Goal: Task Accomplishment & Management: Manage account settings

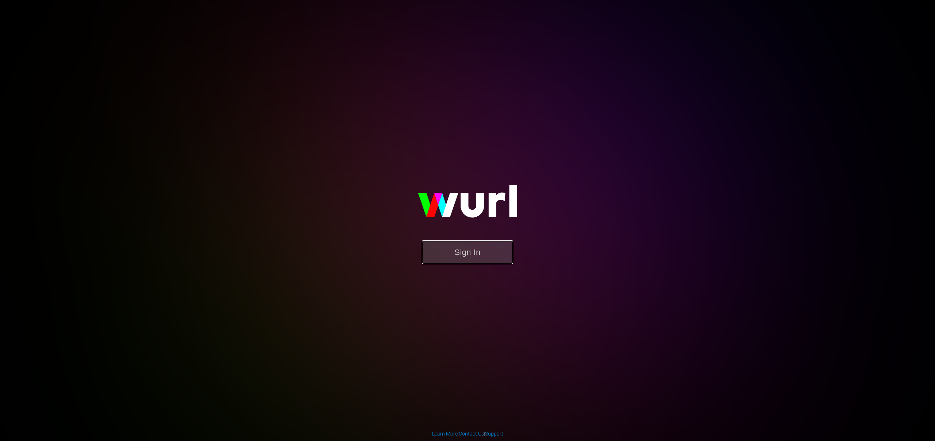
click at [485, 254] on button "Sign In" at bounding box center [467, 253] width 91 height 24
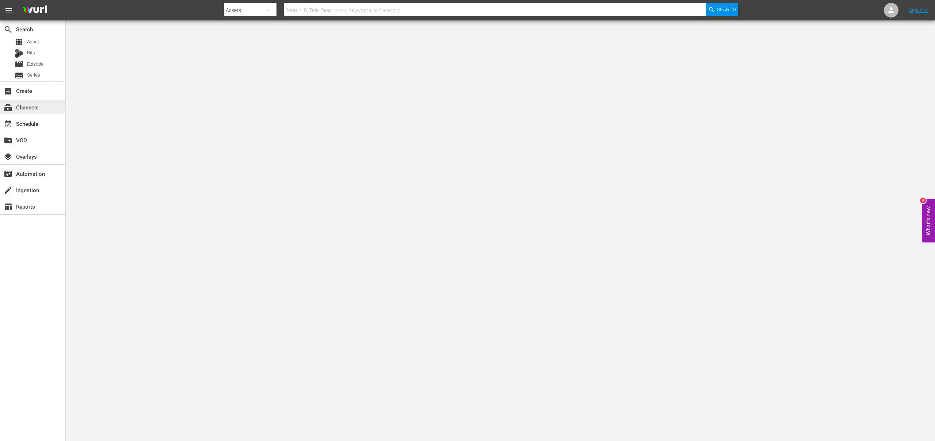
click at [31, 105] on div "subscriptions Channels" at bounding box center [20, 106] width 41 height 7
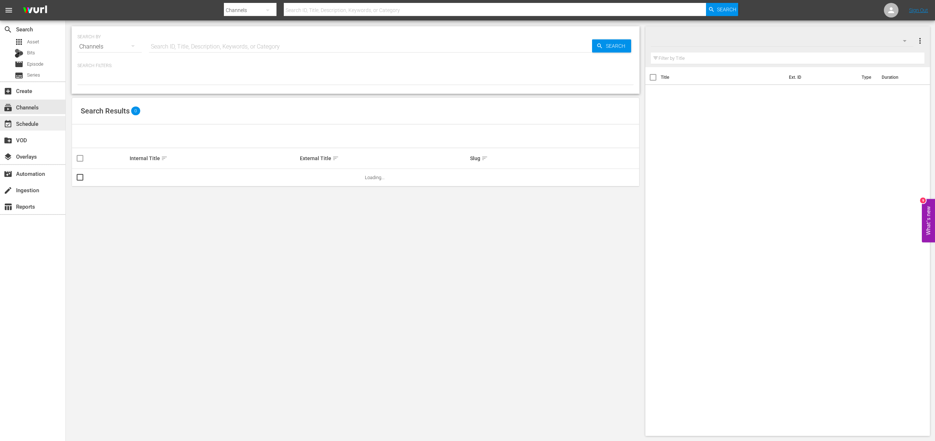
click at [31, 120] on div "event_available Schedule" at bounding box center [20, 122] width 41 height 7
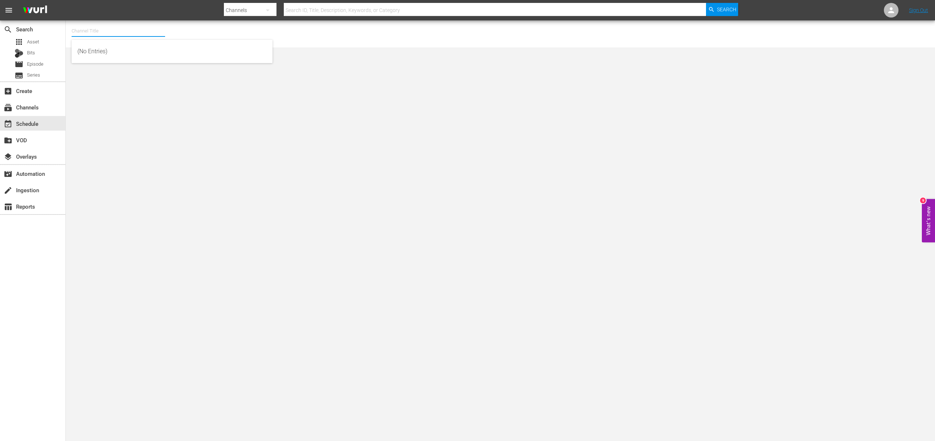
click at [115, 36] on input "text" at bounding box center [118, 31] width 93 height 18
type input "ㅐ"
click at [104, 47] on div "OnDemandChina (899 - newidco_ondemandchina_1)" at bounding box center [171, 52] width 189 height 18
type input "OnDemandChina (899 - newidco_ondemandchina_1)"
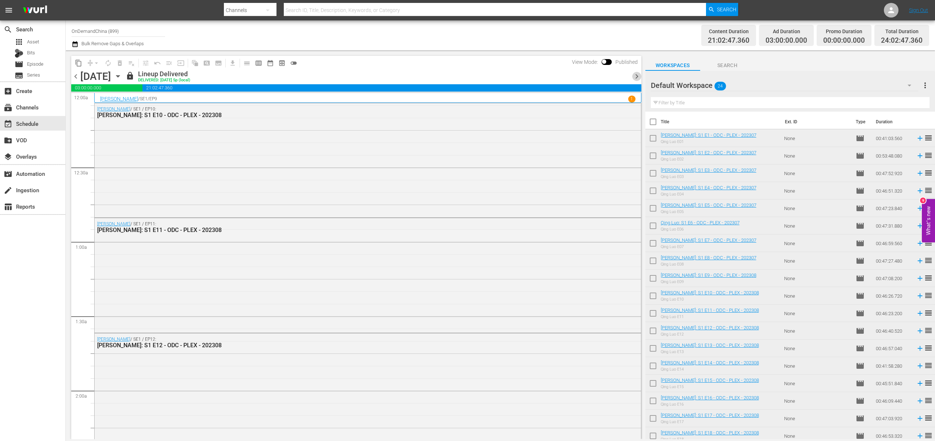
click at [638, 77] on span "chevron_right" at bounding box center [636, 76] width 9 height 9
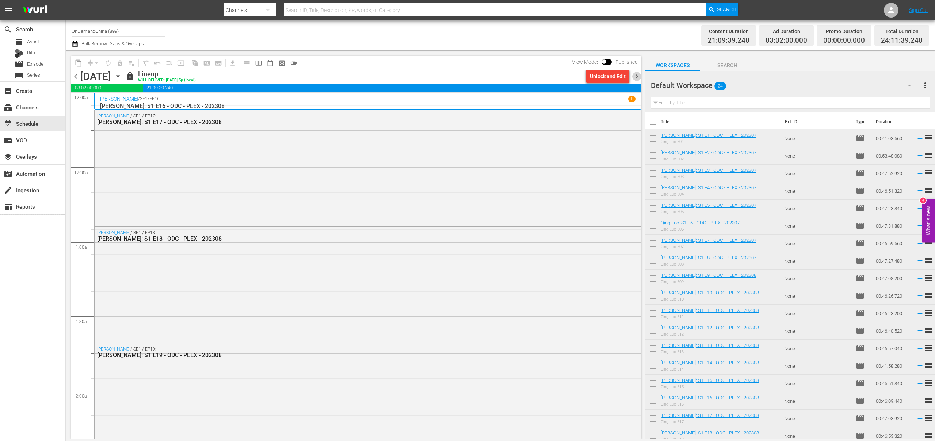
click at [640, 77] on span "chevron_right" at bounding box center [636, 76] width 9 height 9
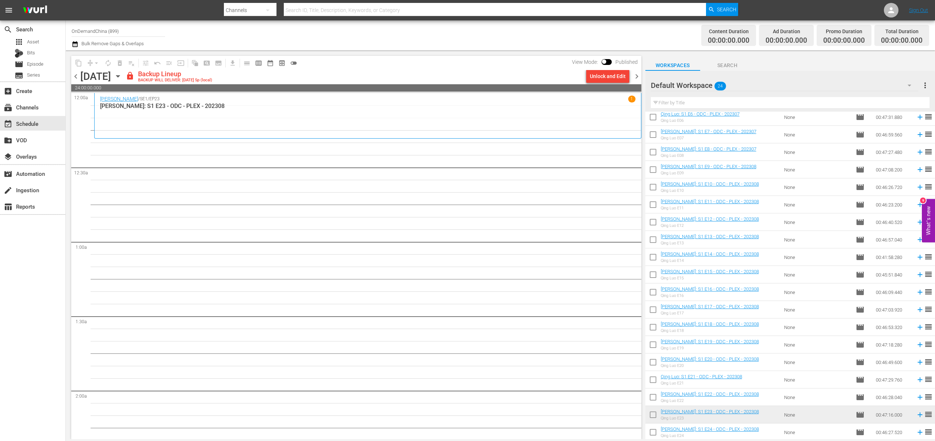
scroll to position [110, 0]
click at [654, 433] on input "checkbox" at bounding box center [652, 433] width 15 height 15
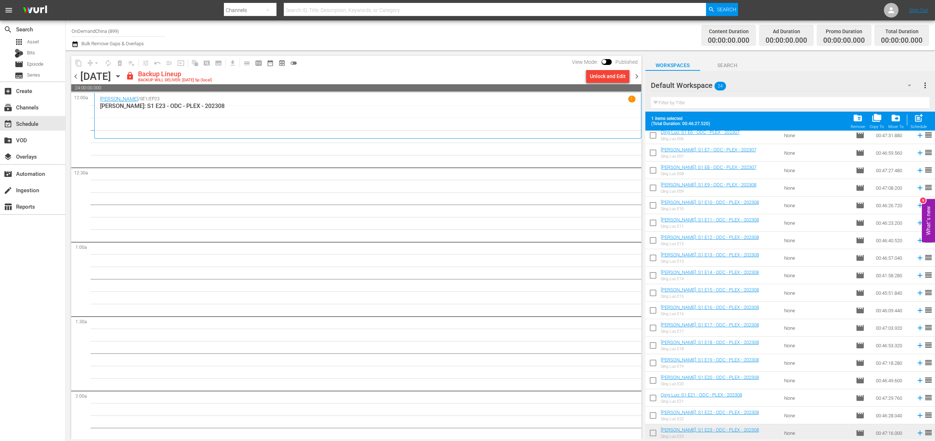
scroll to position [0, 0]
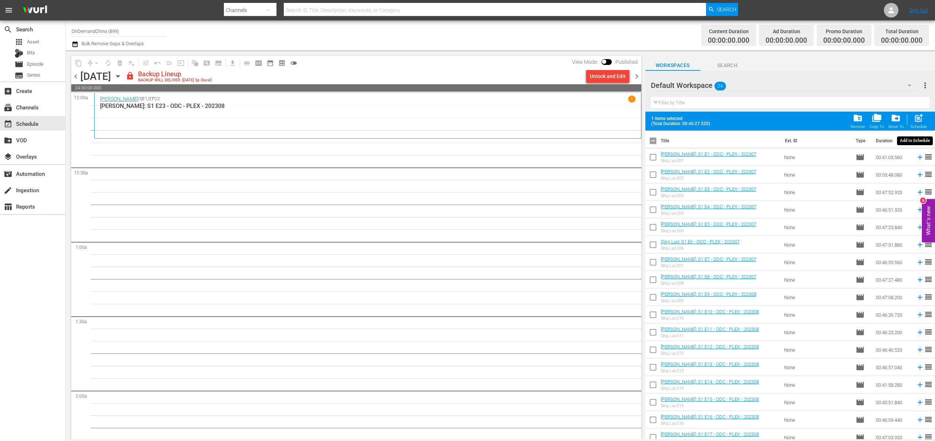
click at [916, 118] on span "post_add" at bounding box center [918, 118] width 10 height 10
checkbox input "false"
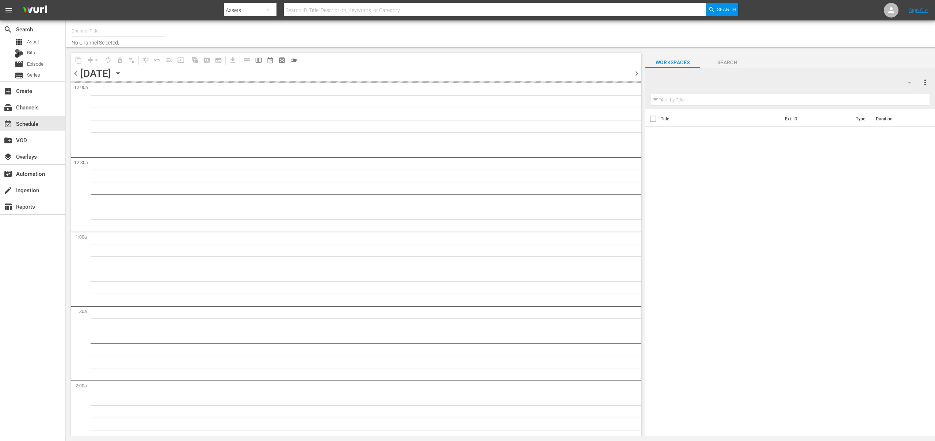
type input "OnDemandChina (899)"
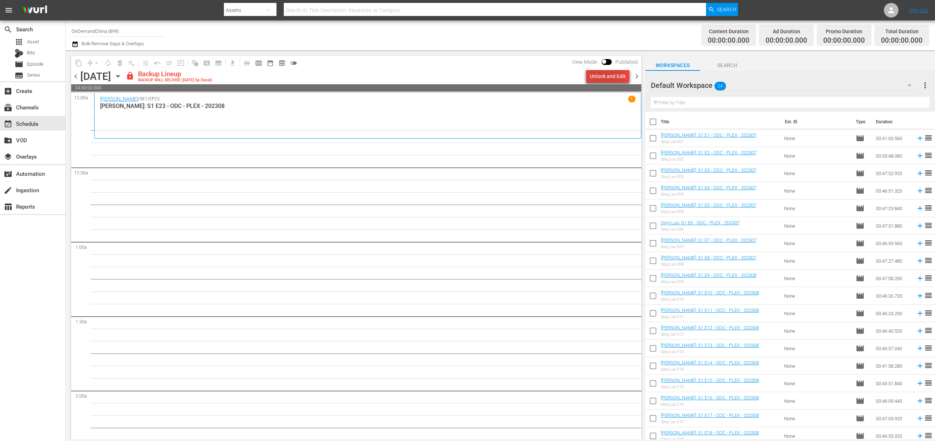
click at [605, 77] on div "Unlock and Edit" at bounding box center [608, 76] width 36 height 13
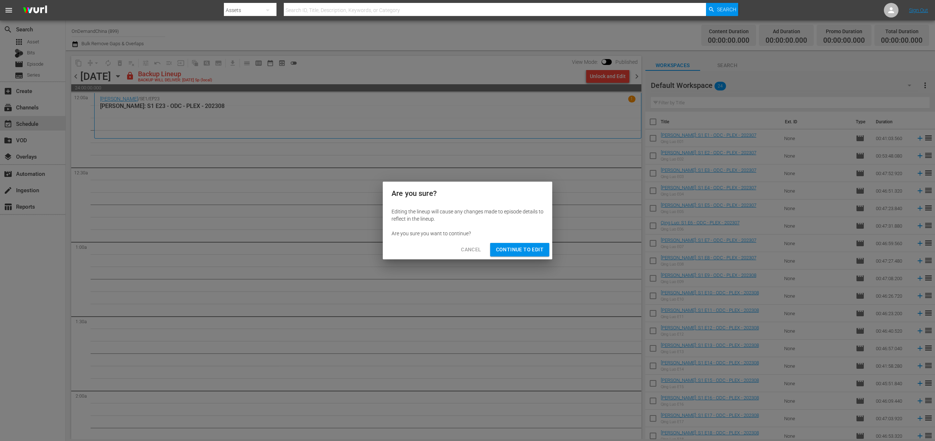
click at [503, 256] on div "Cancel Continue to Edit" at bounding box center [467, 249] width 169 height 19
click at [509, 252] on span "Continue to Edit" at bounding box center [519, 249] width 47 height 9
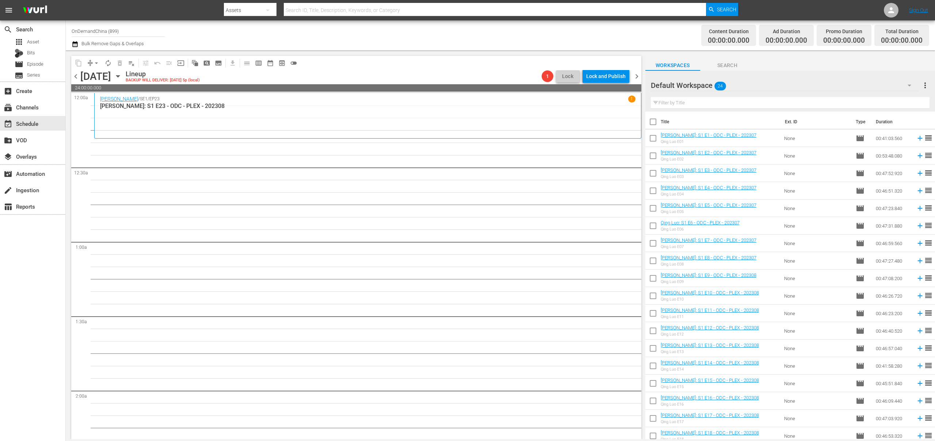
scroll to position [110, 0]
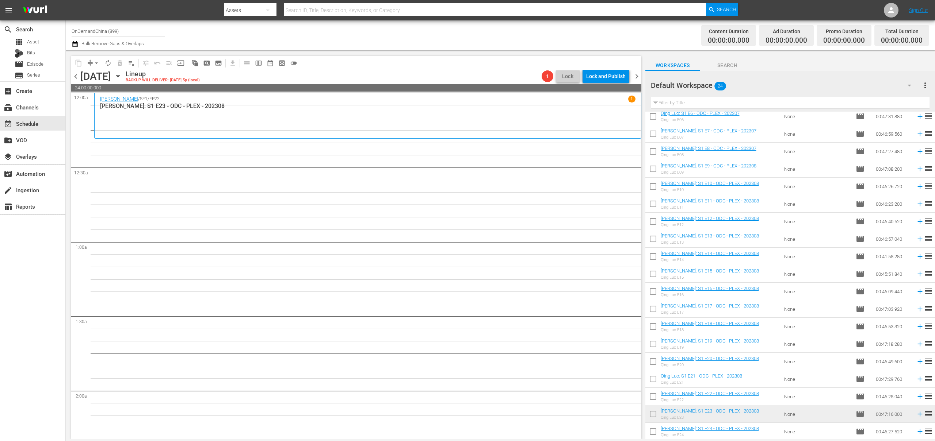
click at [654, 435] on input "checkbox" at bounding box center [652, 433] width 15 height 15
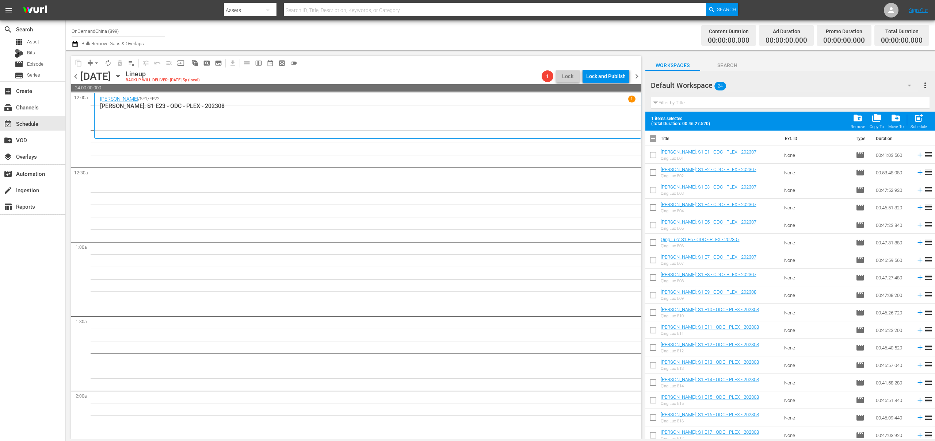
scroll to position [0, 0]
click at [924, 127] on div "Schedule" at bounding box center [918, 126] width 16 height 5
checkbox input "false"
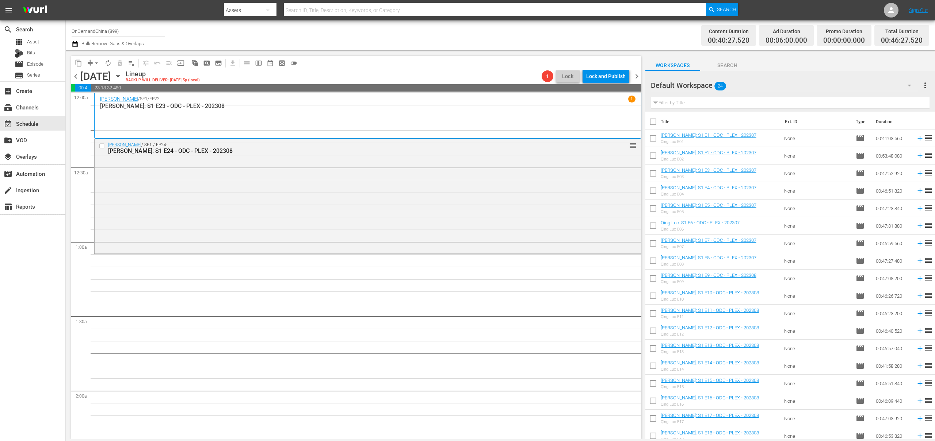
click at [654, 122] on input "checkbox" at bounding box center [652, 123] width 15 height 15
checkbox input "true"
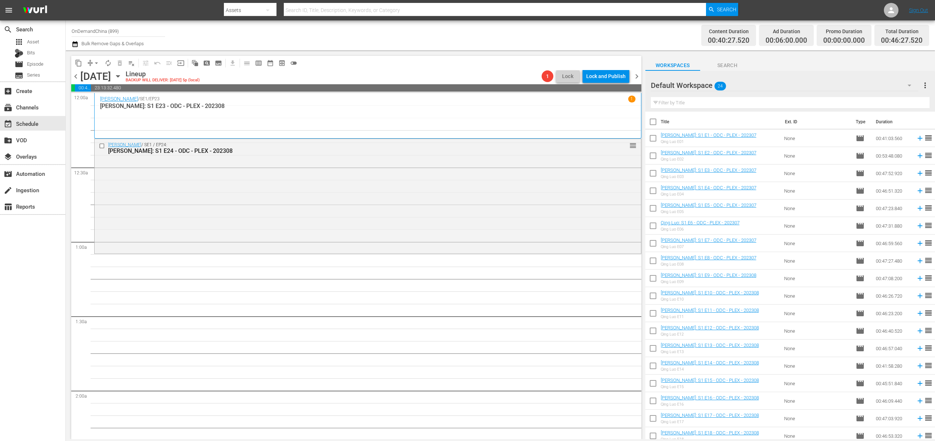
checkbox input "true"
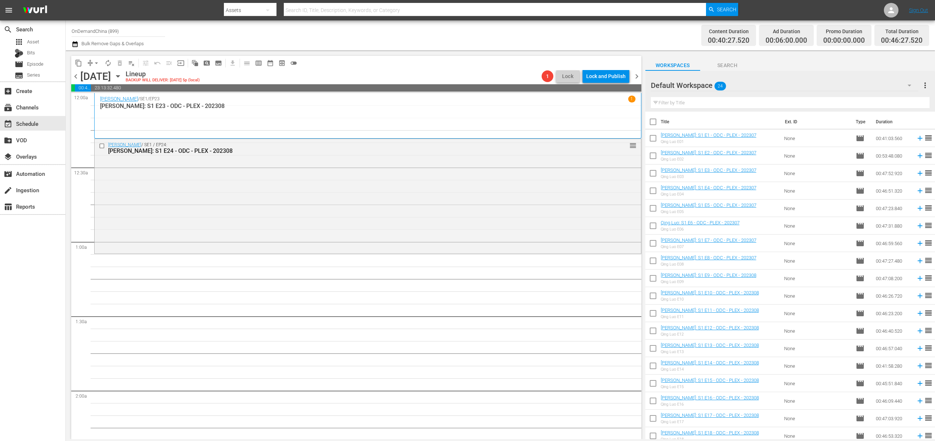
checkbox input "true"
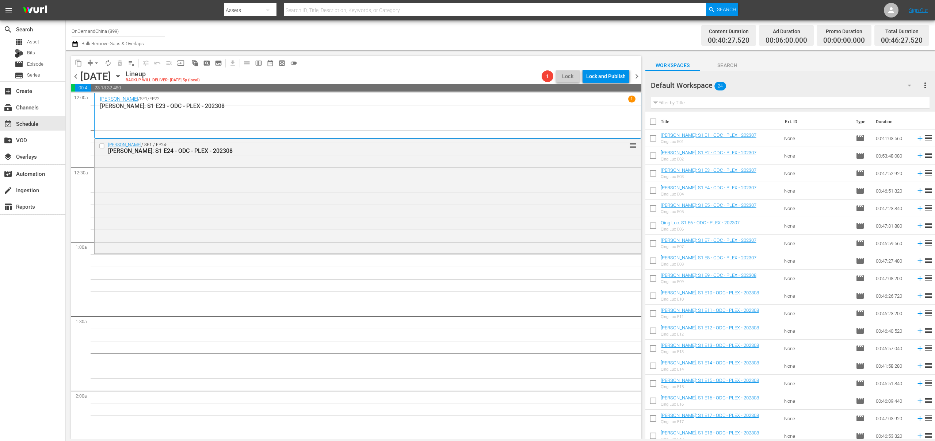
checkbox input "true"
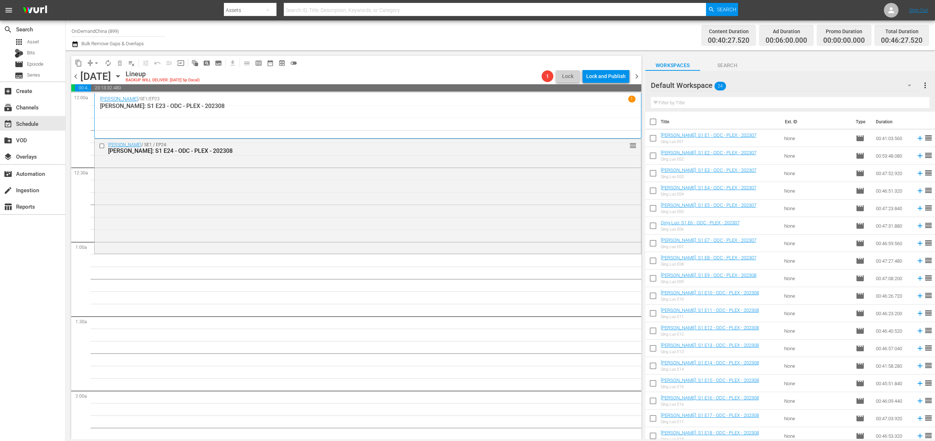
checkbox input "true"
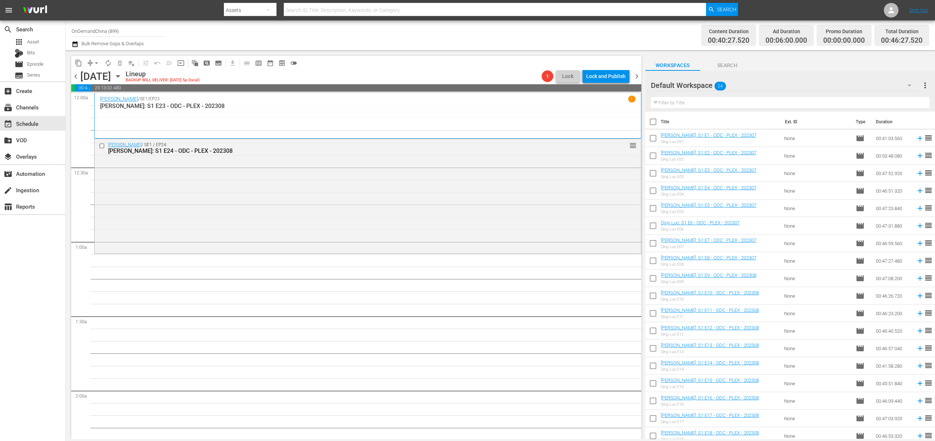
checkbox input "true"
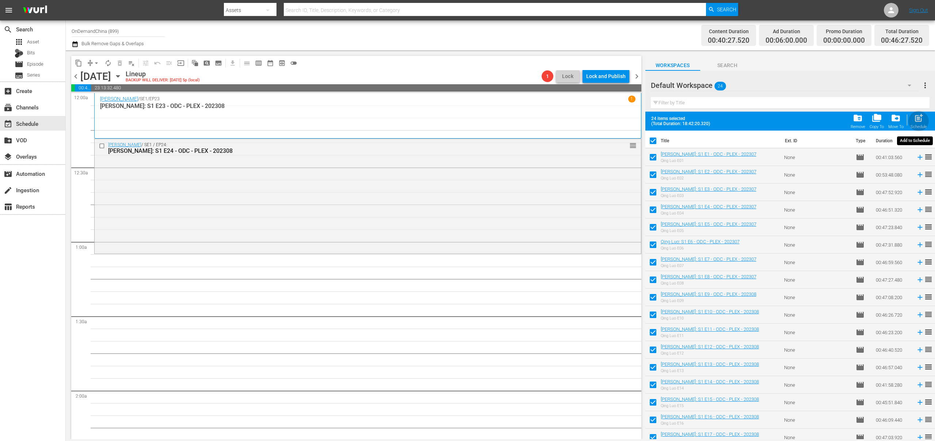
click at [920, 119] on span "post_add" at bounding box center [918, 118] width 10 height 10
checkbox input "false"
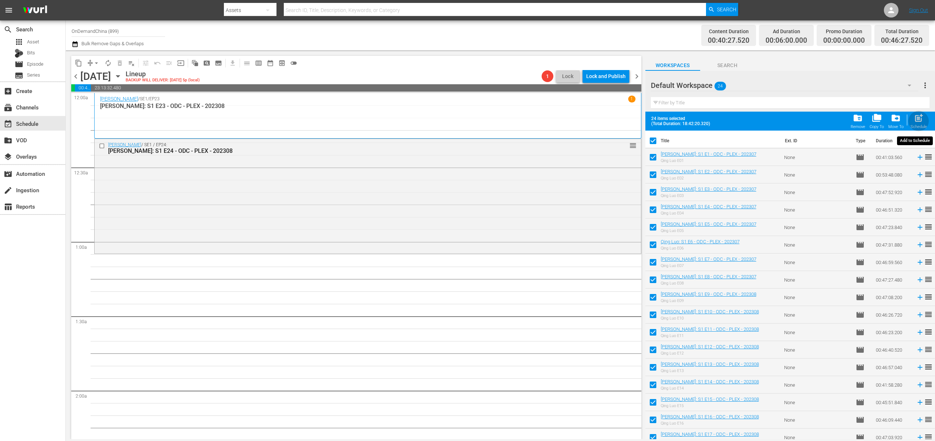
checkbox input "false"
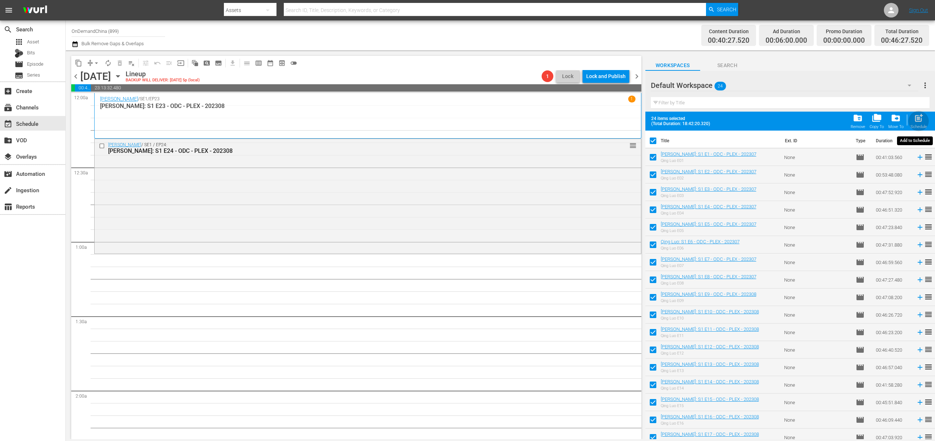
checkbox input "false"
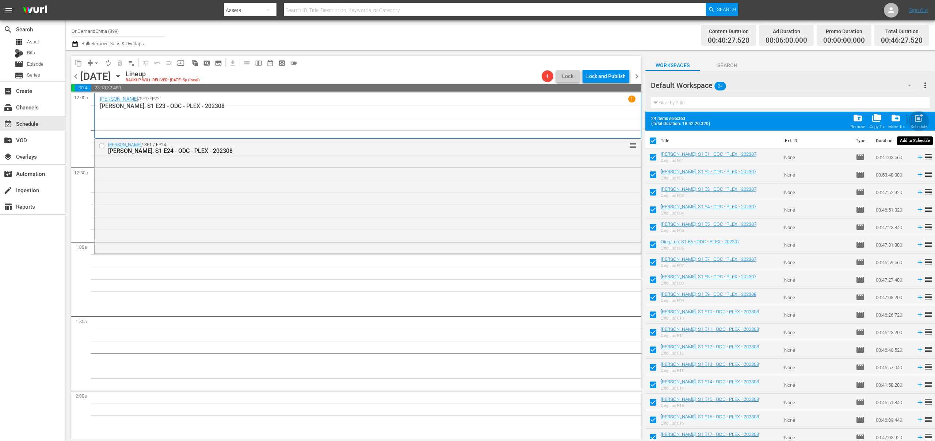
checkbox input "false"
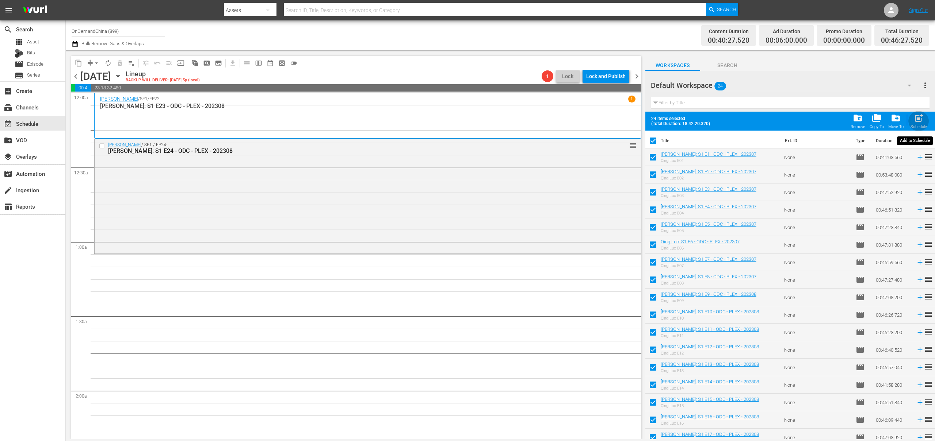
checkbox input "false"
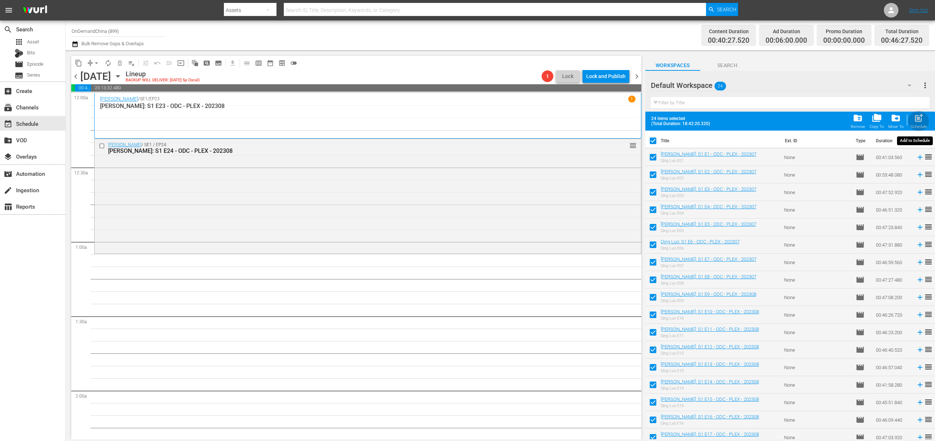
checkbox input "false"
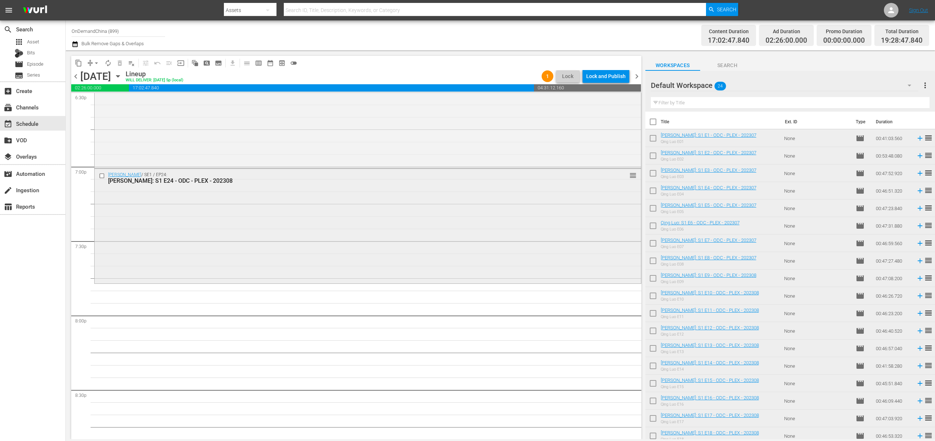
scroll to position [2741, 0]
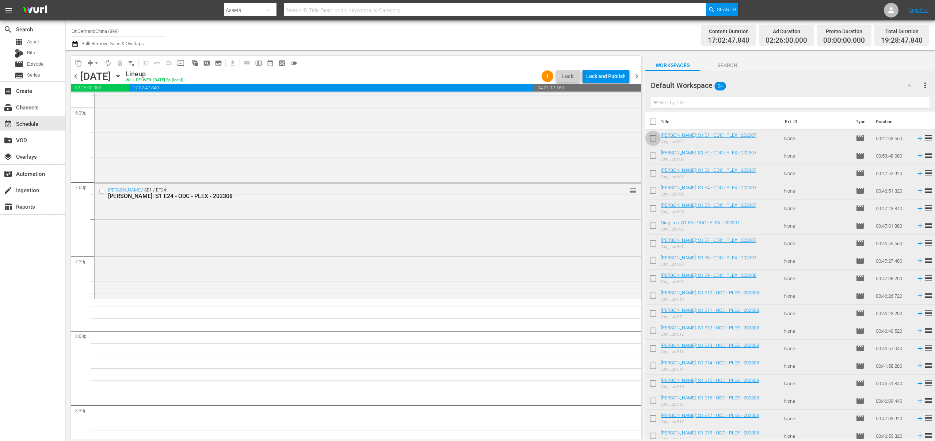
click at [651, 136] on input "checkbox" at bounding box center [652, 139] width 15 height 15
checkbox input "true"
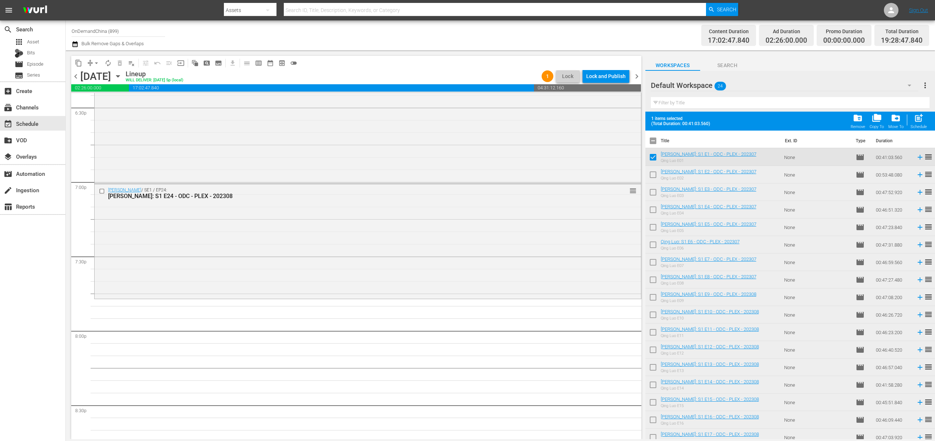
click at [656, 174] on input "checkbox" at bounding box center [652, 176] width 15 height 15
checkbox input "true"
click at [654, 195] on input "checkbox" at bounding box center [652, 193] width 15 height 15
checkbox input "true"
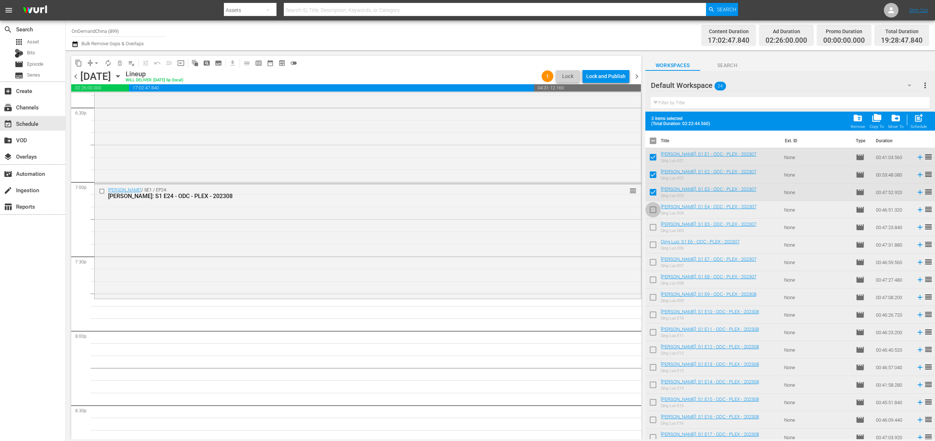
click at [652, 207] on input "checkbox" at bounding box center [652, 211] width 15 height 15
checkbox input "true"
click at [652, 234] on input "checkbox" at bounding box center [652, 228] width 15 height 15
checkbox input "true"
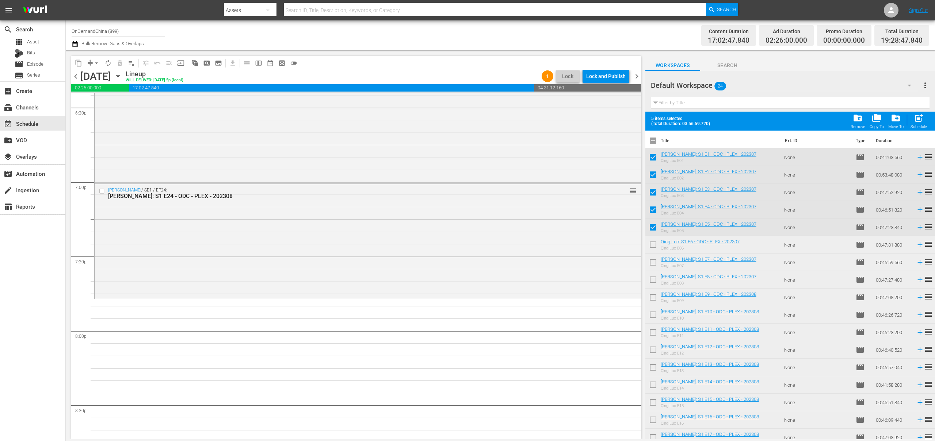
click at [652, 240] on input "checkbox" at bounding box center [652, 246] width 15 height 15
checkbox input "true"
click at [652, 254] on td at bounding box center [652, 263] width 15 height 18
click at [652, 261] on input "checkbox" at bounding box center [652, 263] width 15 height 15
checkbox input "true"
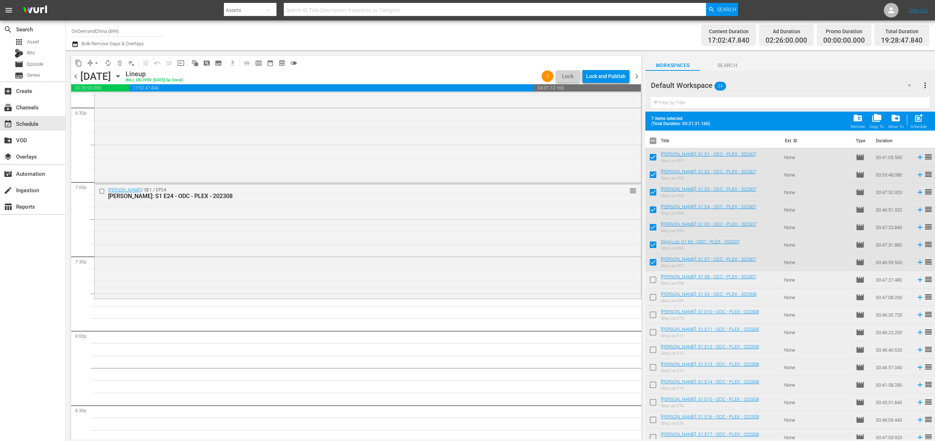
click at [654, 283] on input "checkbox" at bounding box center [652, 281] width 15 height 15
checkbox input "true"
click at [921, 123] on span "post_add" at bounding box center [918, 118] width 10 height 10
checkbox input "false"
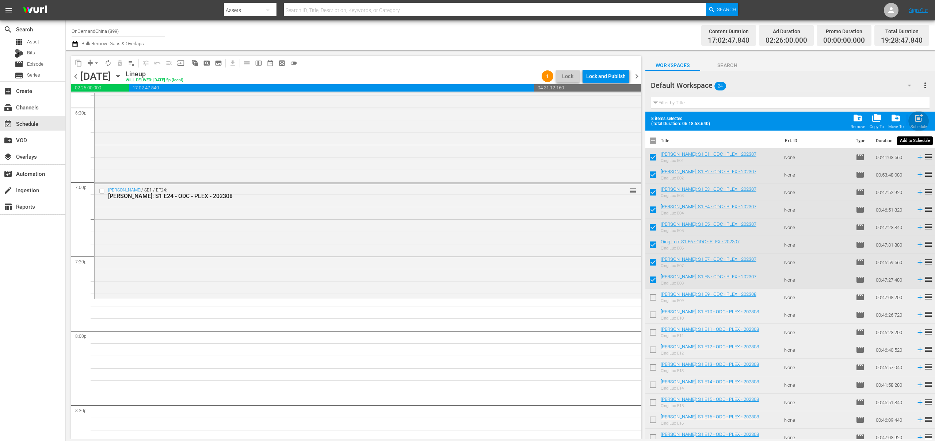
checkbox input "false"
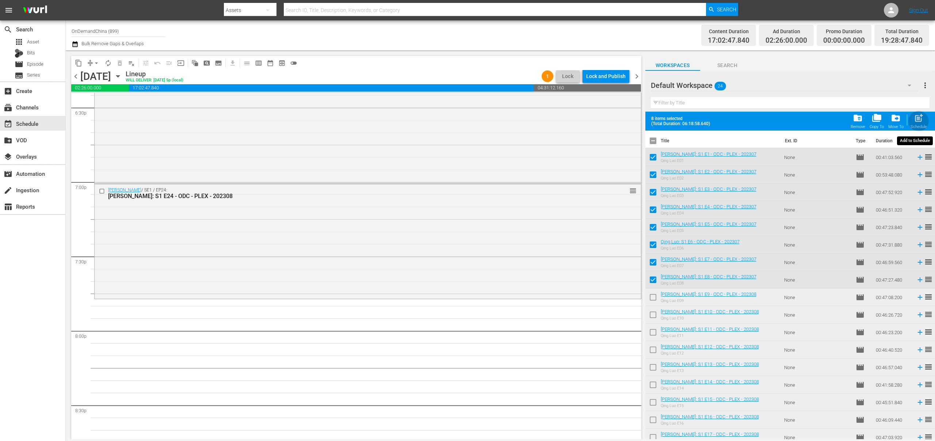
checkbox input "false"
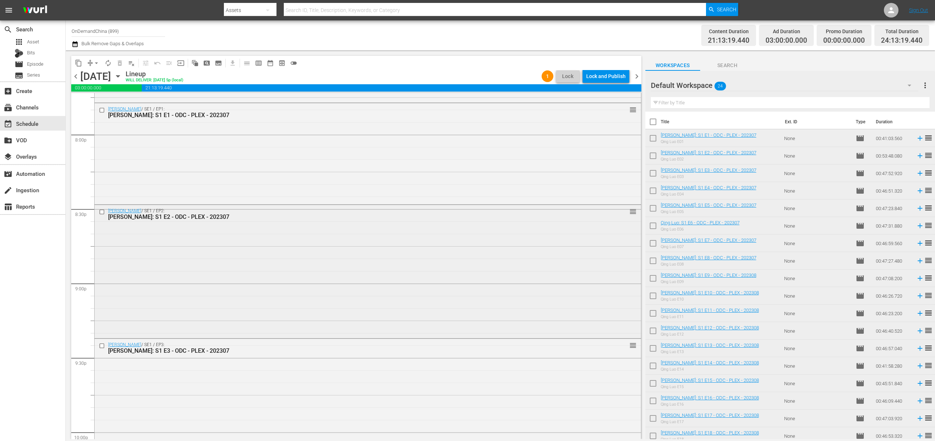
scroll to position [2783, 0]
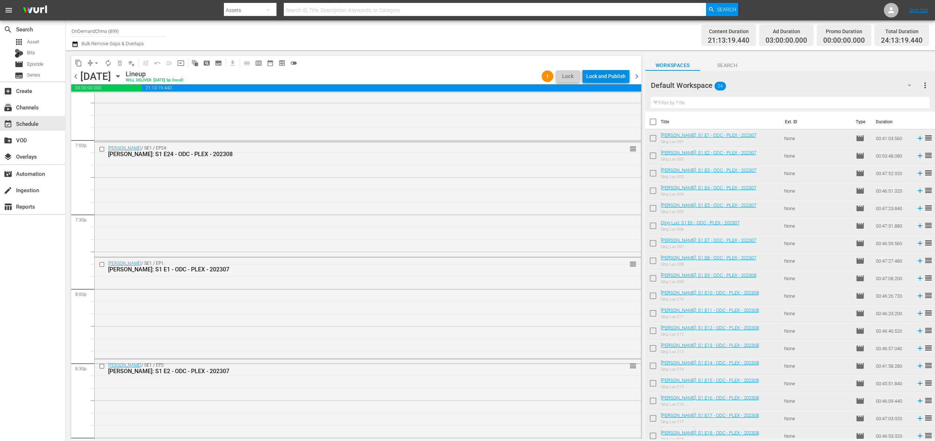
click at [616, 73] on div "Lock and Publish" at bounding box center [605, 76] width 39 height 13
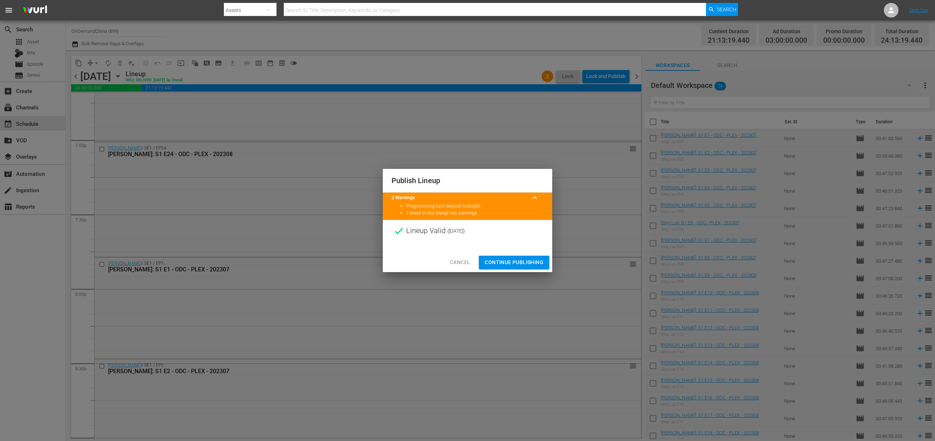
click at [520, 265] on span "Continue Publishing" at bounding box center [513, 262] width 59 height 9
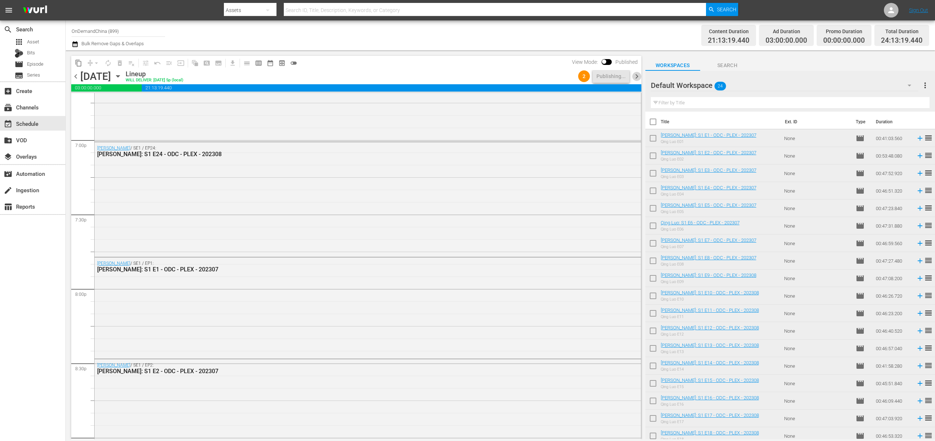
click at [640, 76] on span "chevron_right" at bounding box center [636, 76] width 9 height 9
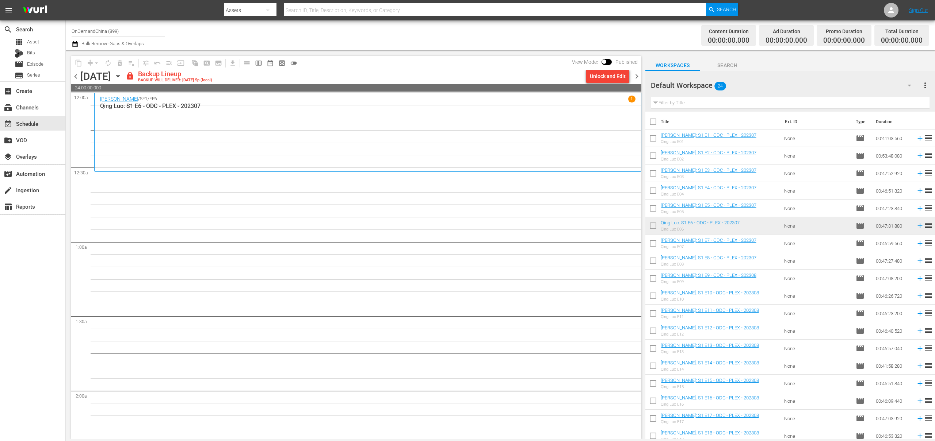
click at [654, 123] on input "checkbox" at bounding box center [652, 123] width 15 height 15
checkbox input "true"
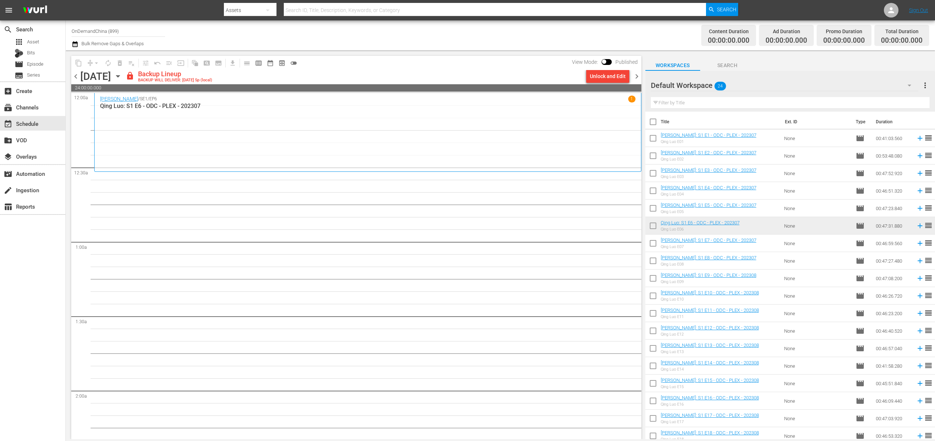
checkbox input "true"
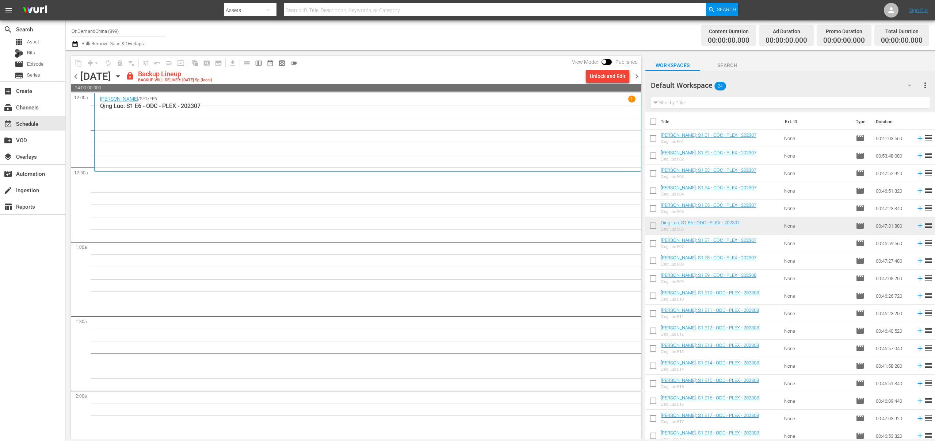
checkbox input "true"
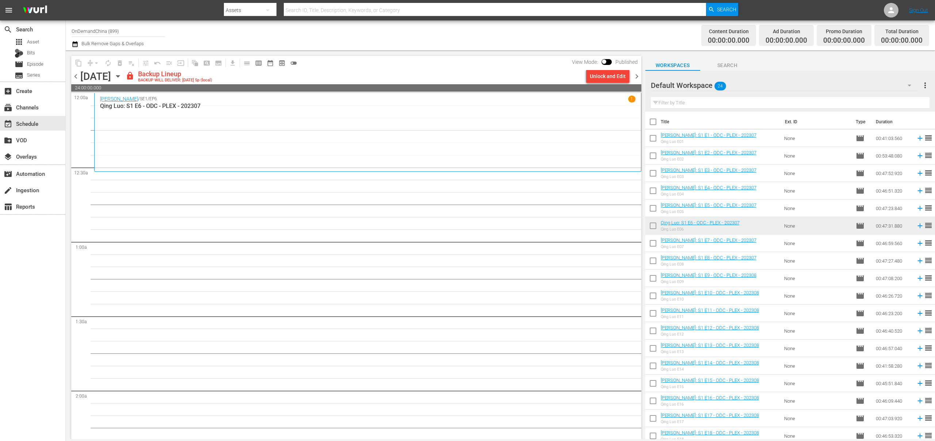
checkbox input "true"
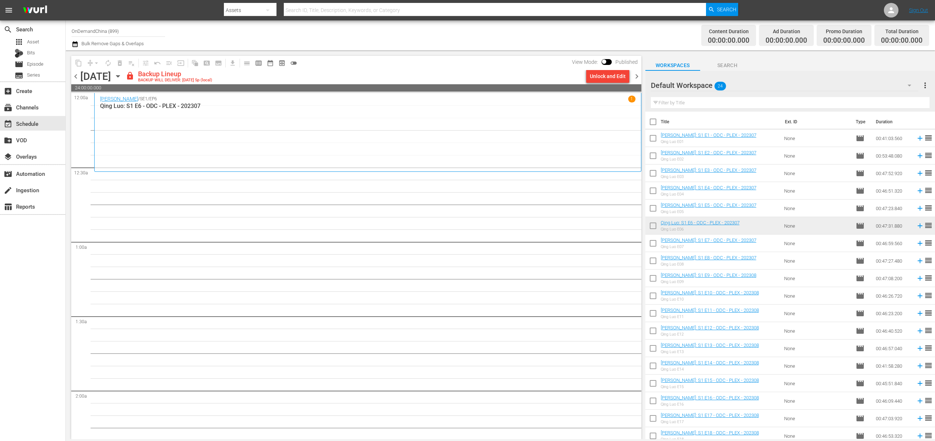
checkbox input "true"
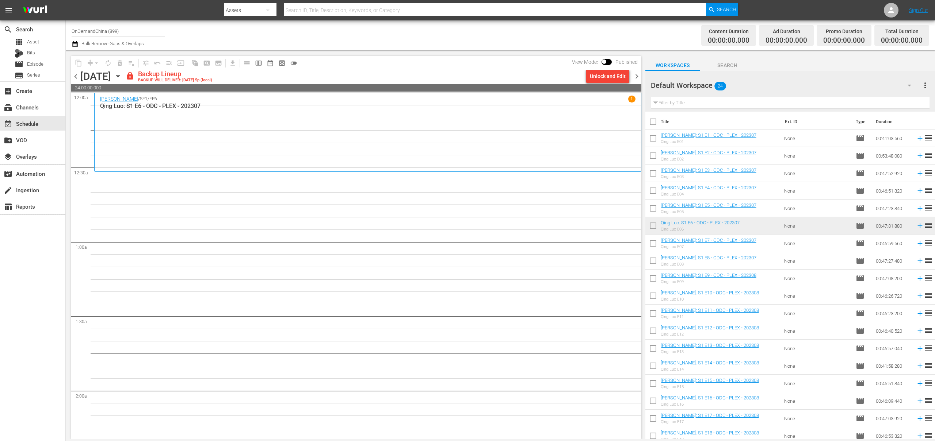
checkbox input "true"
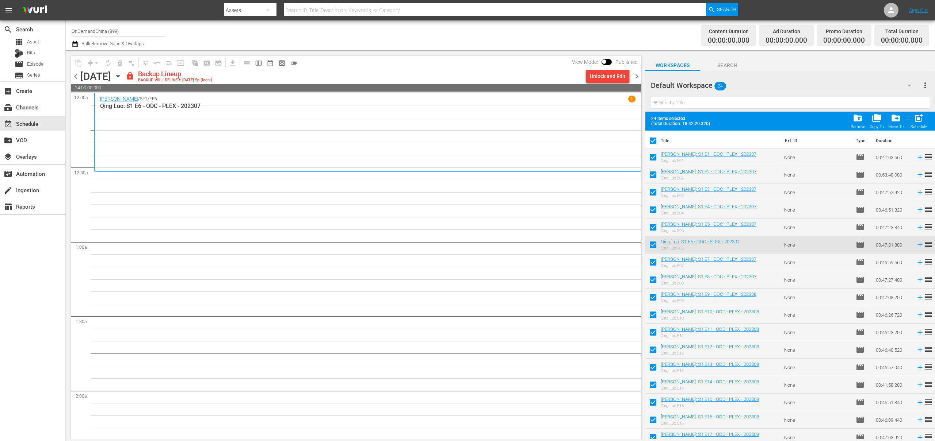
click at [653, 155] on input "checkbox" at bounding box center [652, 158] width 15 height 15
checkbox input "false"
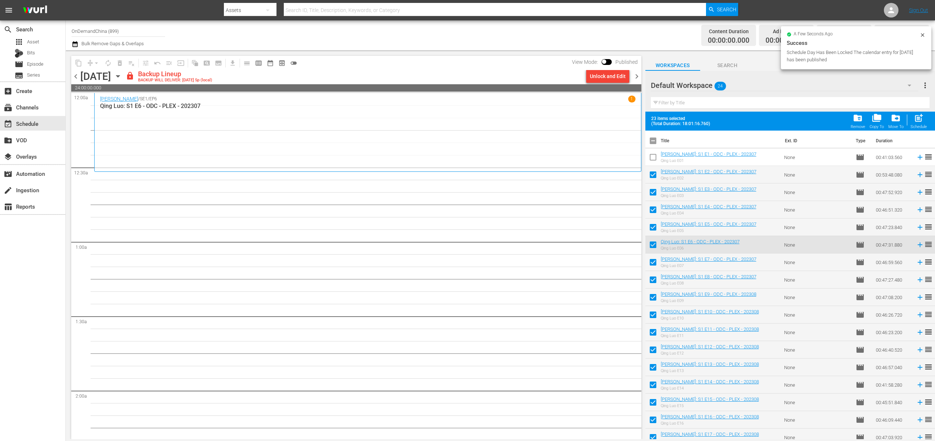
click at [653, 177] on input "checkbox" at bounding box center [652, 176] width 15 height 15
checkbox input "false"
click at [653, 193] on input "checkbox" at bounding box center [652, 193] width 15 height 15
checkbox input "false"
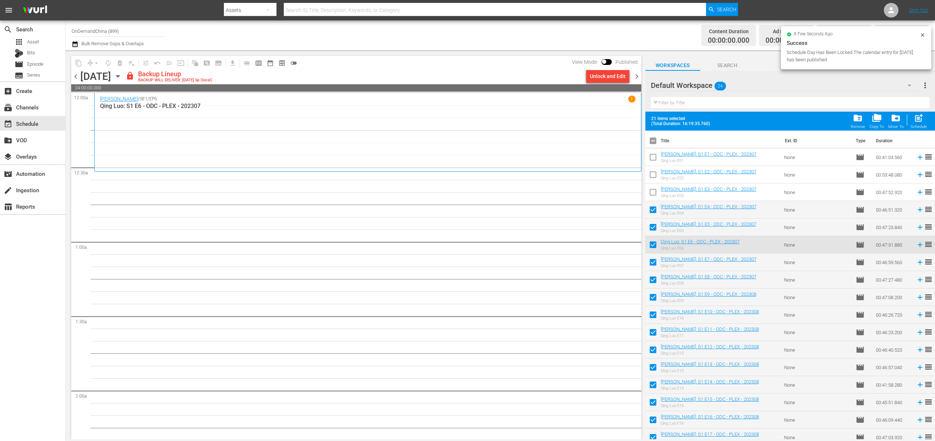
click at [654, 207] on input "checkbox" at bounding box center [652, 211] width 15 height 15
checkbox input "false"
click at [653, 226] on input "checkbox" at bounding box center [652, 228] width 15 height 15
checkbox input "false"
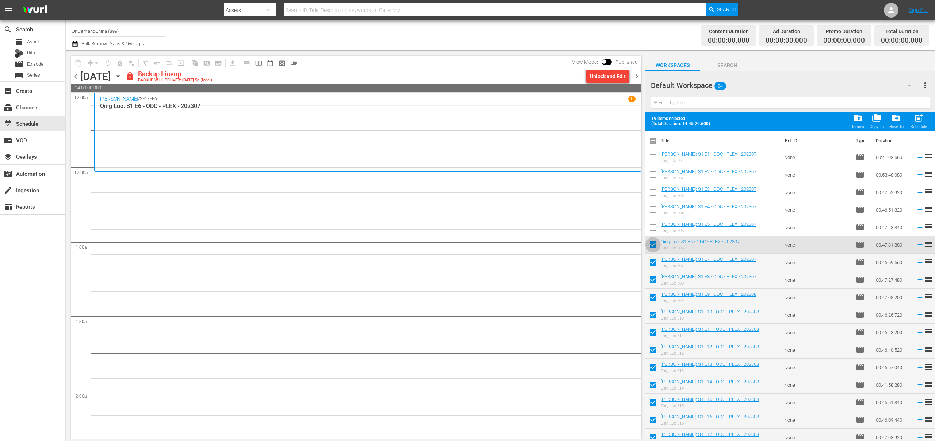
click at [653, 242] on input "checkbox" at bounding box center [652, 246] width 15 height 15
checkbox input "false"
click at [919, 124] on div "post_add Schedule" at bounding box center [918, 121] width 16 height 16
checkbox input "false"
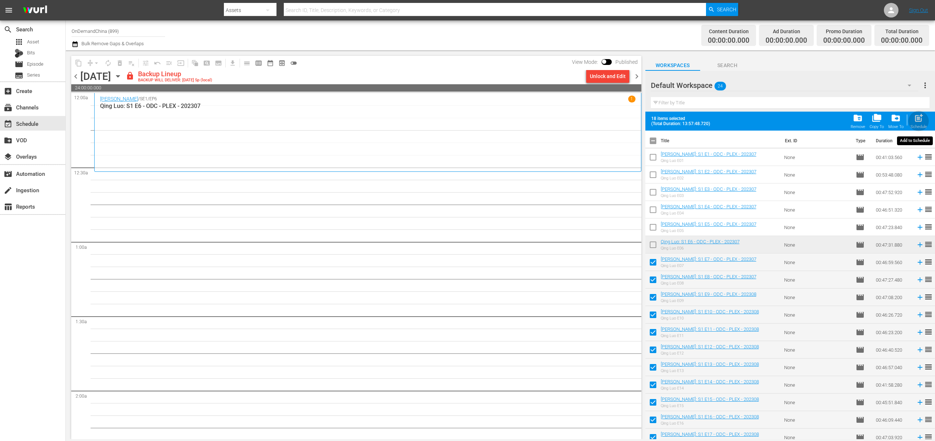
checkbox input "false"
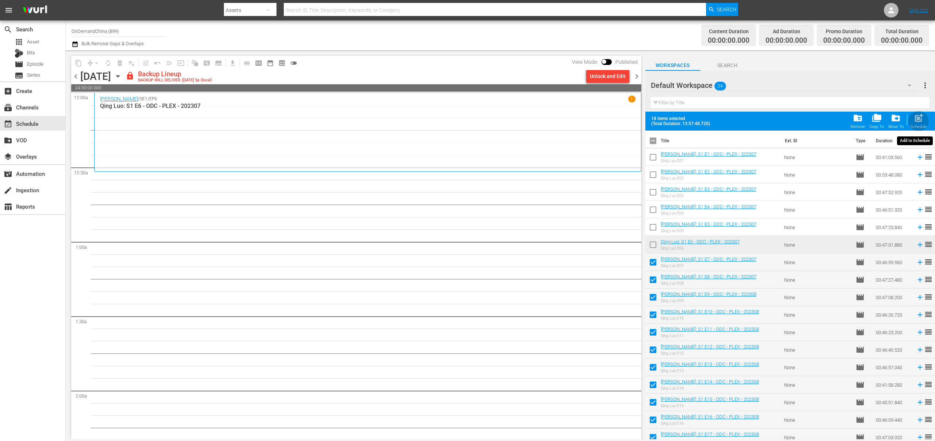
checkbox input "false"
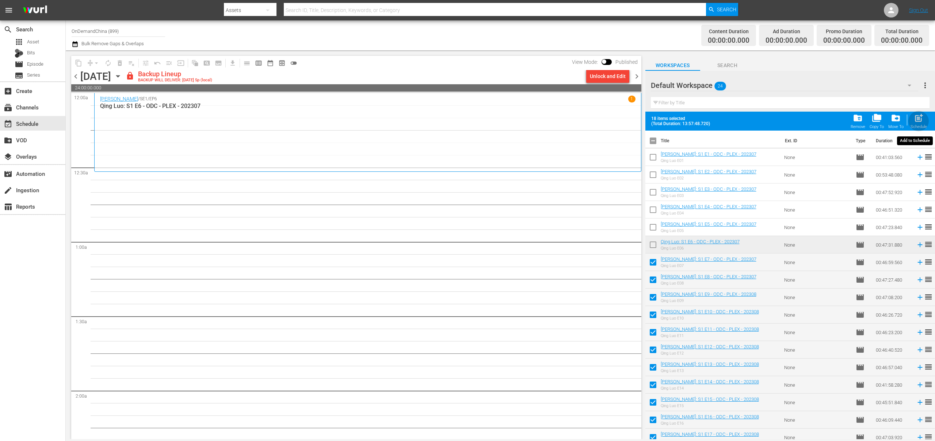
checkbox input "false"
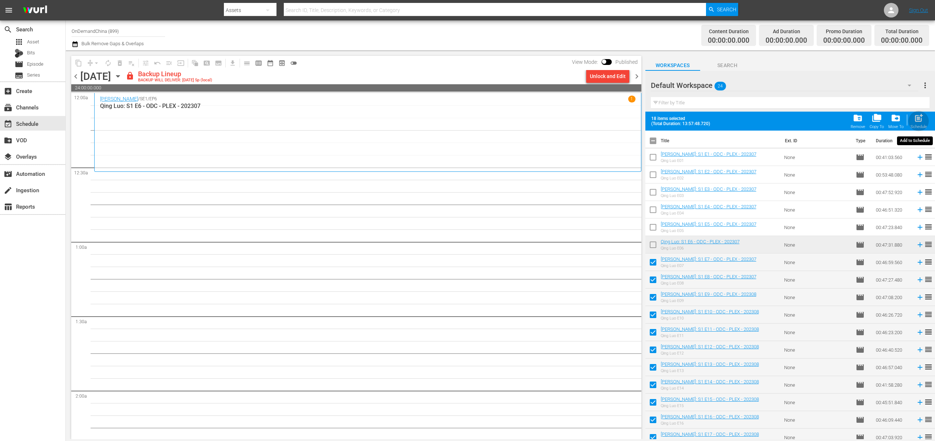
checkbox input "false"
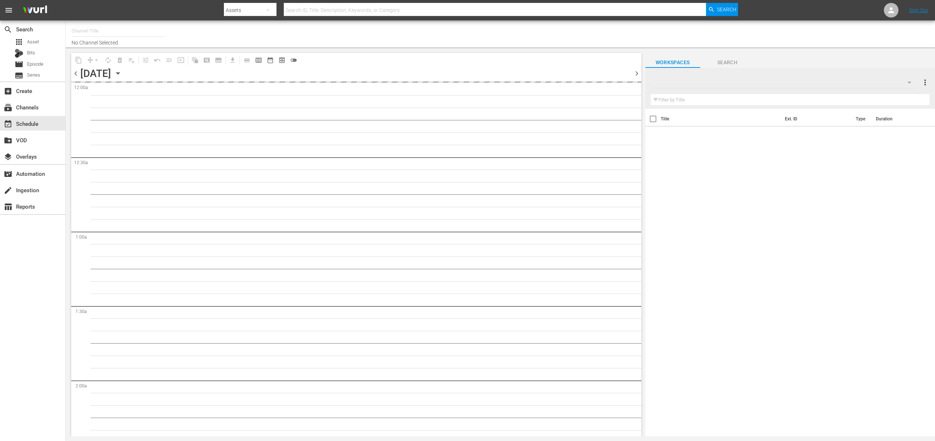
type input "OnDemandChina (899)"
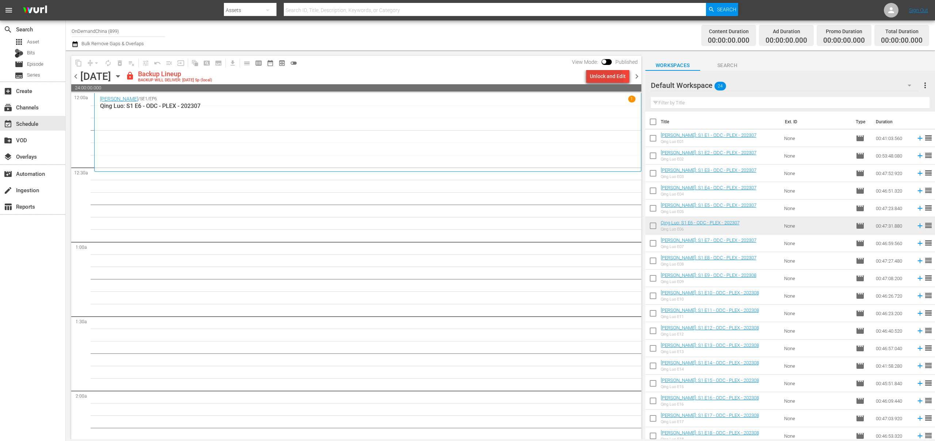
click at [608, 78] on div "Unlock and Edit" at bounding box center [608, 76] width 36 height 13
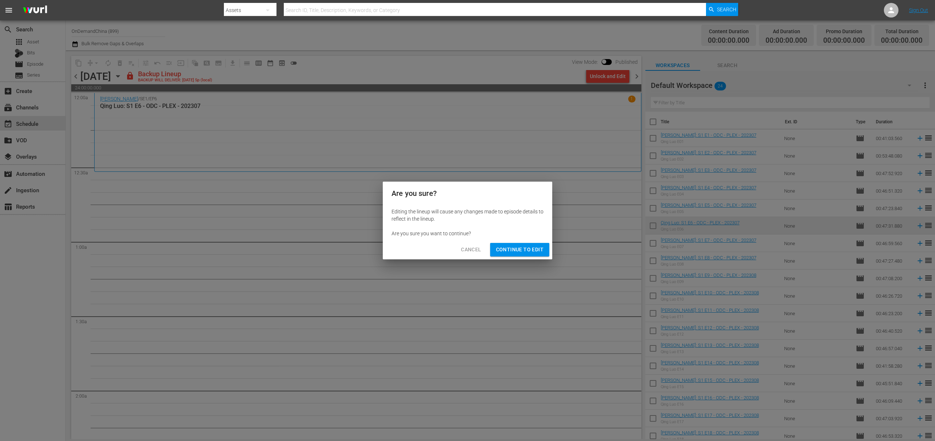
click at [530, 249] on span "Continue to Edit" at bounding box center [519, 249] width 47 height 9
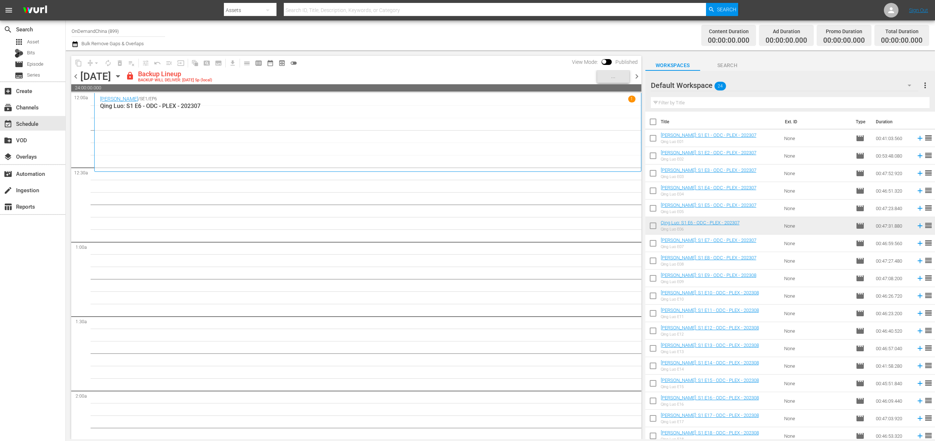
click at [652, 123] on input "checkbox" at bounding box center [652, 123] width 15 height 15
checkbox input "true"
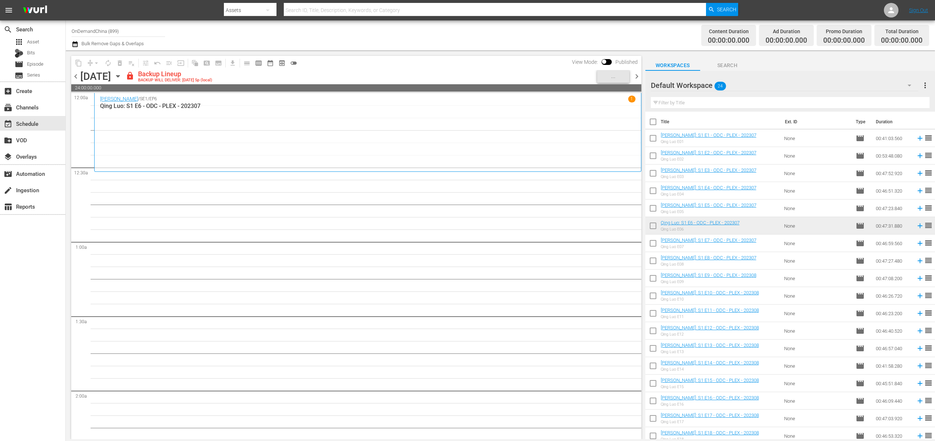
checkbox input "true"
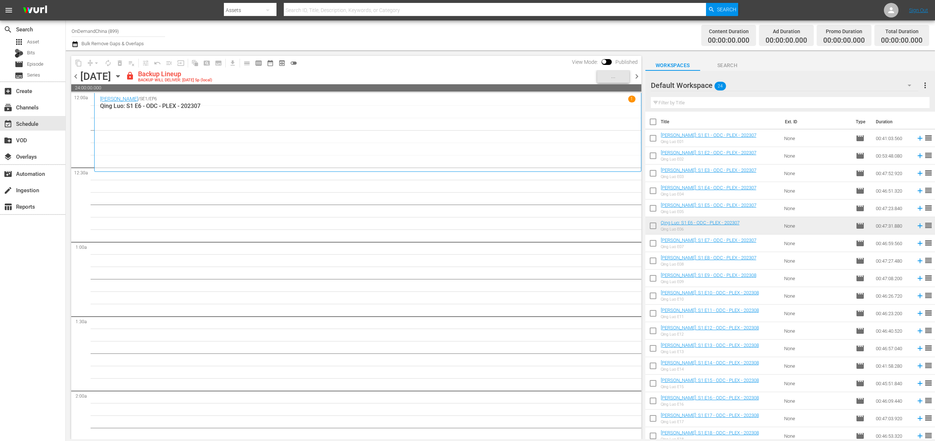
checkbox input "true"
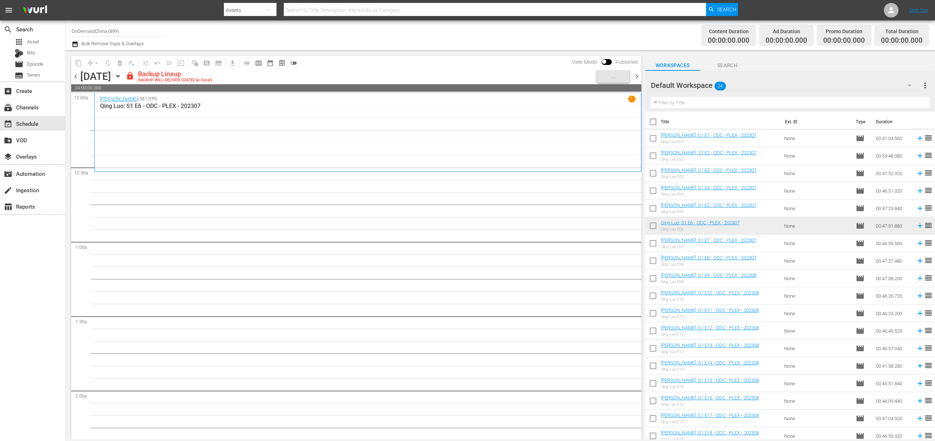
checkbox input "true"
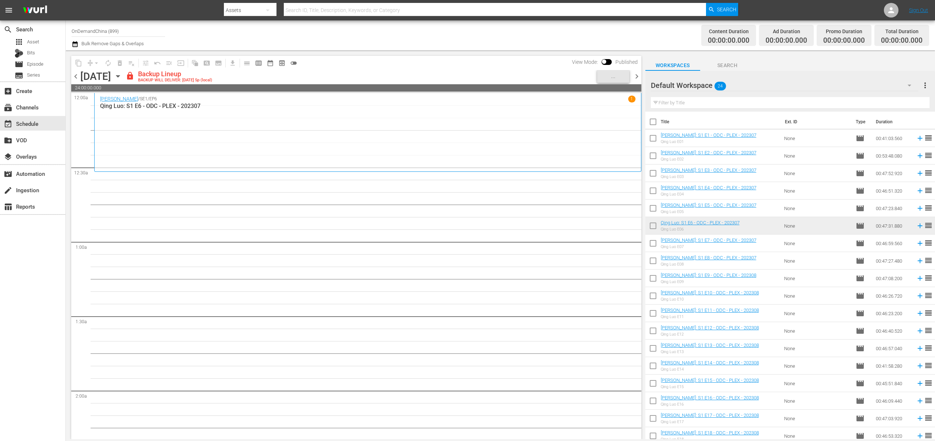
checkbox input "true"
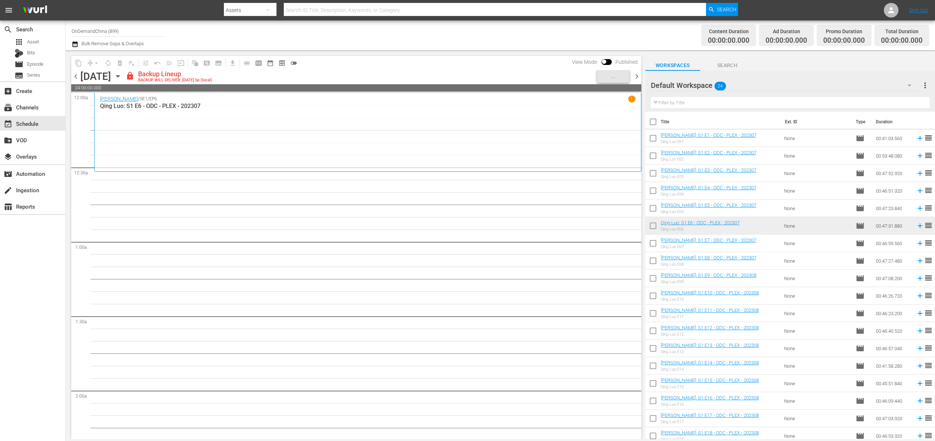
checkbox input "true"
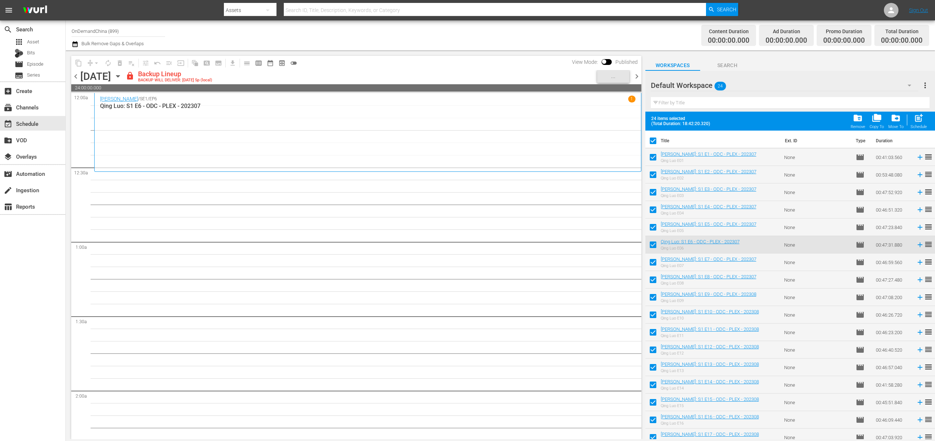
click at [651, 156] on input "checkbox" at bounding box center [652, 158] width 15 height 15
checkbox input "false"
click at [656, 176] on input "checkbox" at bounding box center [652, 176] width 15 height 15
checkbox input "false"
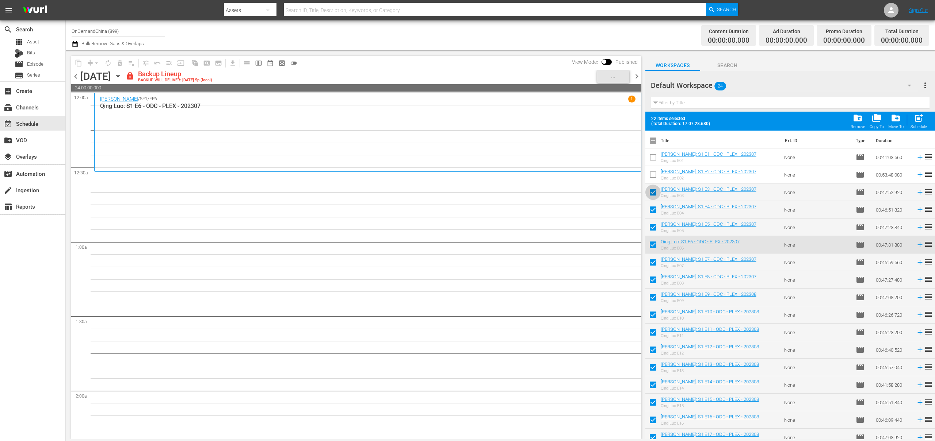
click at [654, 194] on input "checkbox" at bounding box center [652, 193] width 15 height 15
checkbox input "false"
click at [652, 214] on input "checkbox" at bounding box center [652, 211] width 15 height 15
checkbox input "false"
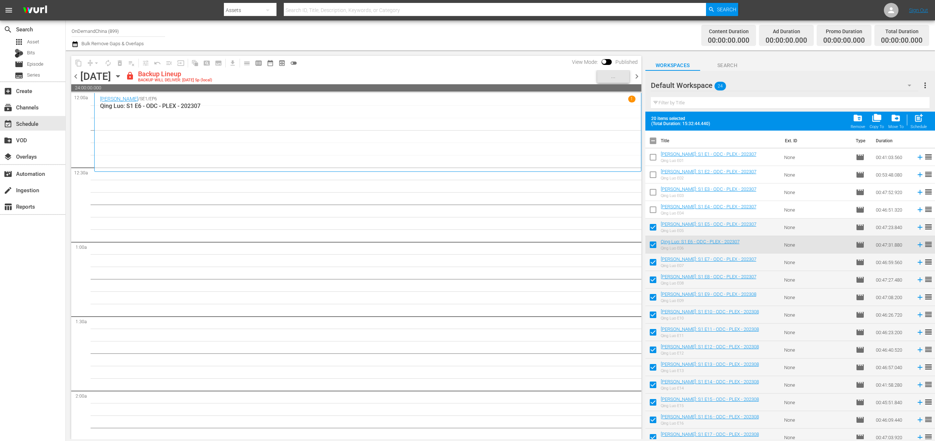
click at [652, 230] on input "checkbox" at bounding box center [652, 228] width 15 height 15
checkbox input "false"
click at [653, 246] on input "checkbox" at bounding box center [652, 246] width 15 height 15
checkbox input "false"
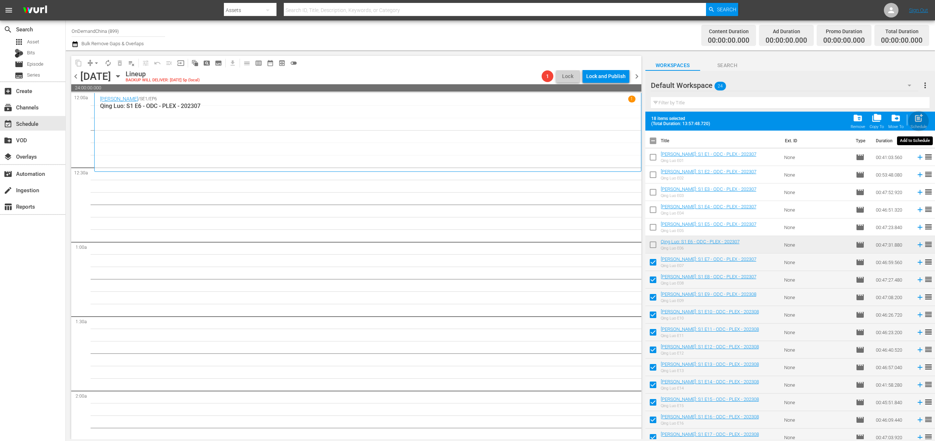
click at [917, 121] on span "post_add" at bounding box center [918, 118] width 10 height 10
checkbox input "false"
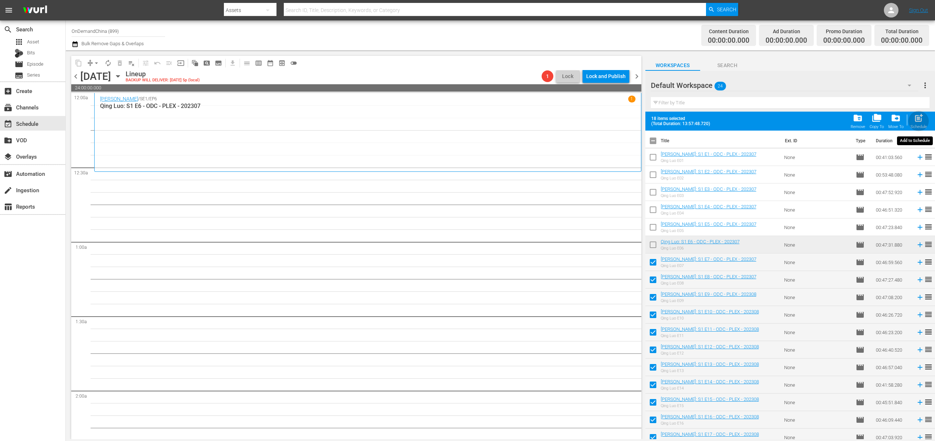
checkbox input "false"
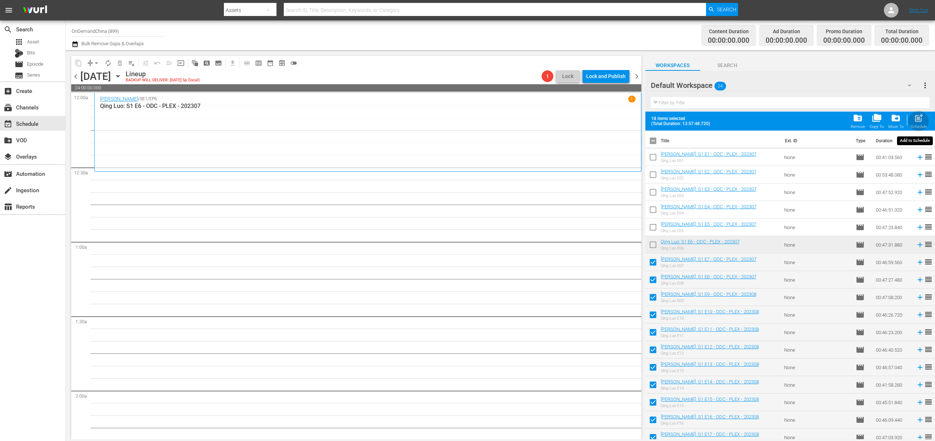
checkbox input "false"
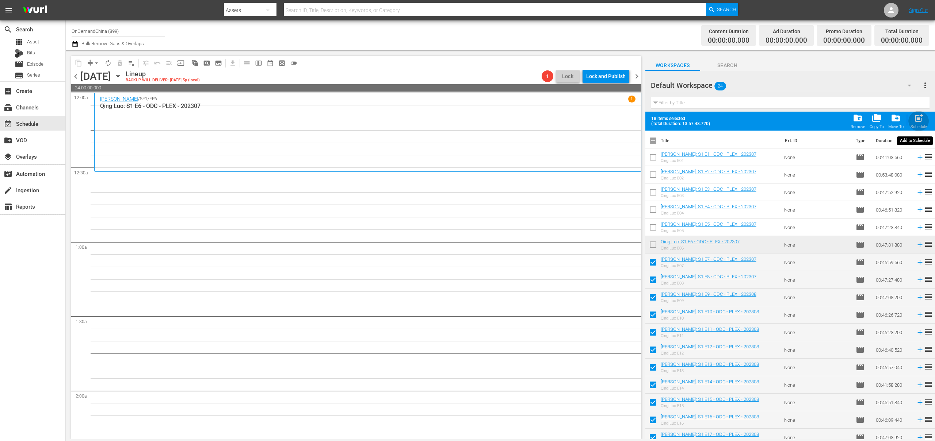
checkbox input "false"
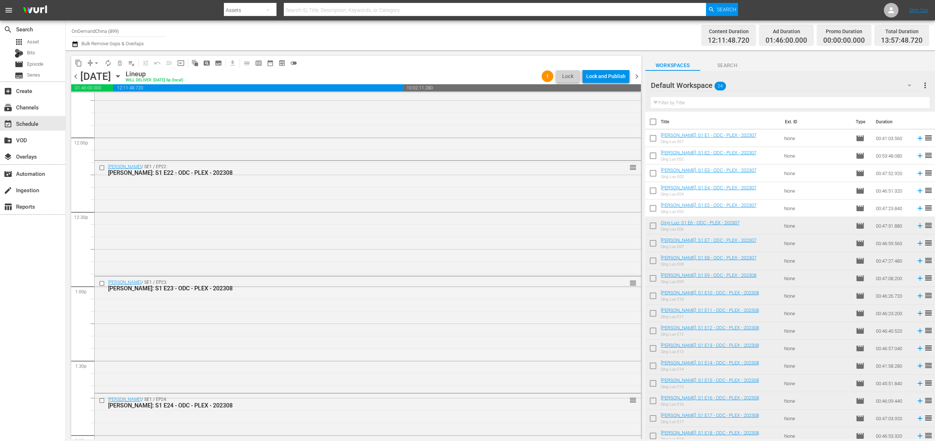
scroll to position [1984, 0]
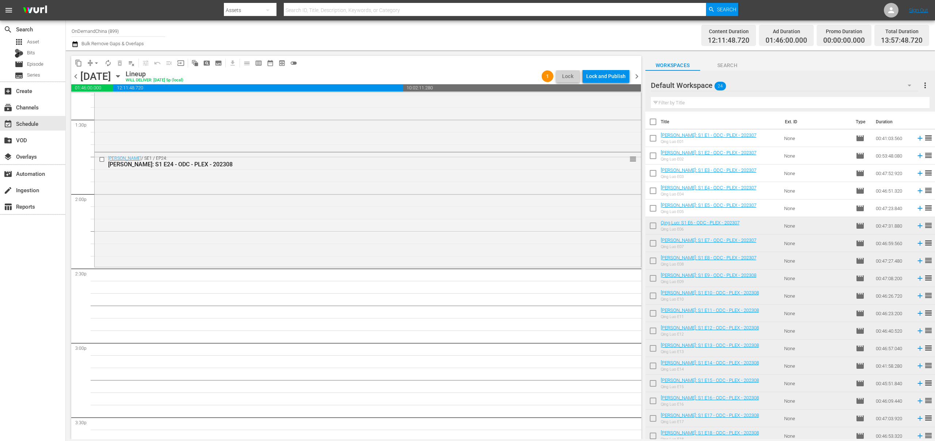
click at [655, 123] on input "checkbox" at bounding box center [652, 123] width 15 height 15
checkbox input "true"
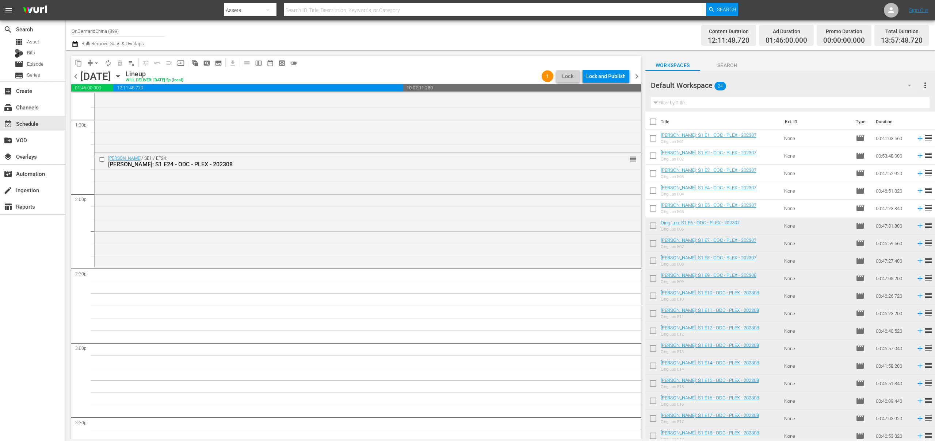
checkbox input "true"
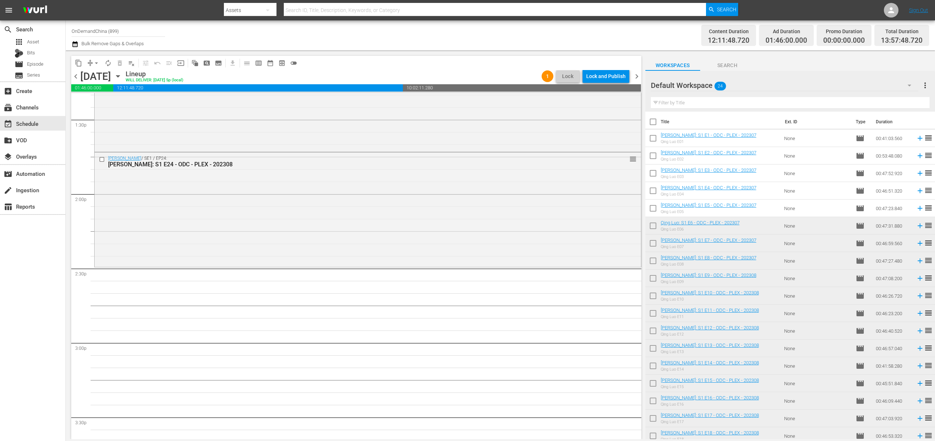
checkbox input "true"
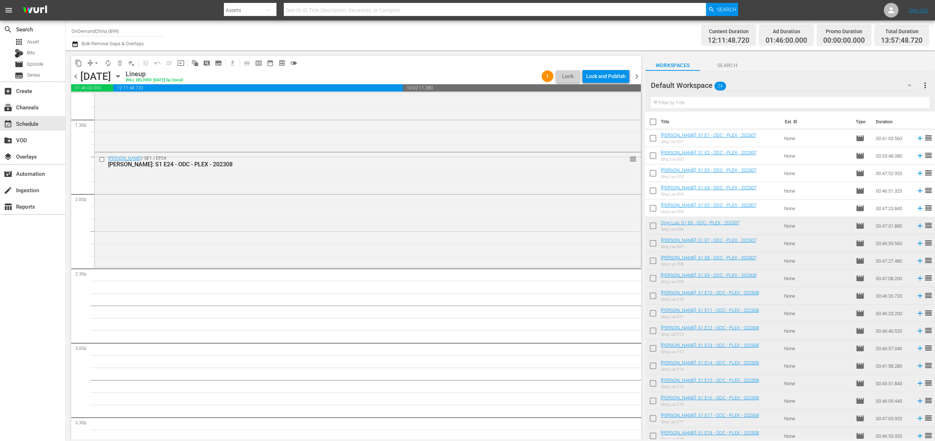
checkbox input "true"
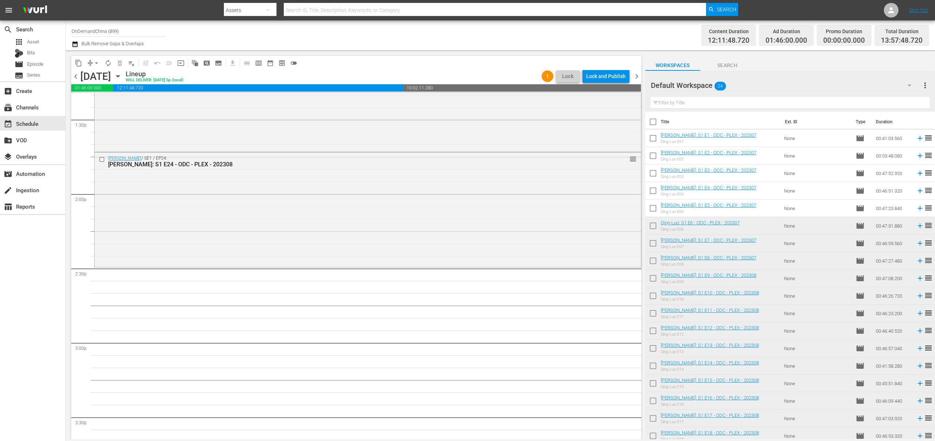
checkbox input "true"
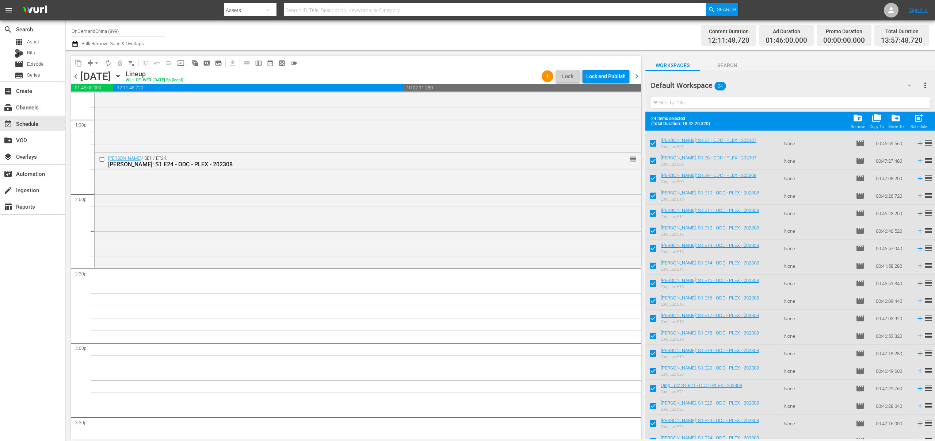
scroll to position [129, 0]
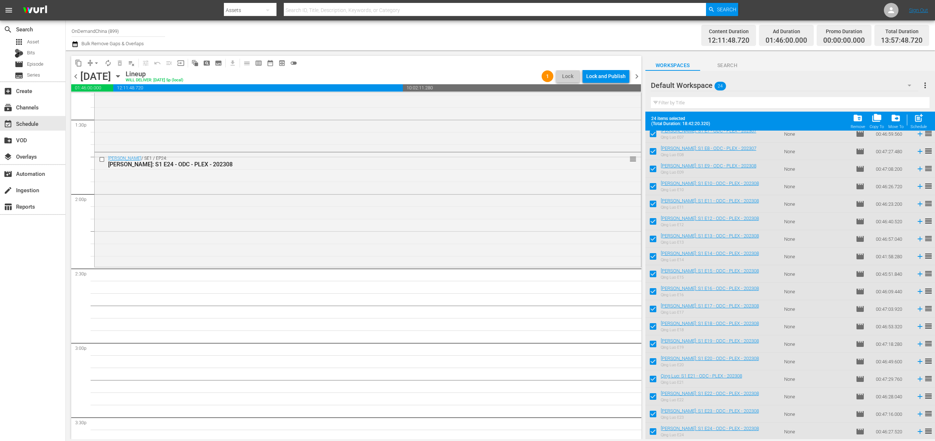
click at [654, 432] on input "checkbox" at bounding box center [652, 433] width 15 height 15
checkbox input "false"
click at [653, 415] on input "checkbox" at bounding box center [652, 415] width 15 height 15
checkbox input "false"
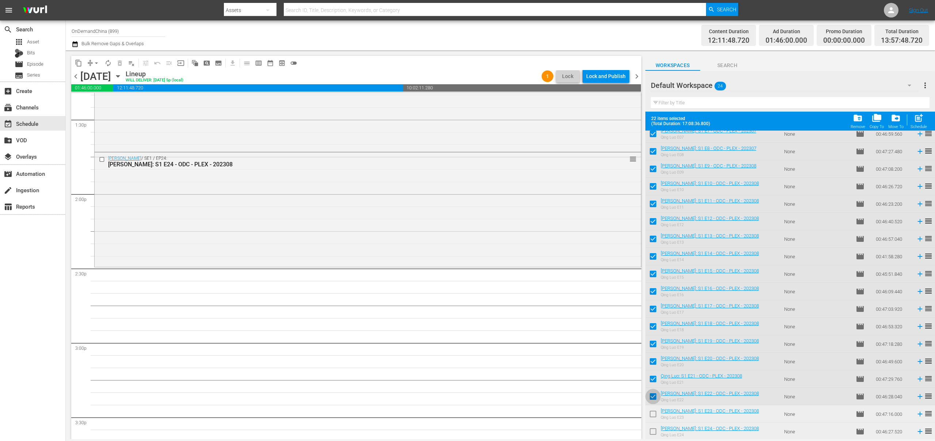
click at [650, 394] on input "checkbox" at bounding box center [652, 398] width 15 height 15
checkbox input "false"
click at [652, 378] on input "checkbox" at bounding box center [652, 380] width 15 height 15
checkbox input "false"
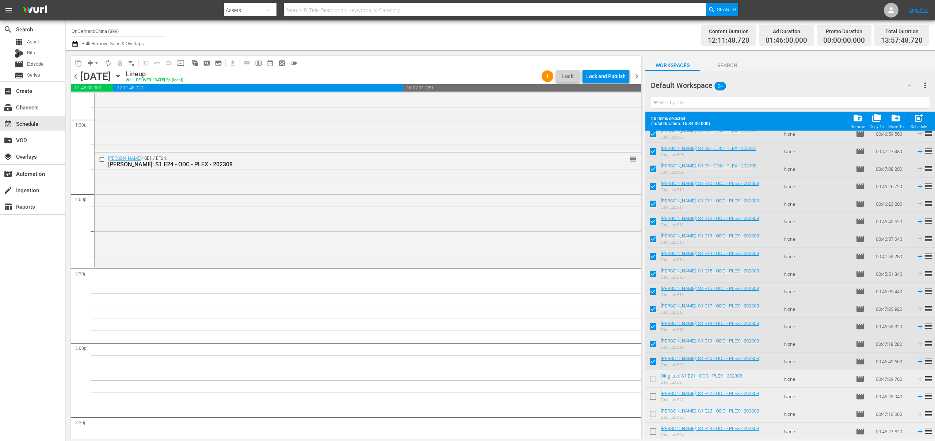
click at [652, 329] on input "checkbox" at bounding box center [652, 328] width 15 height 15
checkbox input "false"
click at [651, 342] on input "checkbox" at bounding box center [652, 345] width 15 height 15
checkbox input "false"
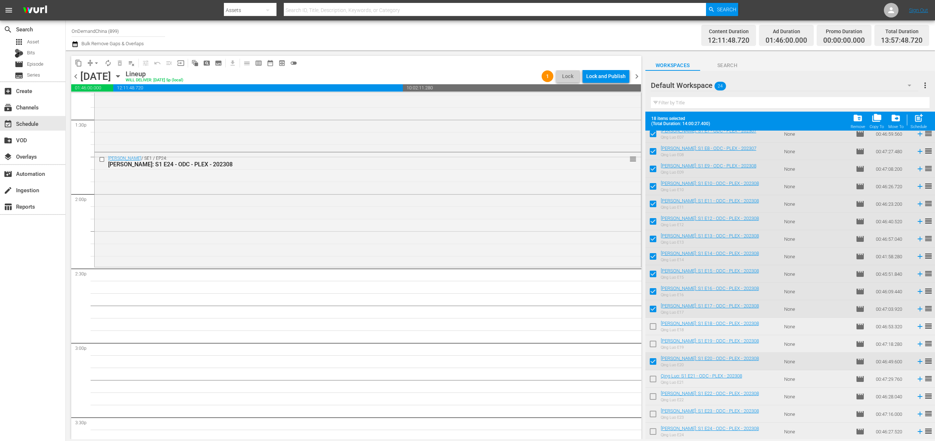
click at [651, 359] on input "checkbox" at bounding box center [652, 363] width 15 height 15
checkbox input "false"
click at [654, 312] on input "checkbox" at bounding box center [652, 310] width 15 height 15
checkbox input "false"
click at [654, 290] on input "checkbox" at bounding box center [652, 293] width 15 height 15
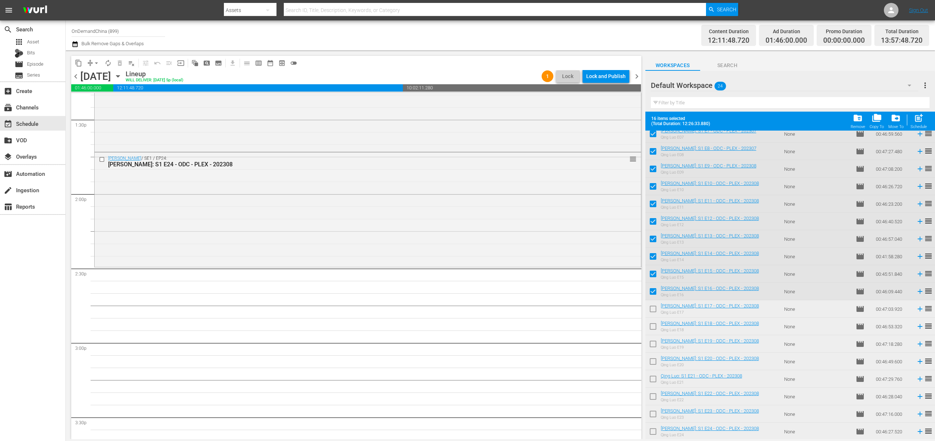
checkbox input "false"
click at [916, 126] on div "Schedule" at bounding box center [918, 126] width 16 height 5
checkbox input "false"
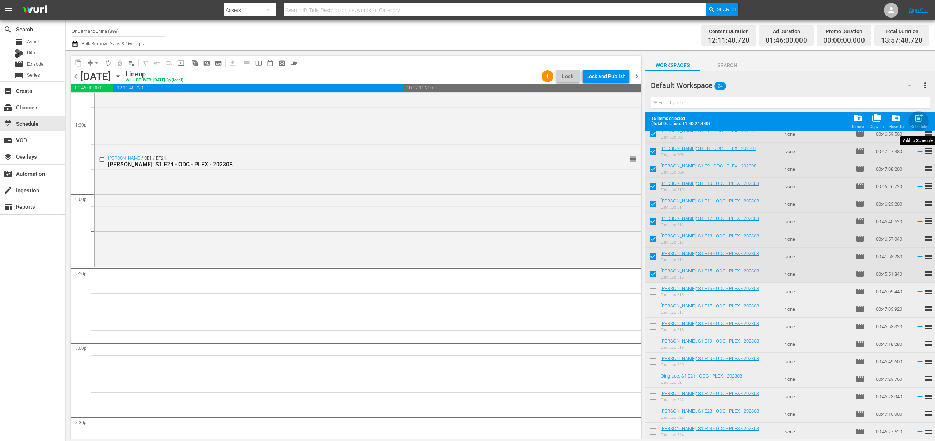
checkbox input "false"
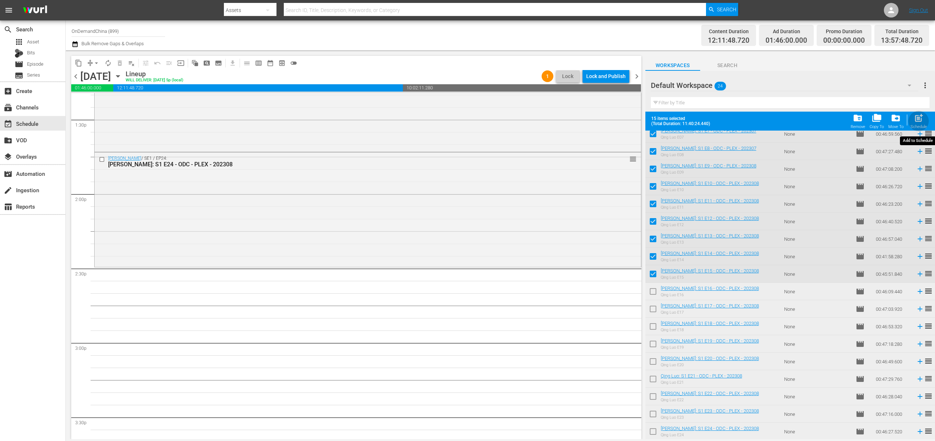
checkbox input "false"
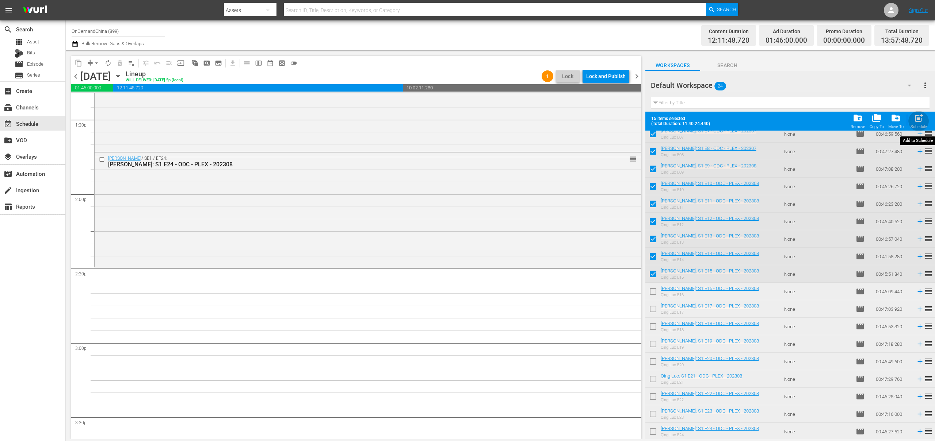
checkbox input "false"
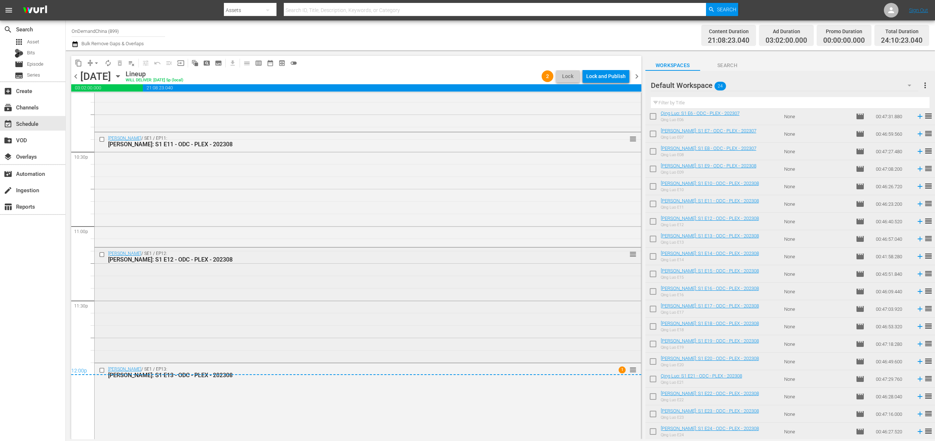
scroll to position [3333, 0]
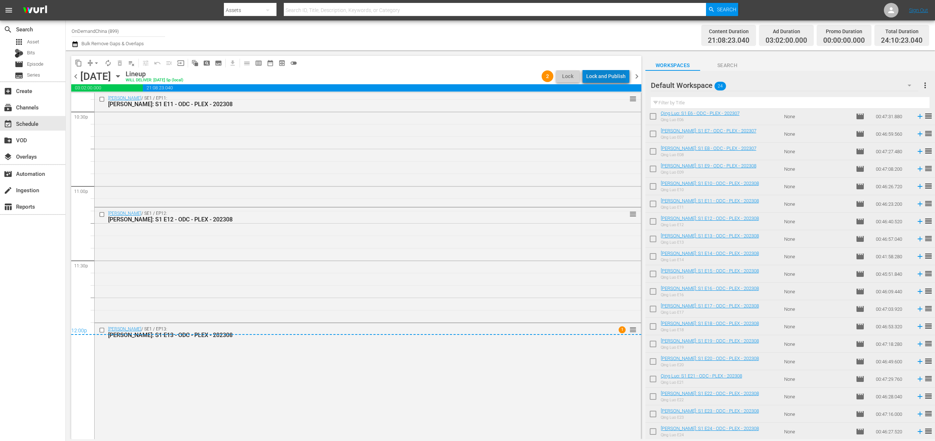
click at [612, 76] on div "Lock and Publish" at bounding box center [605, 76] width 39 height 13
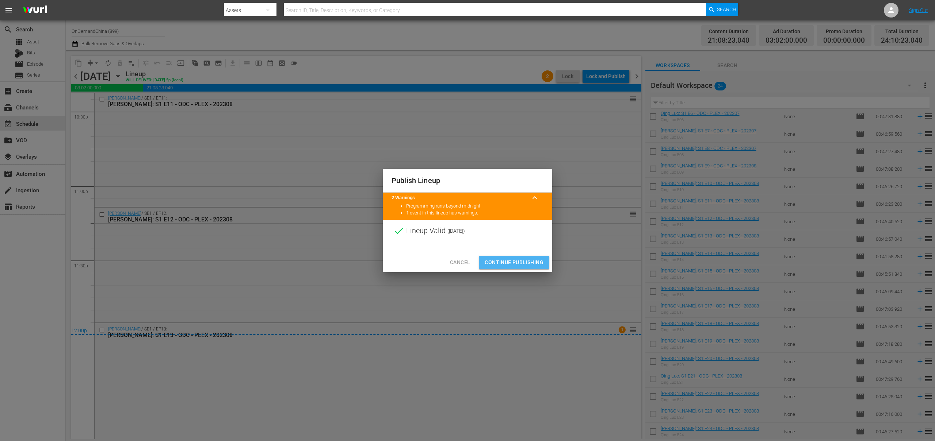
click at [523, 264] on span "Continue Publishing" at bounding box center [513, 262] width 59 height 9
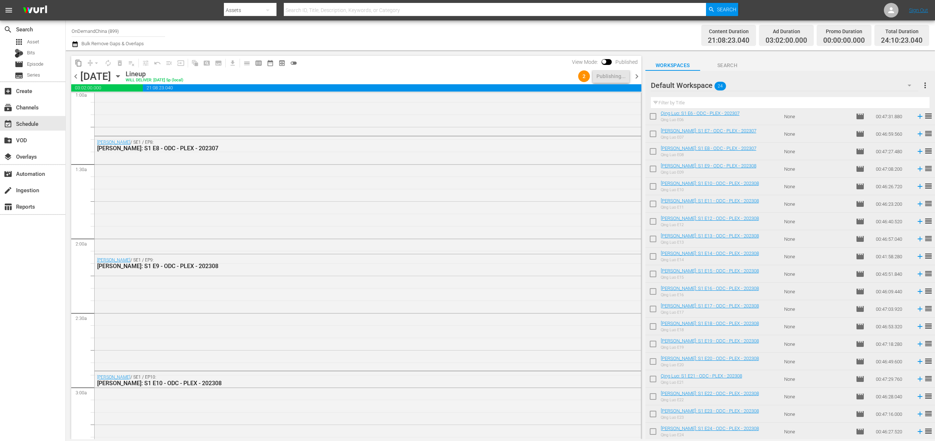
scroll to position [0, 0]
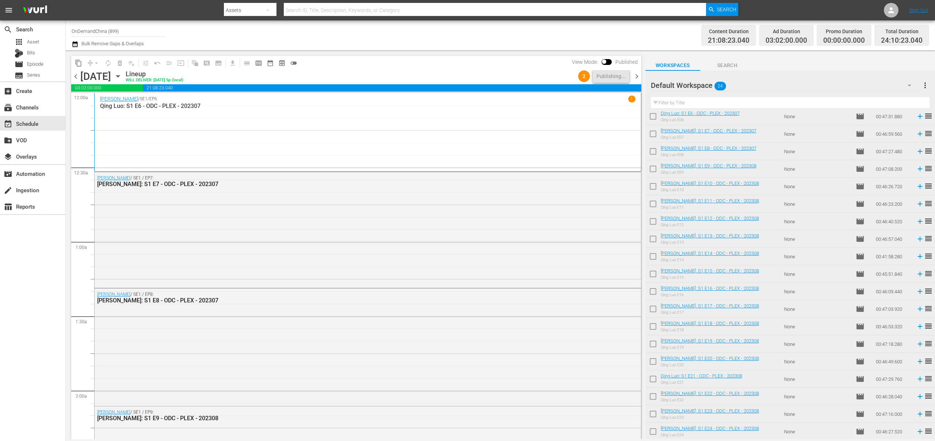
click at [635, 78] on span "chevron_right" at bounding box center [636, 76] width 9 height 9
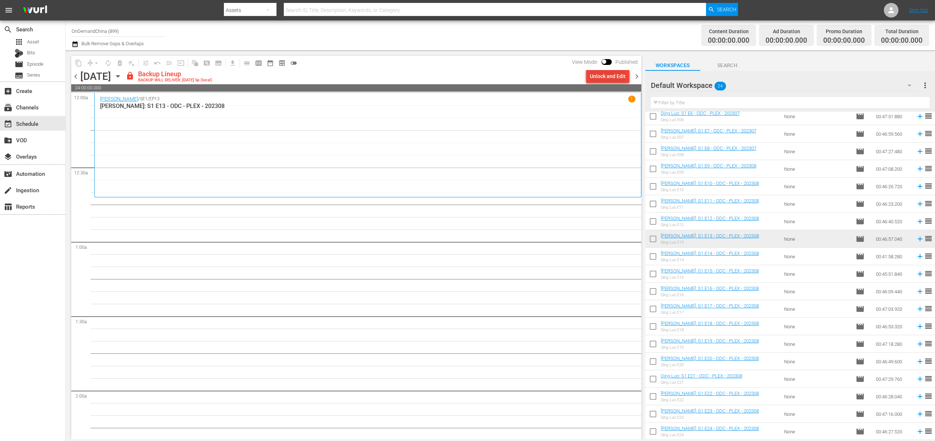
click at [617, 82] on div "Unlock and Edit" at bounding box center [608, 76] width 36 height 13
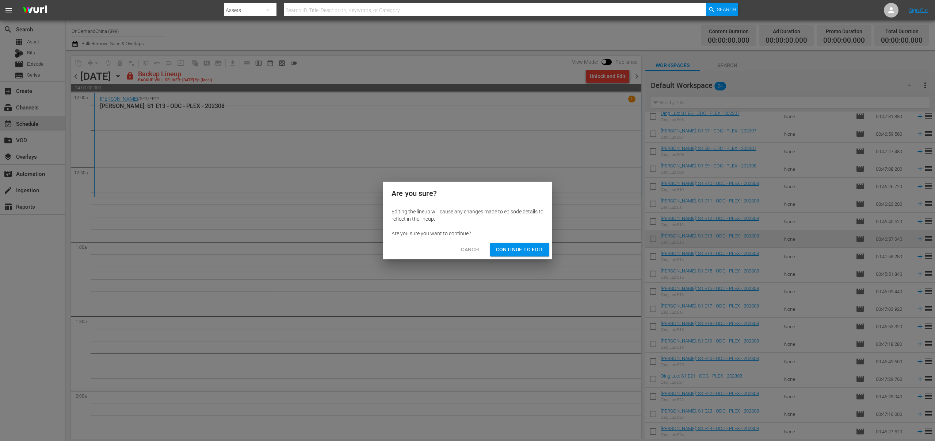
click at [535, 247] on span "Continue to Edit" at bounding box center [519, 249] width 47 height 9
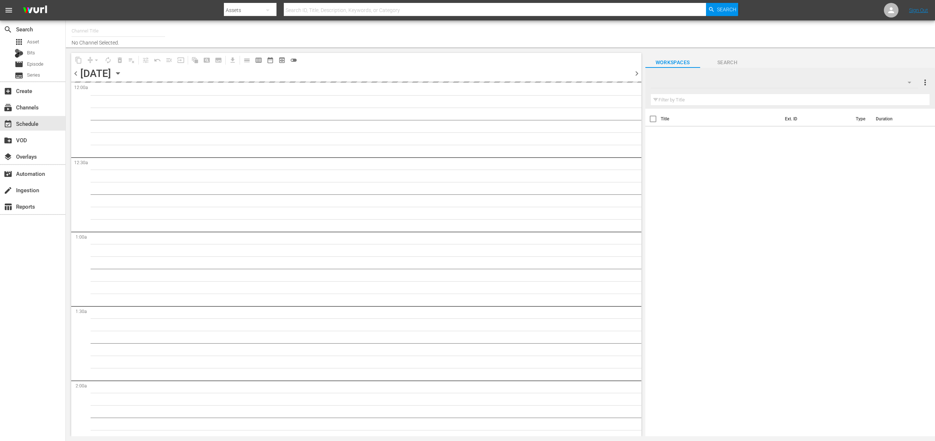
type input "OnDemandChina (899)"
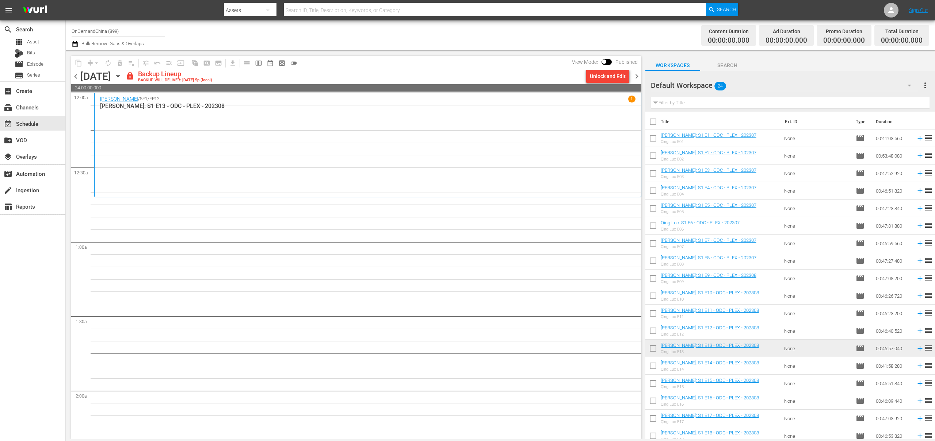
click at [119, 77] on icon "button" at bounding box center [117, 77] width 3 height 2
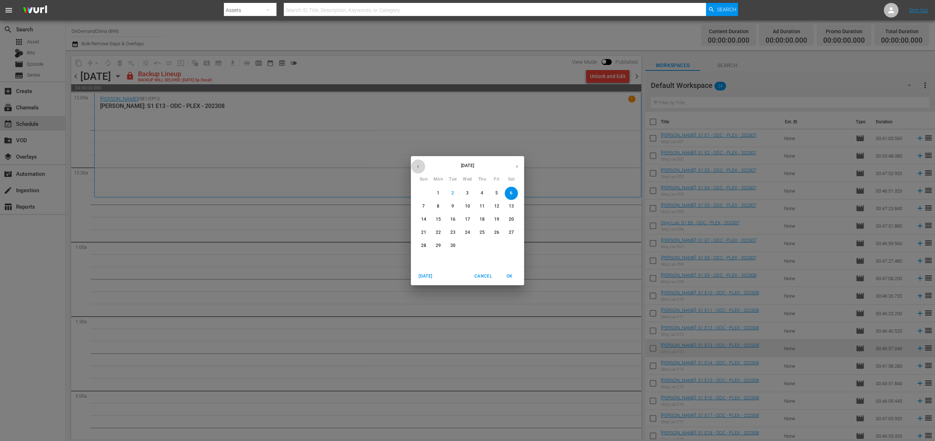
click at [415, 165] on icon "button" at bounding box center [417, 166] width 5 height 5
click at [511, 195] on p "2" at bounding box center [511, 193] width 3 height 6
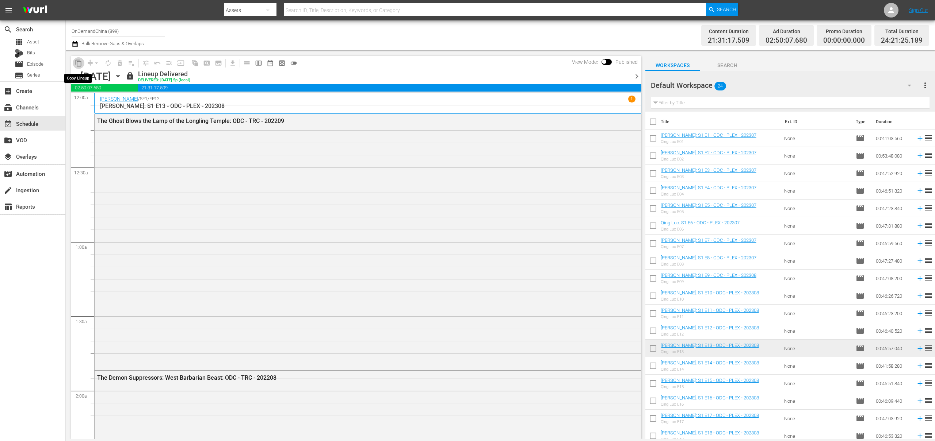
click at [77, 63] on span "content_copy" at bounding box center [78, 63] width 7 height 7
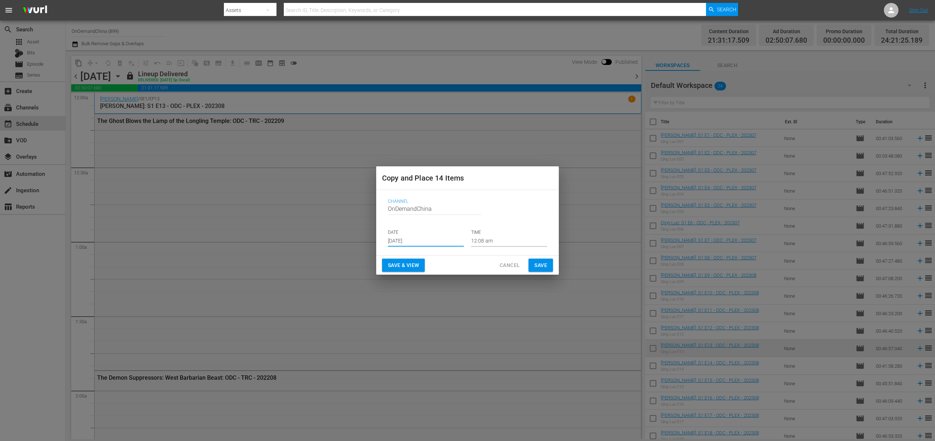
click at [417, 241] on input "[DATE]" at bounding box center [426, 241] width 76 height 11
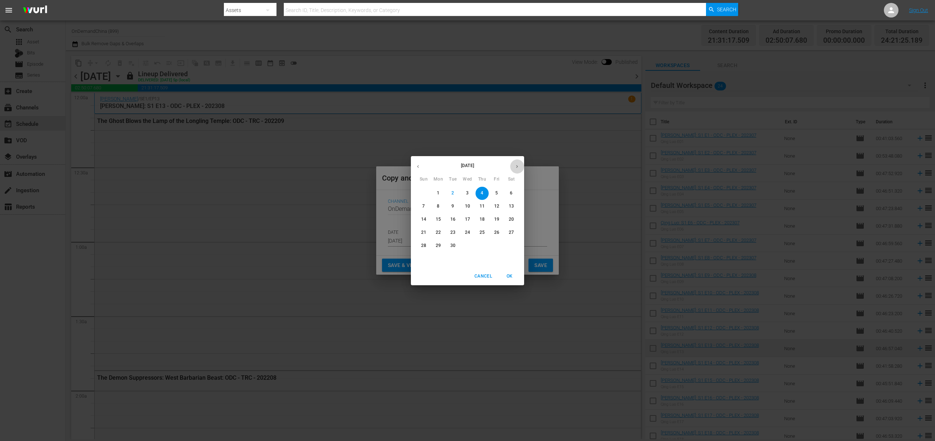
click at [514, 167] on icon "button" at bounding box center [516, 166] width 5 height 5
click at [413, 165] on button "button" at bounding box center [418, 167] width 14 height 14
click at [513, 193] on span "6" at bounding box center [511, 193] width 13 height 6
type input "Sep 6th 2025"
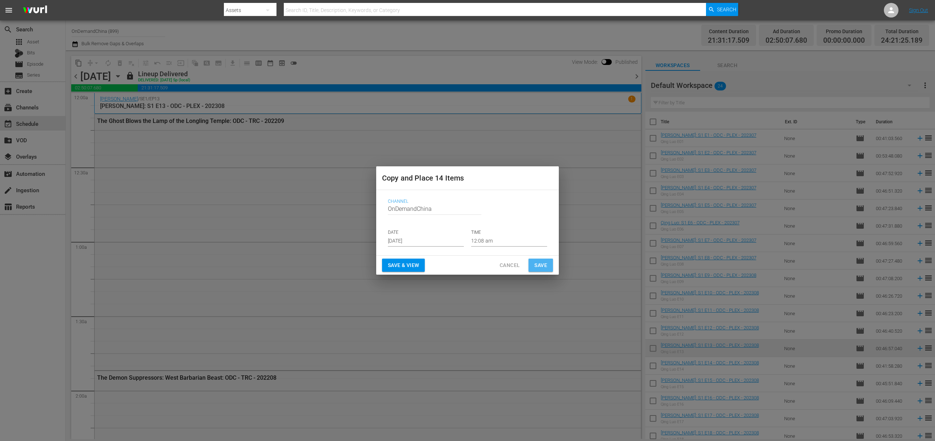
click at [549, 269] on button "Save" at bounding box center [540, 266] width 24 height 14
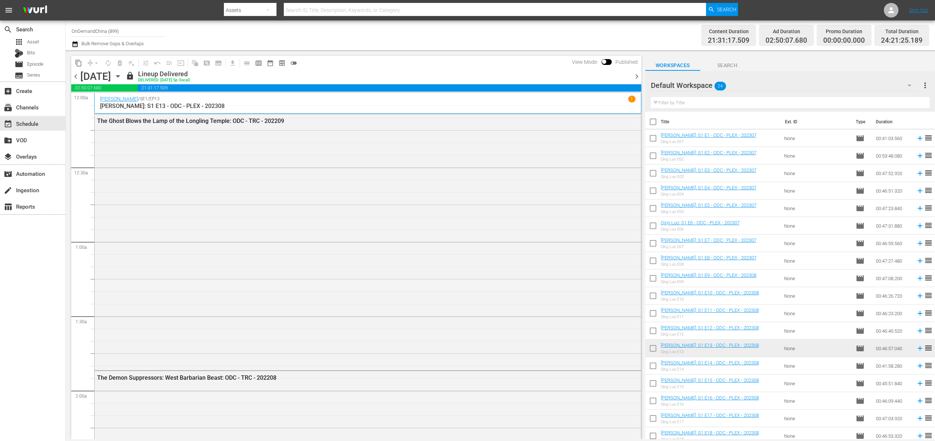
click at [639, 78] on span "chevron_right" at bounding box center [636, 76] width 9 height 9
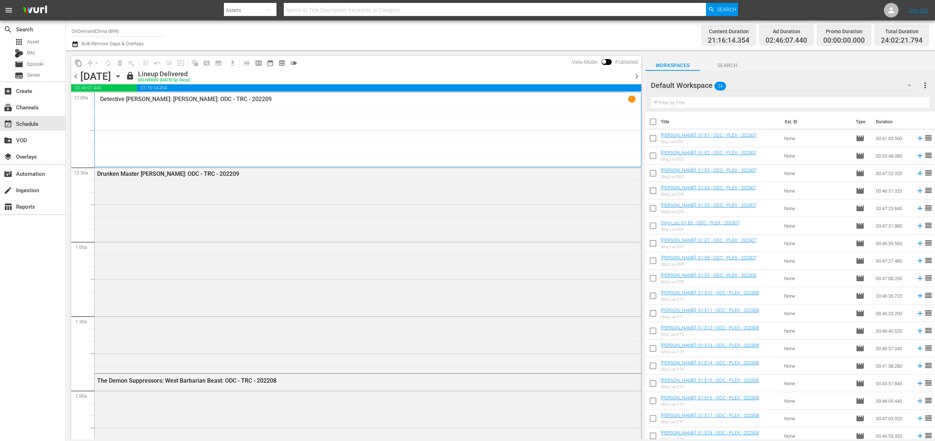
click at [78, 62] on span "content_copy" at bounding box center [78, 63] width 7 height 7
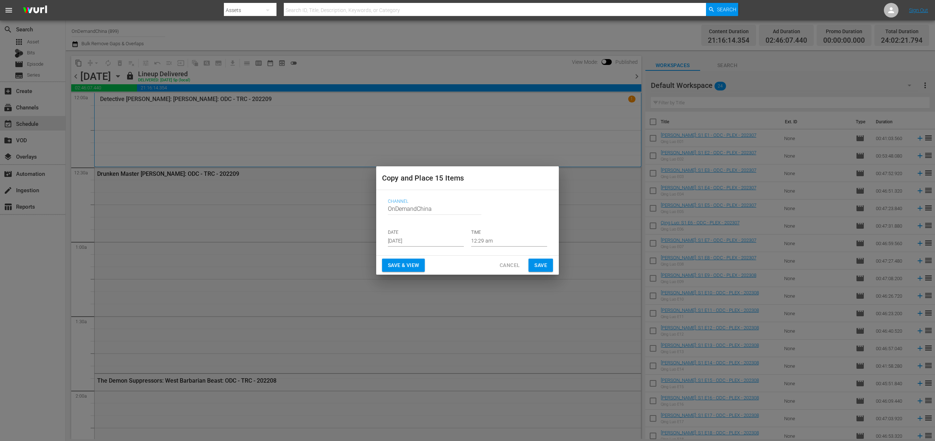
click at [407, 244] on input "Sep 4th 2025" at bounding box center [426, 241] width 76 height 11
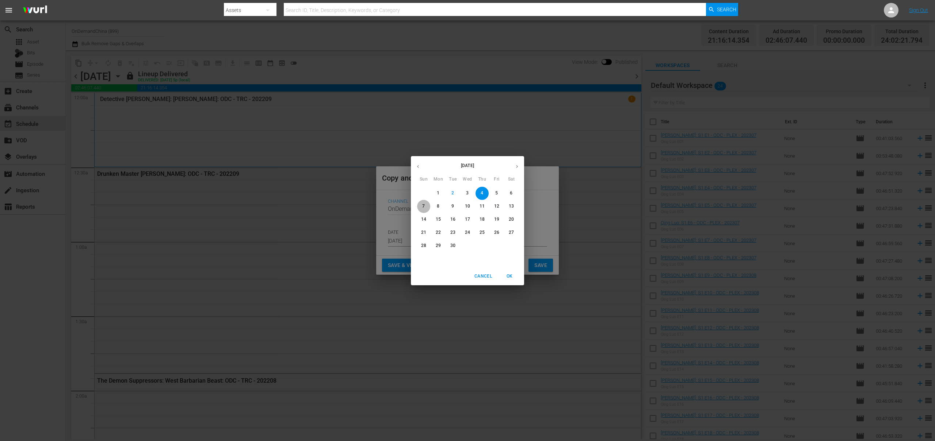
click at [425, 207] on span "7" at bounding box center [423, 206] width 13 height 6
type input "Sep 7th 2025"
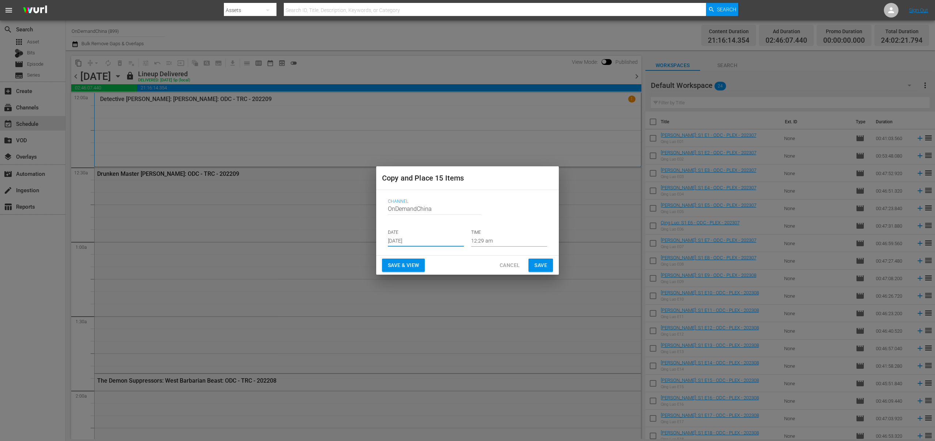
click at [538, 267] on span "Save" at bounding box center [540, 265] width 13 height 9
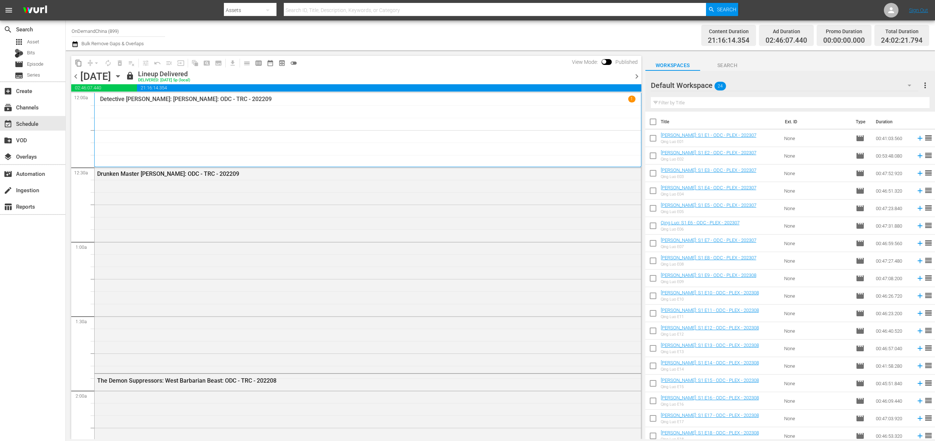
click at [122, 75] on icon "button" at bounding box center [118, 76] width 8 height 8
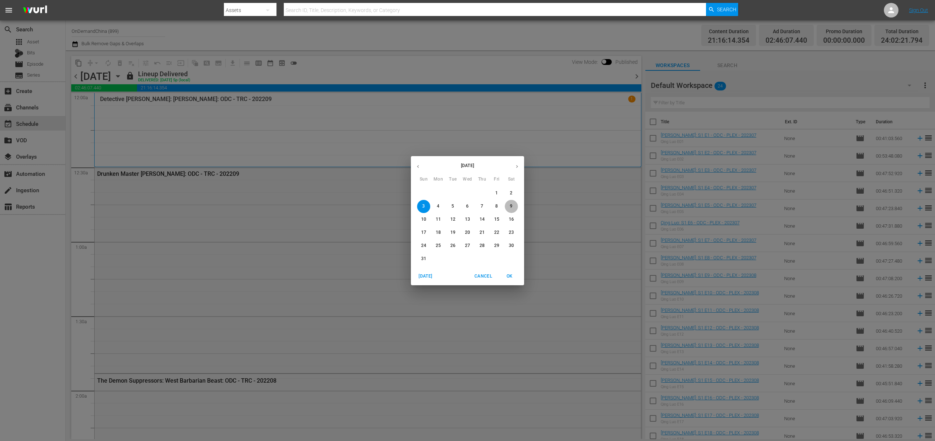
click at [513, 208] on span "9" at bounding box center [511, 206] width 13 height 6
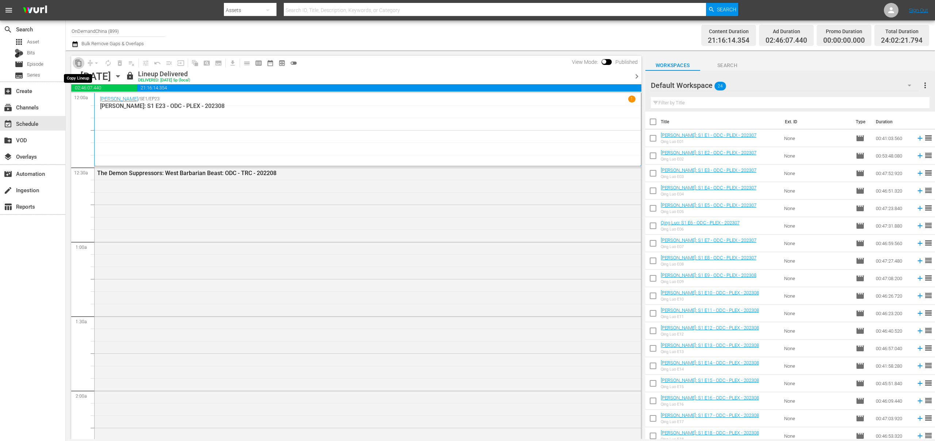
click at [78, 68] on button "content_copy" at bounding box center [79, 63] width 12 height 12
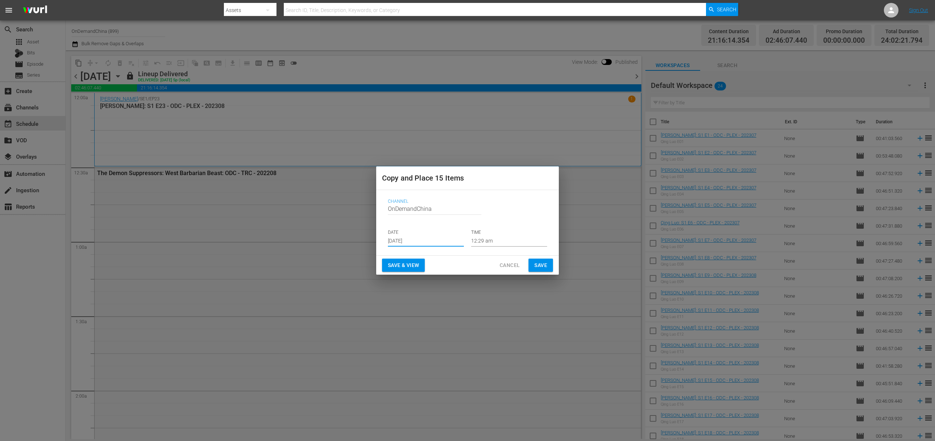
click at [421, 245] on input "Sep 4th 2025" at bounding box center [426, 241] width 76 height 11
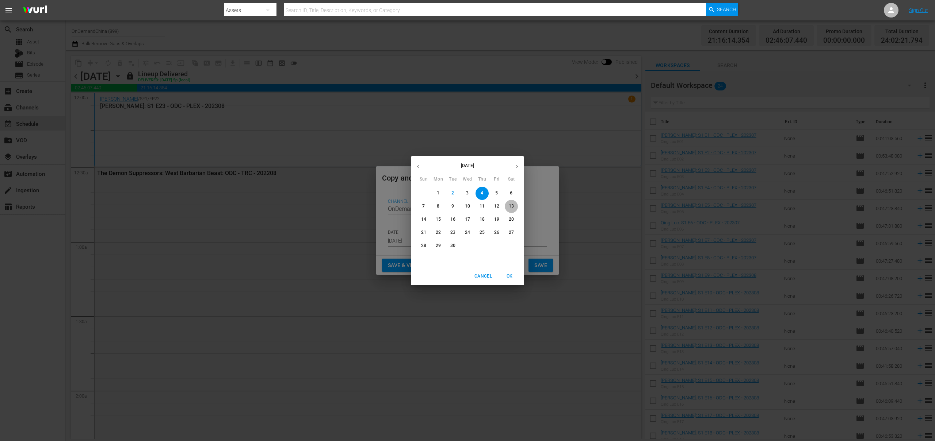
click at [510, 204] on p "13" at bounding box center [511, 206] width 5 height 6
type input "Sep 13th 2025"
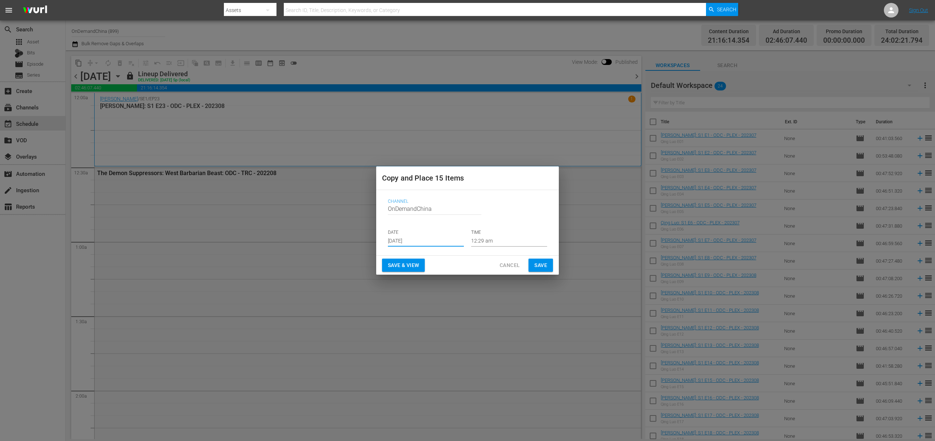
click at [545, 267] on span "Save" at bounding box center [540, 265] width 13 height 9
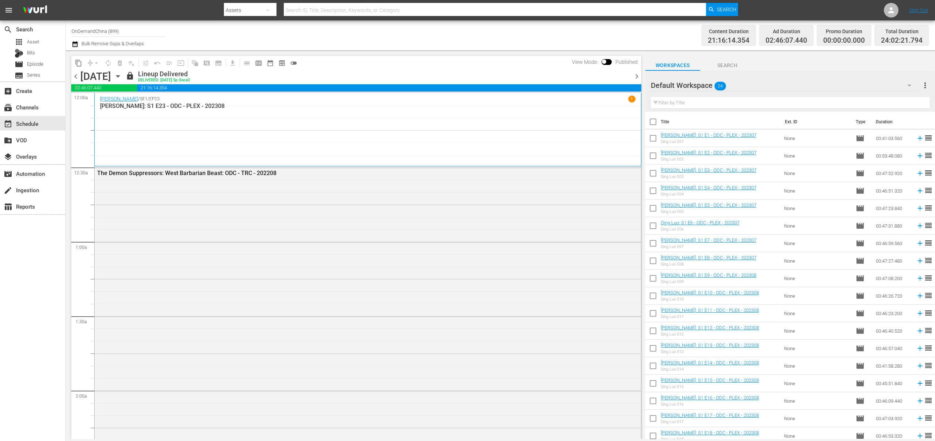
click at [633, 77] on span "chevron_right" at bounding box center [636, 76] width 9 height 9
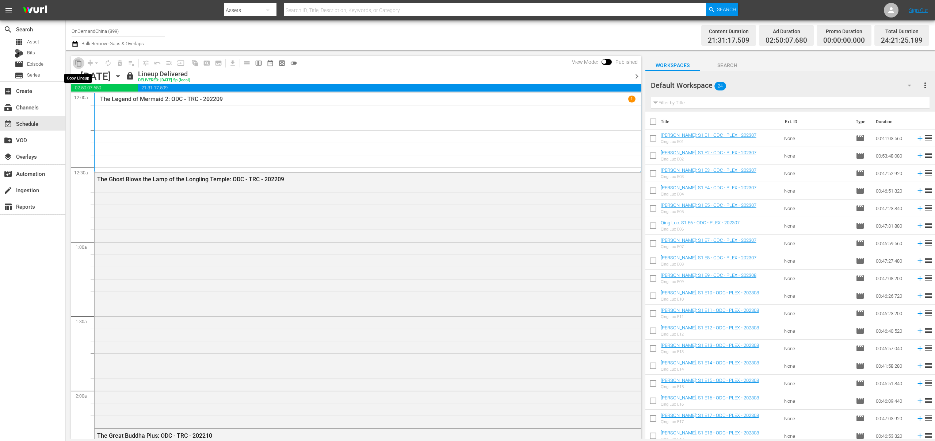
click at [79, 64] on span "content_copy" at bounding box center [78, 63] width 7 height 7
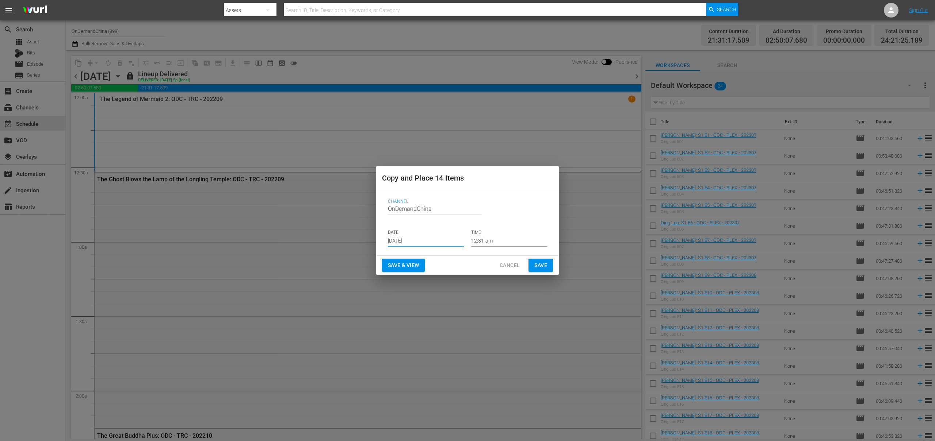
click at [419, 242] on input "Sep 4th 2025" at bounding box center [426, 241] width 76 height 11
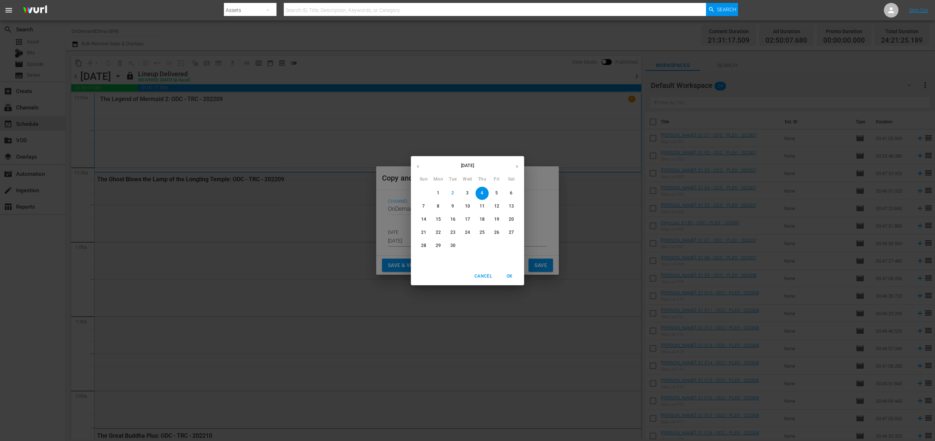
click at [517, 166] on icon "button" at bounding box center [516, 166] width 5 height 5
click at [420, 166] on icon "button" at bounding box center [417, 166] width 5 height 5
click at [468, 275] on div "Cancel OK" at bounding box center [467, 277] width 113 height 18
click at [477, 276] on span "Cancel" at bounding box center [483, 277] width 18 height 8
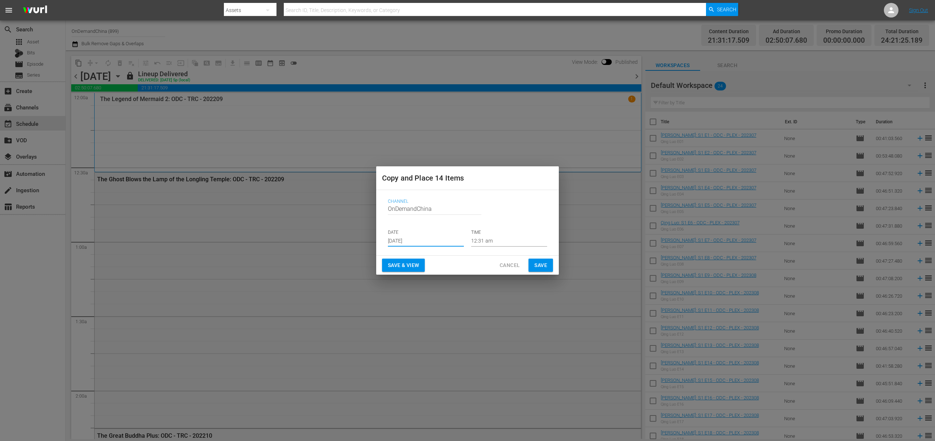
click at [415, 244] on input "Sep 4th 2025" at bounding box center [426, 241] width 76 height 11
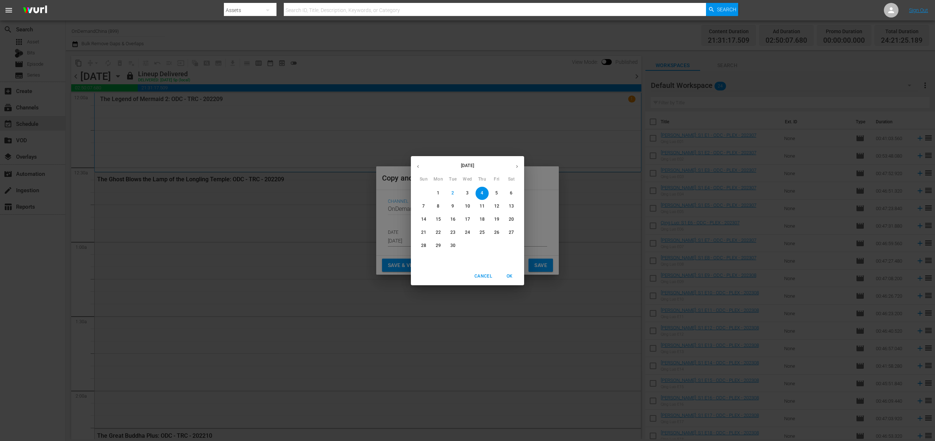
click at [426, 222] on span "14" at bounding box center [423, 219] width 13 height 6
type input "Sep 14th 2025"
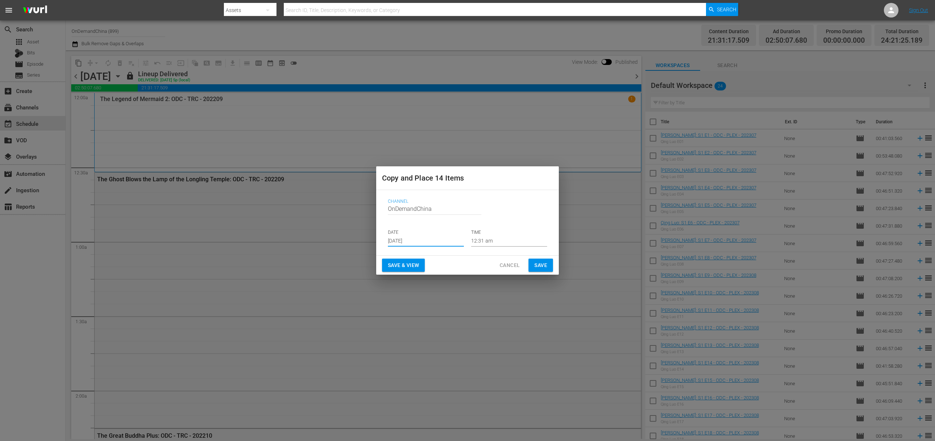
click at [543, 268] on span "Save" at bounding box center [540, 265] width 13 height 9
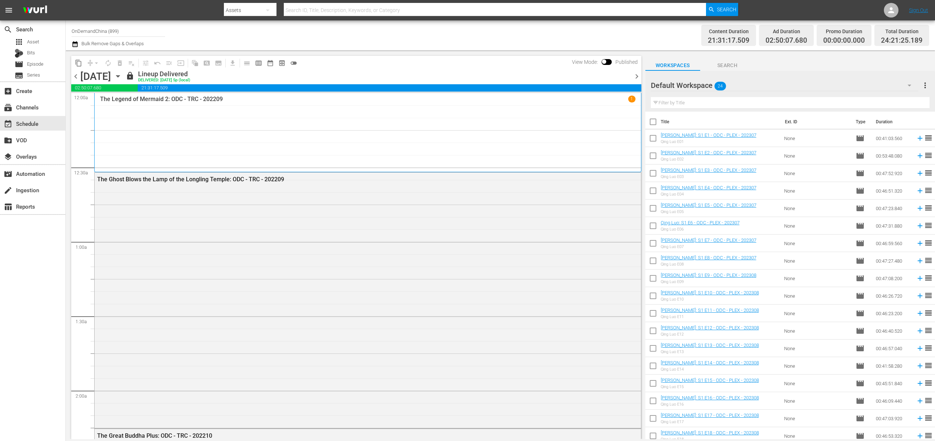
click at [122, 77] on icon "button" at bounding box center [118, 76] width 8 height 8
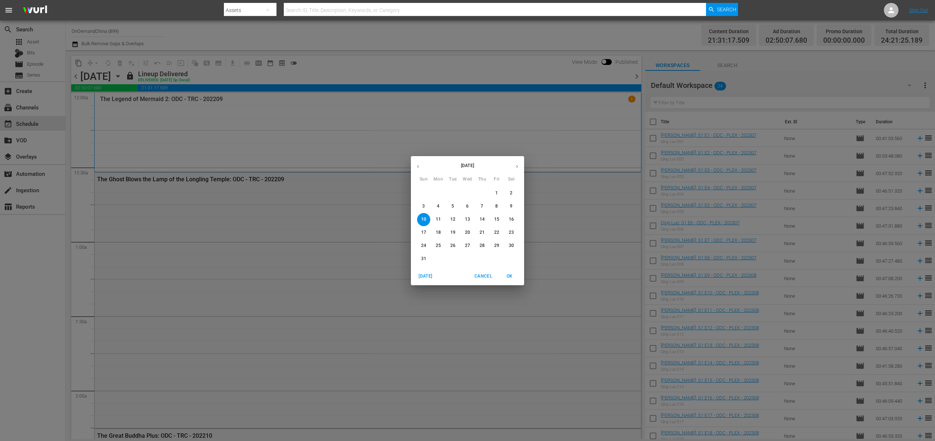
click at [510, 222] on p "16" at bounding box center [511, 219] width 5 height 6
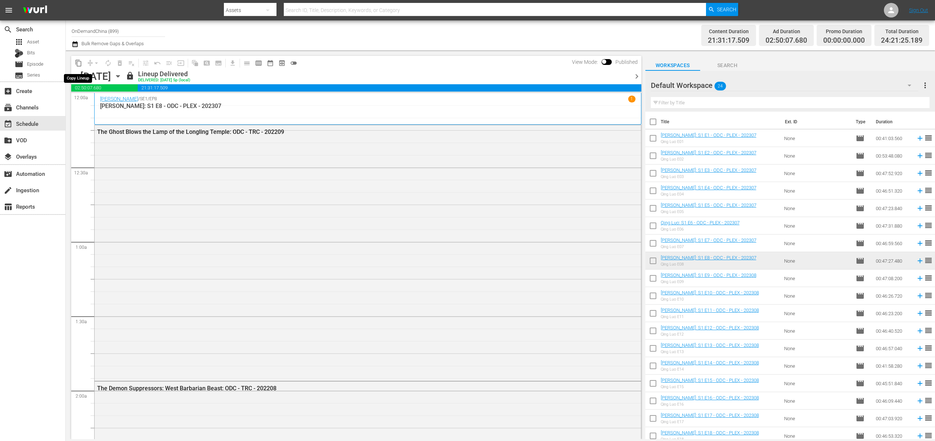
click at [81, 66] on span "content_copy" at bounding box center [78, 63] width 7 height 7
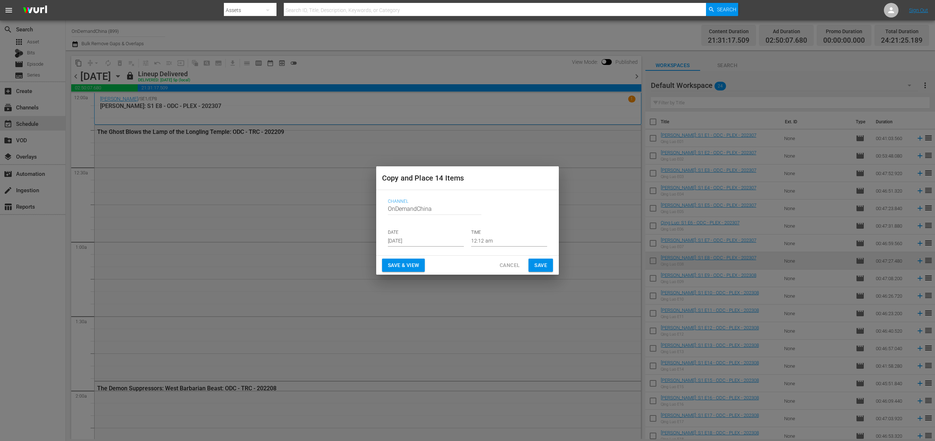
click at [417, 244] on input "Sep 4th 2025" at bounding box center [426, 241] width 76 height 11
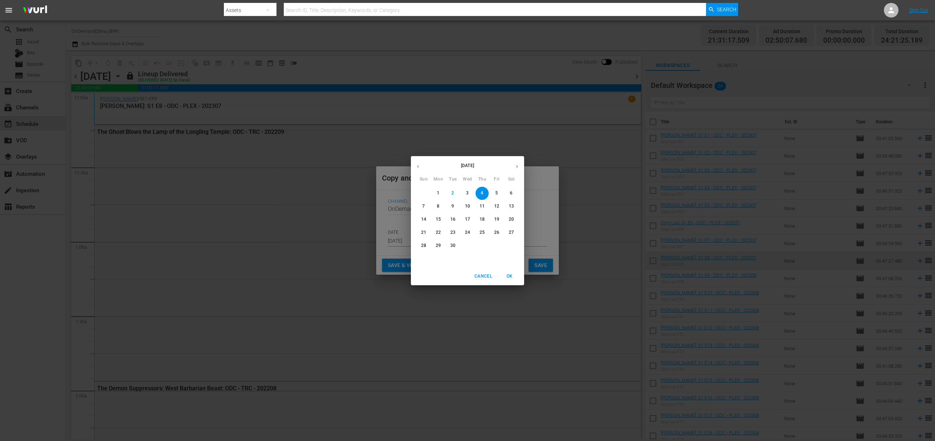
click at [510, 215] on button "20" at bounding box center [511, 219] width 13 height 13
type input "Sep 20th 2025"
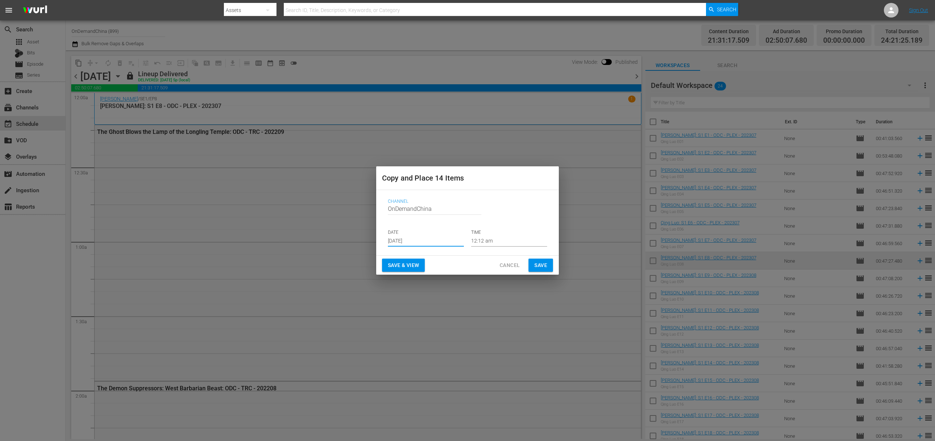
click at [547, 267] on span "Save" at bounding box center [540, 265] width 13 height 9
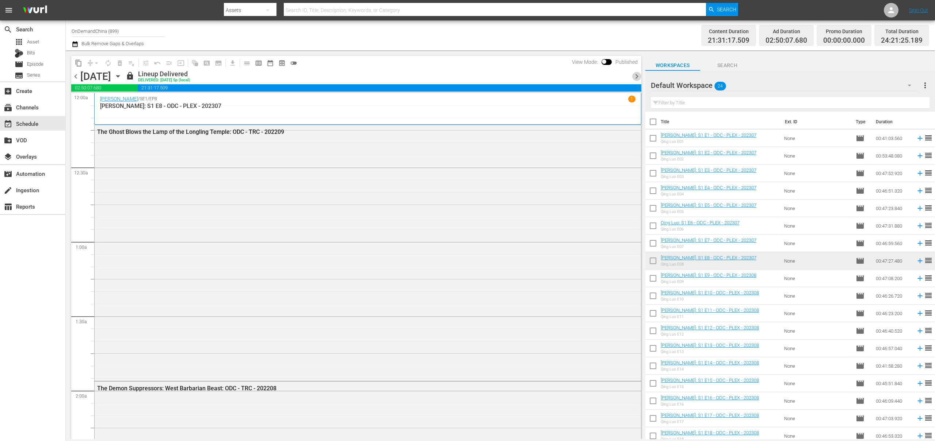
click at [633, 74] on span "chevron_right" at bounding box center [636, 76] width 9 height 9
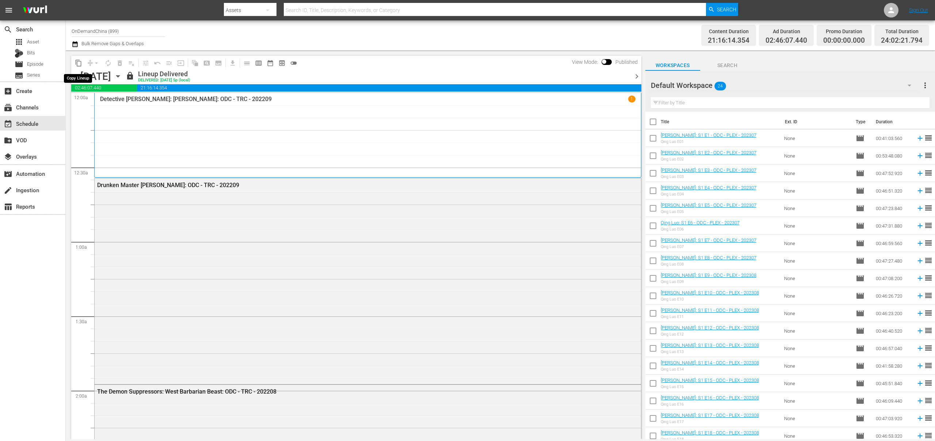
click at [80, 60] on span "content_copy" at bounding box center [78, 63] width 7 height 7
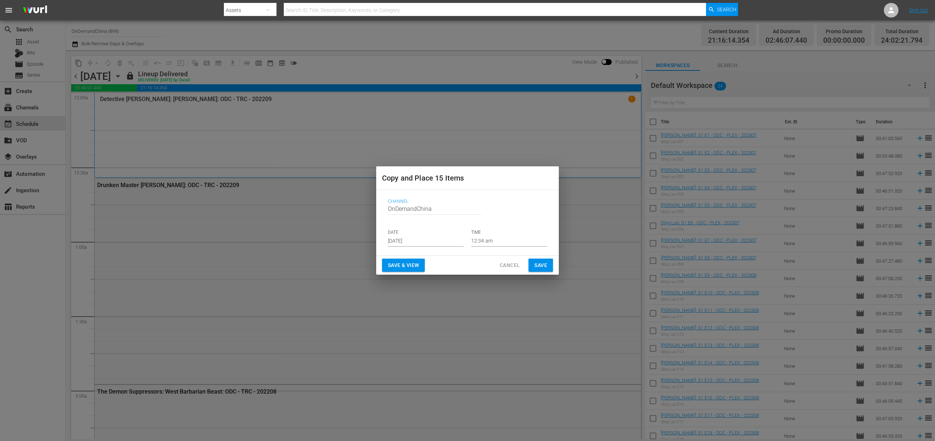
click at [438, 244] on input "Sep 4th 2025" at bounding box center [426, 241] width 76 height 11
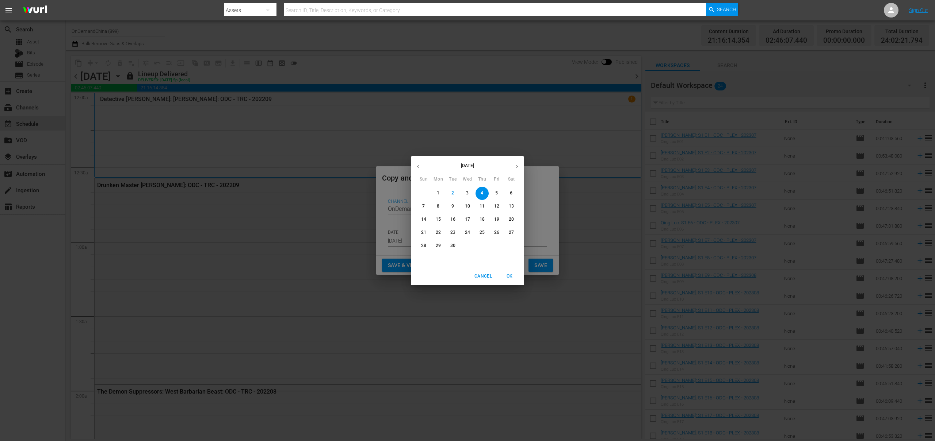
click at [421, 234] on p "21" at bounding box center [423, 233] width 5 height 6
type input "Sep 21st 2025"
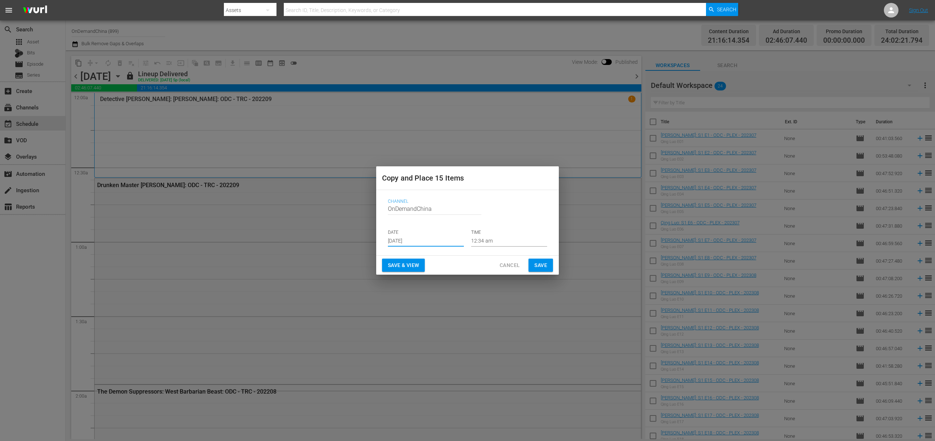
click at [536, 263] on span "Save" at bounding box center [540, 265] width 13 height 9
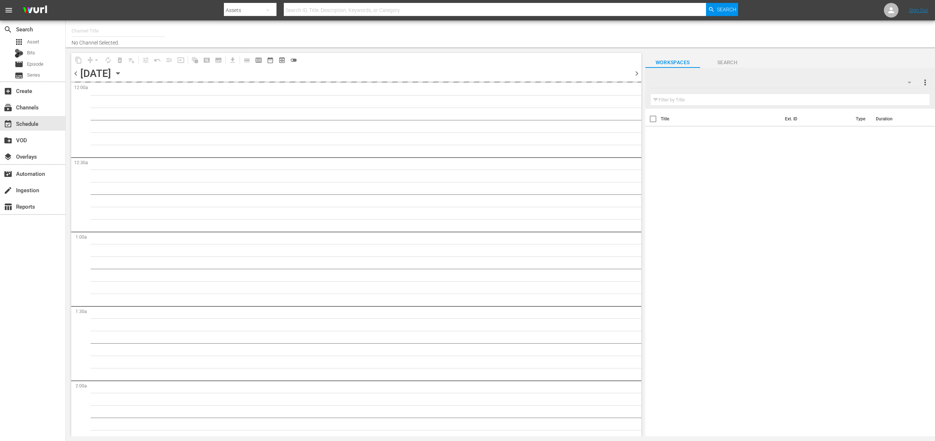
type input "OnDemandChina (899)"
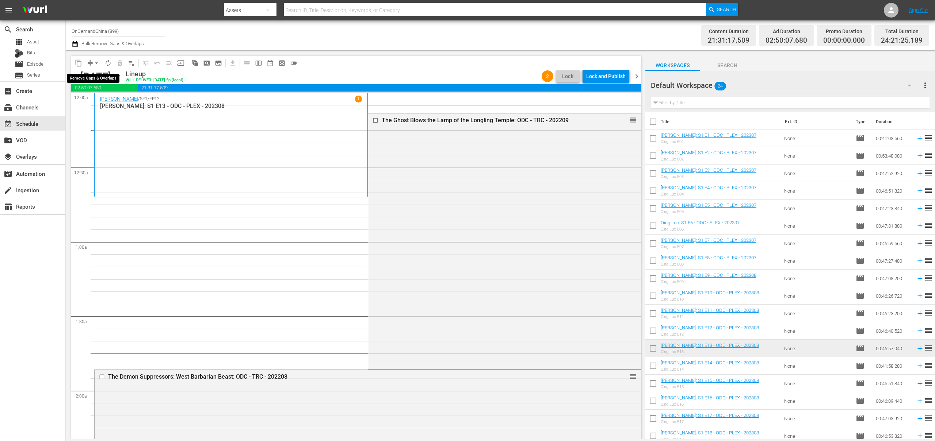
click at [91, 64] on button "arrow_drop_down" at bounding box center [97, 63] width 12 height 12
click at [111, 104] on li "Align to End of Previous Day" at bounding box center [96, 102] width 77 height 12
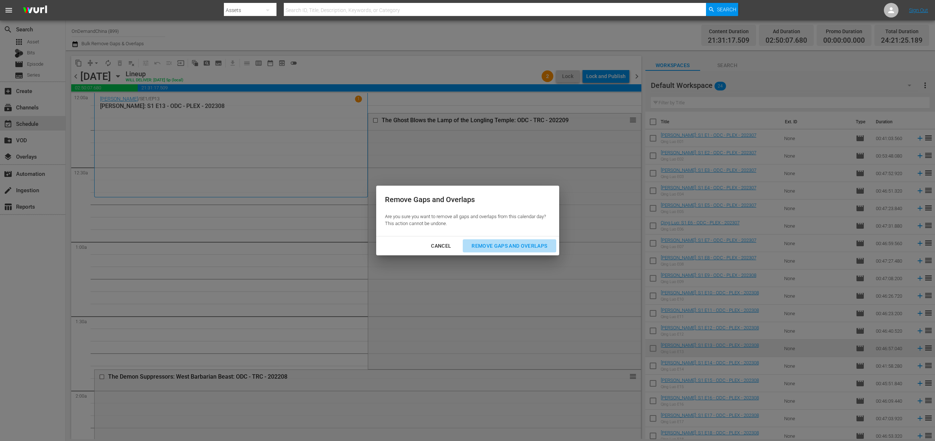
click at [535, 244] on div "Remove Gaps and Overlaps" at bounding box center [508, 246] width 87 height 9
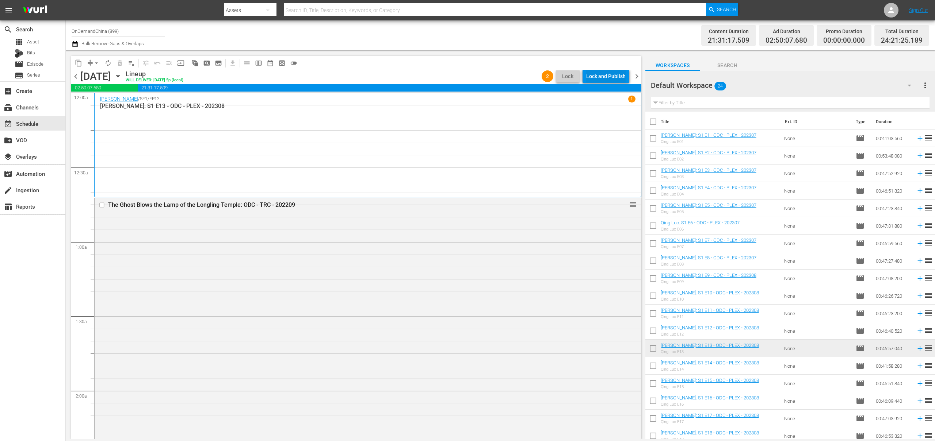
click at [619, 77] on div "Lock and Publish" at bounding box center [605, 76] width 39 height 13
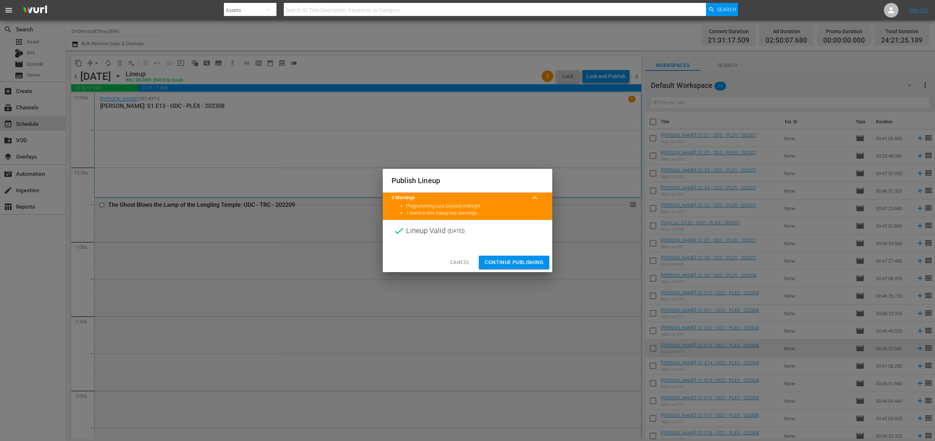
click at [518, 263] on span "Continue Publishing" at bounding box center [513, 262] width 59 height 9
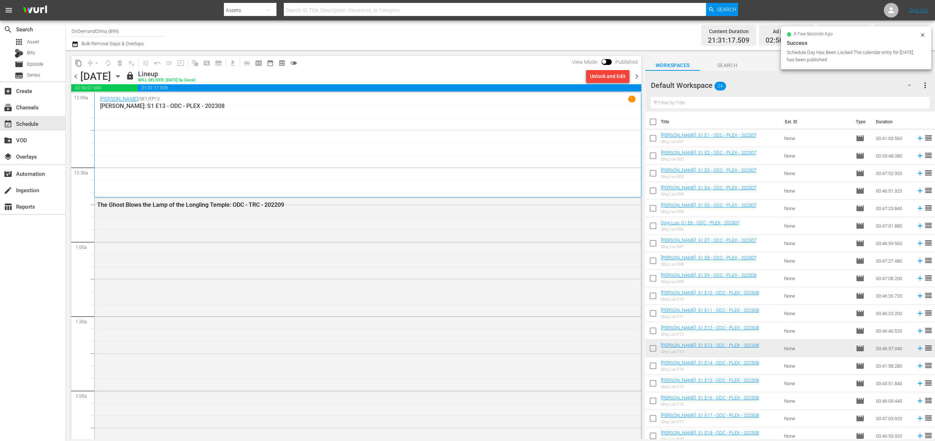
click at [638, 74] on span "chevron_right" at bounding box center [636, 76] width 9 height 9
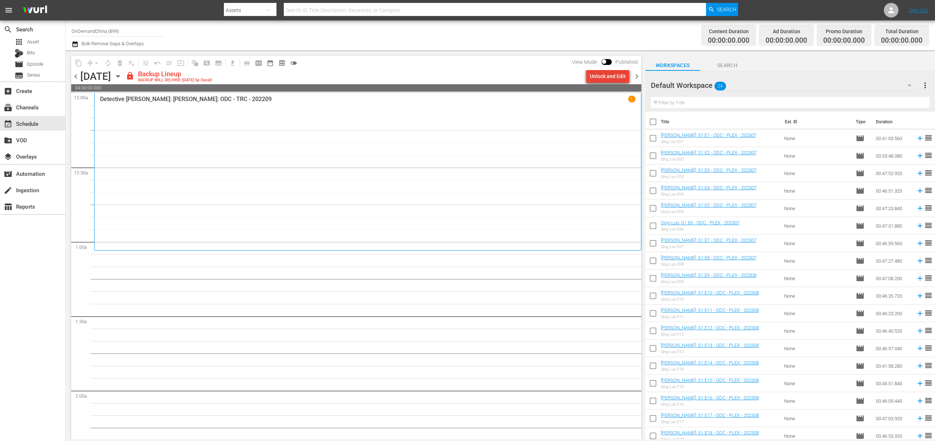
click at [605, 76] on div "Unlock and Edit" at bounding box center [608, 76] width 36 height 13
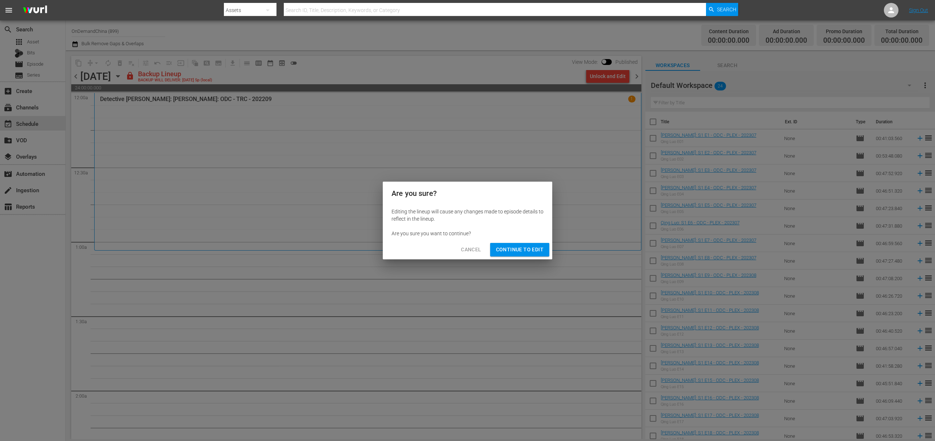
click at [505, 244] on button "Continue to Edit" at bounding box center [519, 250] width 59 height 14
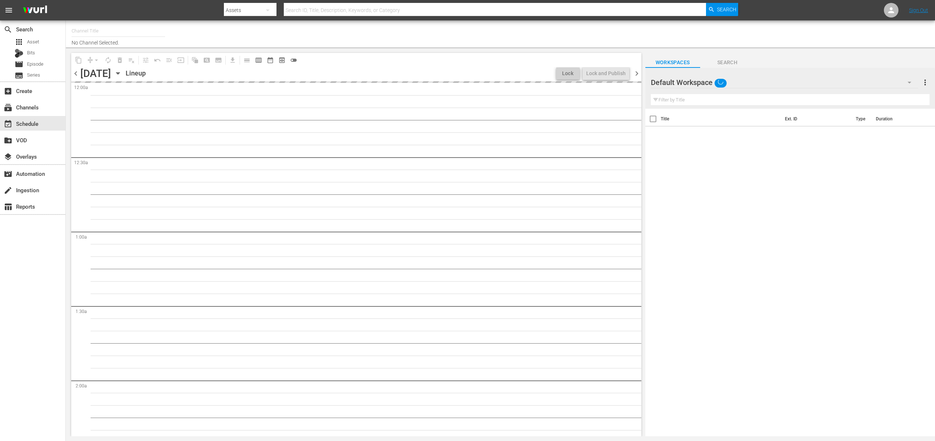
type input "OnDemandChina (899)"
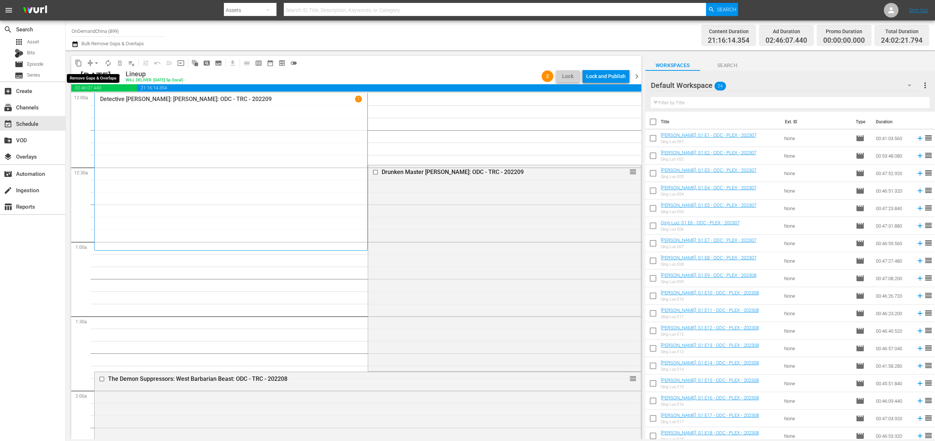
click at [97, 64] on span "arrow_drop_down" at bounding box center [96, 63] width 7 height 7
click at [111, 103] on li "Align to End of Previous Day" at bounding box center [96, 102] width 77 height 12
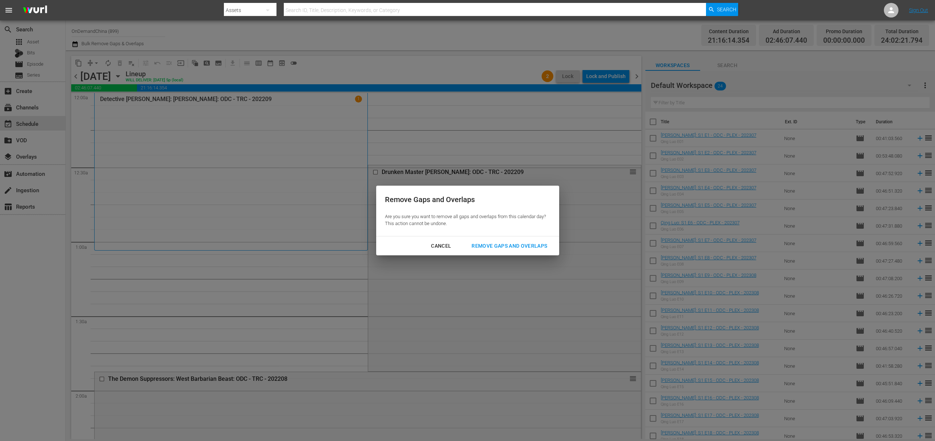
click at [538, 246] on div "Remove Gaps and Overlaps" at bounding box center [508, 246] width 87 height 9
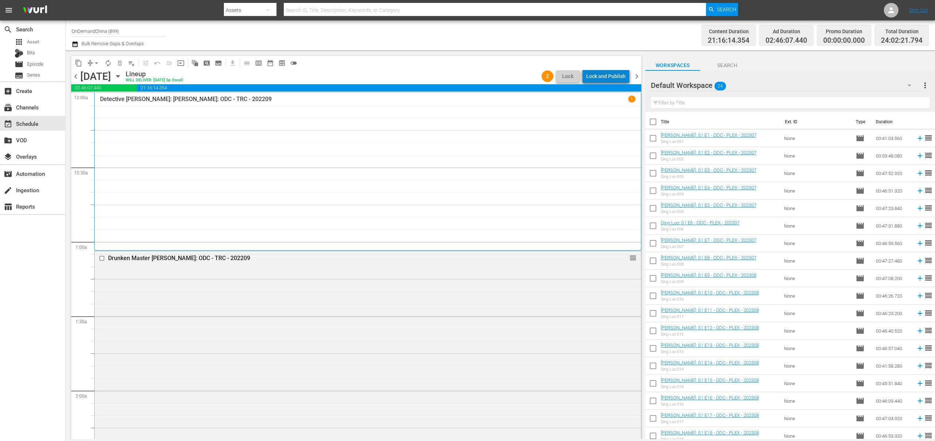
click at [617, 76] on div "Lock and Publish" at bounding box center [605, 76] width 39 height 13
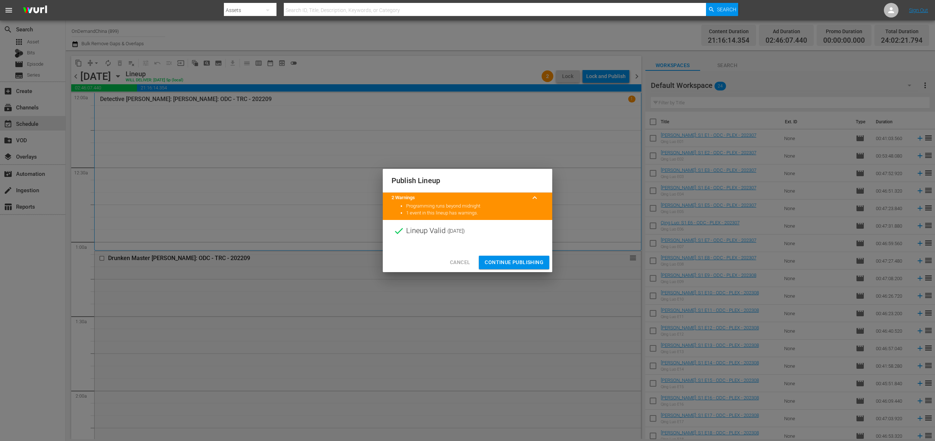
click at [513, 268] on button "Continue Publishing" at bounding box center [514, 263] width 70 height 14
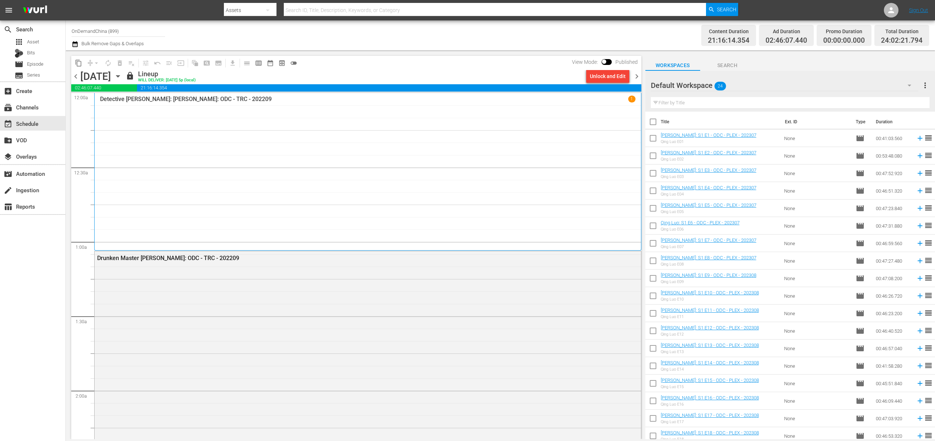
click at [443, 75] on div "lock Lineup WILL DELIVER: 9/6 @ 5p (local)" at bounding box center [354, 76] width 457 height 12
click at [636, 76] on span "chevron_right" at bounding box center [636, 76] width 9 height 9
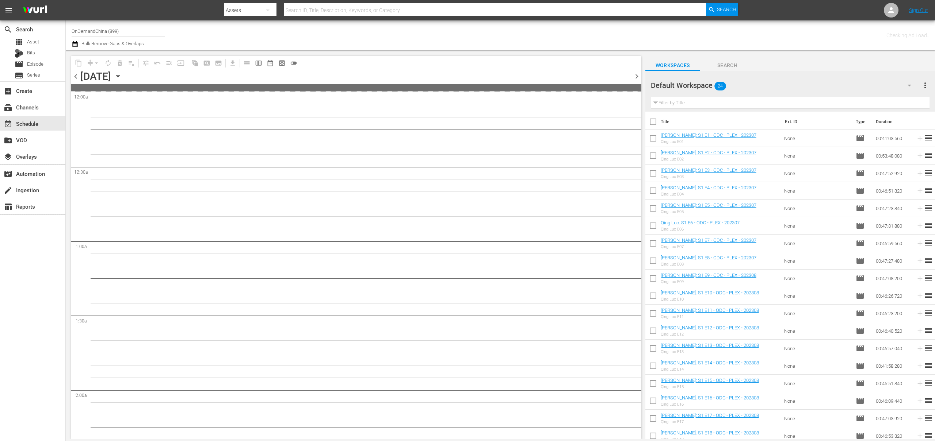
click at [122, 77] on icon "button" at bounding box center [118, 76] width 8 height 8
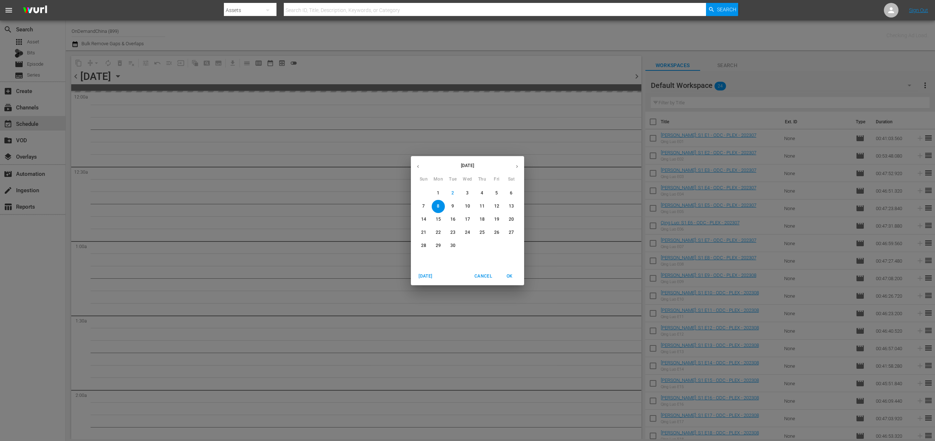
click at [498, 193] on span "5" at bounding box center [496, 193] width 13 height 6
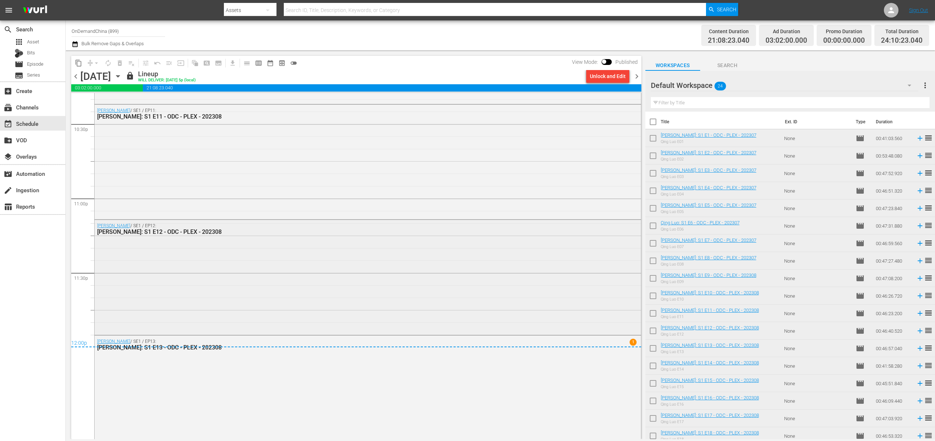
scroll to position [3333, 0]
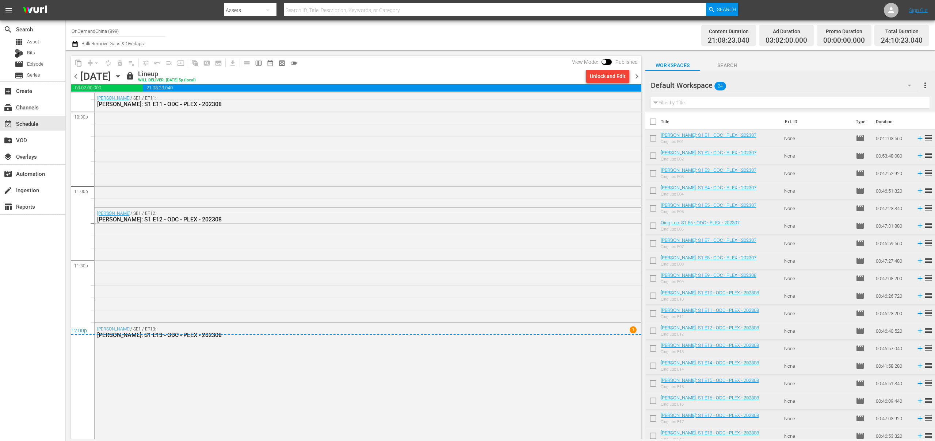
click at [122, 77] on icon "button" at bounding box center [118, 76] width 8 height 8
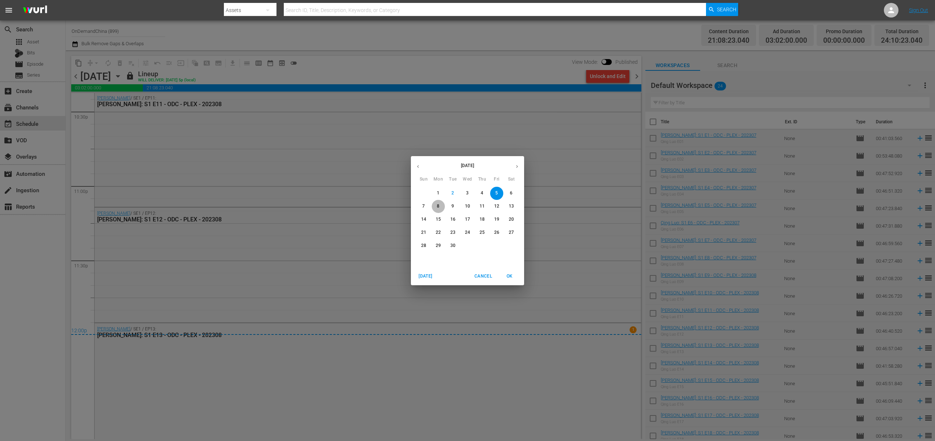
click at [435, 206] on span "8" at bounding box center [438, 206] width 13 height 6
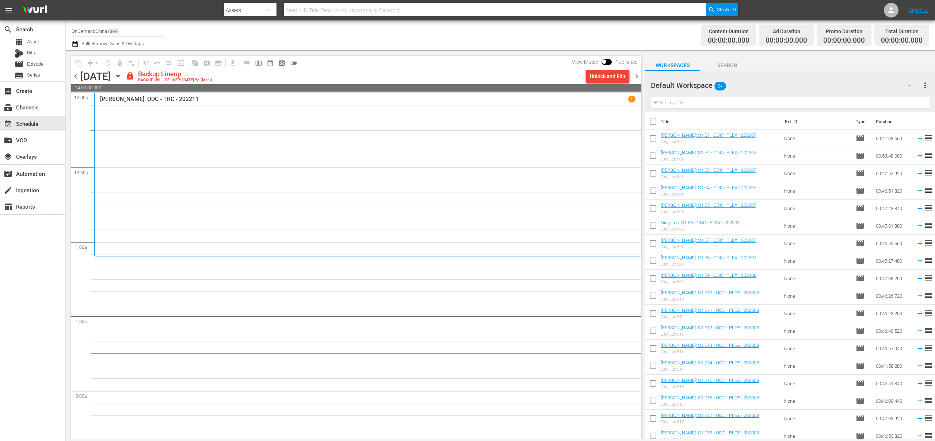
scroll to position [110, 0]
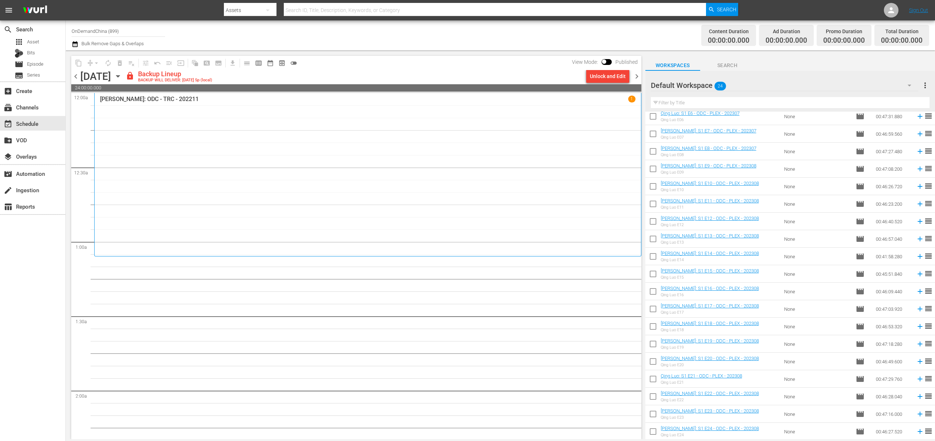
click at [655, 259] on input "checkbox" at bounding box center [652, 257] width 15 height 15
checkbox input "true"
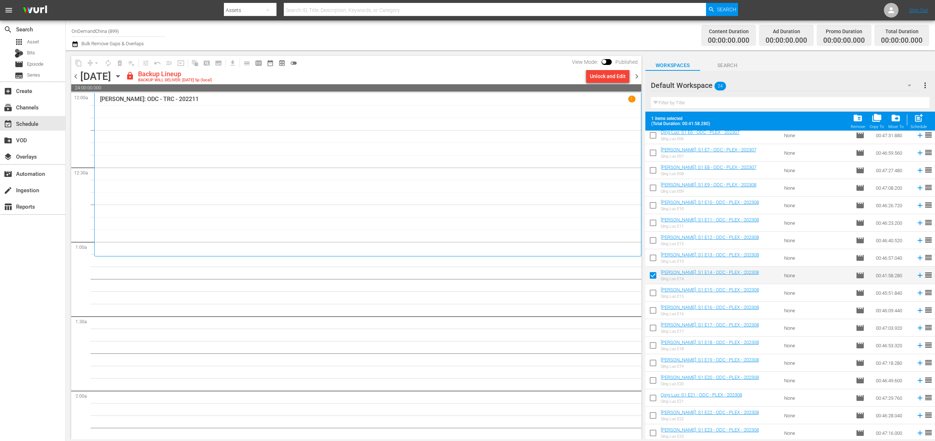
click at [654, 295] on input "checkbox" at bounding box center [652, 294] width 15 height 15
checkbox input "true"
click at [654, 310] on input "checkbox" at bounding box center [652, 311] width 15 height 15
checkbox input "true"
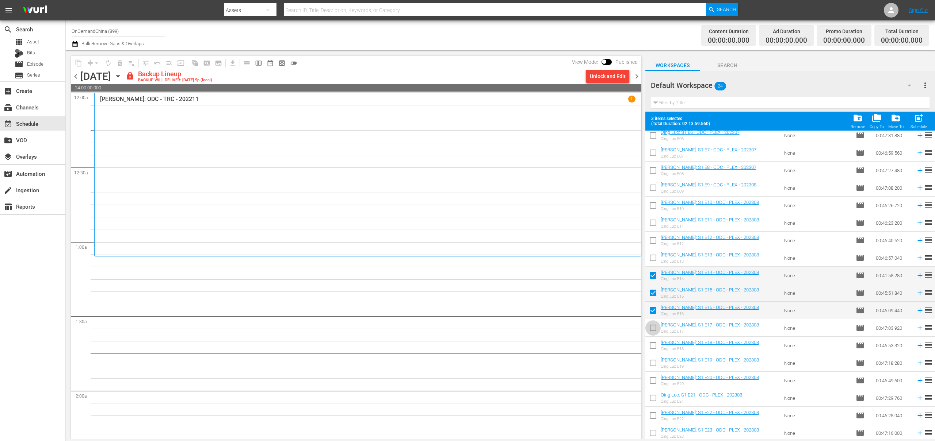
click at [658, 331] on input "checkbox" at bounding box center [652, 329] width 15 height 15
checkbox input "true"
click at [652, 359] on input "checkbox" at bounding box center [652, 364] width 15 height 15
checkbox input "true"
click at [654, 346] on input "checkbox" at bounding box center [652, 347] width 15 height 15
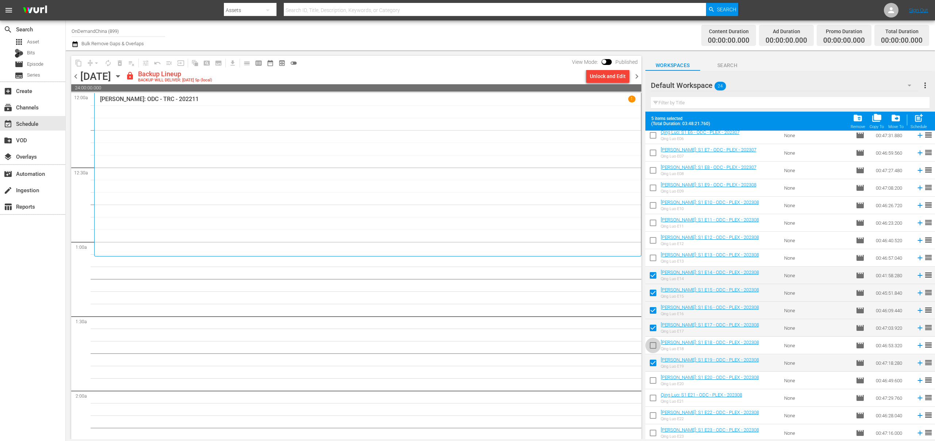
checkbox input "true"
click at [654, 380] on input "checkbox" at bounding box center [652, 382] width 15 height 15
checkbox input "true"
click at [653, 397] on input "checkbox" at bounding box center [652, 399] width 15 height 15
checkbox input "true"
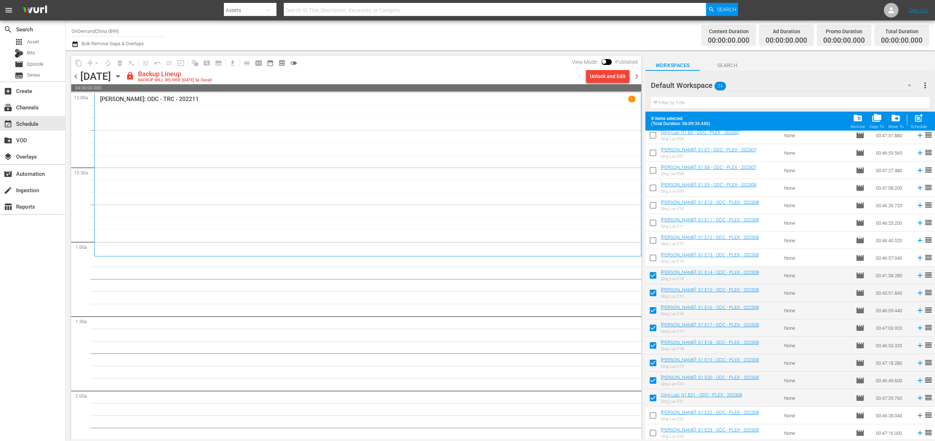
click at [655, 420] on input "checkbox" at bounding box center [652, 417] width 15 height 15
checkbox input "true"
click at [653, 430] on input "checkbox" at bounding box center [652, 434] width 15 height 15
checkbox input "true"
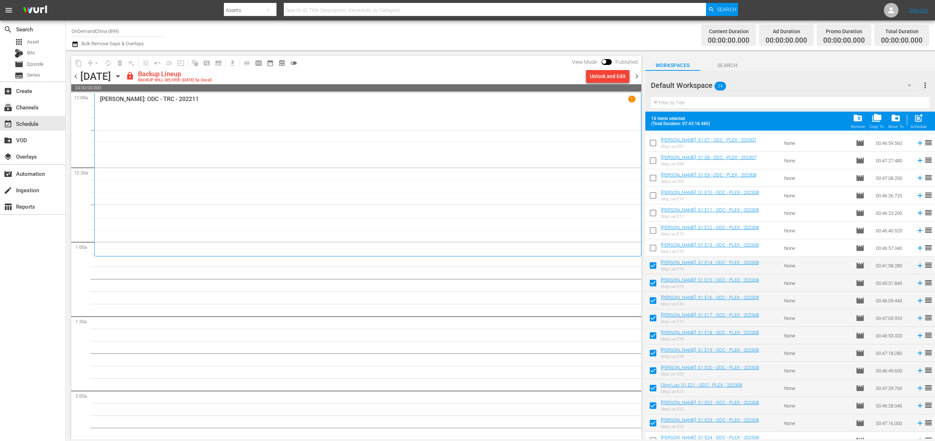
scroll to position [129, 0]
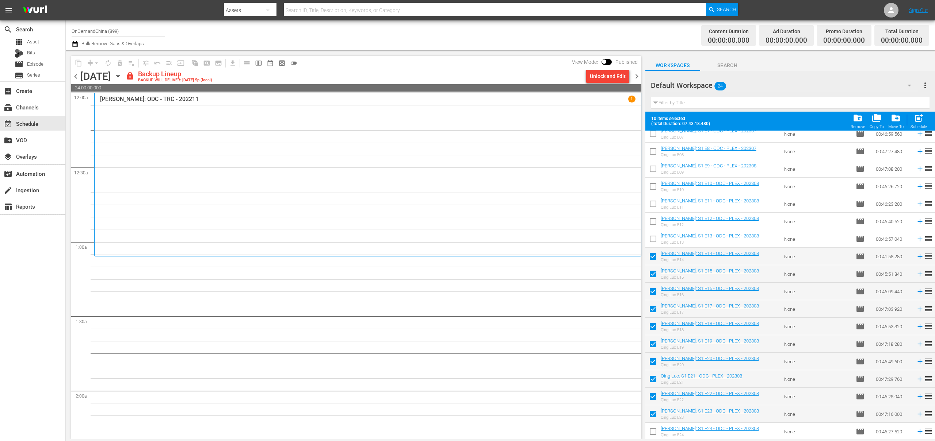
click at [651, 434] on input "checkbox" at bounding box center [652, 433] width 15 height 15
checkbox input "true"
click at [921, 118] on span "post_add" at bounding box center [918, 118] width 10 height 10
checkbox input "false"
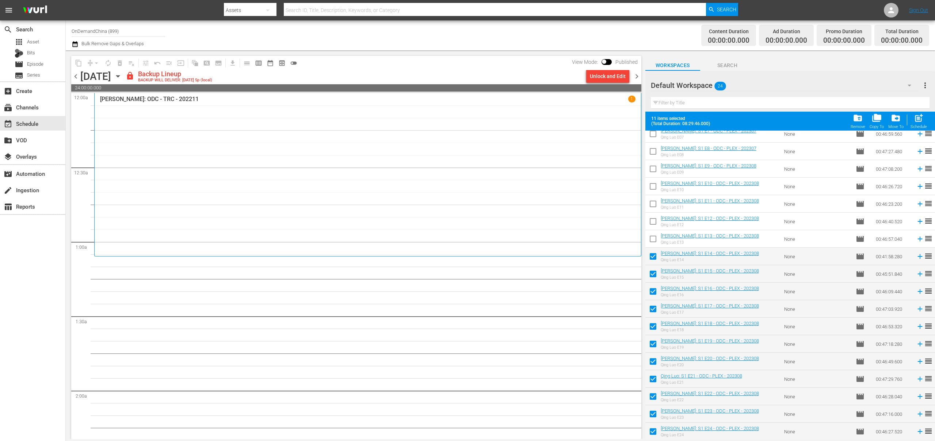
checkbox input "false"
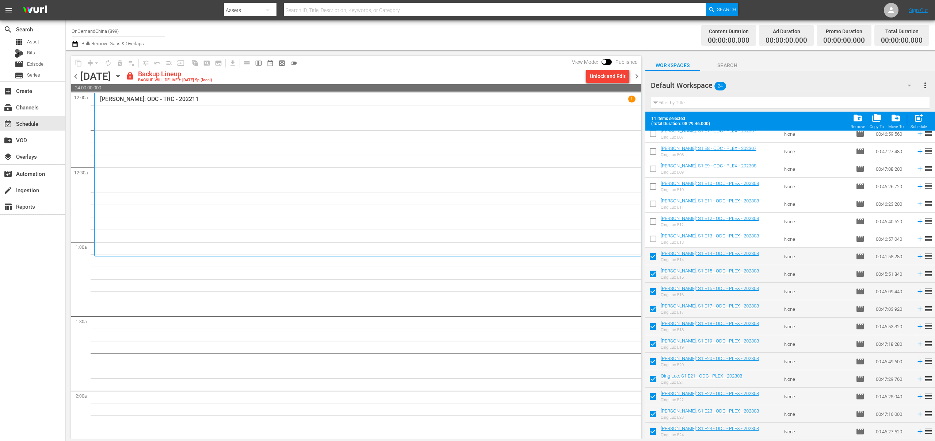
checkbox input "false"
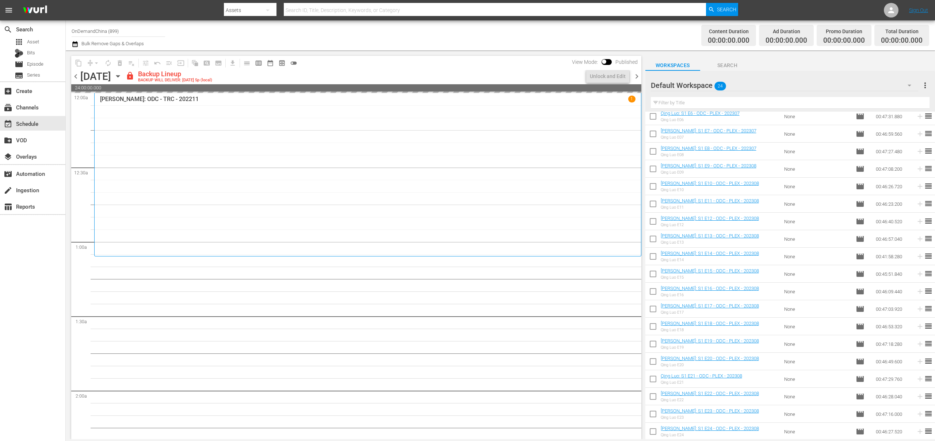
scroll to position [110, 0]
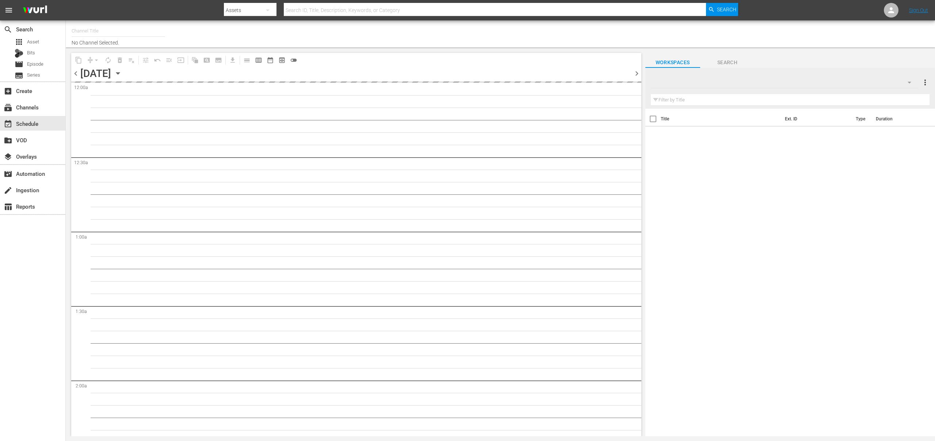
type input "OnDemandChina (899)"
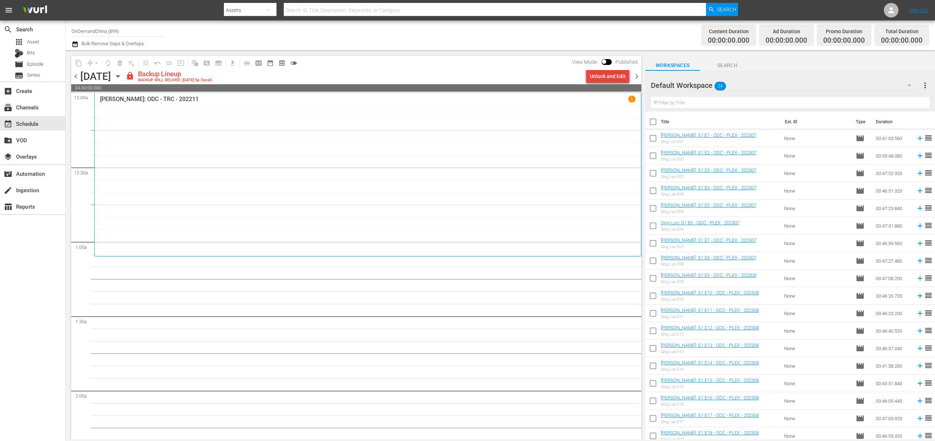
click at [618, 79] on div "Unlock and Edit" at bounding box center [608, 76] width 36 height 13
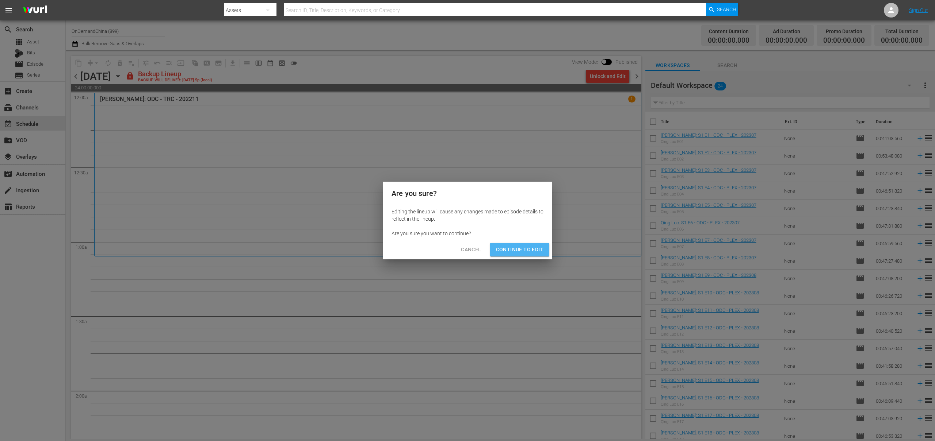
click at [530, 254] on span "Continue to Edit" at bounding box center [519, 249] width 47 height 9
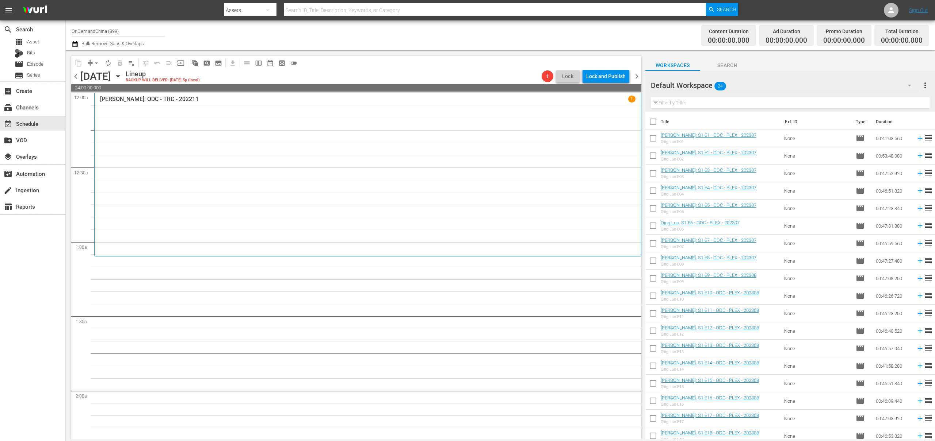
click at [122, 79] on icon "button" at bounding box center [118, 76] width 8 height 8
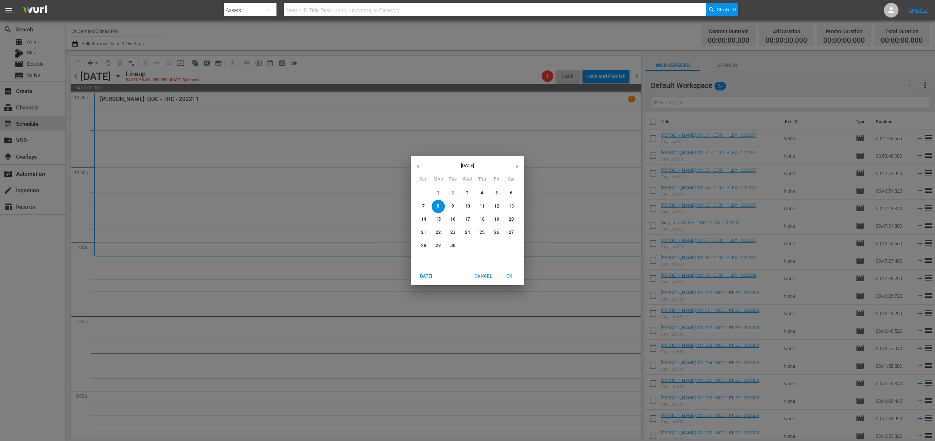
click at [498, 192] on span "5" at bounding box center [496, 193] width 13 height 6
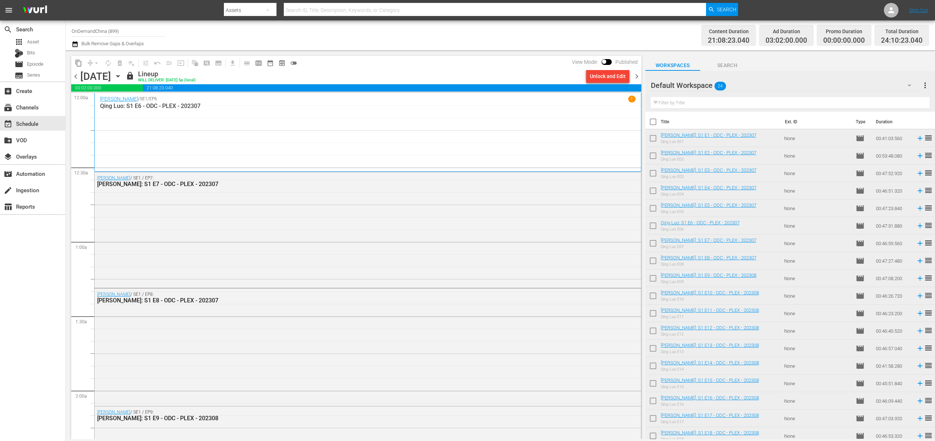
click at [122, 77] on icon "button" at bounding box center [118, 76] width 8 height 8
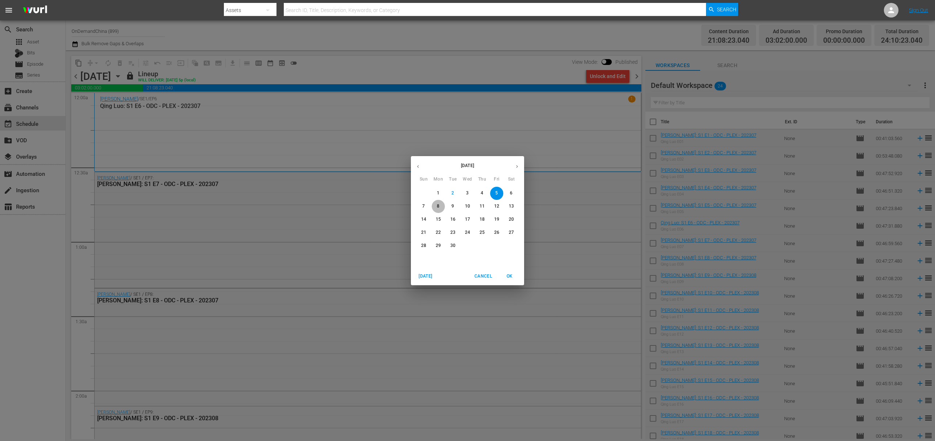
click at [436, 206] on span "8" at bounding box center [438, 206] width 13 height 6
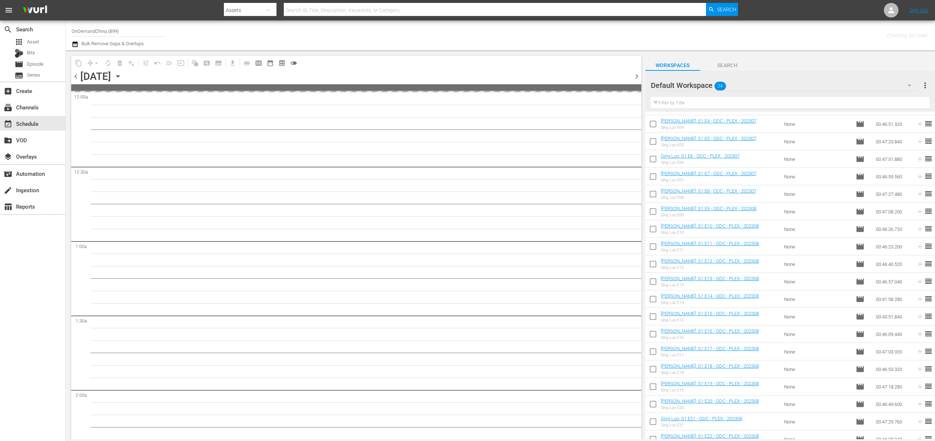
scroll to position [110, 0]
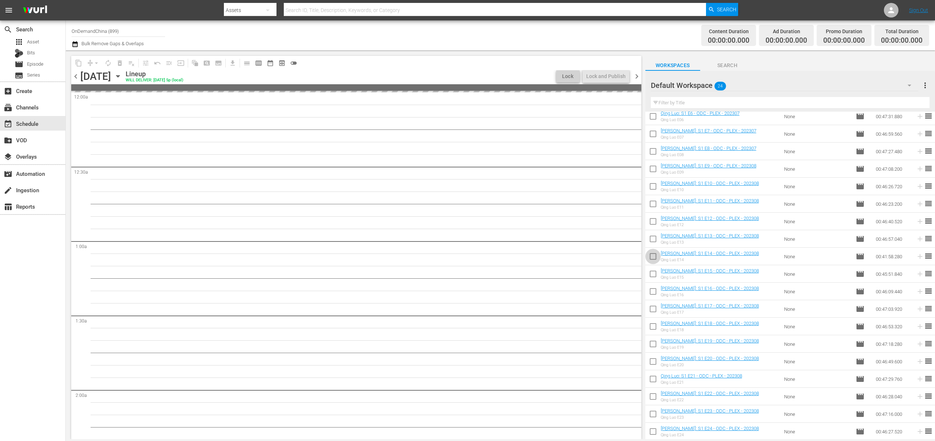
click at [654, 258] on input "checkbox" at bounding box center [652, 257] width 15 height 15
checkbox input "true"
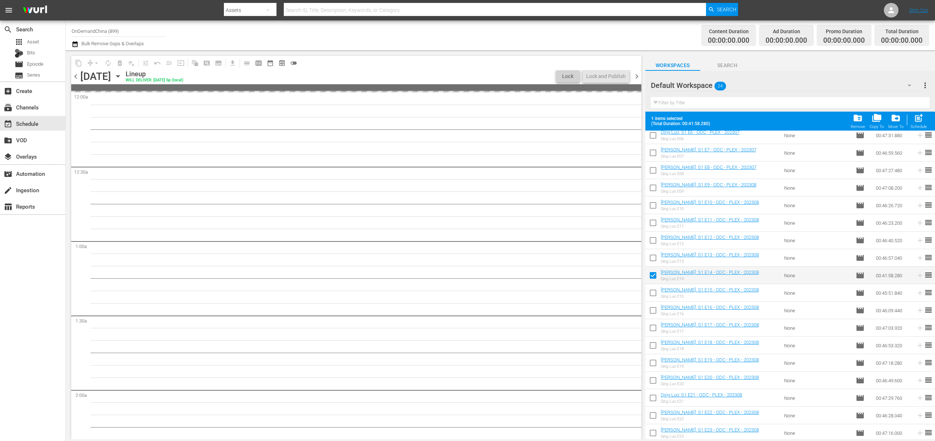
click at [652, 293] on input "checkbox" at bounding box center [652, 294] width 15 height 15
checkbox input "true"
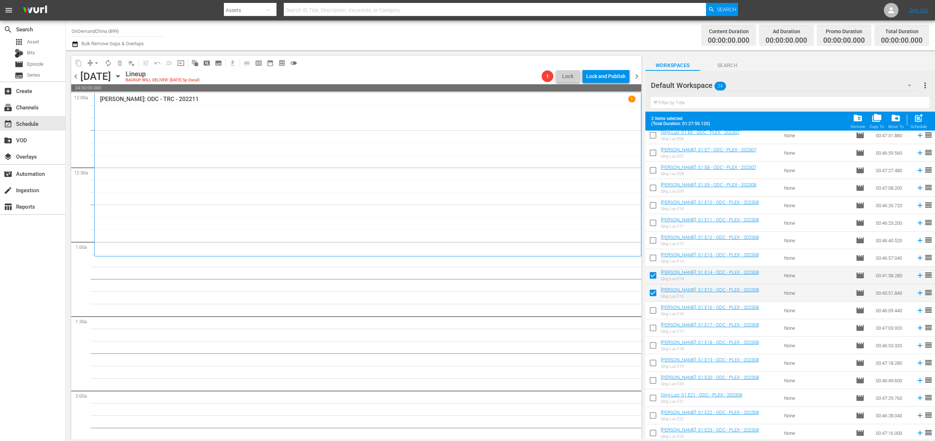
click at [654, 309] on input "checkbox" at bounding box center [652, 311] width 15 height 15
checkbox input "true"
click at [651, 329] on input "checkbox" at bounding box center [652, 329] width 15 height 15
checkbox input "true"
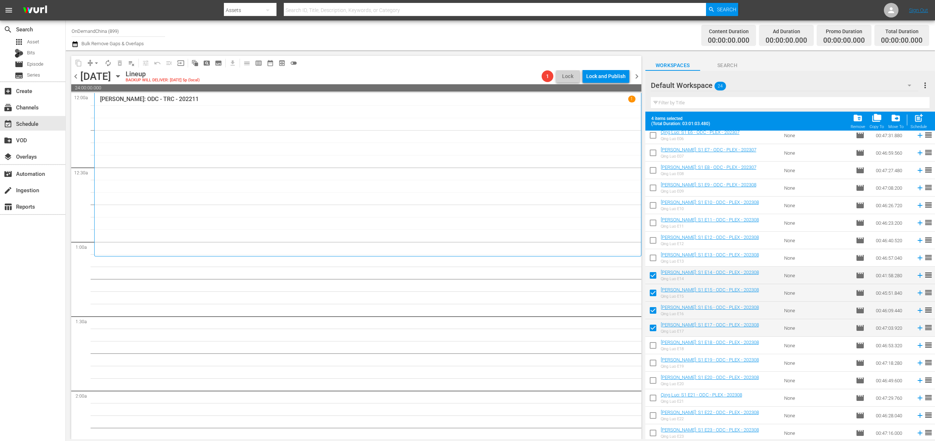
click at [653, 349] on input "checkbox" at bounding box center [652, 347] width 15 height 15
checkbox input "true"
drag, startPoint x: 653, startPoint y: 365, endPoint x: 653, endPoint y: 375, distance: 9.9
click at [653, 365] on input "checkbox" at bounding box center [652, 364] width 15 height 15
checkbox input "true"
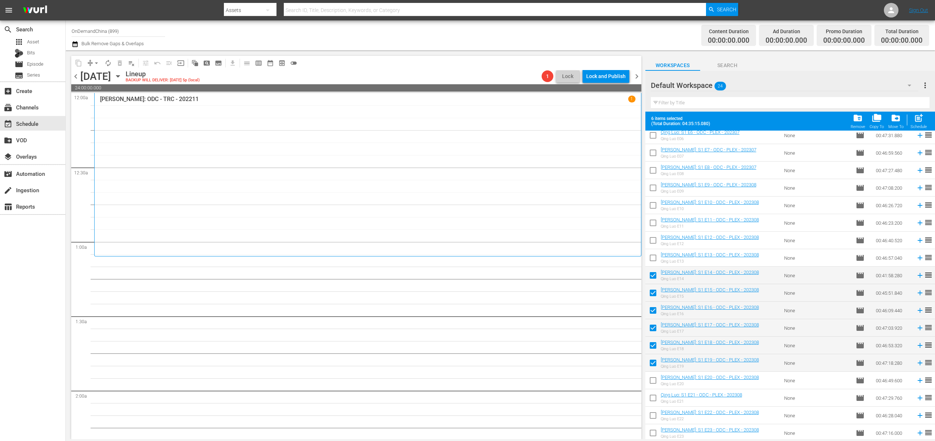
click at [653, 380] on input "checkbox" at bounding box center [652, 382] width 15 height 15
checkbox input "true"
click at [653, 397] on input "checkbox" at bounding box center [652, 399] width 15 height 15
checkbox input "true"
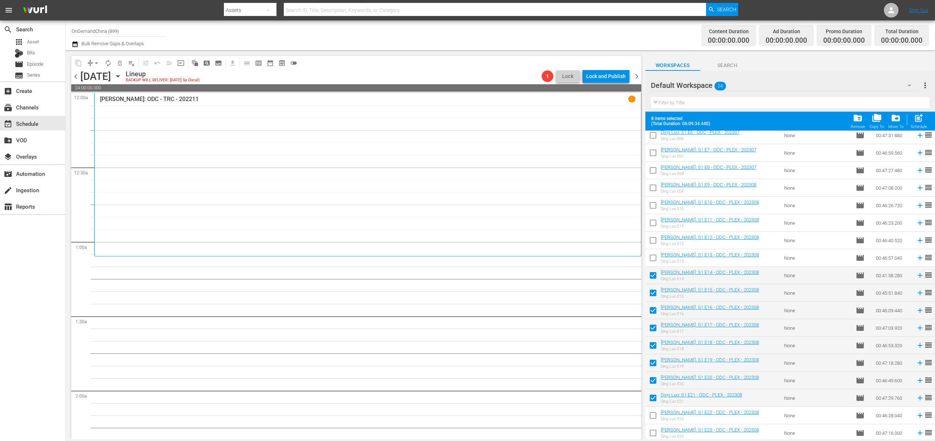
click at [654, 415] on input "checkbox" at bounding box center [652, 417] width 15 height 15
checkbox input "true"
click at [654, 431] on input "checkbox" at bounding box center [652, 434] width 15 height 15
checkbox input "true"
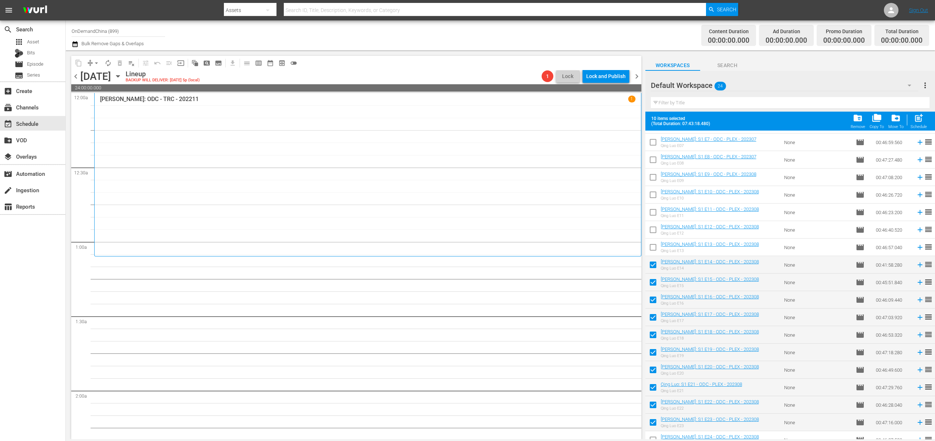
scroll to position [129, 0]
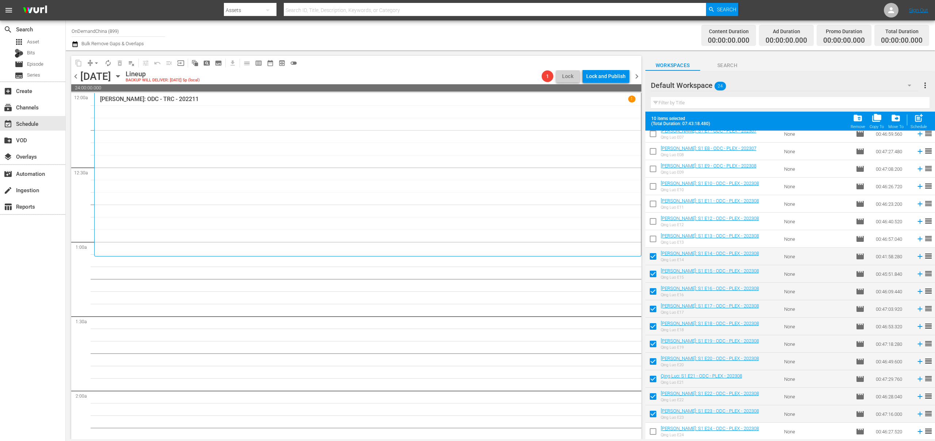
click at [652, 434] on input "checkbox" at bounding box center [652, 433] width 15 height 15
checkbox input "true"
click at [925, 120] on div "post_add Schedule" at bounding box center [918, 121] width 16 height 16
checkbox input "false"
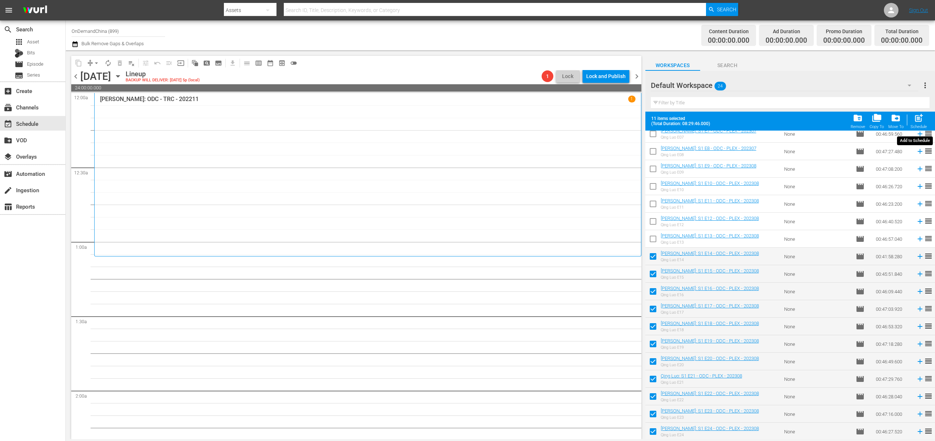
checkbox input "false"
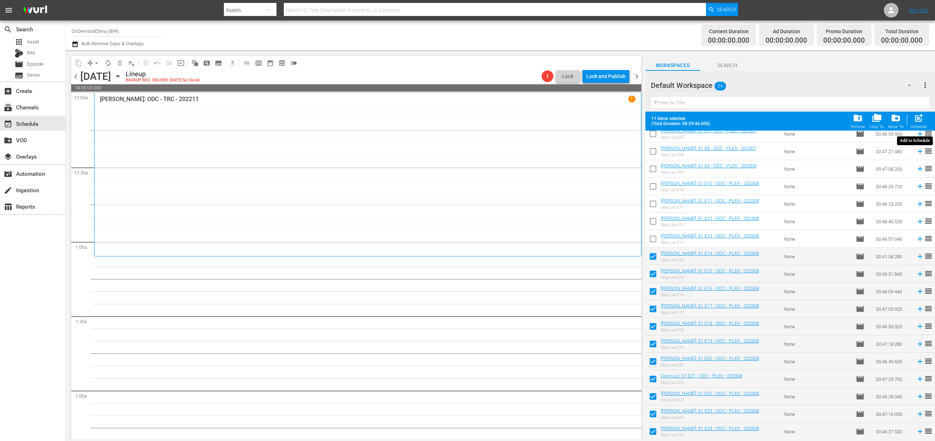
checkbox input "false"
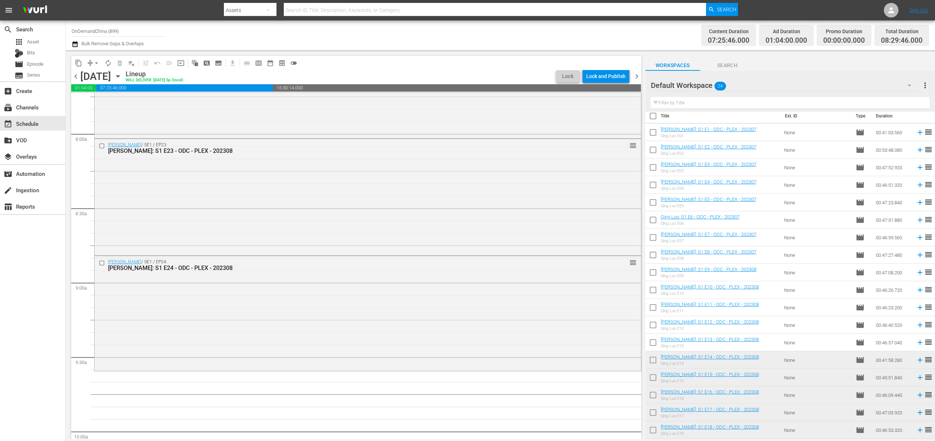
scroll to position [0, 0]
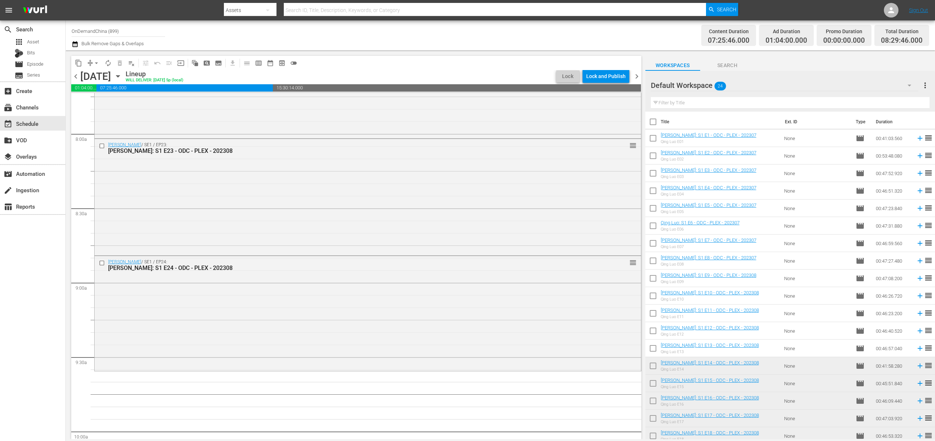
click at [655, 141] on input "checkbox" at bounding box center [652, 139] width 15 height 15
checkbox input "true"
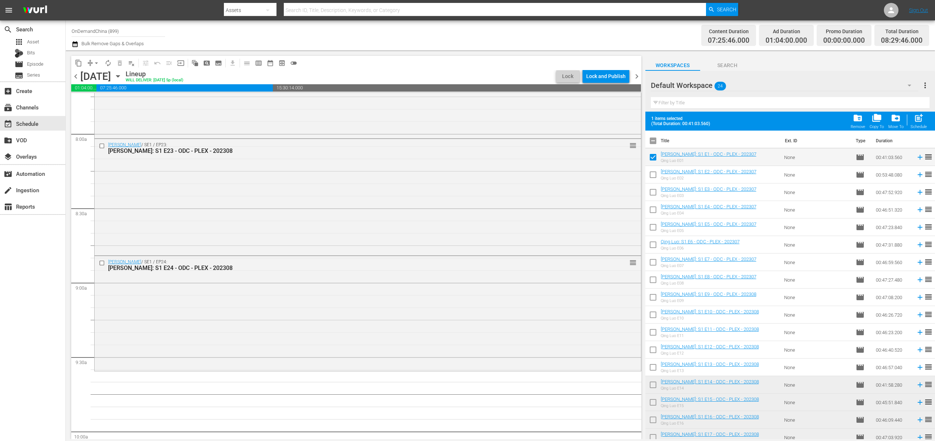
click at [655, 172] on input "checkbox" at bounding box center [652, 176] width 15 height 15
checkbox input "true"
click at [655, 194] on input "checkbox" at bounding box center [652, 193] width 15 height 15
checkbox input "true"
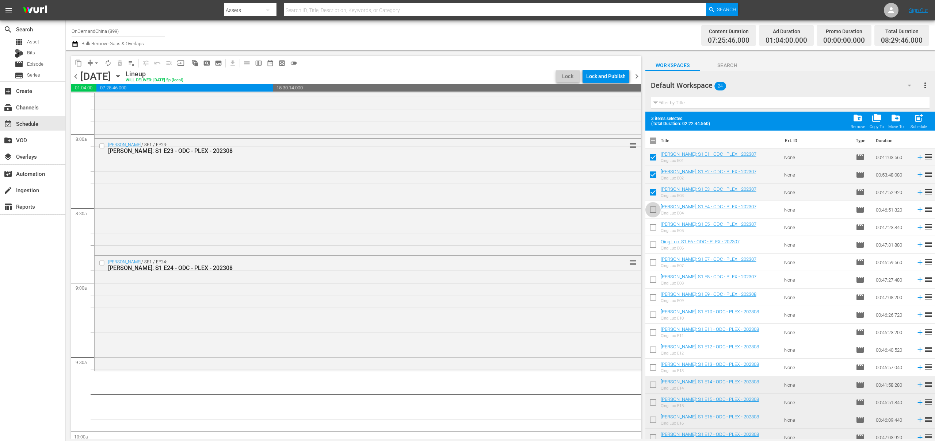
click at [653, 208] on input "checkbox" at bounding box center [652, 211] width 15 height 15
checkbox input "true"
click at [651, 225] on input "checkbox" at bounding box center [652, 228] width 15 height 15
checkbox input "true"
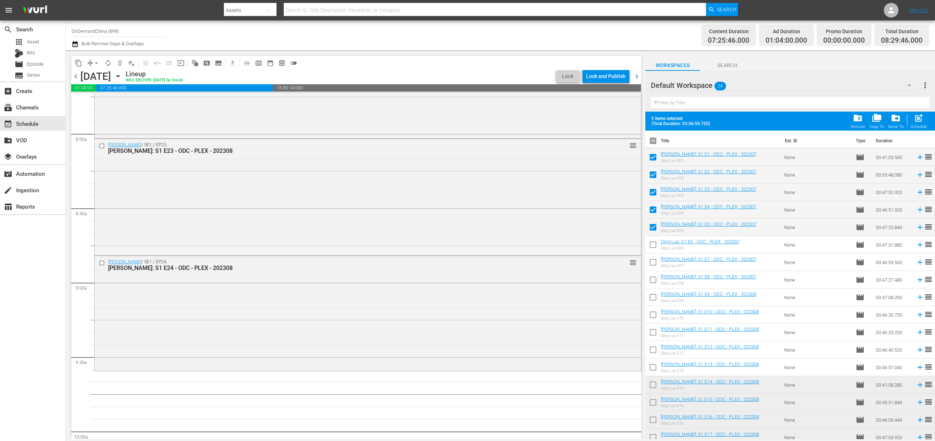
click at [652, 243] on input "checkbox" at bounding box center [652, 246] width 15 height 15
checkbox input "true"
click at [650, 265] on input "checkbox" at bounding box center [652, 263] width 15 height 15
checkbox input "true"
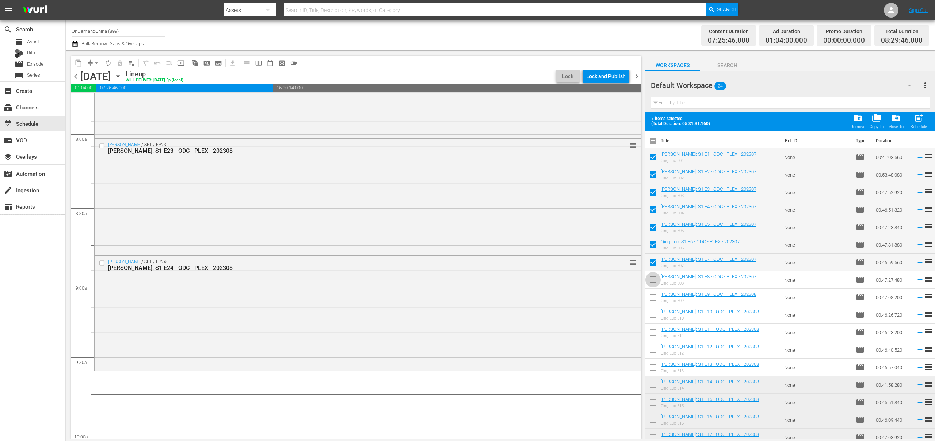
click at [649, 280] on input "checkbox" at bounding box center [652, 281] width 15 height 15
checkbox input "true"
click at [650, 297] on input "checkbox" at bounding box center [652, 298] width 15 height 15
checkbox input "true"
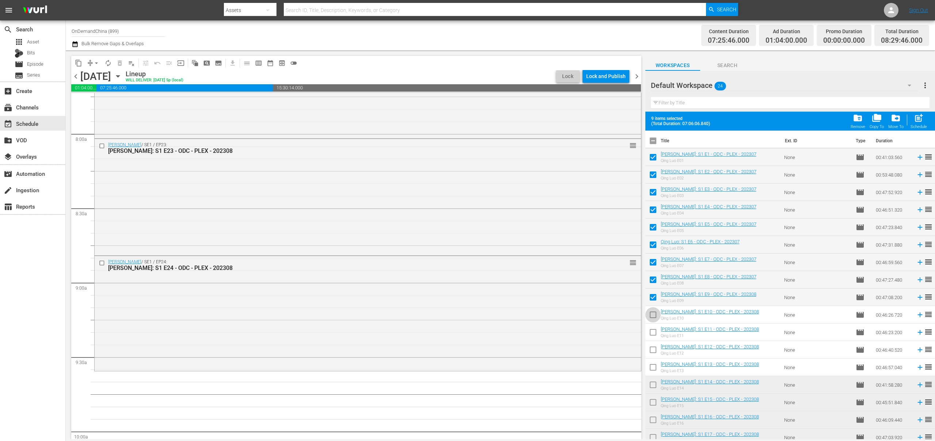
click at [654, 314] on input "checkbox" at bounding box center [652, 316] width 15 height 15
checkbox input "true"
click at [655, 331] on input "checkbox" at bounding box center [652, 333] width 15 height 15
checkbox input "true"
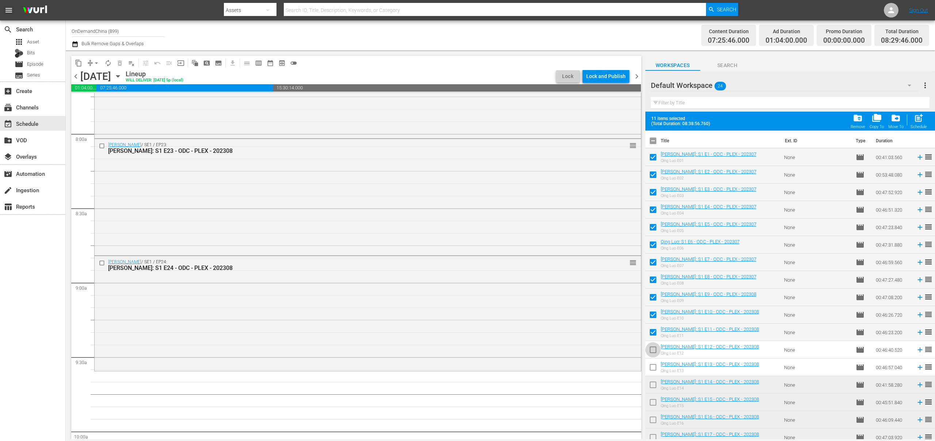
click at [660, 346] on input "checkbox" at bounding box center [652, 351] width 15 height 15
checkbox input "true"
click at [656, 366] on input "checkbox" at bounding box center [652, 368] width 15 height 15
checkbox input "true"
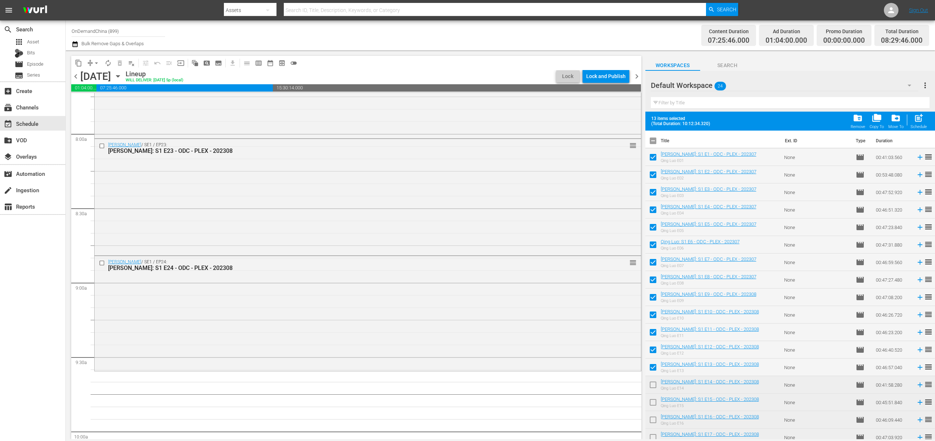
click at [921, 127] on div "Schedule" at bounding box center [918, 126] width 16 height 5
checkbox input "false"
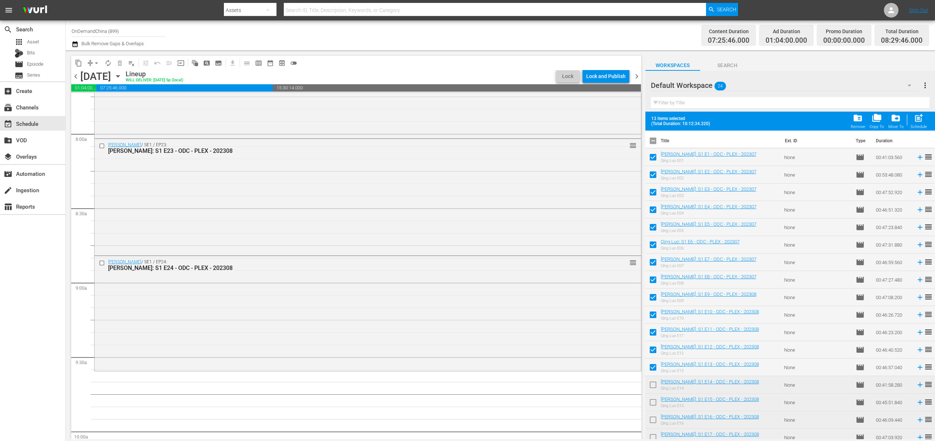
checkbox input "false"
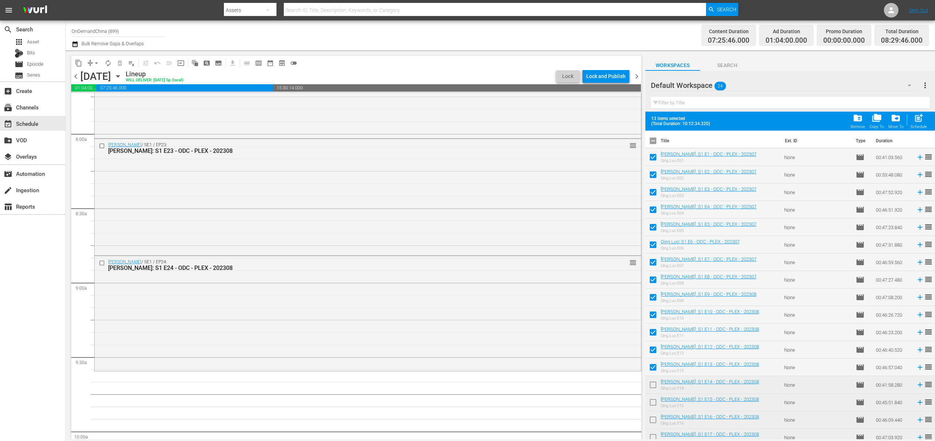
checkbox input "false"
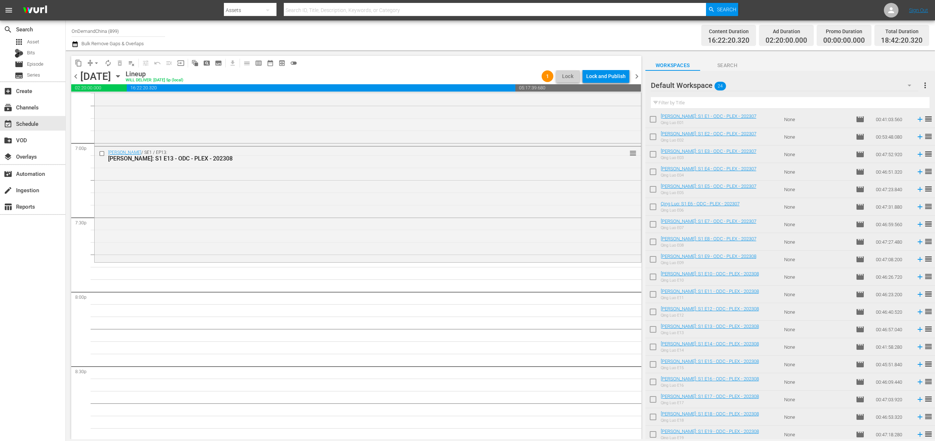
scroll to position [27, 0]
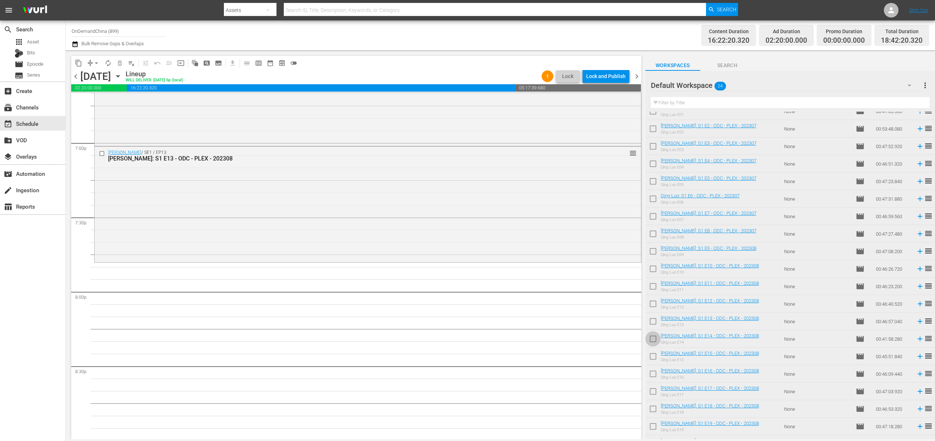
click at [654, 341] on input "checkbox" at bounding box center [652, 340] width 15 height 15
checkbox input "true"
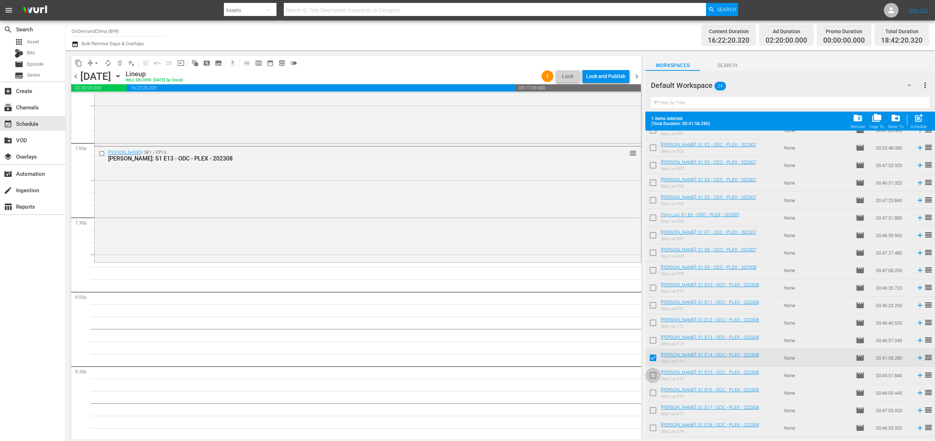
click at [655, 376] on input "checkbox" at bounding box center [652, 376] width 15 height 15
checkbox input "true"
click at [658, 394] on input "checkbox" at bounding box center [652, 394] width 15 height 15
checkbox input "true"
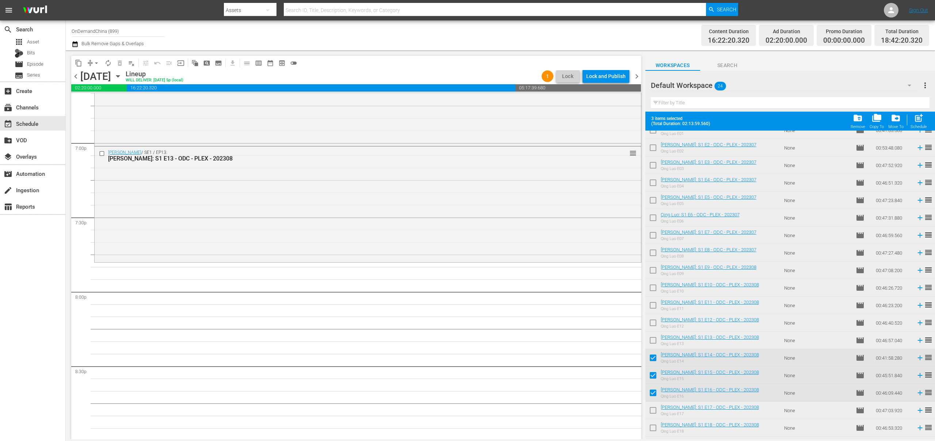
click at [655, 409] on input "checkbox" at bounding box center [652, 412] width 15 height 15
checkbox input "true"
click at [654, 424] on input "checkbox" at bounding box center [652, 429] width 15 height 15
checkbox input "true"
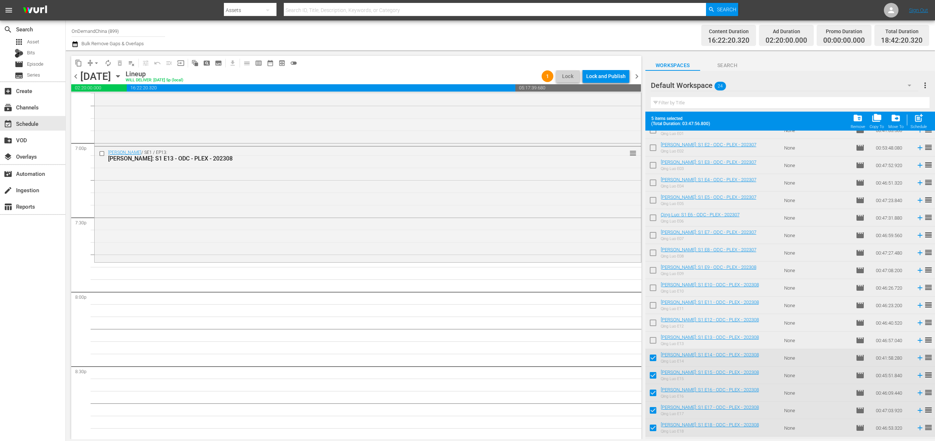
click at [920, 120] on span "post_add" at bounding box center [918, 118] width 10 height 10
checkbox input "false"
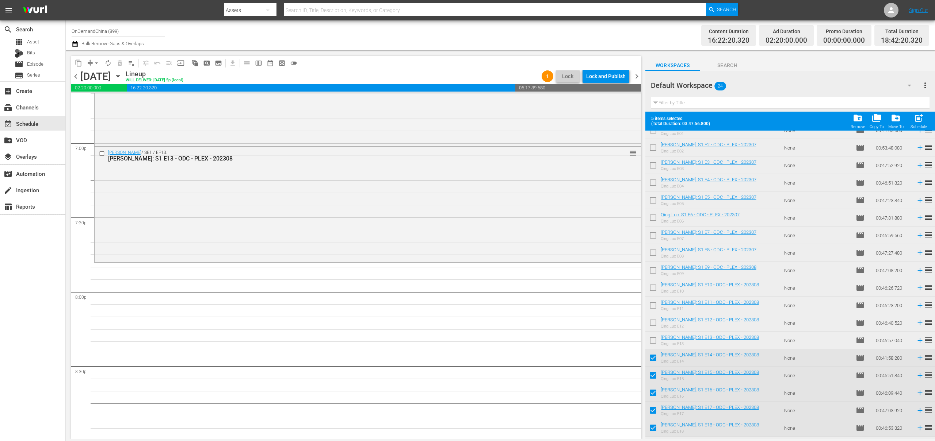
checkbox input "false"
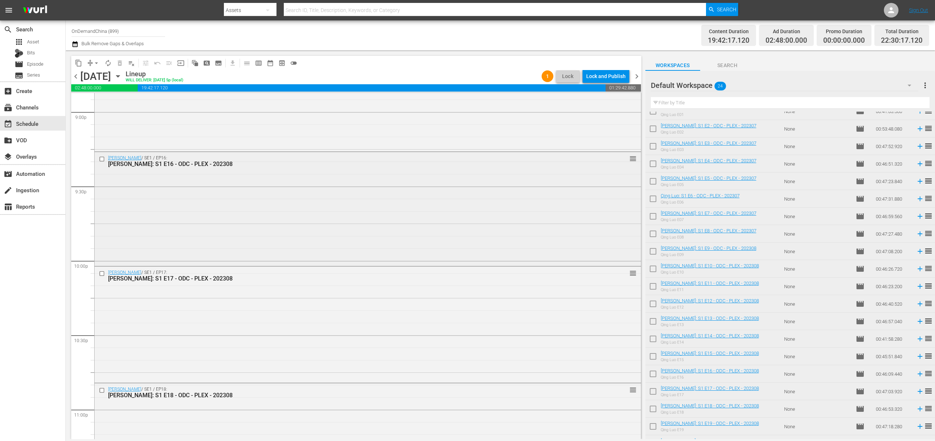
scroll to position [3228, 0]
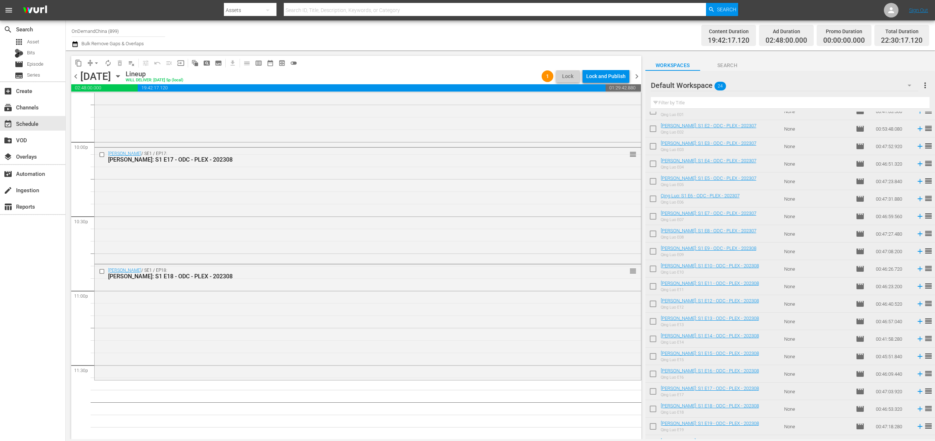
click at [650, 429] on input "checkbox" at bounding box center [652, 428] width 15 height 15
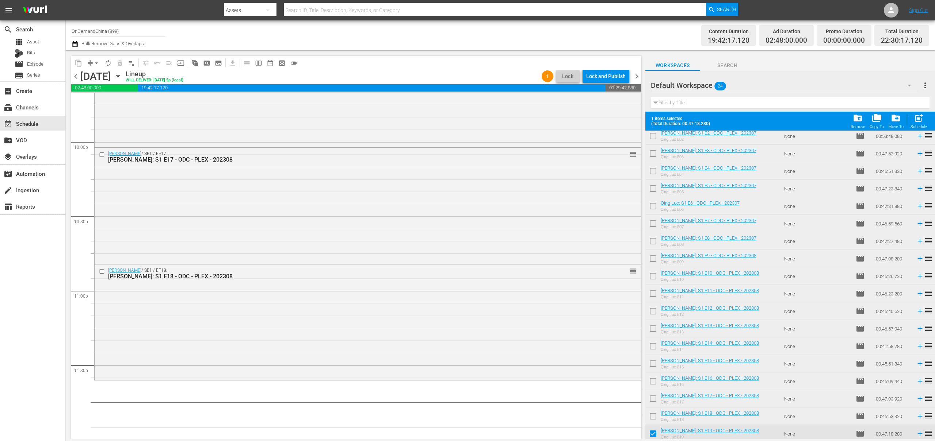
scroll to position [116, 0]
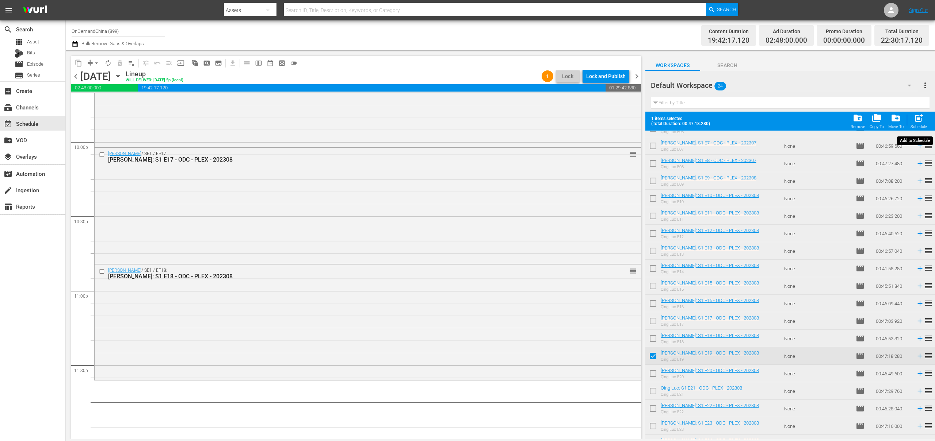
click at [922, 119] on span "post_add" at bounding box center [918, 118] width 10 height 10
checkbox input "false"
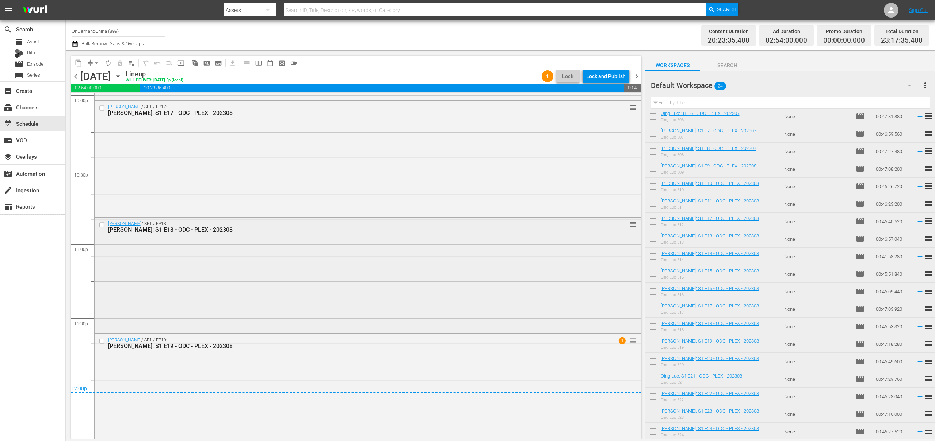
scroll to position [3287, 0]
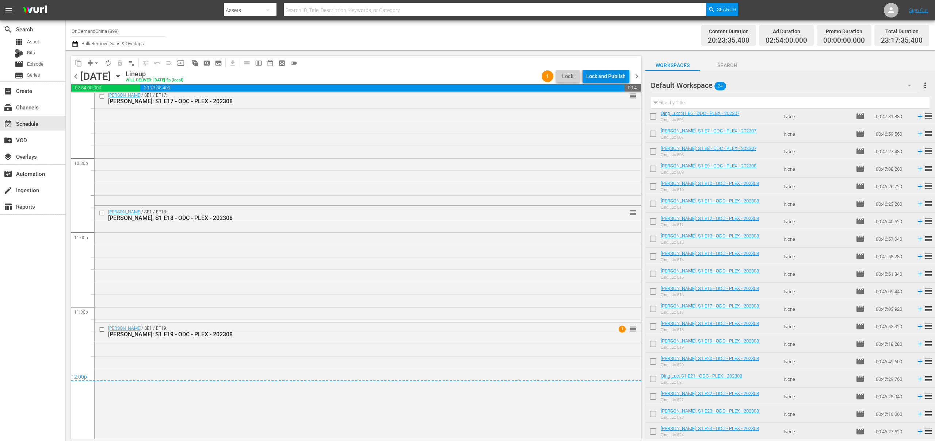
click at [613, 77] on div "Lock and Publish" at bounding box center [605, 76] width 39 height 13
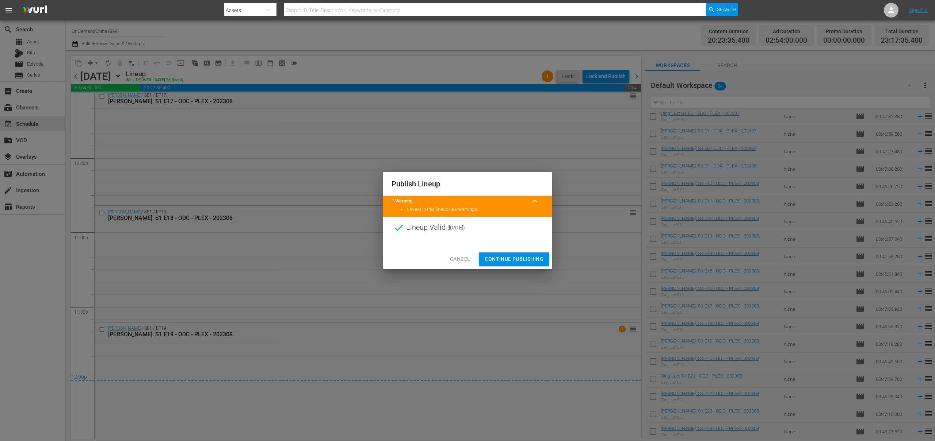
click at [512, 264] on button "Continue Publishing" at bounding box center [514, 260] width 70 height 14
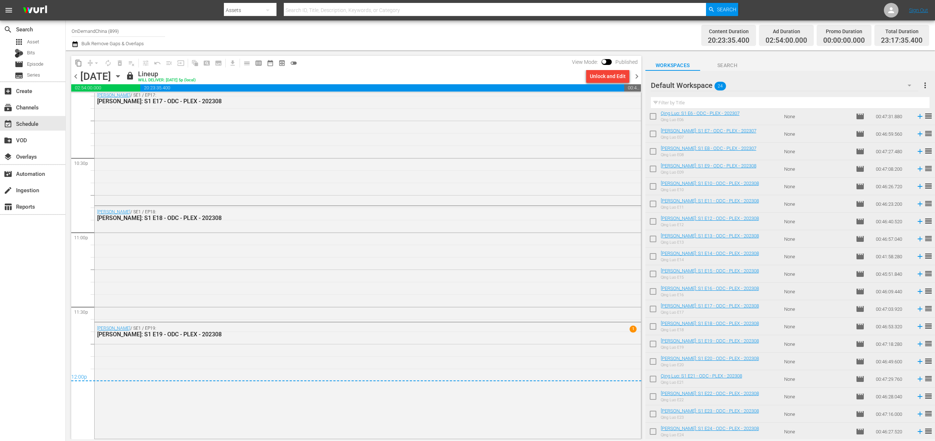
click at [638, 76] on span "chevron_right" at bounding box center [636, 76] width 9 height 9
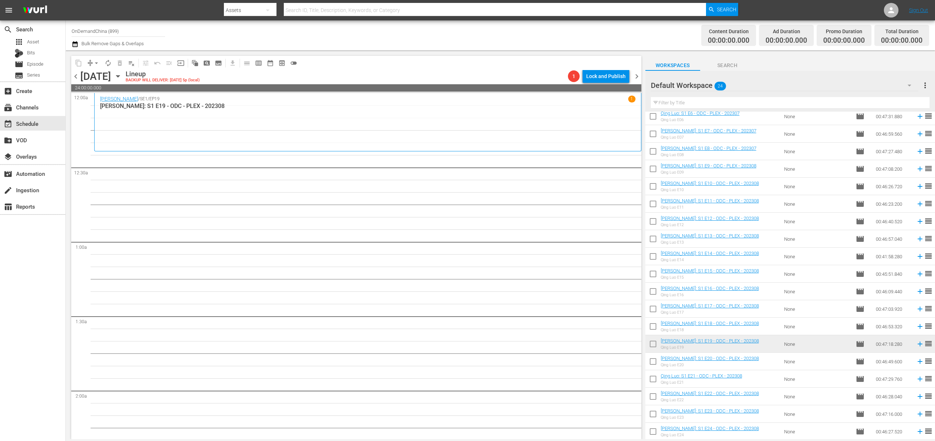
drag, startPoint x: 654, startPoint y: 364, endPoint x: 654, endPoint y: 382, distance: 18.3
click at [654, 364] on input "checkbox" at bounding box center [652, 363] width 15 height 15
checkbox input "true"
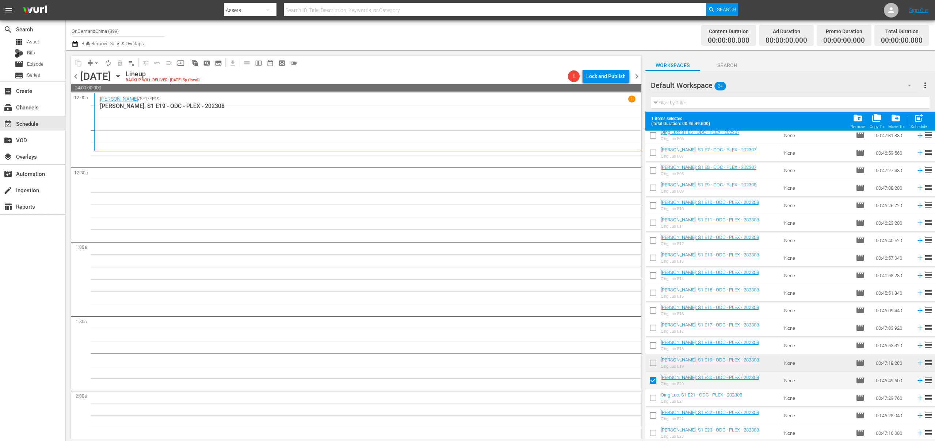
click at [653, 405] on input "checkbox" at bounding box center [652, 399] width 15 height 15
checkbox input "true"
click at [652, 414] on input "checkbox" at bounding box center [652, 417] width 15 height 15
checkbox input "true"
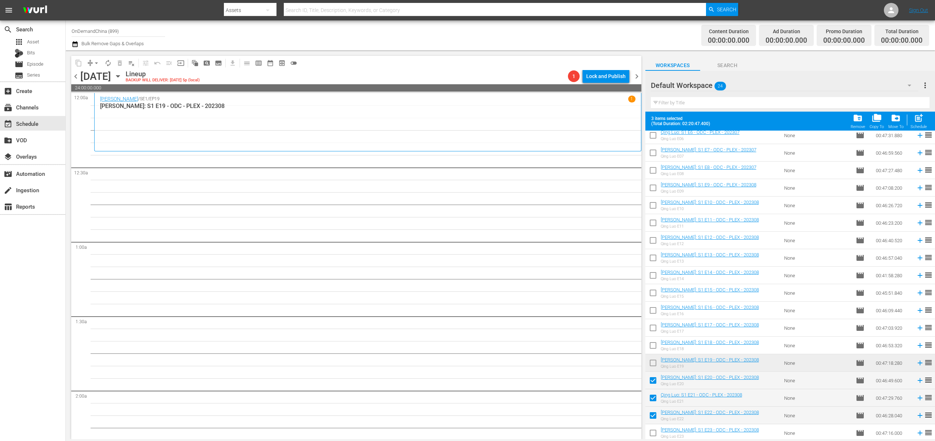
click at [651, 434] on input "checkbox" at bounding box center [652, 434] width 15 height 15
checkbox input "true"
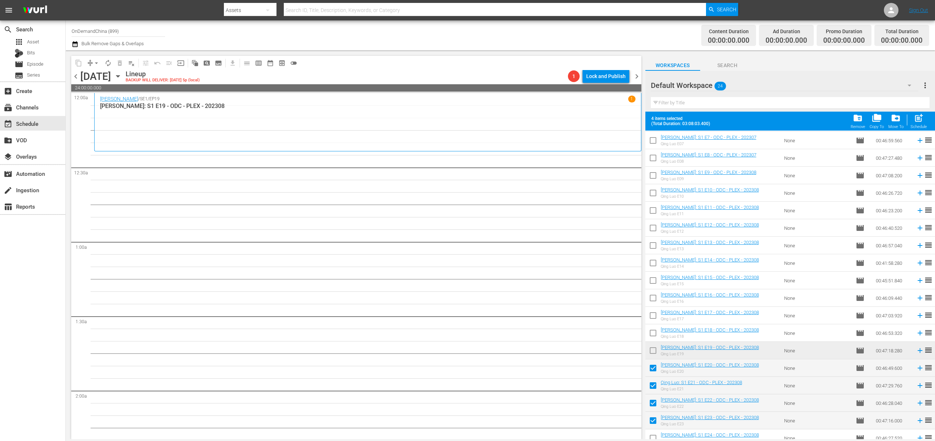
scroll to position [129, 0]
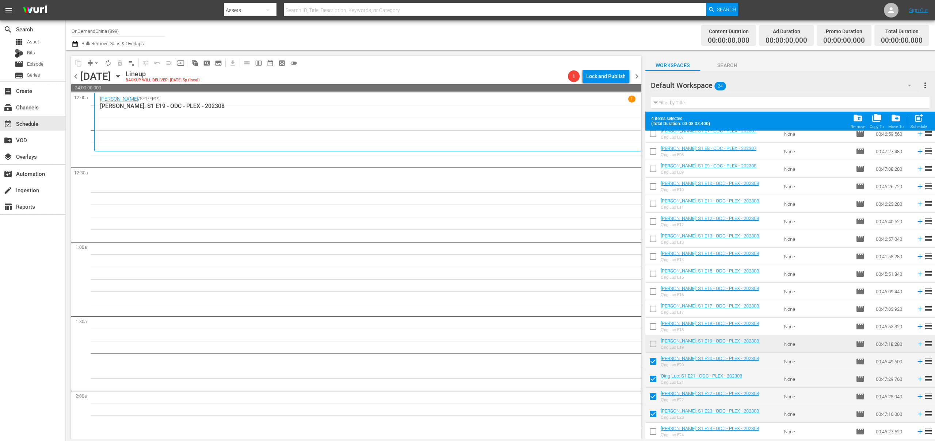
click at [652, 432] on input "checkbox" at bounding box center [652, 433] width 15 height 15
checkbox input "true"
click at [918, 123] on div "post_add Schedule" at bounding box center [918, 121] width 16 height 16
checkbox input "false"
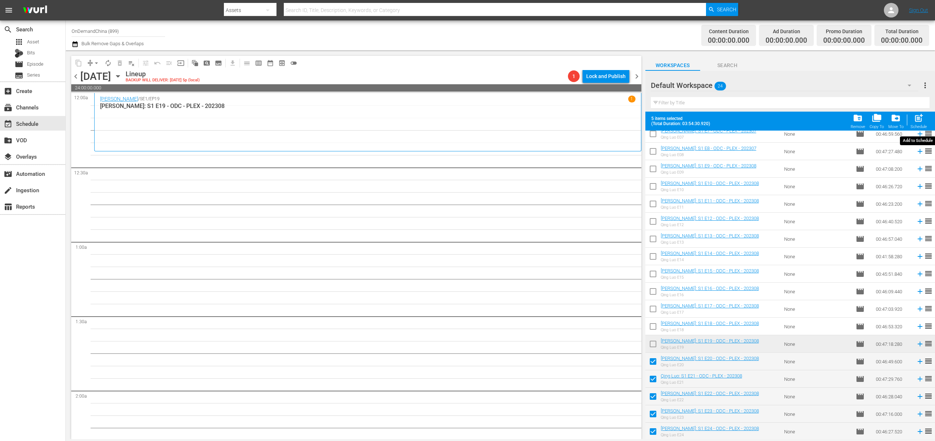
checkbox input "false"
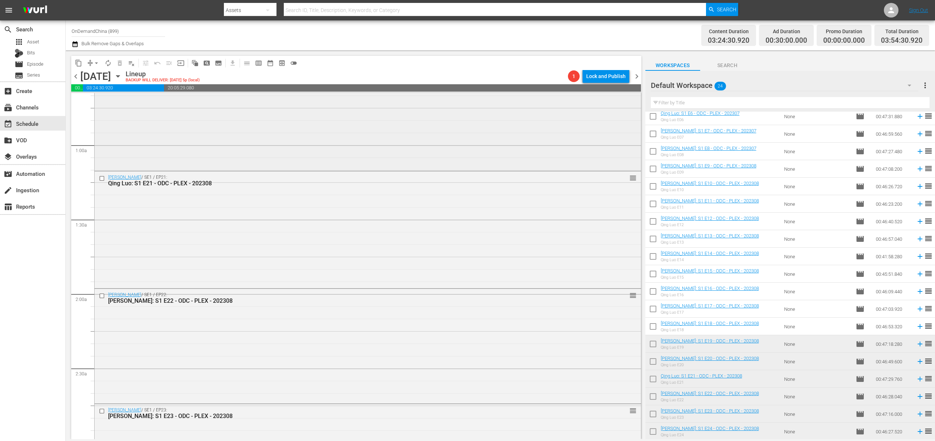
scroll to position [0, 0]
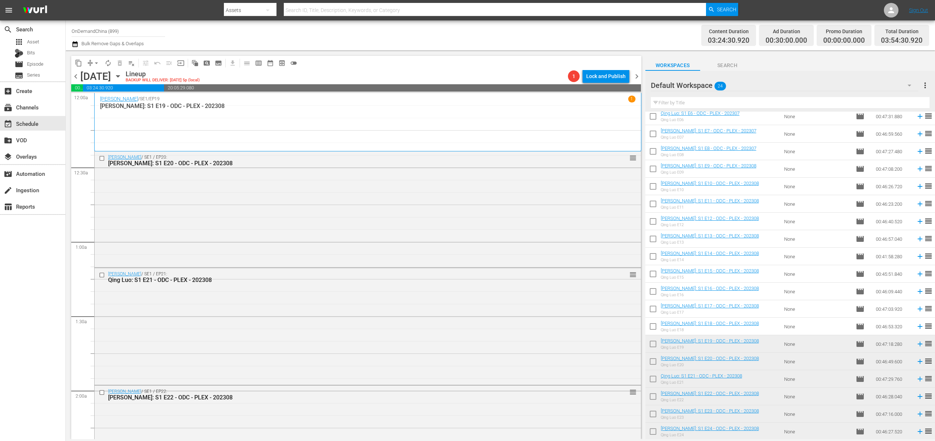
click at [34, 341] on div "search Search apps Asset Bits movie Episode subtitles Series add_box Create sub…" at bounding box center [33, 240] width 66 height 441
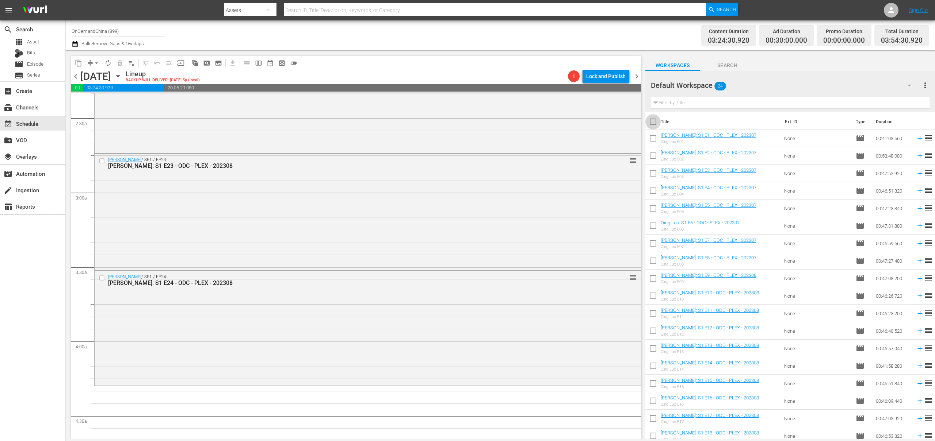
click at [653, 125] on input "checkbox" at bounding box center [652, 123] width 15 height 15
checkbox input "true"
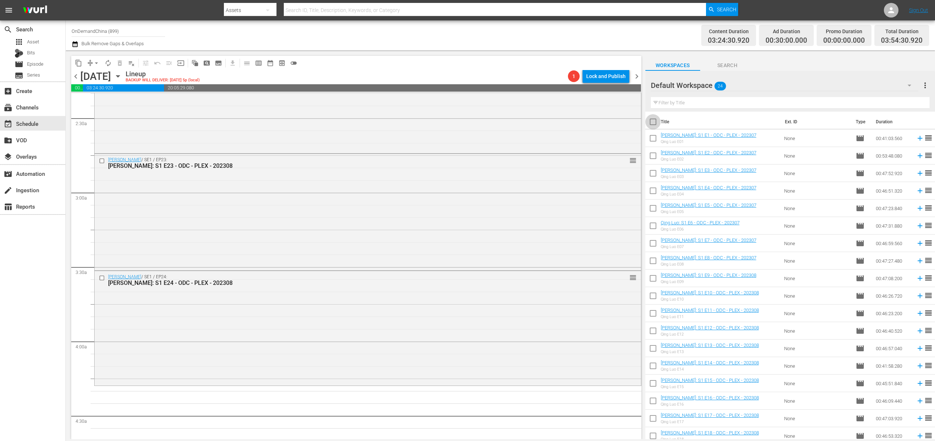
checkbox input "true"
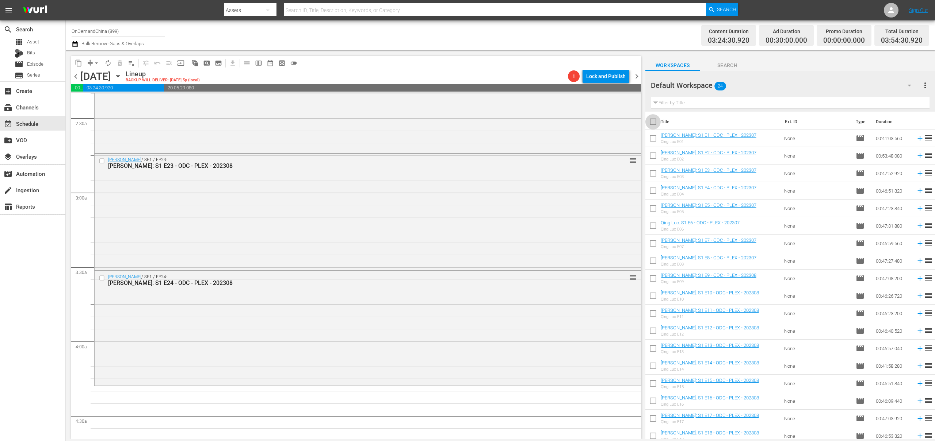
checkbox input "true"
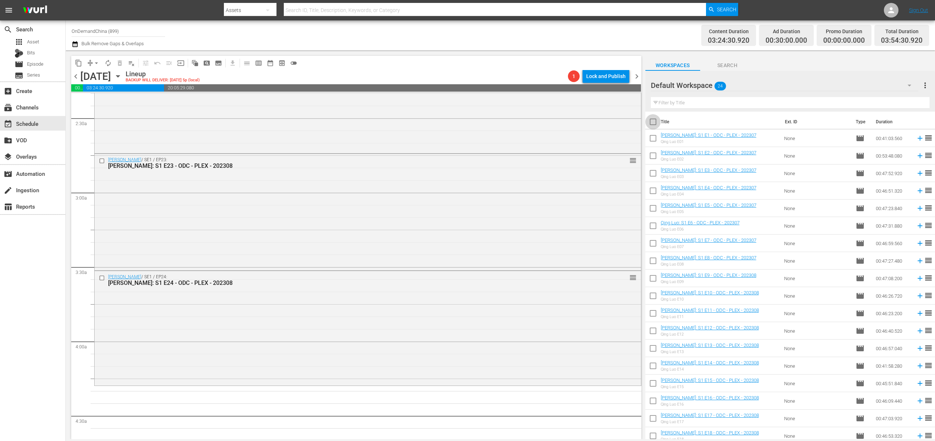
checkbox input "true"
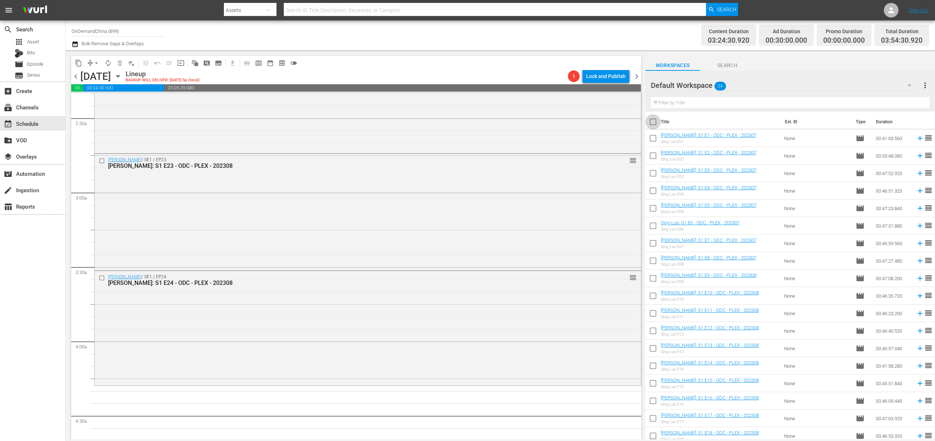
checkbox input "true"
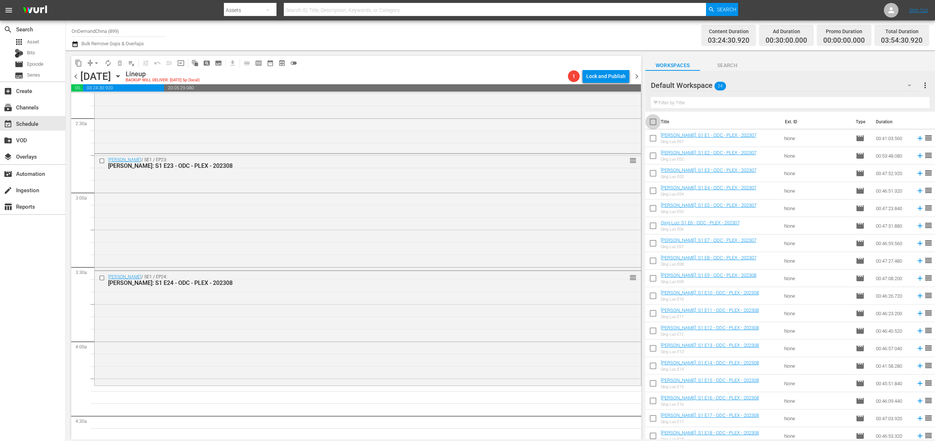
checkbox input "true"
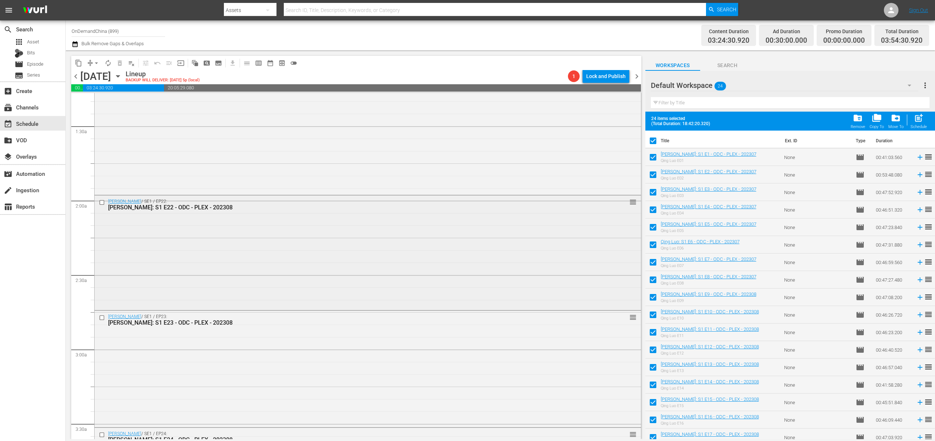
scroll to position [311, 0]
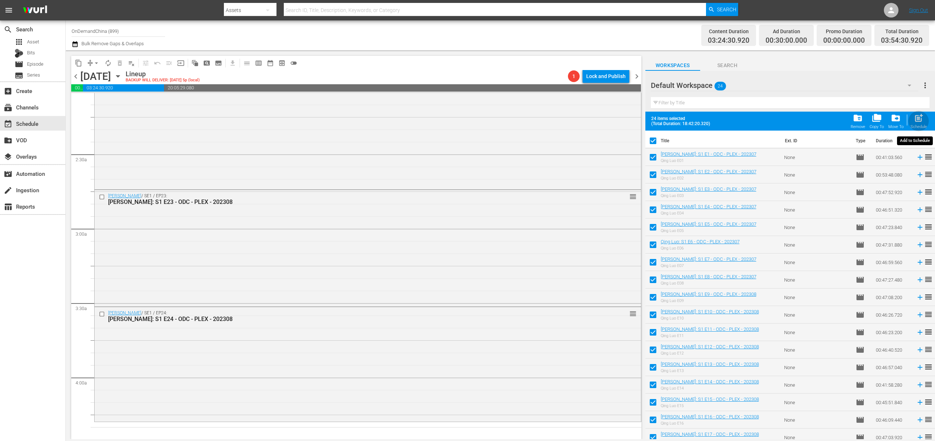
click at [921, 126] on div "Schedule" at bounding box center [918, 126] width 16 height 5
checkbox input "false"
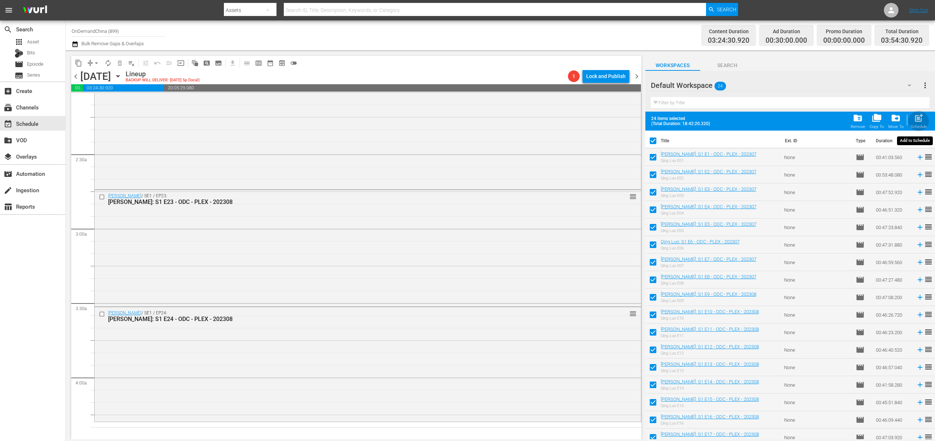
checkbox input "false"
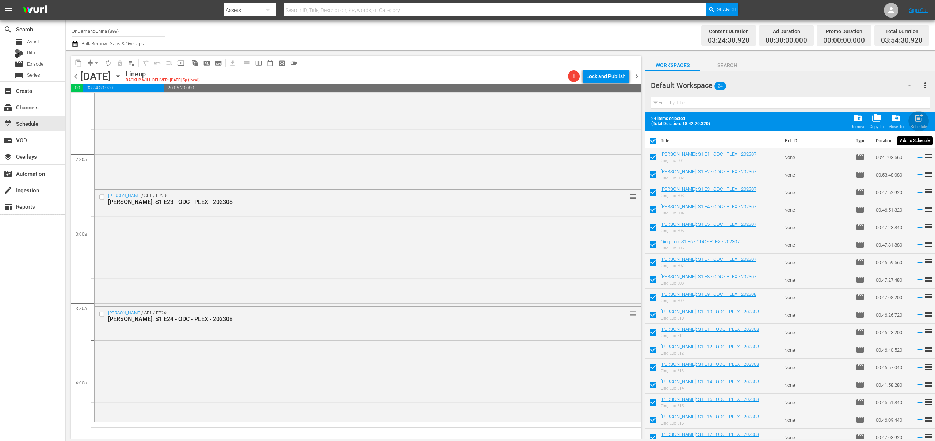
checkbox input "false"
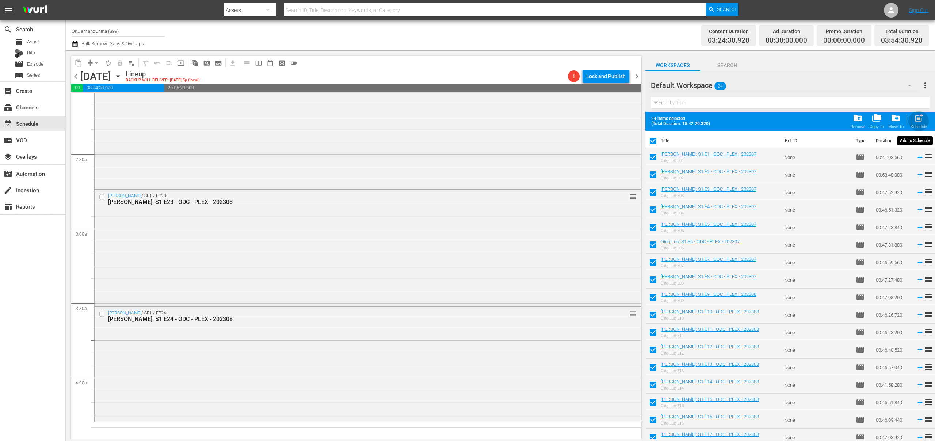
checkbox input "false"
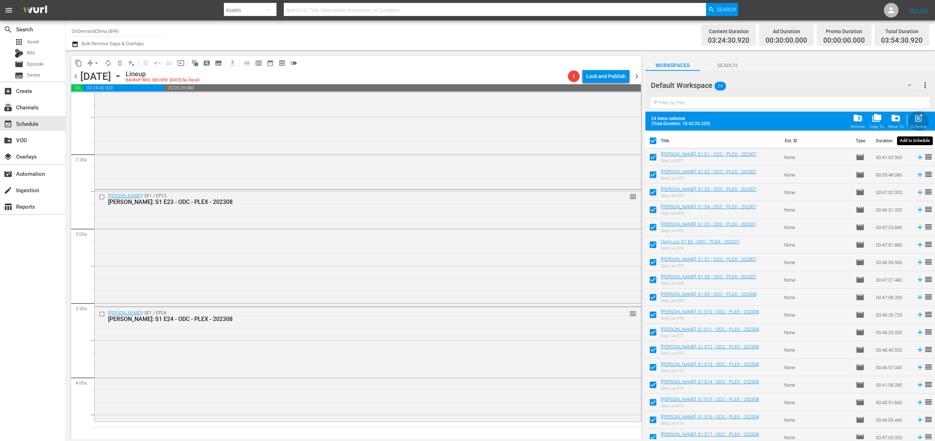
checkbox input "false"
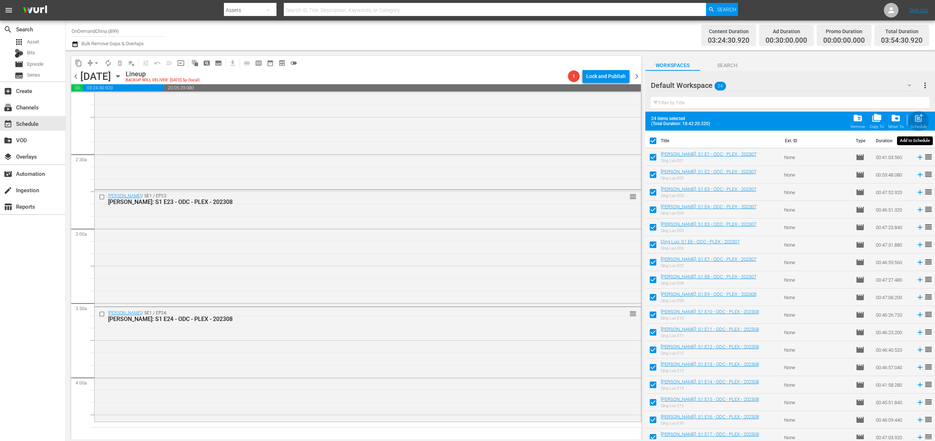
checkbox input "false"
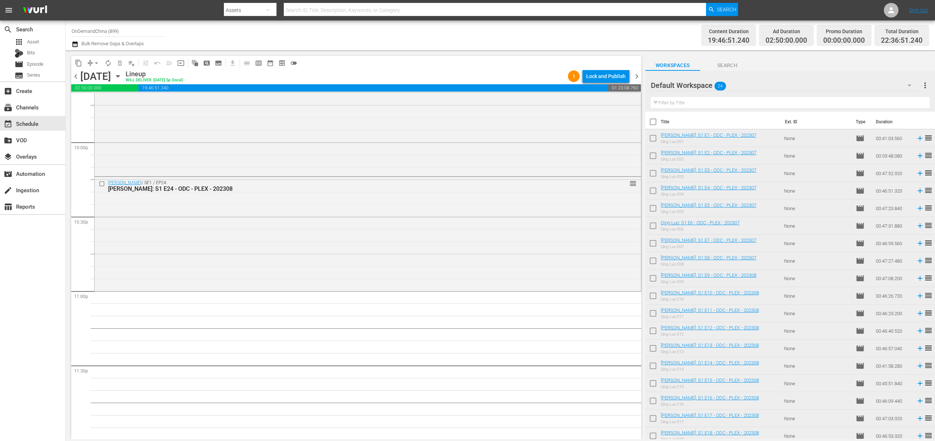
scroll to position [3228, 0]
click at [654, 136] on input "checkbox" at bounding box center [652, 139] width 15 height 15
checkbox input "true"
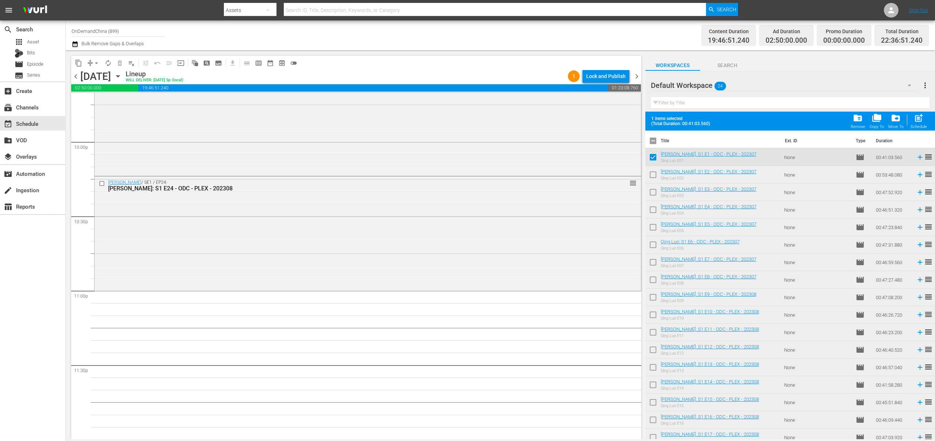
click at [654, 174] on input "checkbox" at bounding box center [652, 176] width 15 height 15
checkbox input "true"
click at [924, 124] on div "post_add Schedule" at bounding box center [918, 121] width 16 height 16
checkbox input "false"
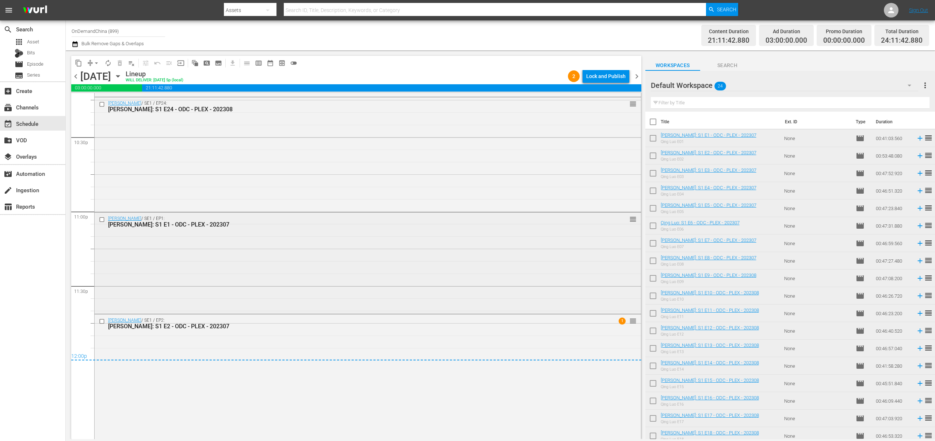
scroll to position [3316, 0]
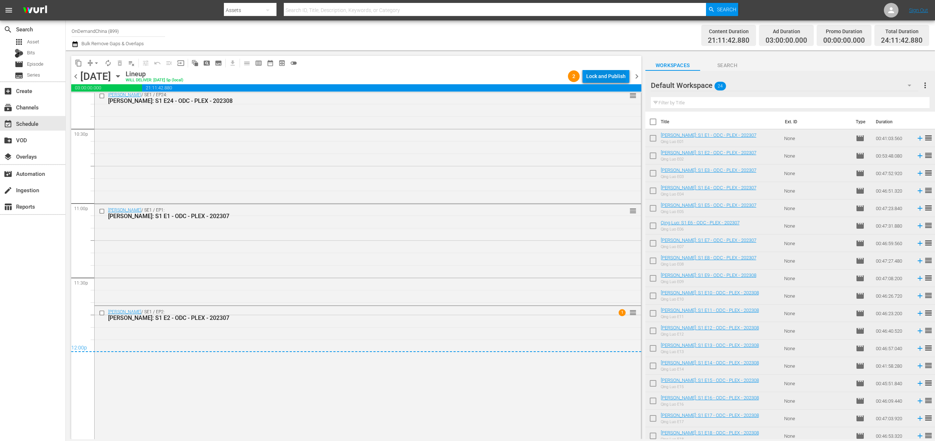
click at [615, 75] on div "Lock and Publish" at bounding box center [605, 76] width 39 height 13
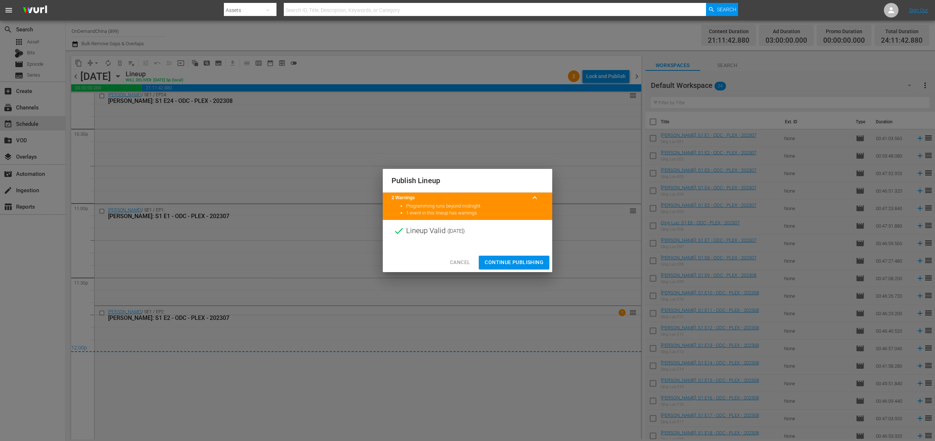
click at [534, 260] on span "Continue Publishing" at bounding box center [513, 262] width 59 height 9
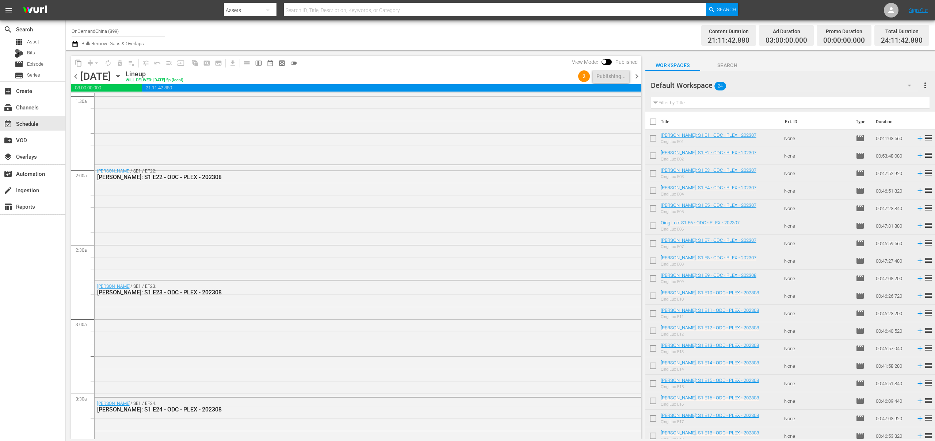
scroll to position [0, 0]
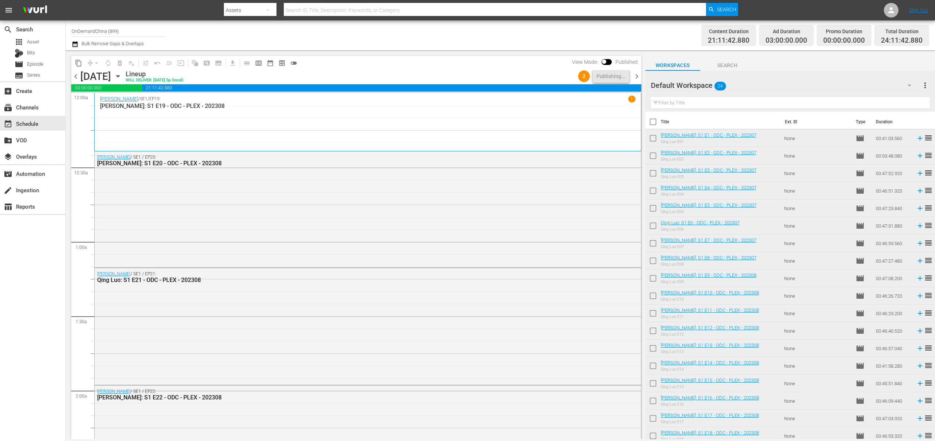
click at [637, 77] on span "chevron_right" at bounding box center [636, 76] width 9 height 9
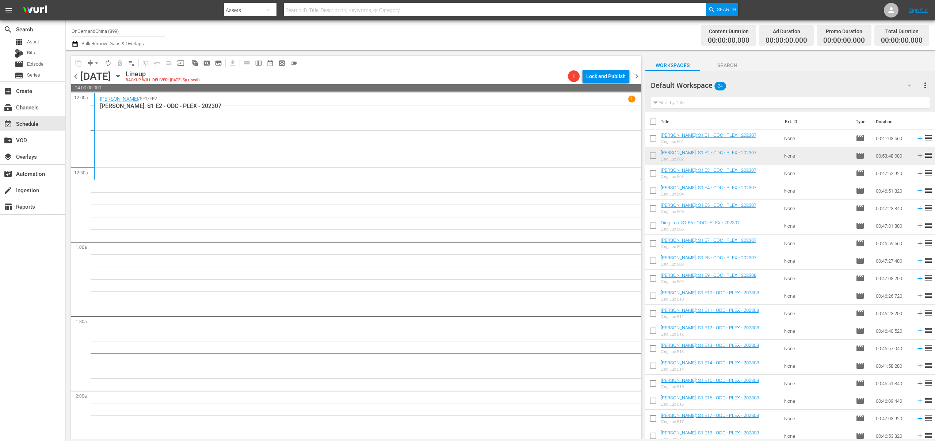
click at [654, 125] on input "checkbox" at bounding box center [652, 123] width 15 height 15
checkbox input "true"
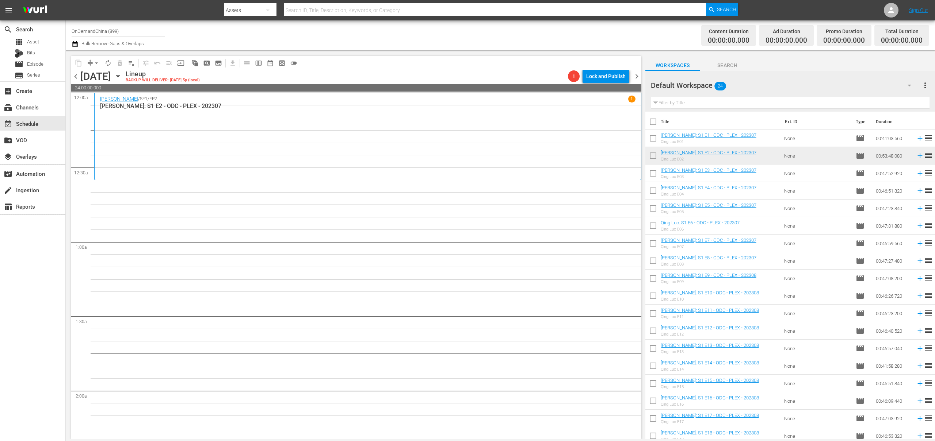
checkbox input "true"
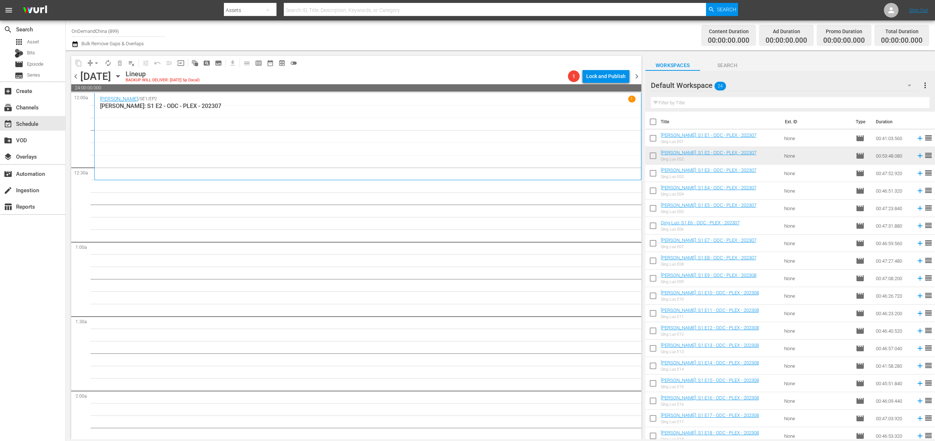
checkbox input "true"
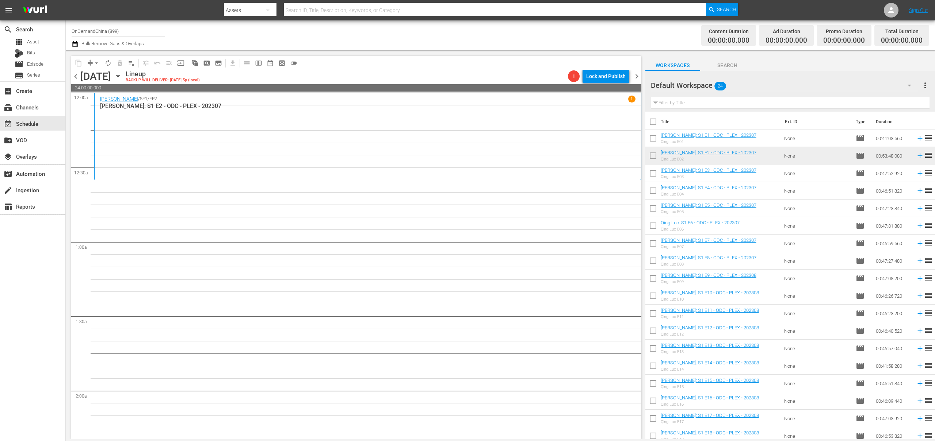
checkbox input "true"
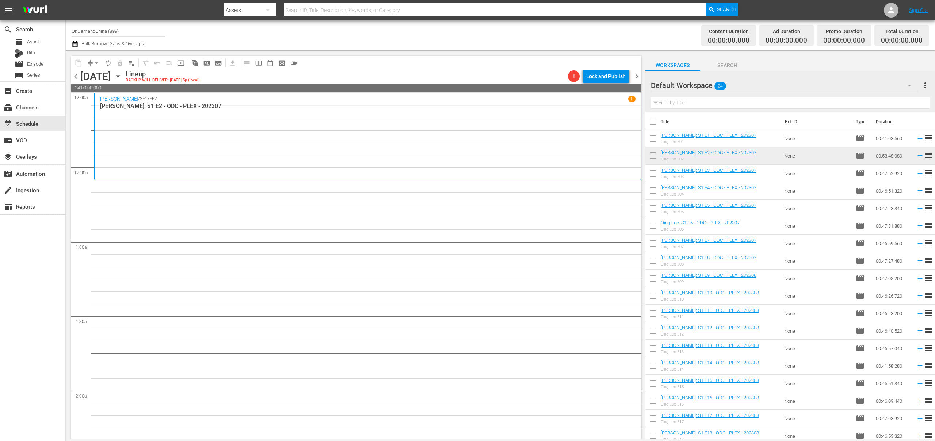
checkbox input "true"
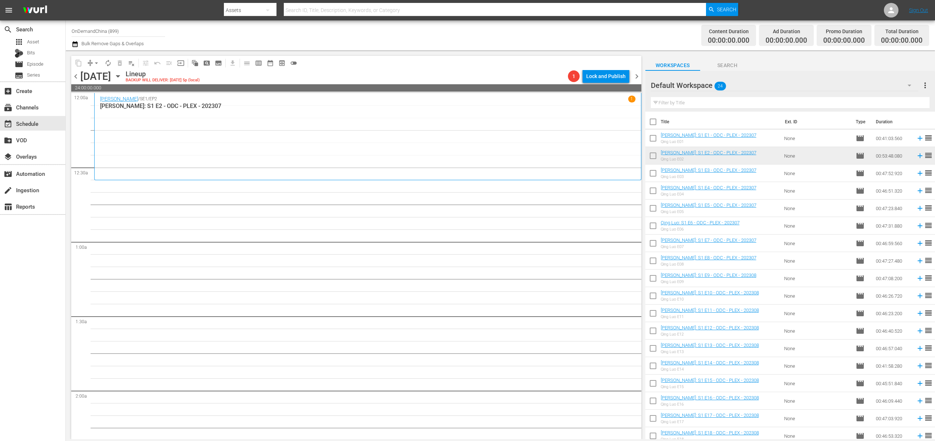
checkbox input "true"
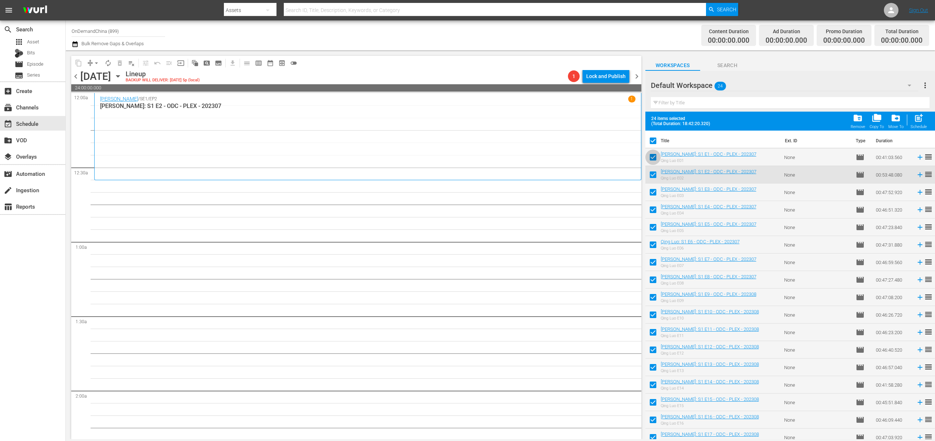
click at [654, 157] on input "checkbox" at bounding box center [652, 158] width 15 height 15
checkbox input "false"
click at [657, 175] on input "checkbox" at bounding box center [652, 176] width 15 height 15
checkbox input "false"
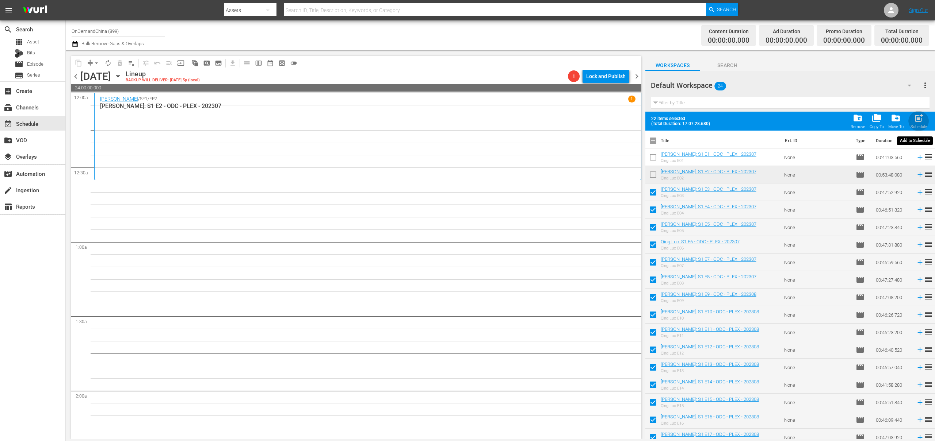
click at [922, 119] on span "post_add" at bounding box center [918, 118] width 10 height 10
checkbox input "false"
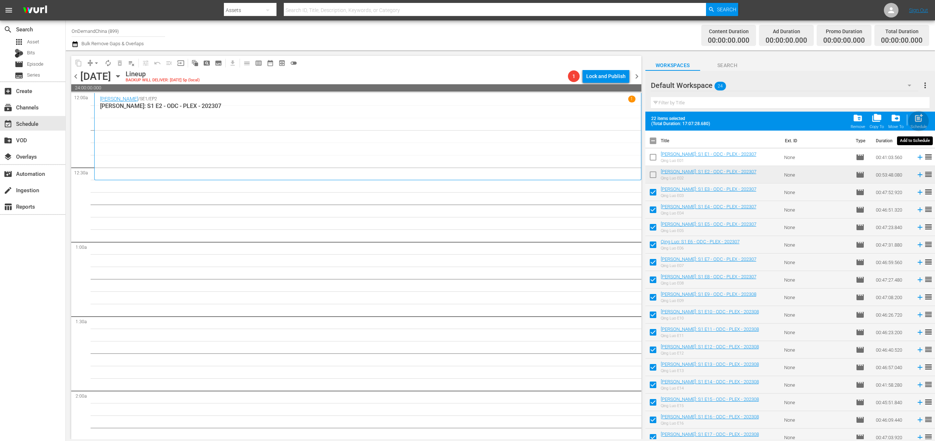
checkbox input "false"
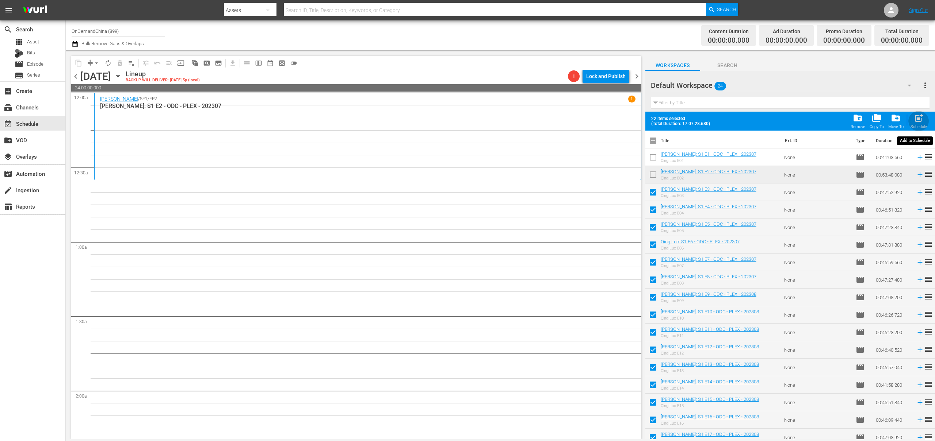
checkbox input "false"
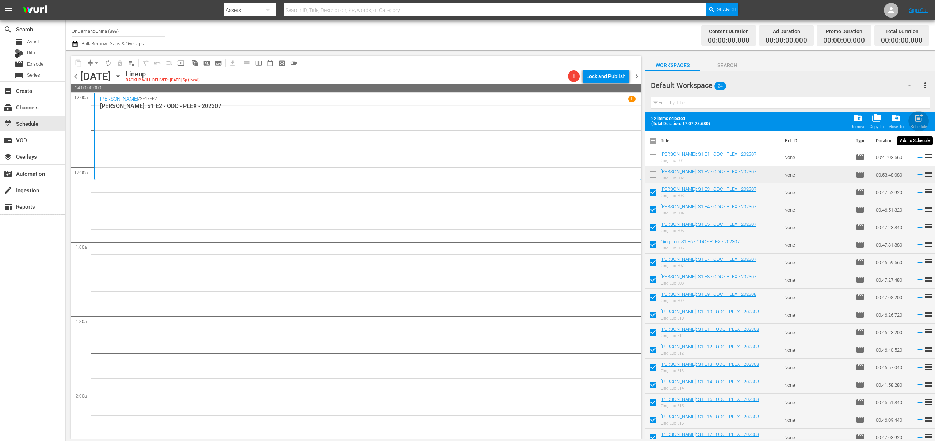
checkbox input "false"
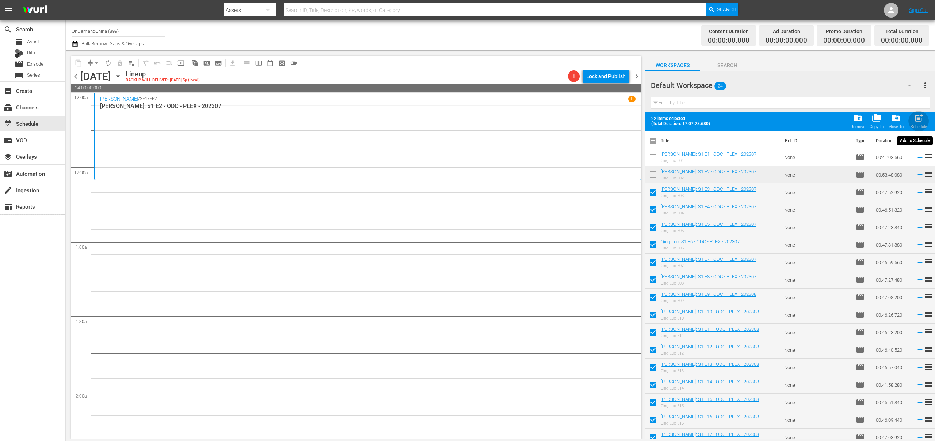
checkbox input "false"
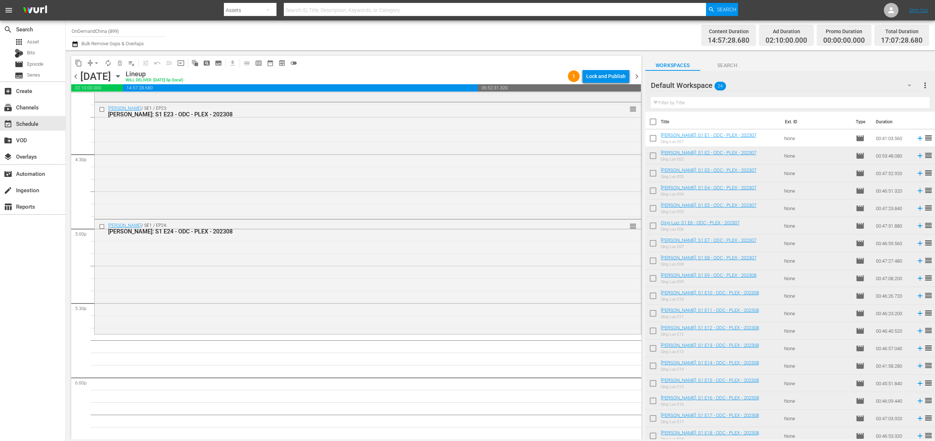
scroll to position [2442, 0]
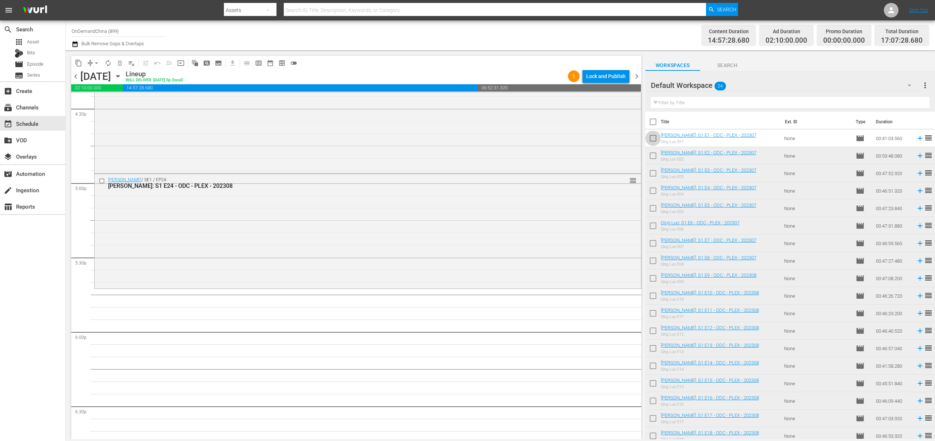
click at [651, 137] on input "checkbox" at bounding box center [652, 139] width 15 height 15
checkbox input "true"
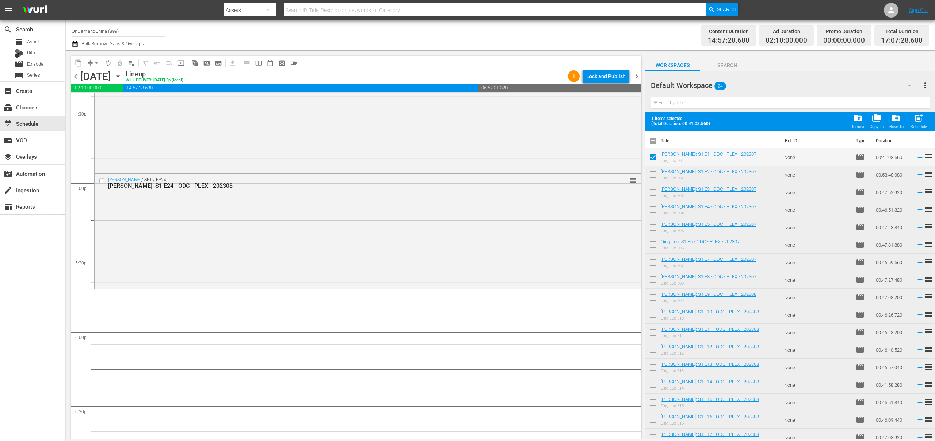
click at [655, 178] on input "checkbox" at bounding box center [652, 176] width 15 height 15
checkbox input "true"
click at [654, 186] on input "checkbox" at bounding box center [652, 193] width 15 height 15
checkbox input "true"
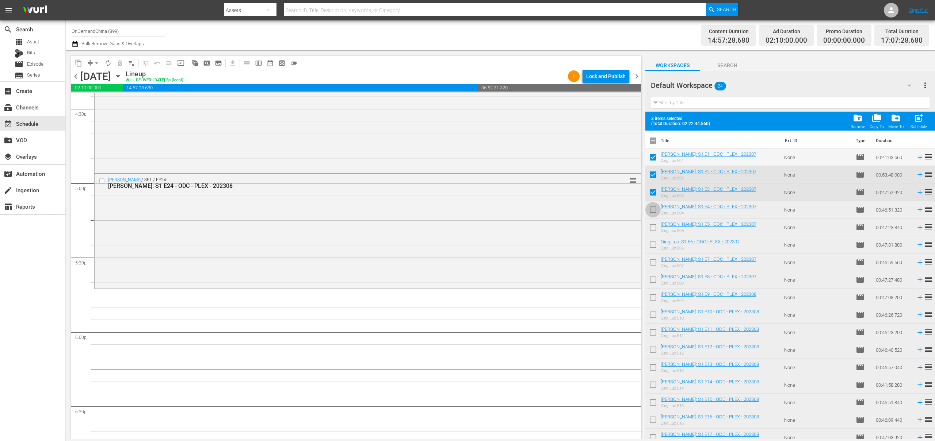
click at [652, 205] on input "checkbox" at bounding box center [652, 211] width 15 height 15
checkbox input "true"
click at [651, 224] on input "checkbox" at bounding box center [652, 228] width 15 height 15
checkbox input "true"
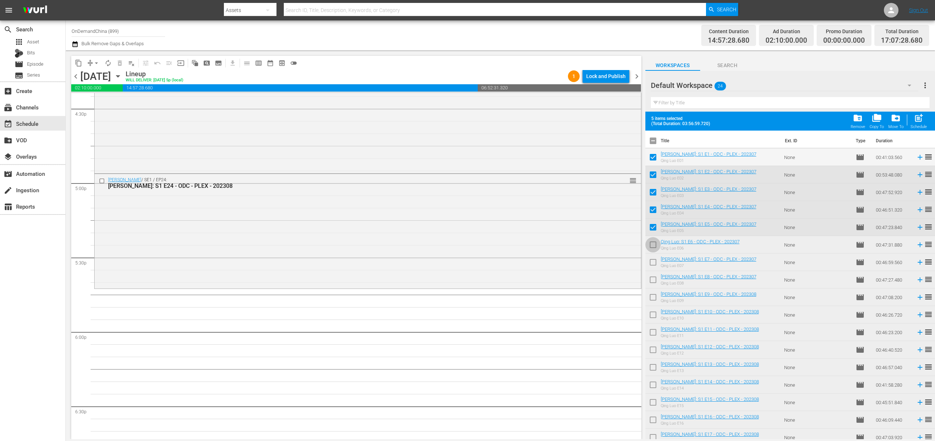
click at [653, 244] on input "checkbox" at bounding box center [652, 246] width 15 height 15
checkbox input "true"
click at [655, 266] on input "checkbox" at bounding box center [652, 263] width 15 height 15
checkbox input "true"
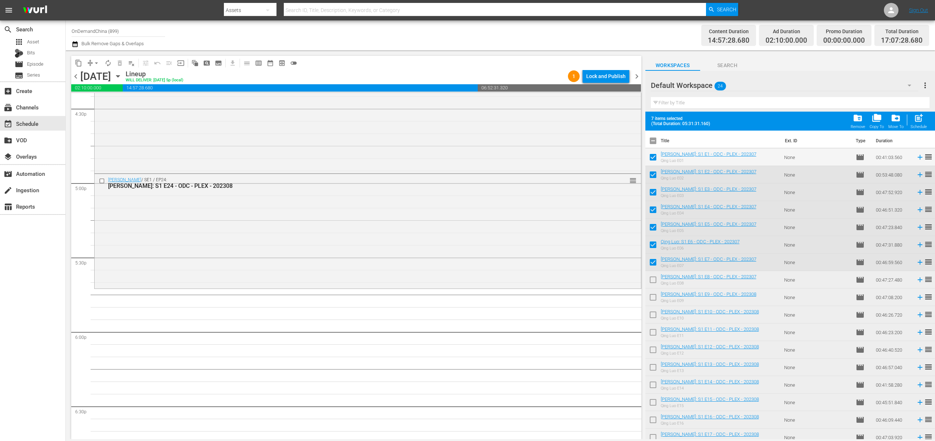
click at [656, 283] on input "checkbox" at bounding box center [652, 281] width 15 height 15
checkbox input "true"
click at [653, 296] on input "checkbox" at bounding box center [652, 298] width 15 height 15
checkbox input "true"
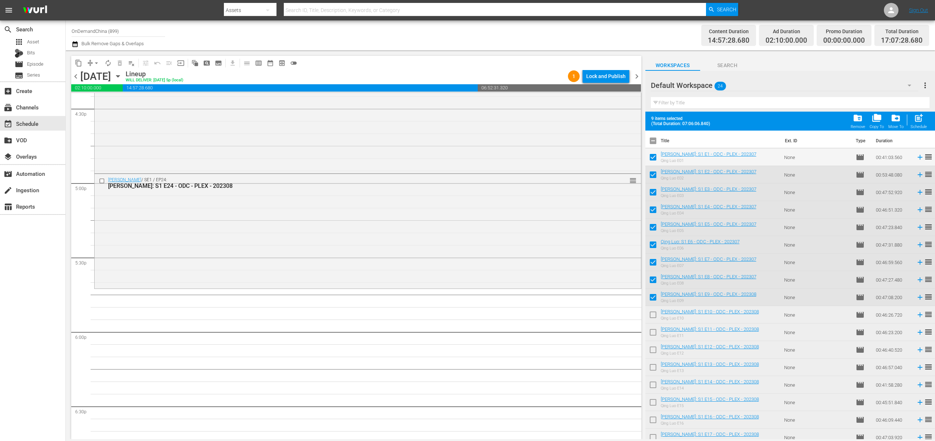
click at [648, 315] on input "checkbox" at bounding box center [652, 316] width 15 height 15
checkbox input "true"
click at [922, 123] on span "post_add" at bounding box center [918, 118] width 10 height 10
checkbox input "false"
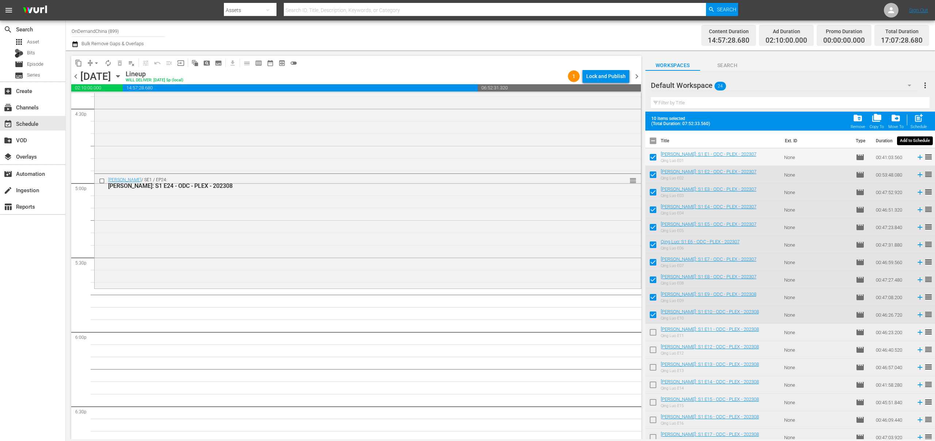
checkbox input "false"
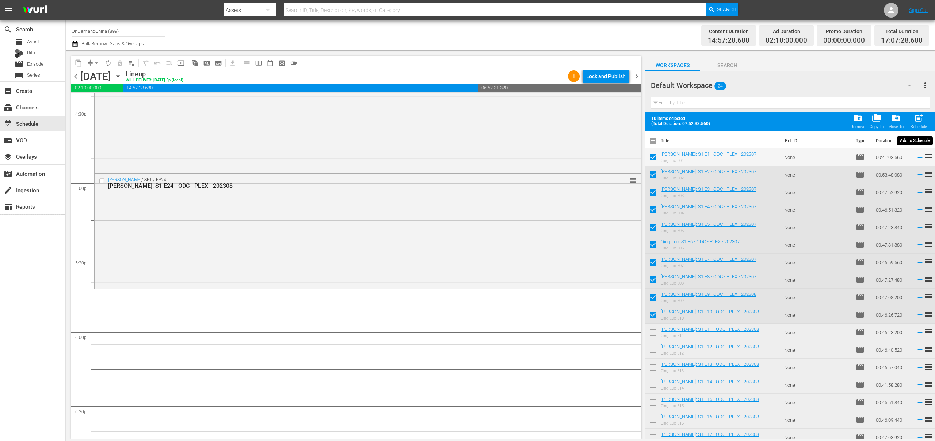
checkbox input "false"
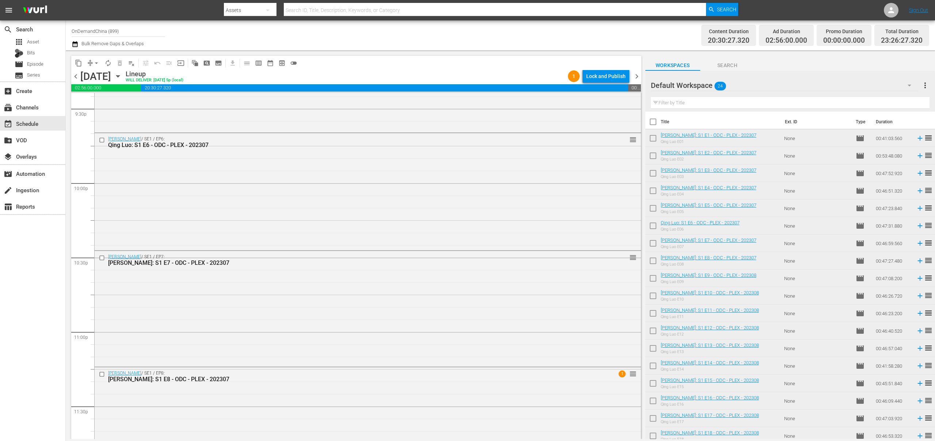
scroll to position [3233, 0]
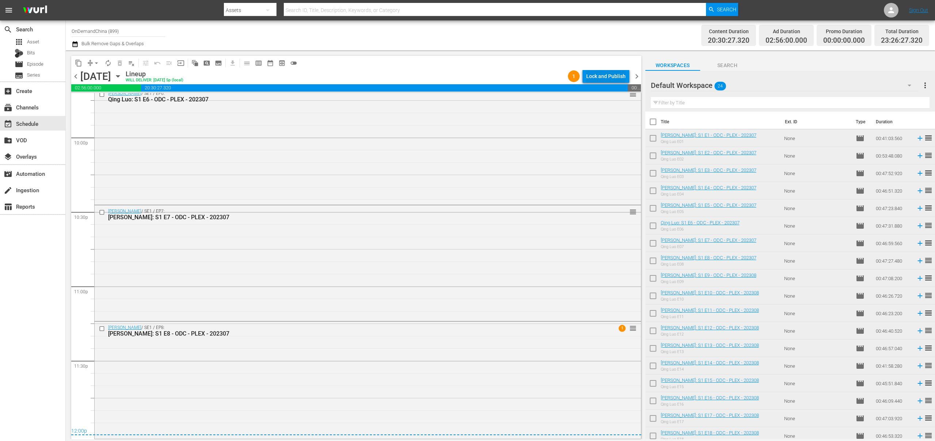
click at [620, 77] on div "Lock and Publish" at bounding box center [605, 76] width 39 height 13
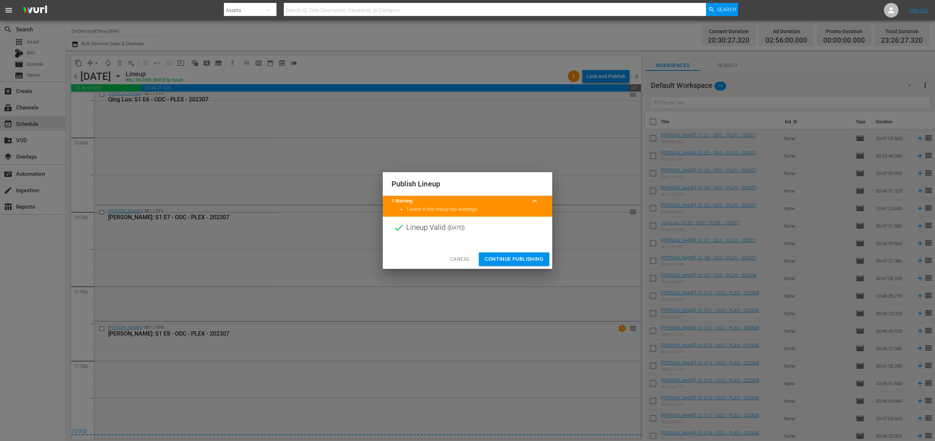
click at [500, 260] on span "Continue Publishing" at bounding box center [513, 259] width 59 height 9
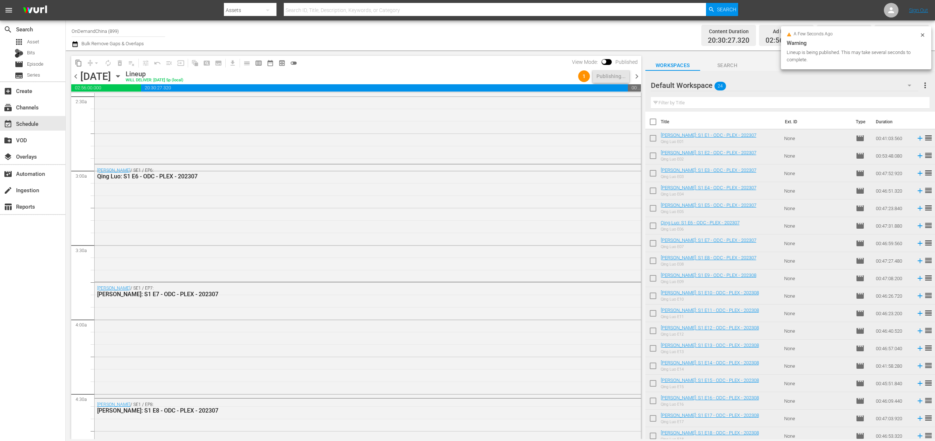
scroll to position [0, 0]
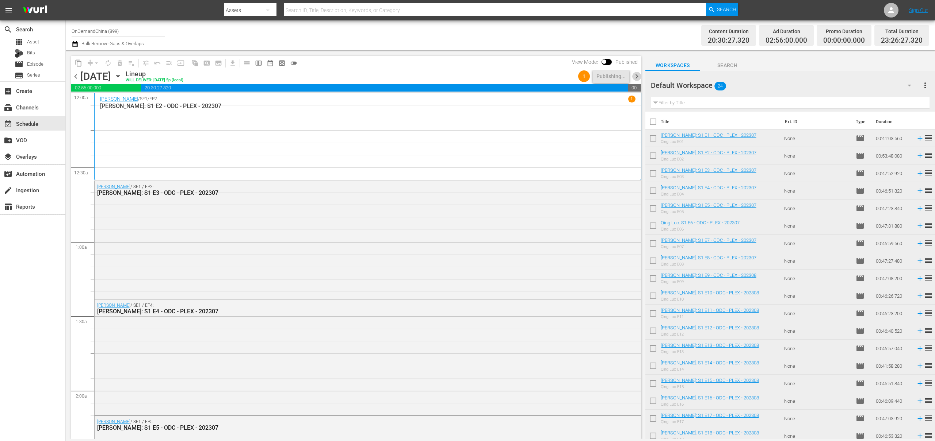
click at [635, 75] on span "chevron_right" at bounding box center [636, 76] width 9 height 9
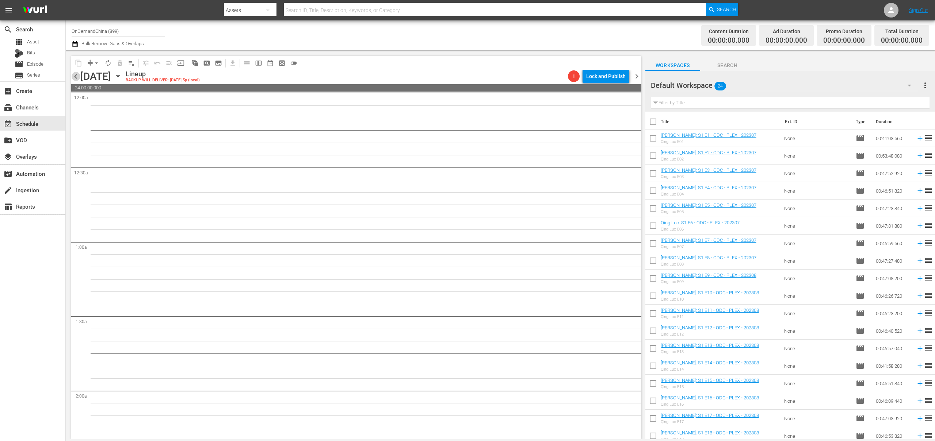
click at [76, 77] on span "chevron_left" at bounding box center [75, 76] width 9 height 9
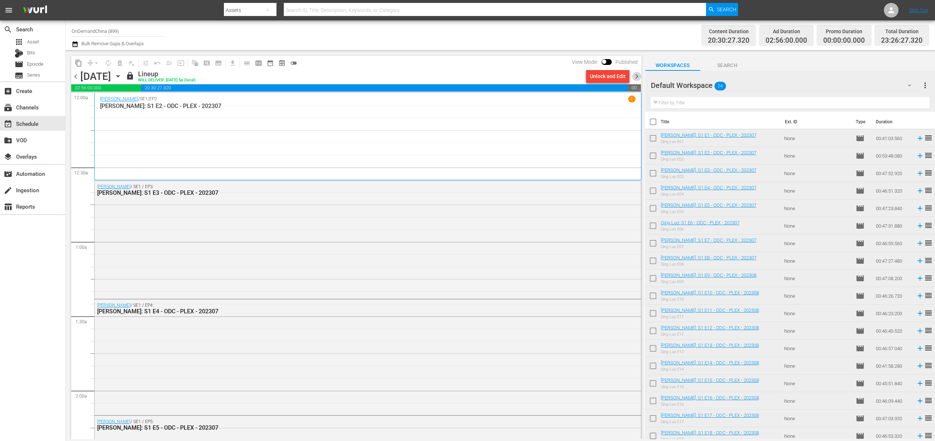
click at [634, 78] on span "chevron_right" at bounding box center [636, 76] width 9 height 9
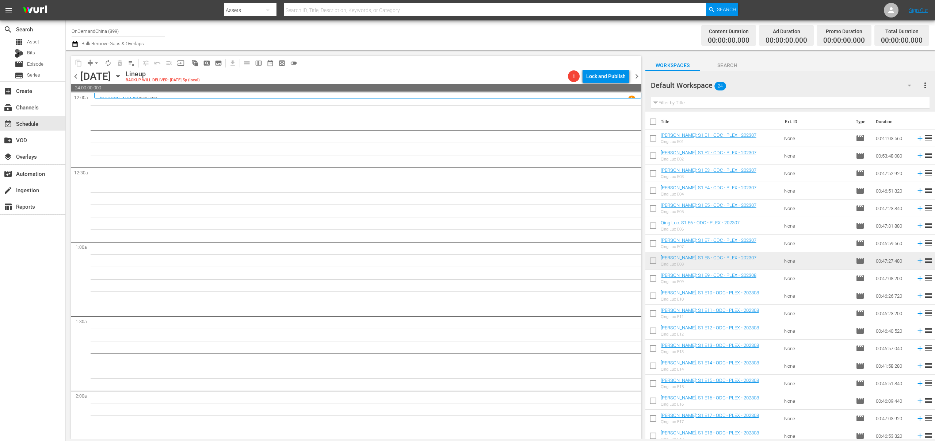
click at [127, 96] on div "Qing Luo / SE1 / EP8 1" at bounding box center [367, 99] width 535 height 7
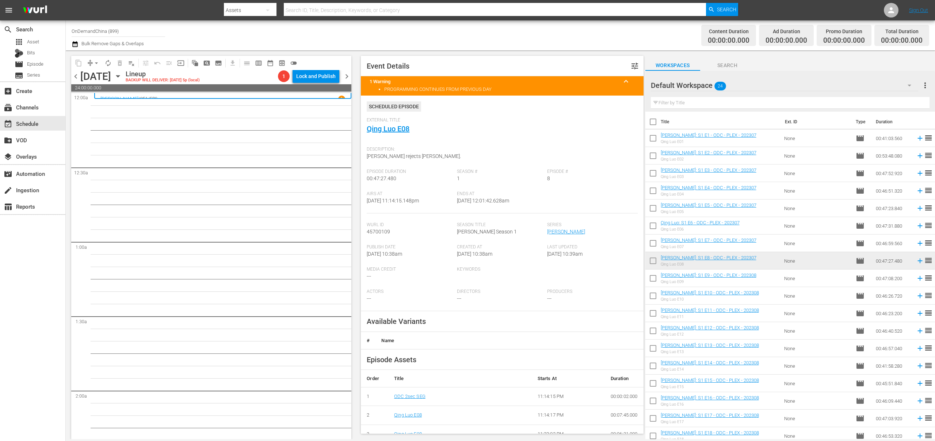
click at [658, 122] on input "checkbox" at bounding box center [652, 123] width 15 height 15
checkbox input "true"
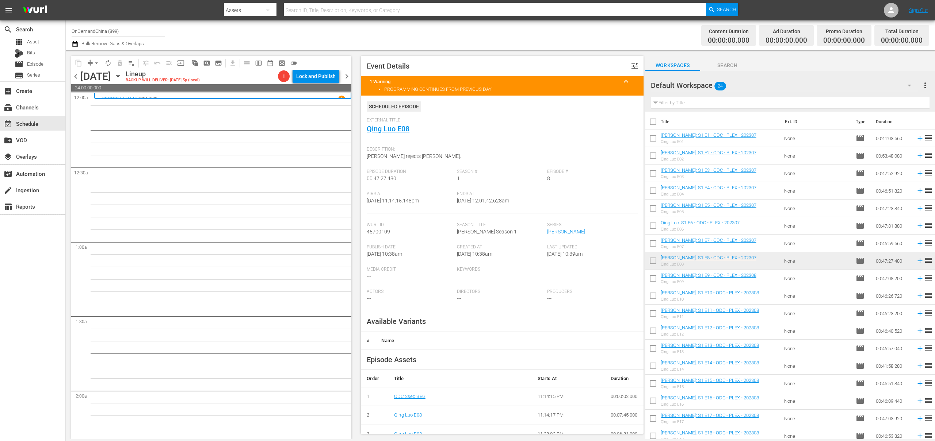
checkbox input "true"
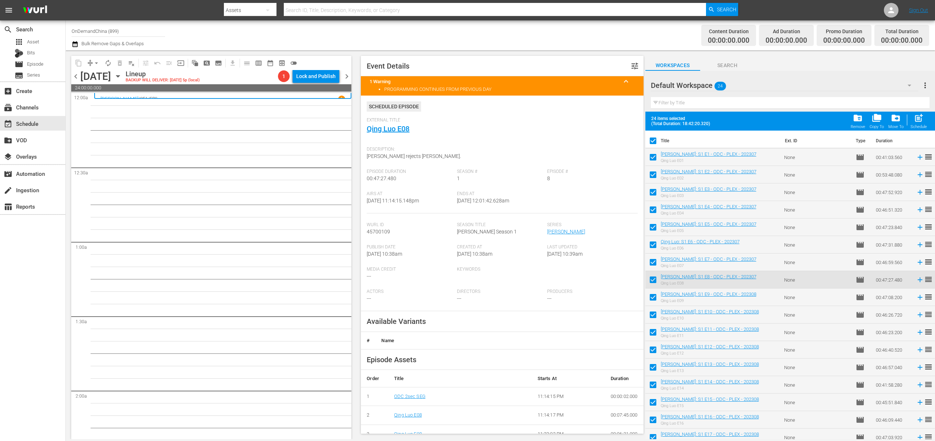
click at [655, 158] on input "checkbox" at bounding box center [652, 158] width 15 height 15
click at [654, 176] on input "checkbox" at bounding box center [652, 176] width 15 height 15
click at [652, 190] on input "checkbox" at bounding box center [652, 193] width 15 height 15
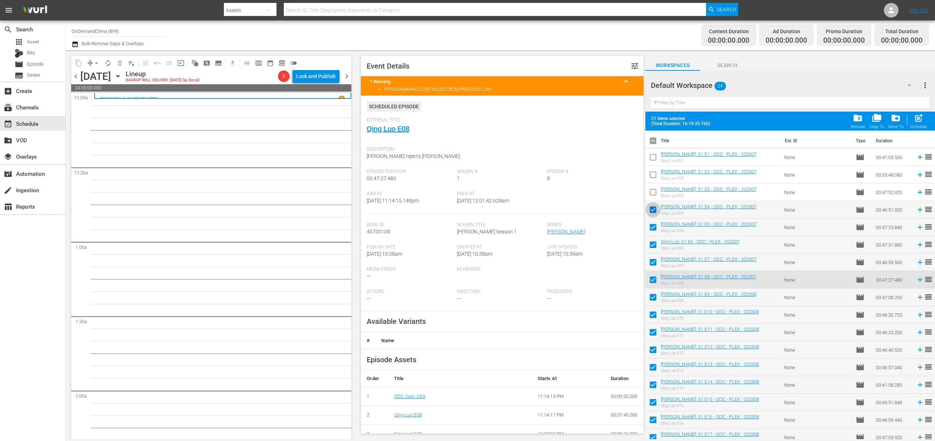
click at [653, 213] on input "checkbox" at bounding box center [652, 211] width 15 height 15
click at [652, 226] on input "checkbox" at bounding box center [652, 228] width 15 height 15
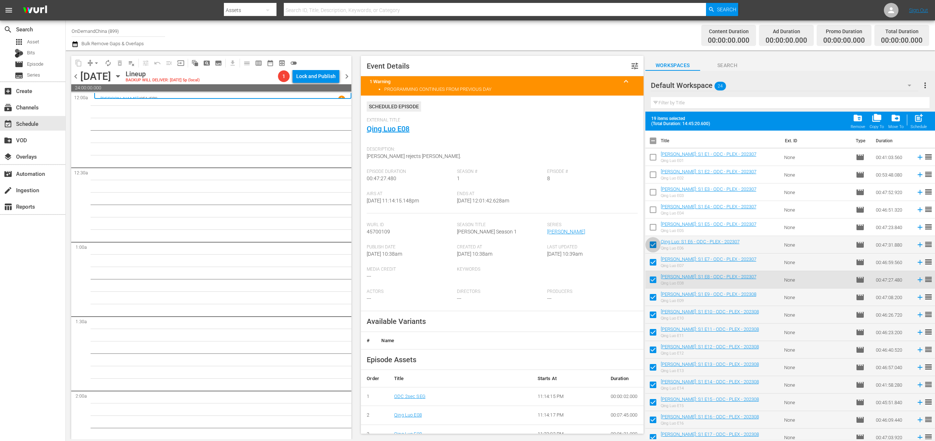
click at [650, 245] on input "checkbox" at bounding box center [652, 246] width 15 height 15
click at [652, 262] on input "checkbox" at bounding box center [652, 263] width 15 height 15
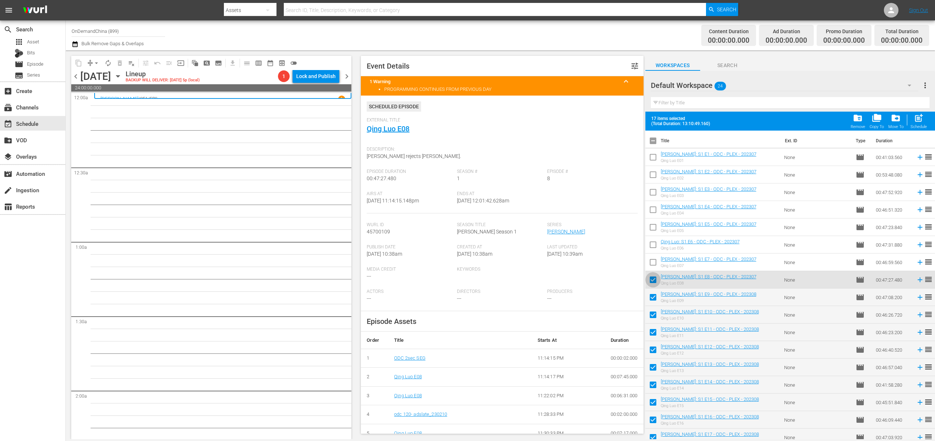
click at [654, 281] on input "checkbox" at bounding box center [652, 281] width 15 height 15
click at [916, 123] on div "post_add Schedule" at bounding box center [918, 121] width 16 height 16
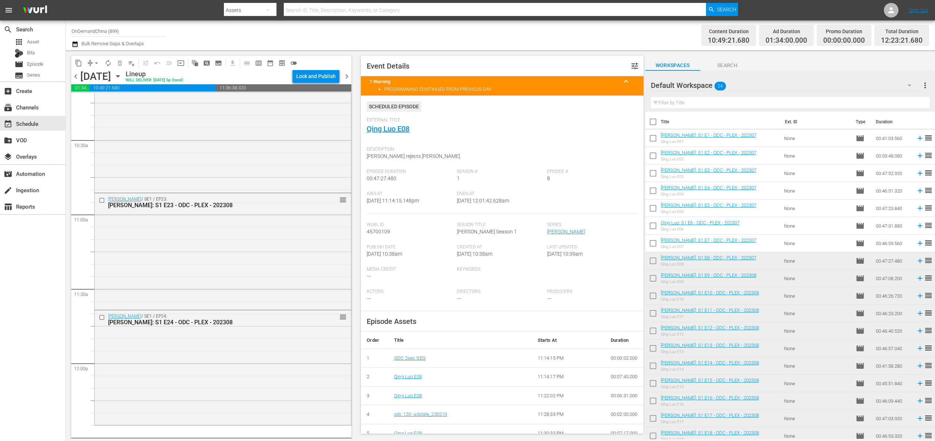
scroll to position [1586, 0]
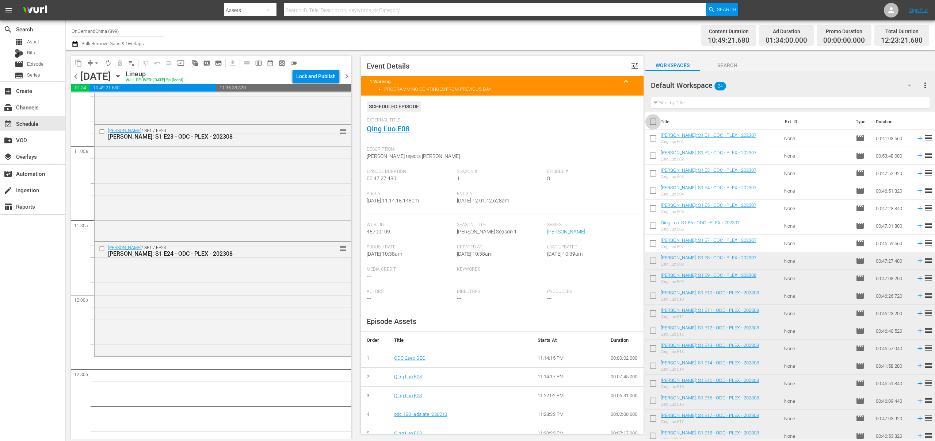
click at [656, 124] on input "checkbox" at bounding box center [652, 123] width 15 height 15
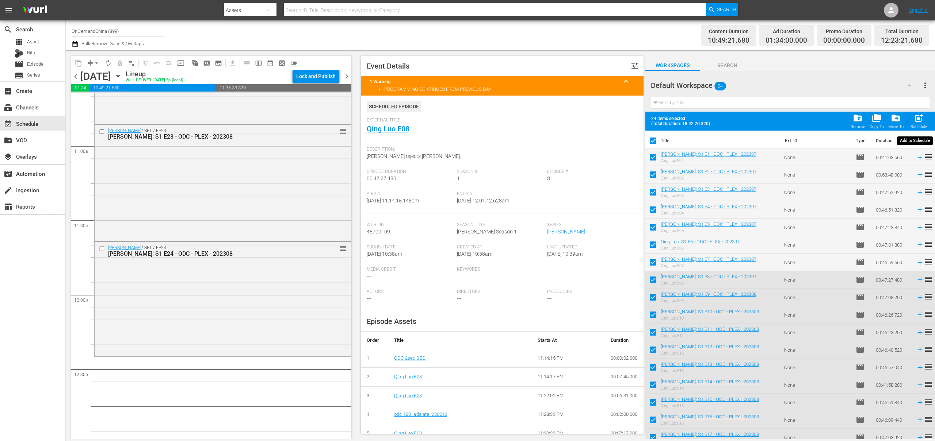
click at [922, 122] on span "post_add" at bounding box center [918, 118] width 10 height 10
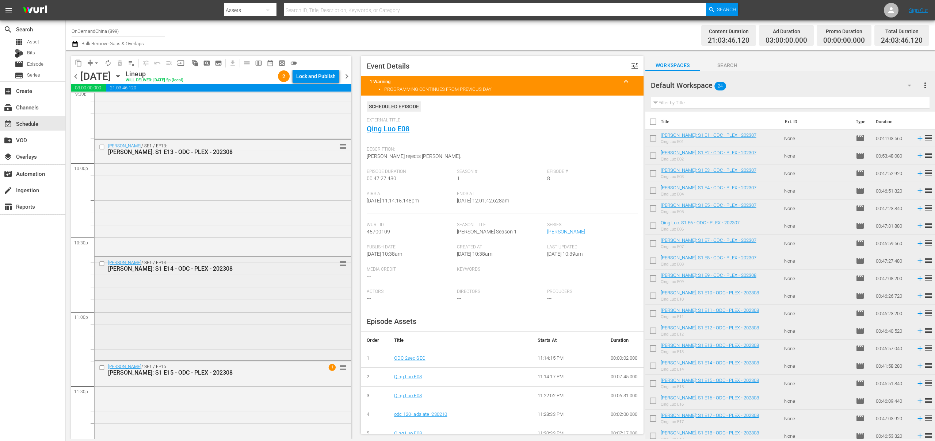
scroll to position [3242, 0]
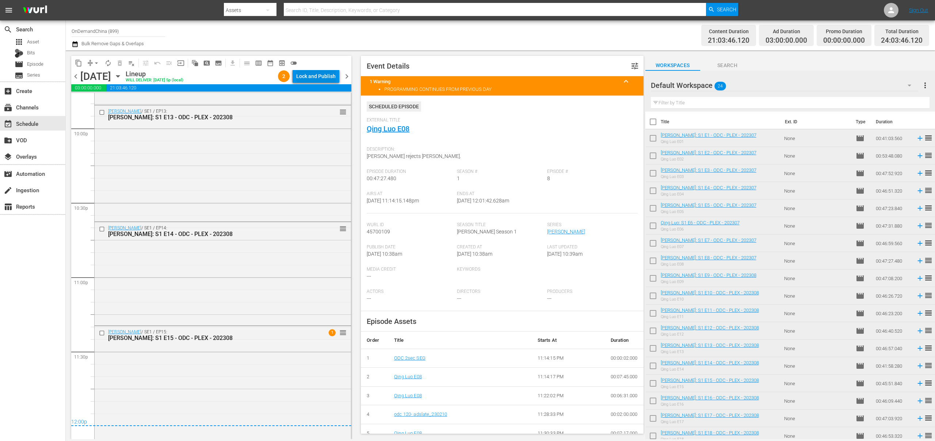
click at [330, 77] on div "Lock and Publish" at bounding box center [315, 76] width 39 height 13
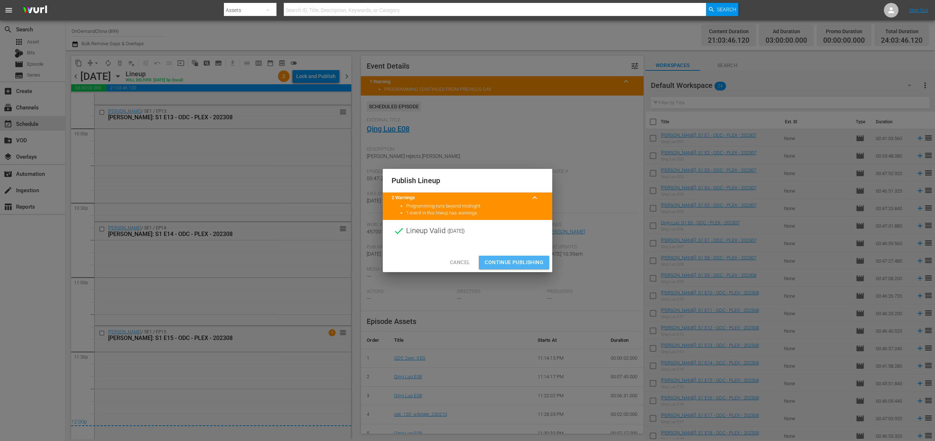
click at [525, 261] on span "Continue Publishing" at bounding box center [513, 262] width 59 height 9
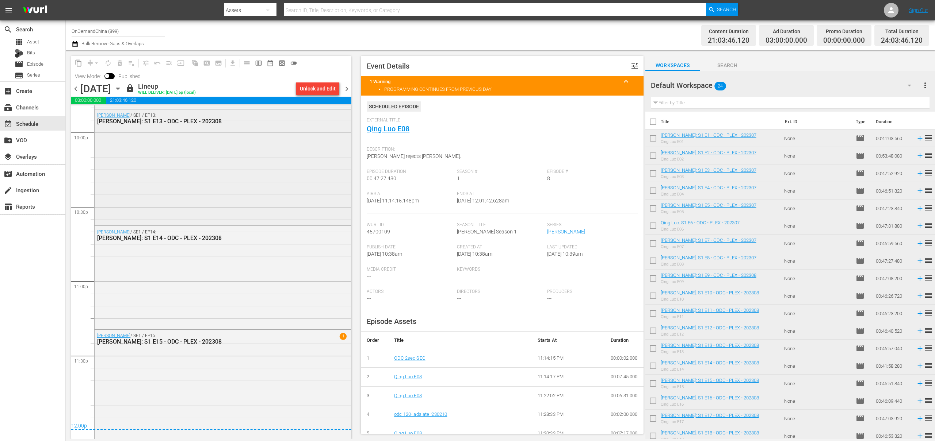
scroll to position [3254, 0]
click at [349, 89] on span "chevron_right" at bounding box center [346, 88] width 9 height 9
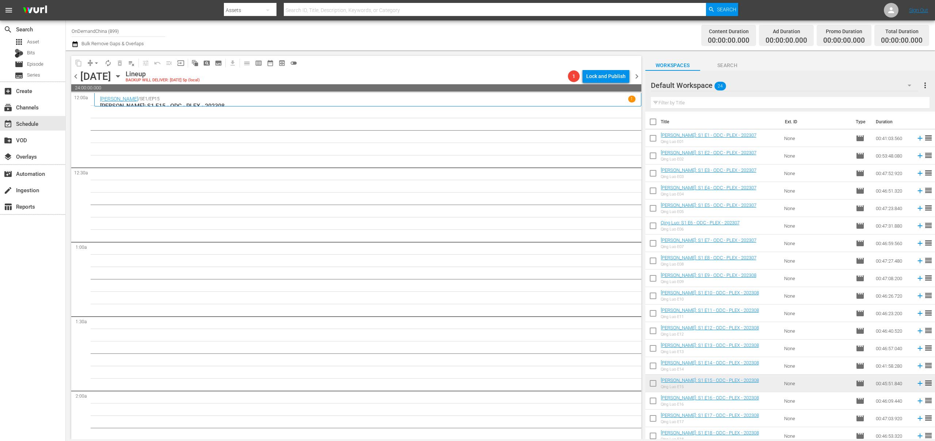
click at [241, 100] on div "Qing Luo / SE1 / EP15 1" at bounding box center [367, 99] width 535 height 7
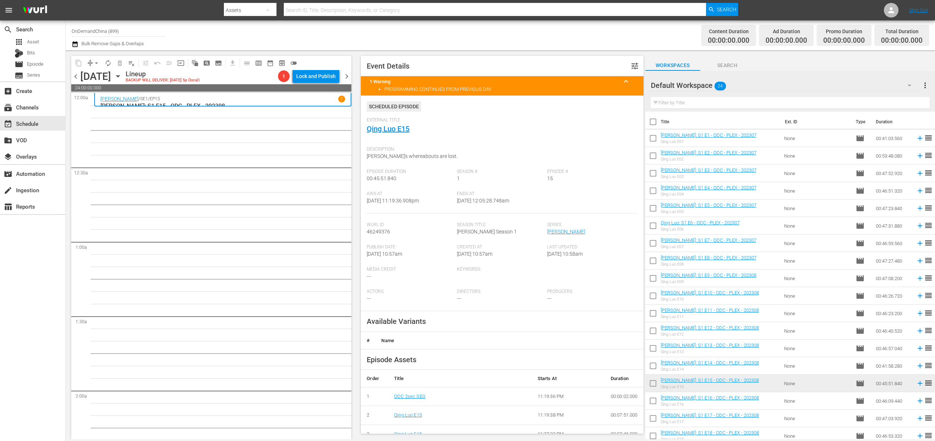
scroll to position [110, 0]
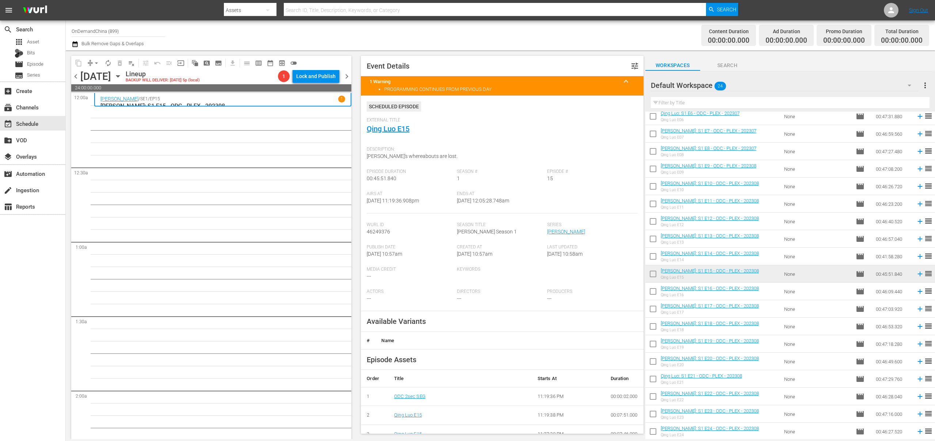
click at [649, 291] on input "checkbox" at bounding box center [652, 293] width 15 height 15
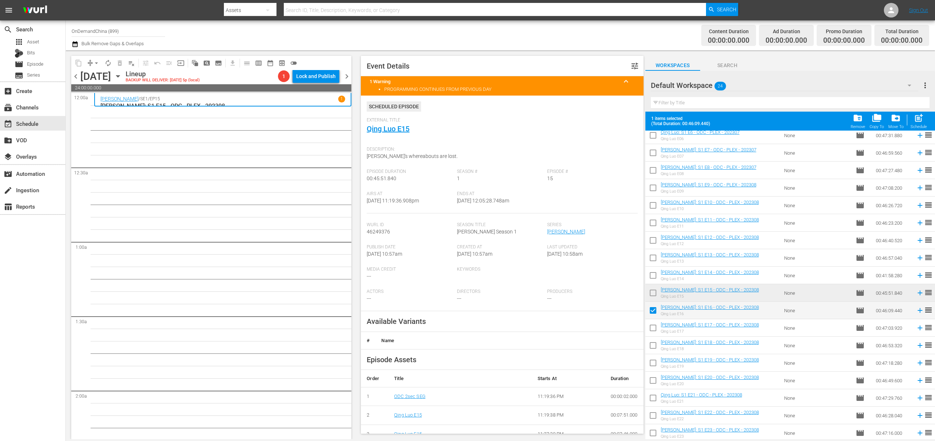
click at [655, 328] on input "checkbox" at bounding box center [652, 329] width 15 height 15
click at [652, 343] on input "checkbox" at bounding box center [652, 347] width 15 height 15
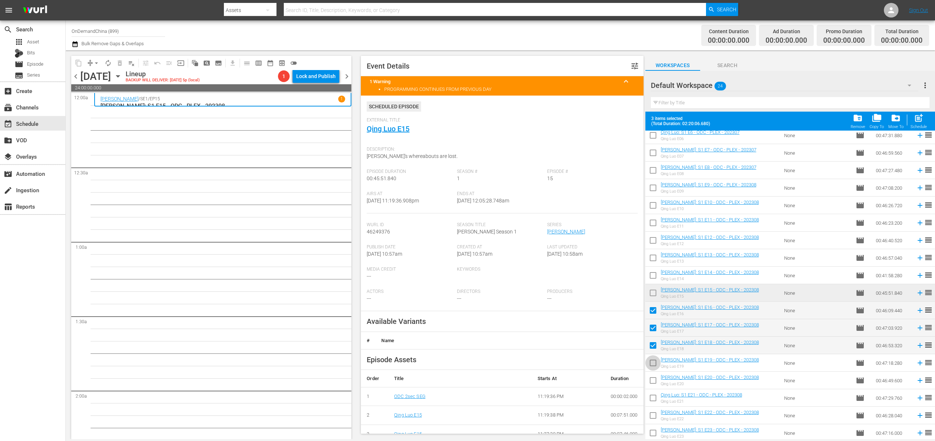
click at [655, 364] on input "checkbox" at bounding box center [652, 364] width 15 height 15
click at [654, 378] on input "checkbox" at bounding box center [652, 382] width 15 height 15
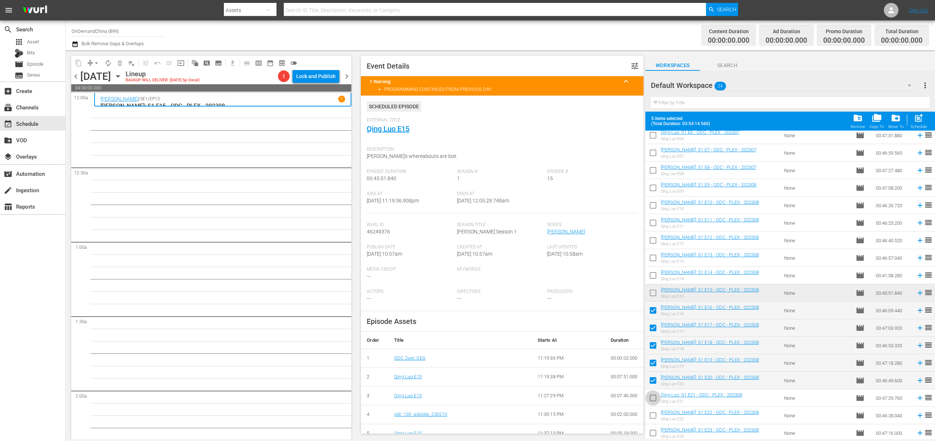
click at [653, 395] on input "checkbox" at bounding box center [652, 399] width 15 height 15
click at [655, 418] on input "checkbox" at bounding box center [652, 417] width 15 height 15
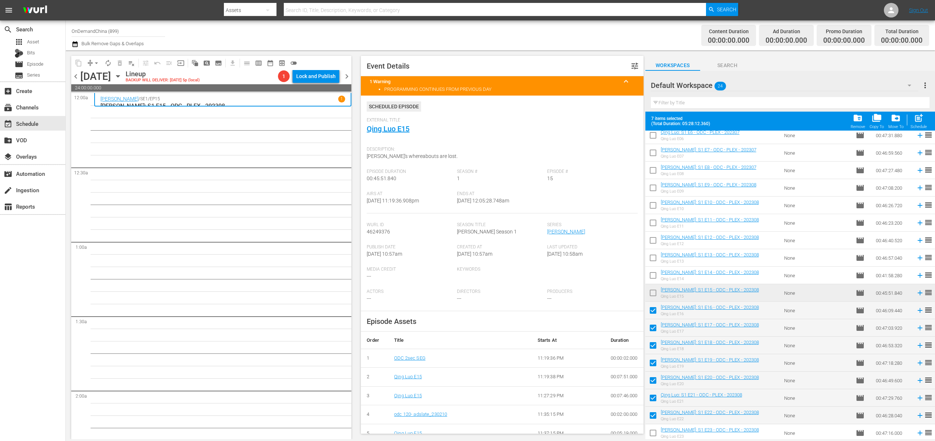
click at [655, 434] on input "checkbox" at bounding box center [652, 434] width 15 height 15
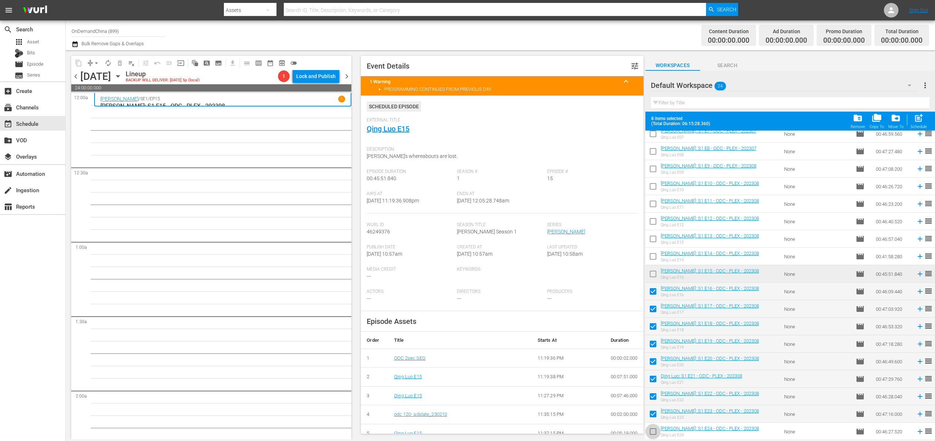
click at [655, 433] on input "checkbox" at bounding box center [652, 433] width 15 height 15
click at [920, 124] on div "post_add Schedule" at bounding box center [918, 121] width 16 height 16
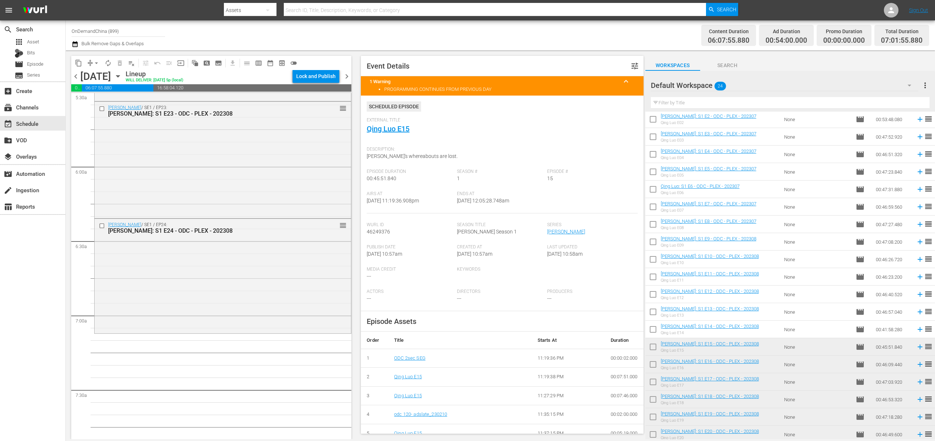
scroll to position [0, 0]
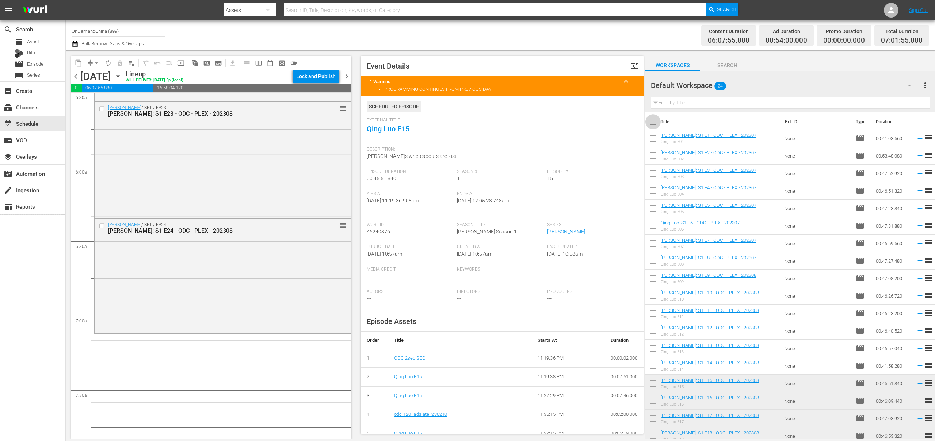
click at [654, 119] on input "checkbox" at bounding box center [652, 123] width 15 height 15
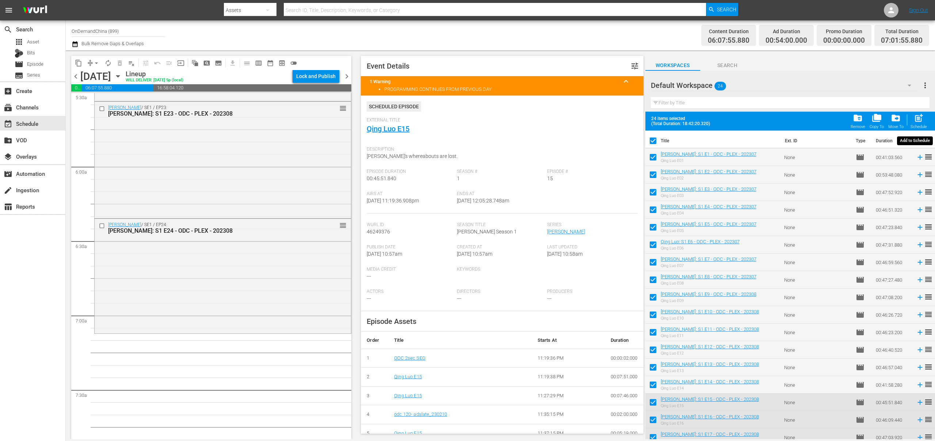
click at [916, 123] on span "post_add" at bounding box center [918, 118] width 10 height 10
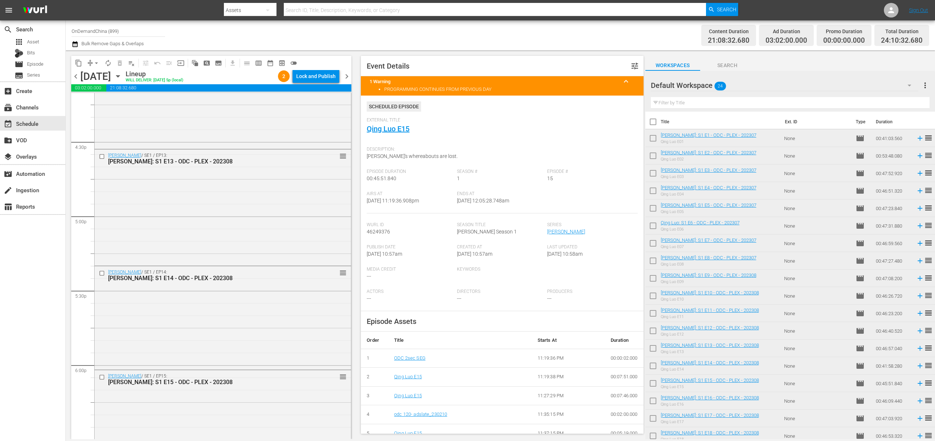
scroll to position [3268, 0]
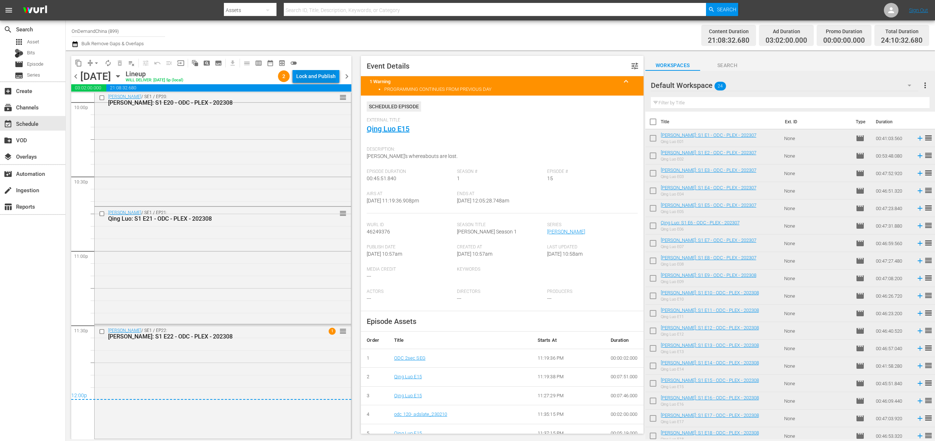
click at [321, 78] on div "Lock and Publish" at bounding box center [315, 76] width 39 height 13
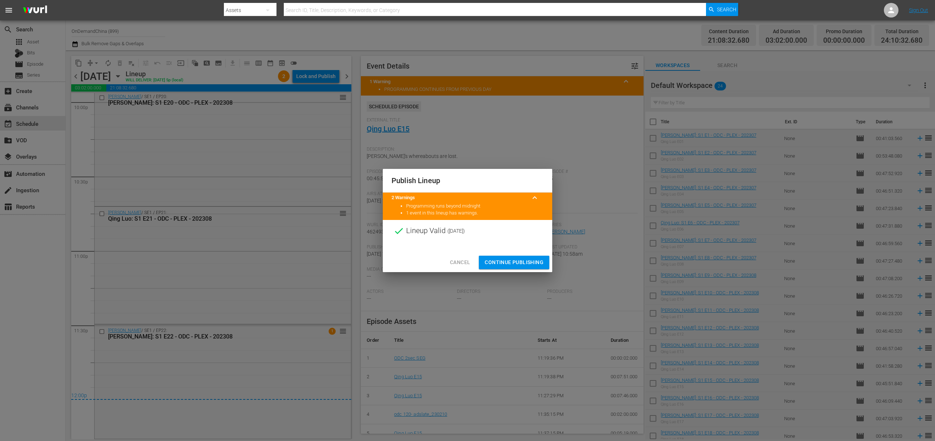
click at [513, 264] on span "Continue Publishing" at bounding box center [513, 262] width 59 height 9
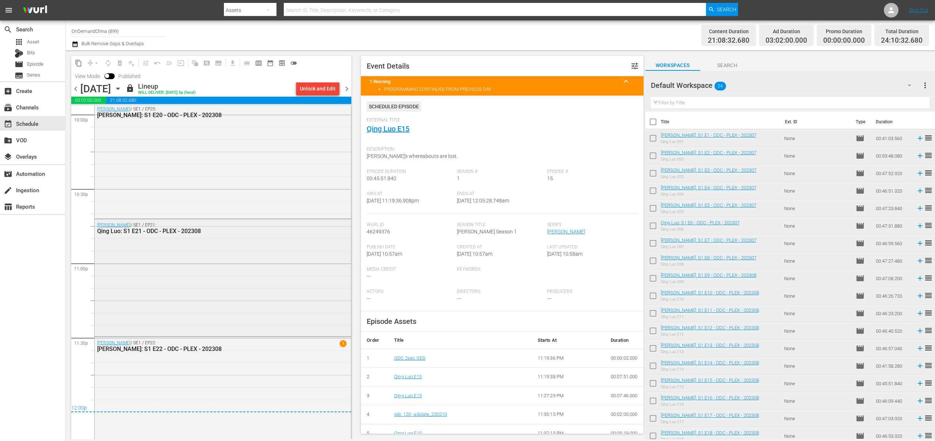
scroll to position [3280, 0]
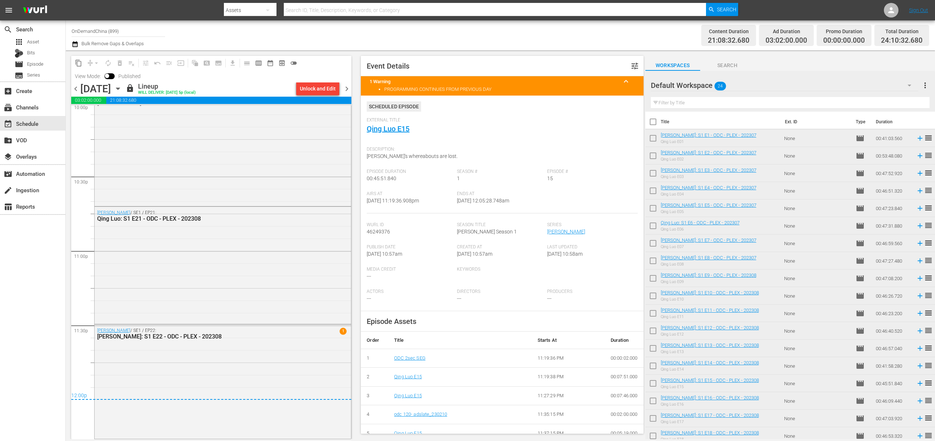
click at [349, 88] on span "chevron_right" at bounding box center [346, 88] width 9 height 9
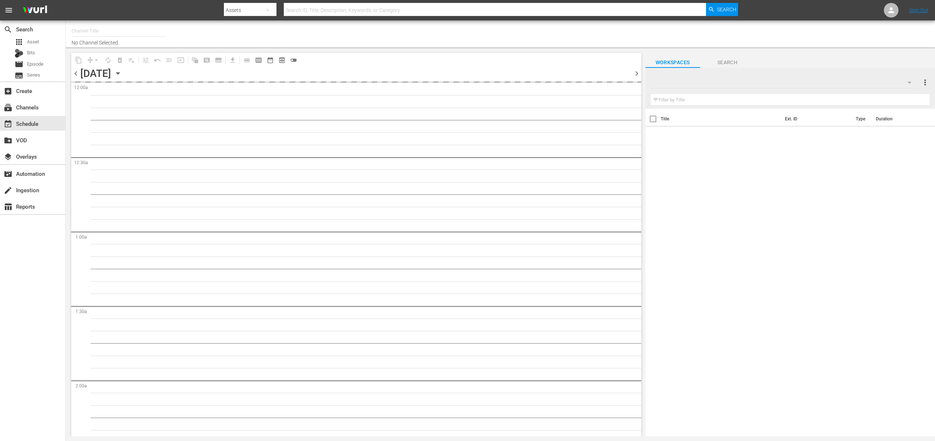
type input "OnDemandChina (899)"
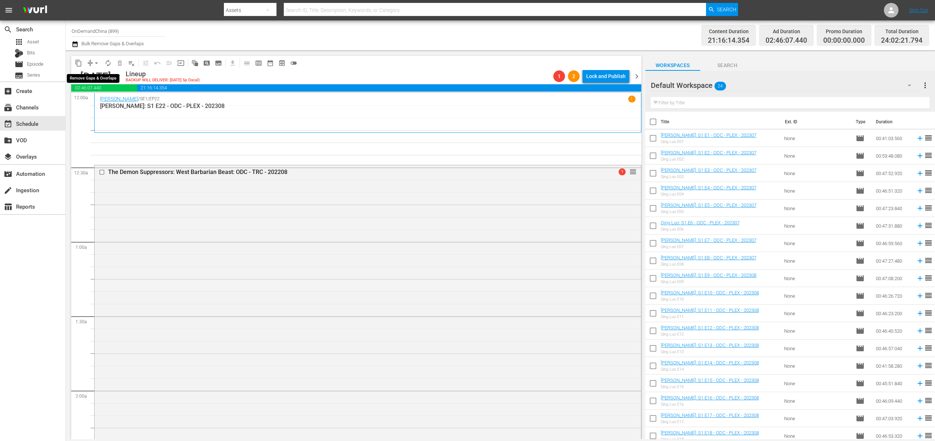
click at [90, 67] on button "compress" at bounding box center [90, 63] width 12 height 12
click at [95, 64] on span "arrow_drop_down" at bounding box center [96, 63] width 7 height 7
click at [104, 102] on li "Align to End of Previous Day" at bounding box center [96, 102] width 77 height 12
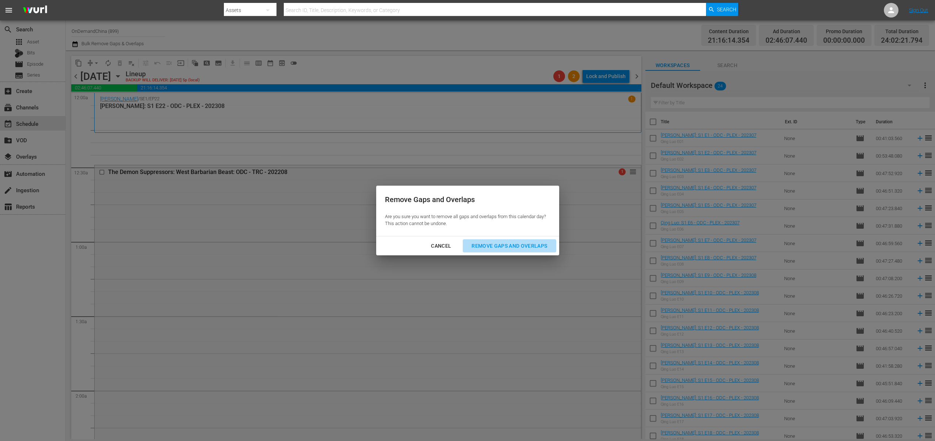
click at [526, 248] on div "Remove Gaps and Overlaps" at bounding box center [508, 246] width 87 height 9
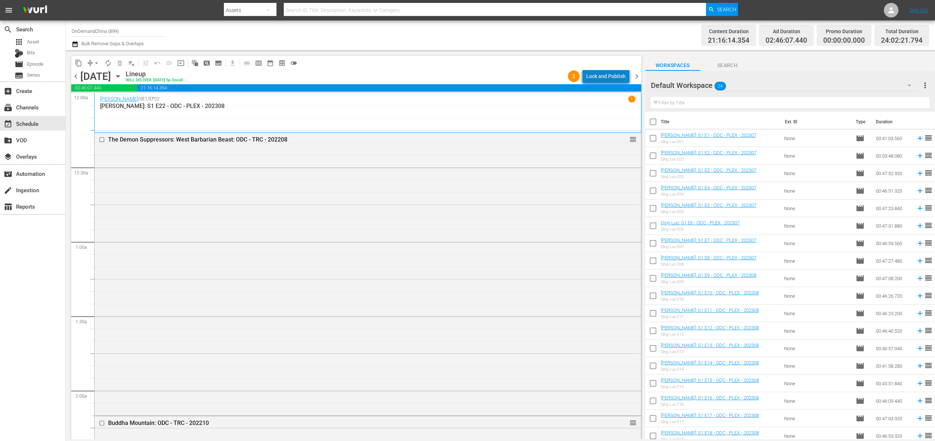
click at [618, 78] on div "Lock and Publish" at bounding box center [605, 76] width 39 height 13
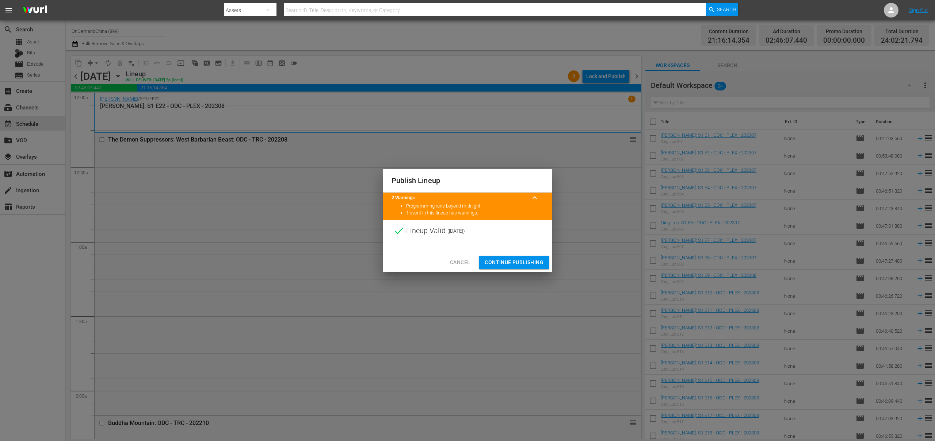
click at [534, 263] on span "Continue Publishing" at bounding box center [513, 262] width 59 height 9
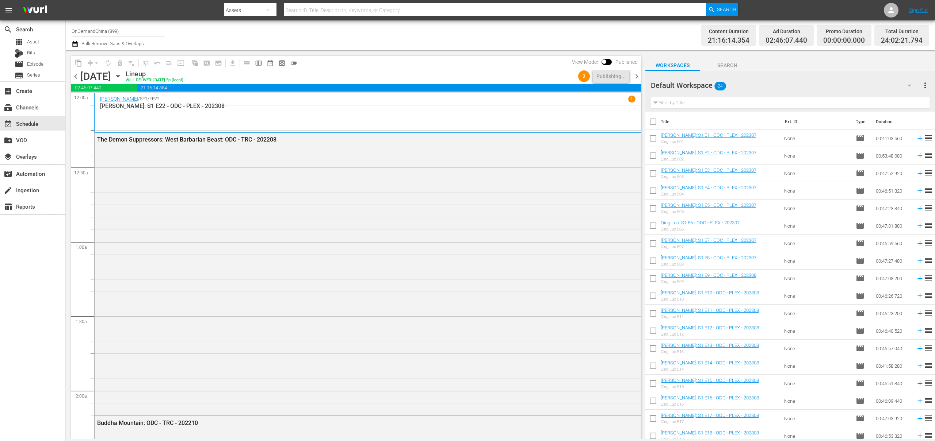
click at [636, 80] on span "chevron_right" at bounding box center [636, 76] width 9 height 9
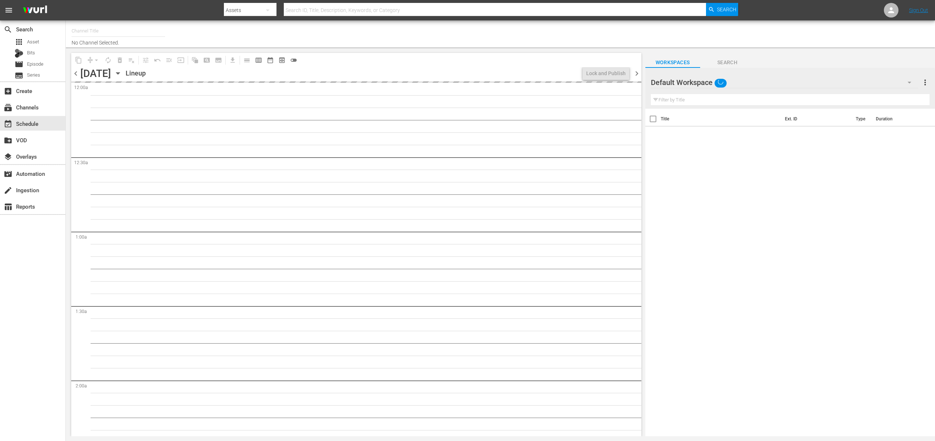
type input "OnDemandChina (899)"
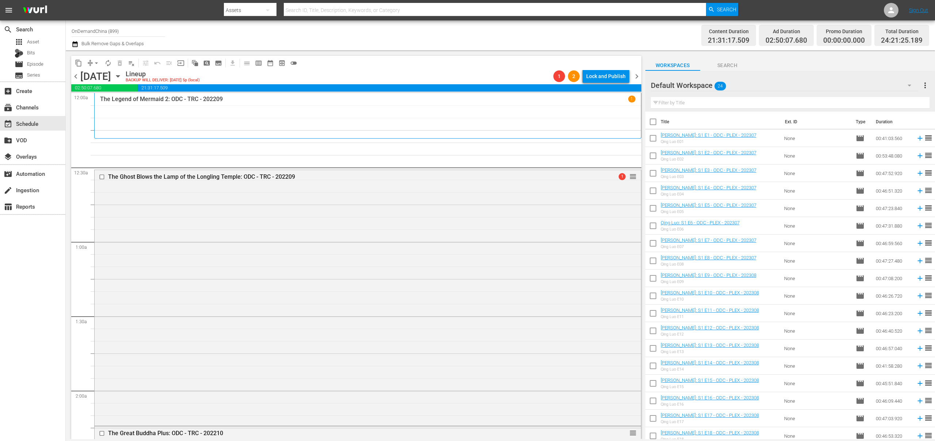
click at [91, 63] on button "arrow_drop_down" at bounding box center [97, 63] width 12 height 12
click at [108, 103] on li "Align to End of Previous Day" at bounding box center [96, 102] width 77 height 12
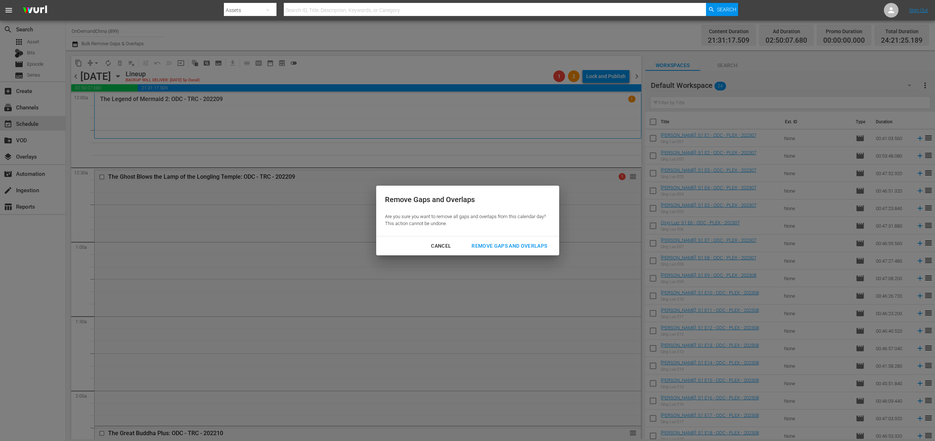
click at [499, 250] on div "Remove Gaps and Overlaps" at bounding box center [508, 246] width 87 height 9
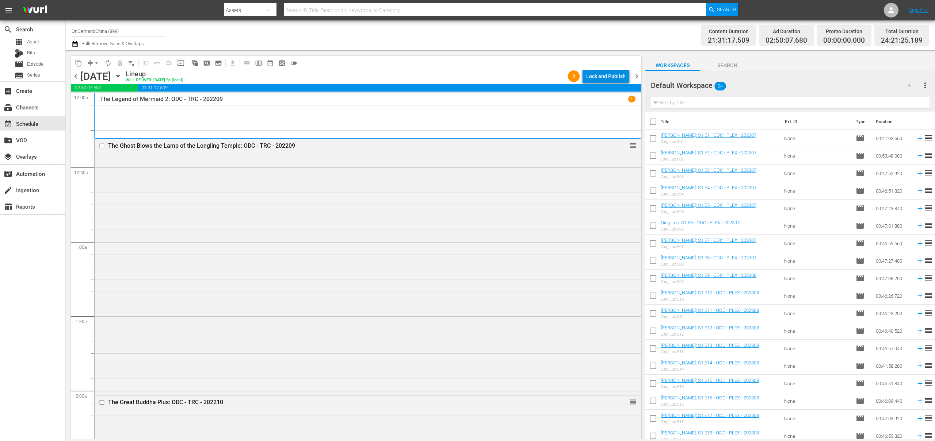
click at [613, 76] on div "Lock and Publish" at bounding box center [605, 76] width 39 height 13
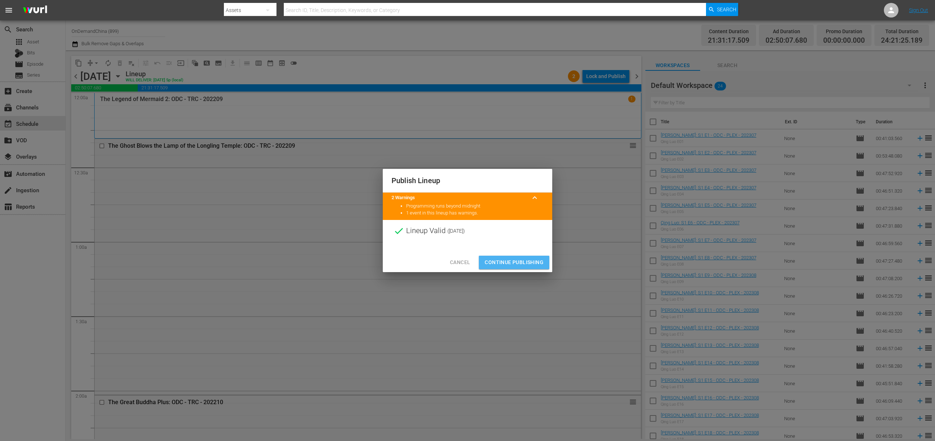
click at [516, 265] on span "Continue Publishing" at bounding box center [513, 262] width 59 height 9
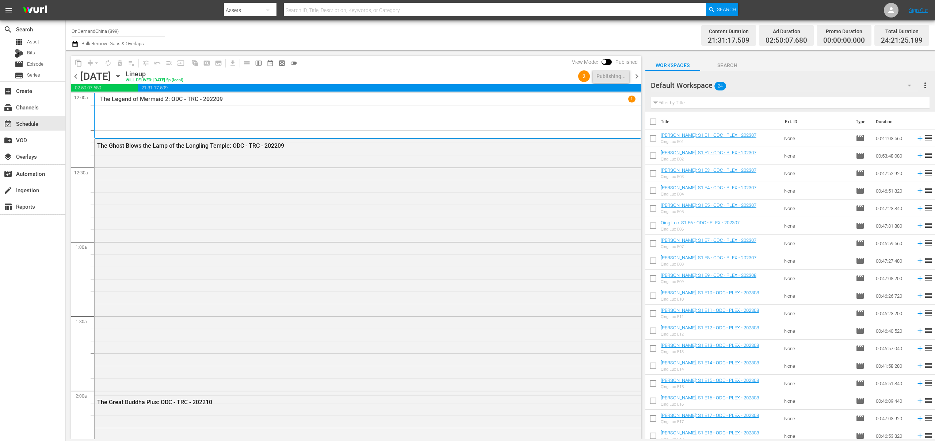
click at [635, 77] on span "chevron_right" at bounding box center [636, 76] width 9 height 9
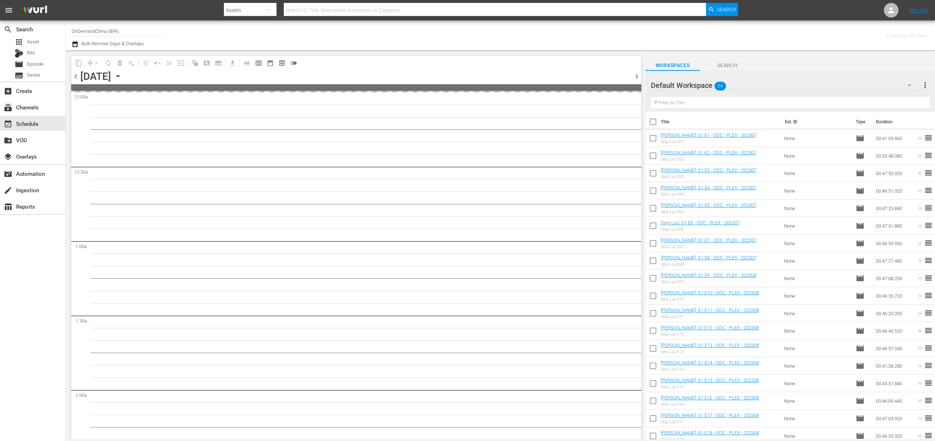
click at [122, 76] on icon "button" at bounding box center [118, 76] width 8 height 8
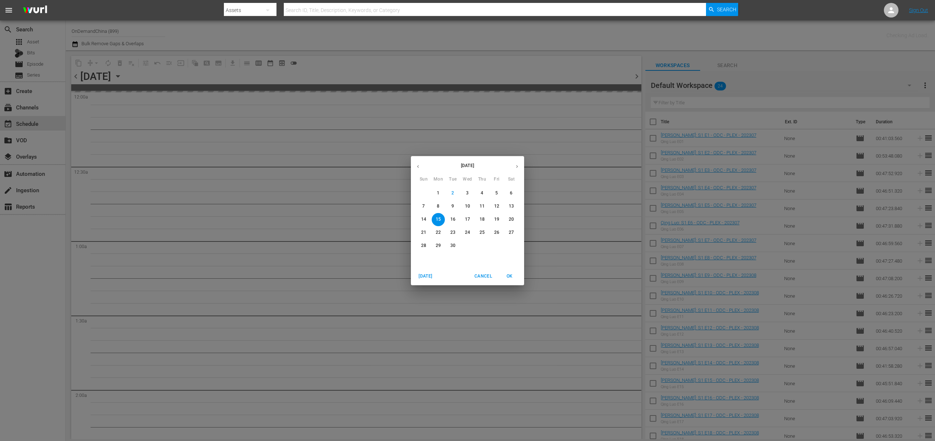
click at [498, 208] on p "12" at bounding box center [496, 206] width 5 height 6
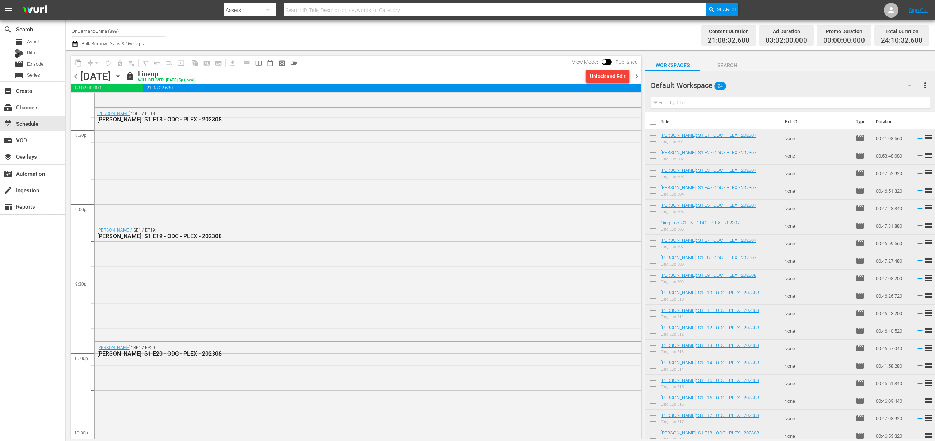
scroll to position [3268, 0]
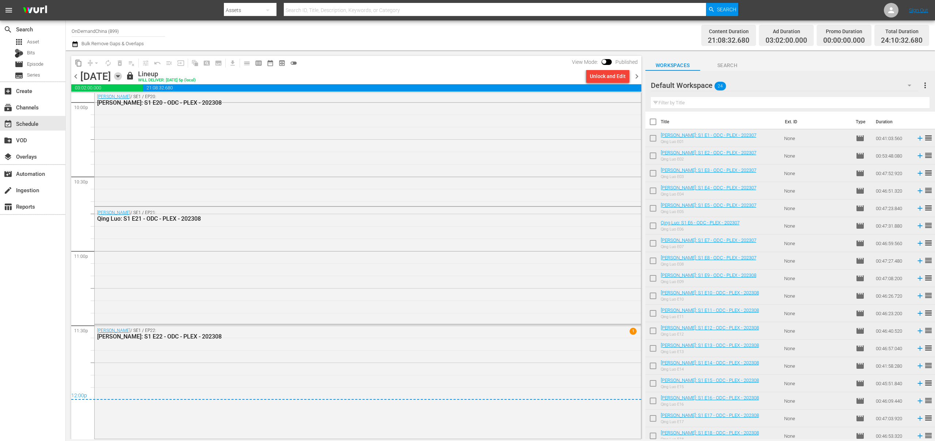
click at [122, 77] on icon "button" at bounding box center [118, 76] width 8 height 8
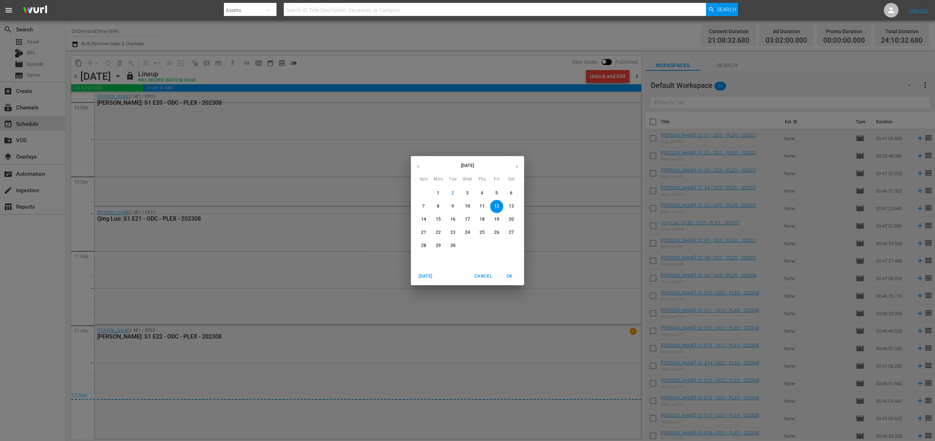
click at [437, 221] on p "15" at bounding box center [438, 219] width 5 height 6
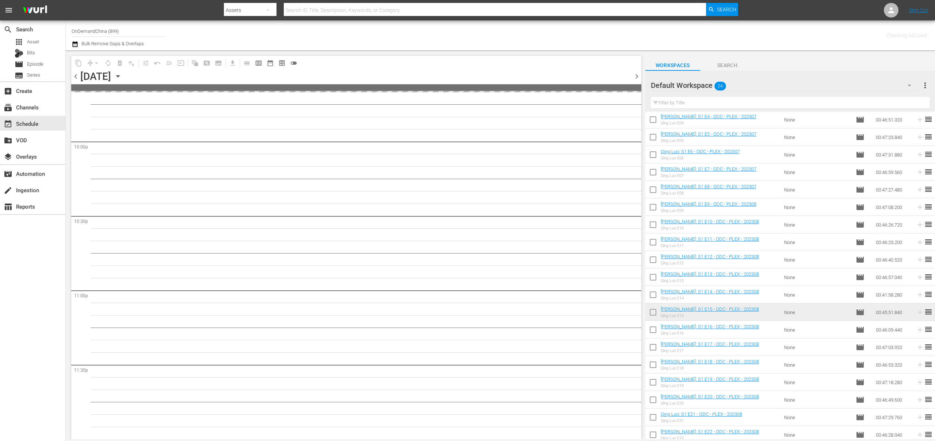
scroll to position [110, 0]
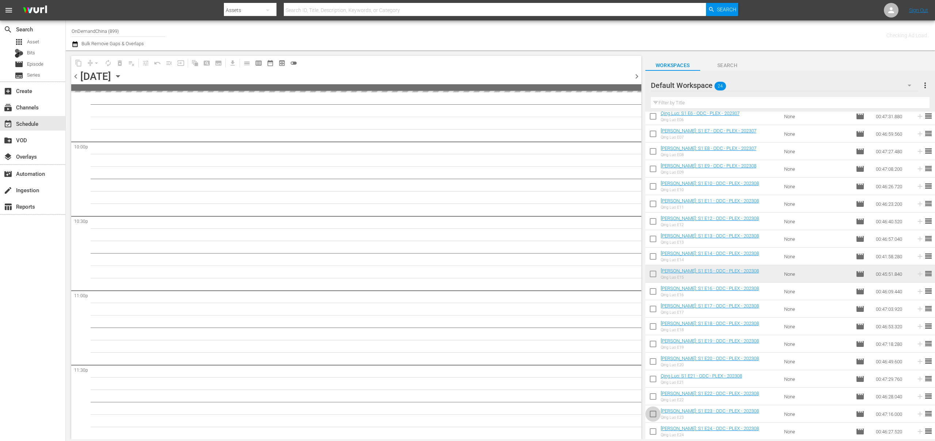
click at [653, 415] on input "checkbox" at bounding box center [652, 415] width 15 height 15
checkbox input "true"
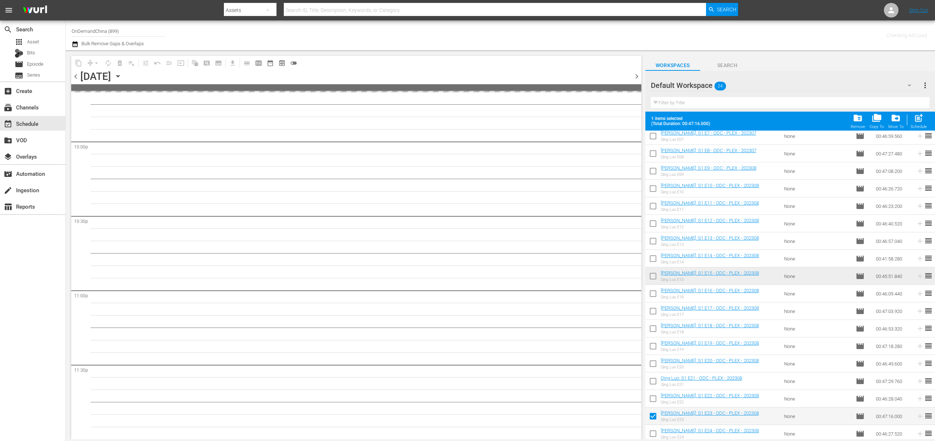
scroll to position [129, 0]
click at [655, 433] on input "checkbox" at bounding box center [652, 433] width 15 height 15
checkbox input "true"
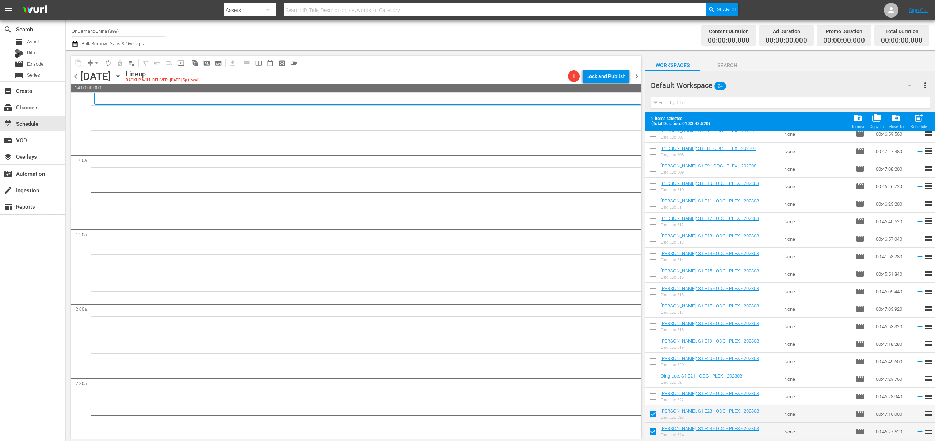
scroll to position [0, 0]
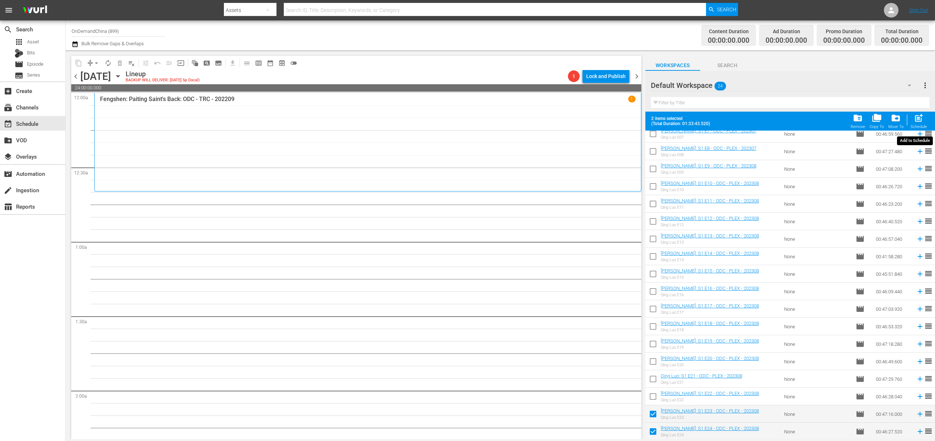
click at [919, 119] on span "post_add" at bounding box center [918, 118] width 10 height 10
checkbox input "false"
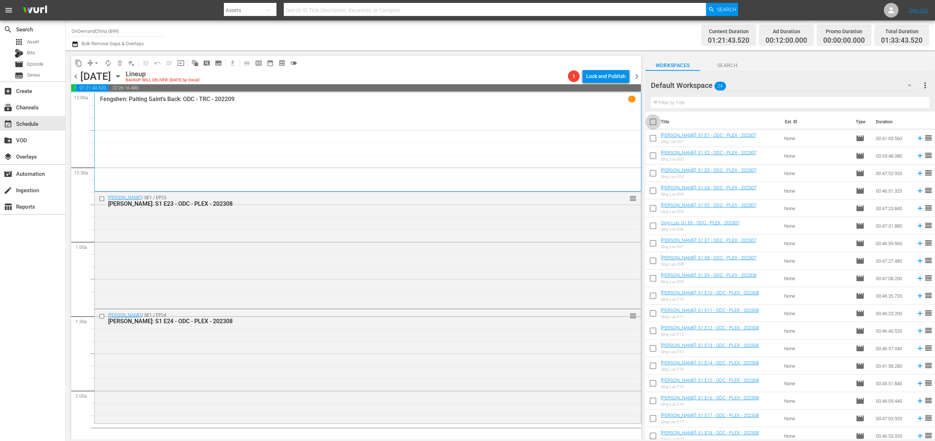
click at [654, 125] on input "checkbox" at bounding box center [652, 123] width 15 height 15
checkbox input "true"
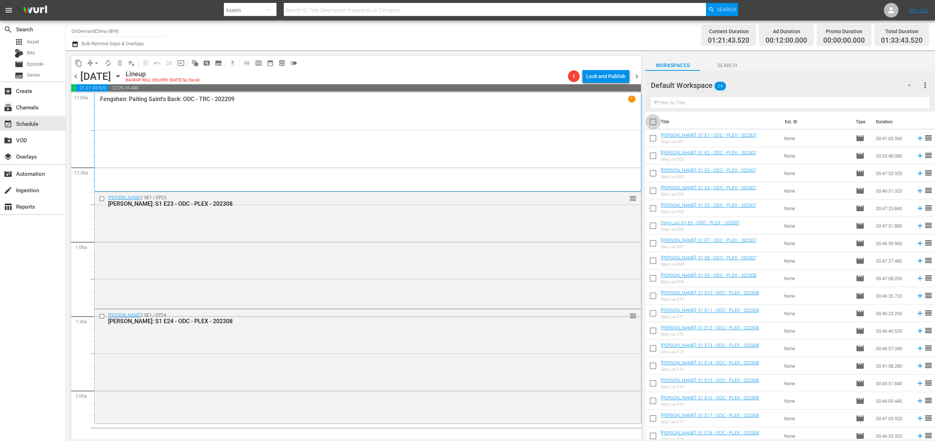
checkbox input "true"
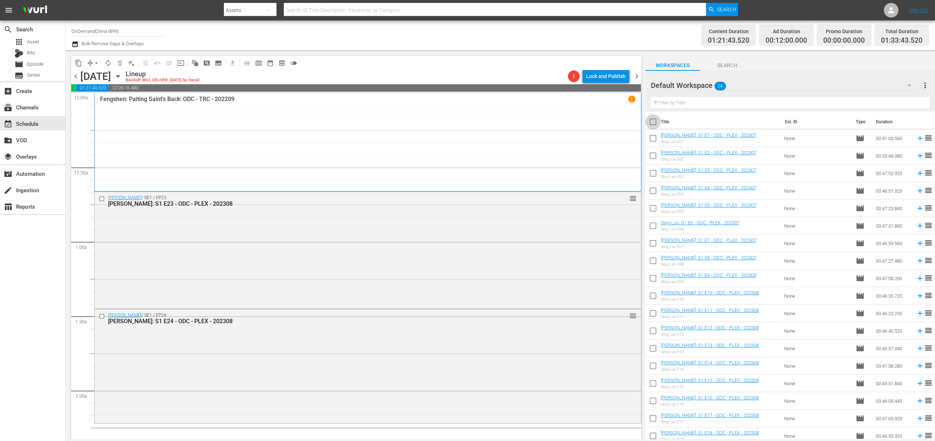
checkbox input "true"
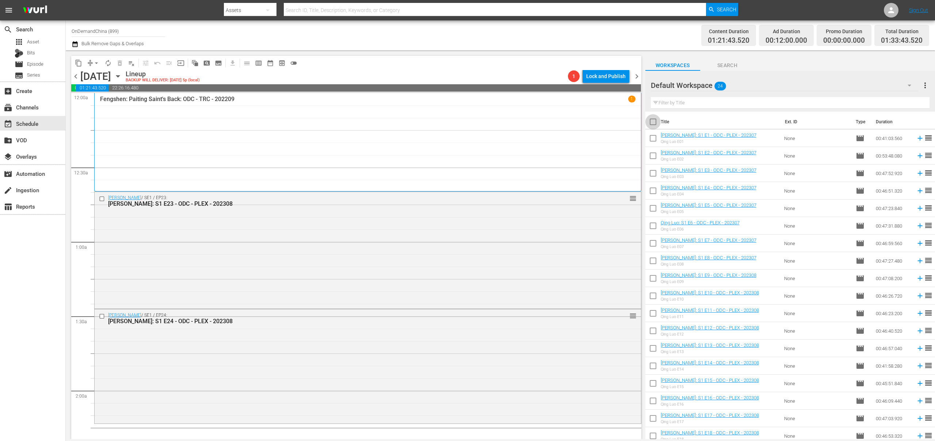
checkbox input "true"
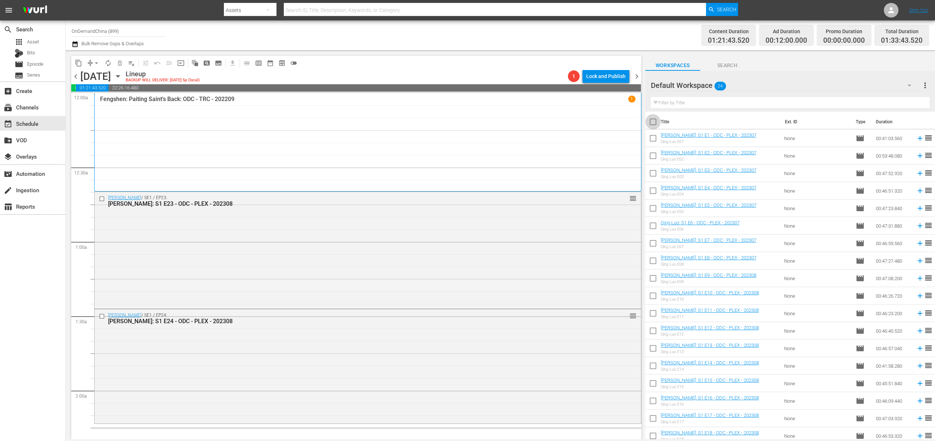
checkbox input "true"
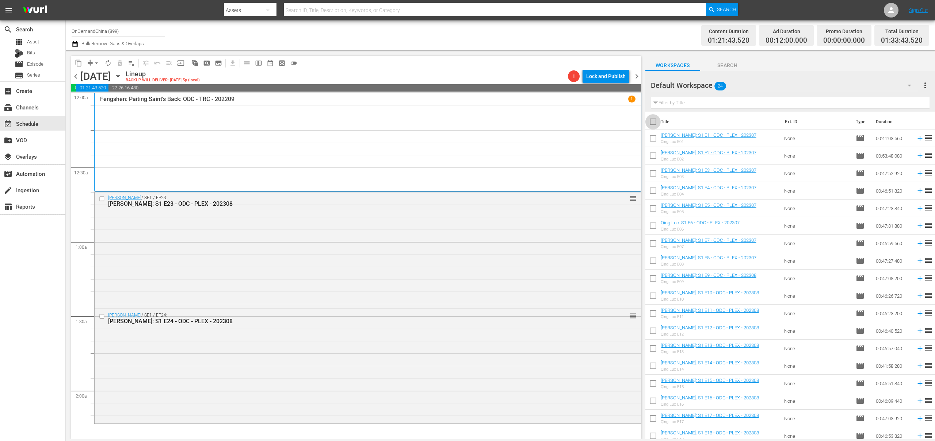
checkbox input "true"
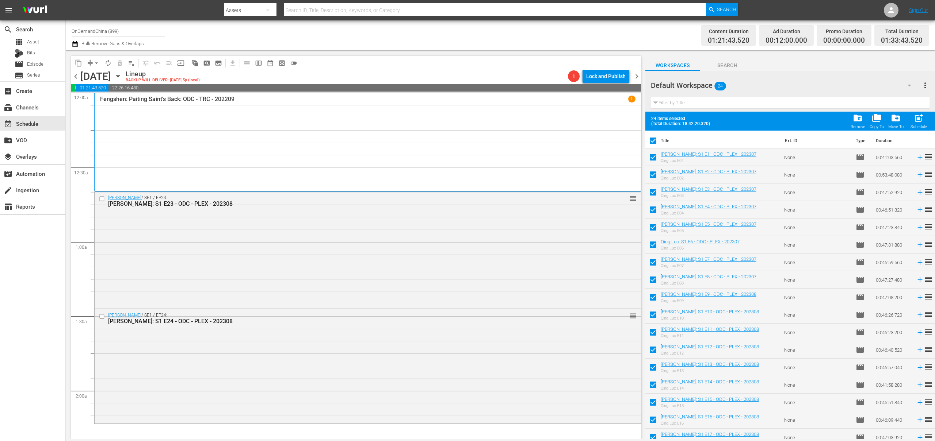
click at [924, 122] on div "post_add Schedule" at bounding box center [918, 121] width 16 height 16
checkbox input "false"
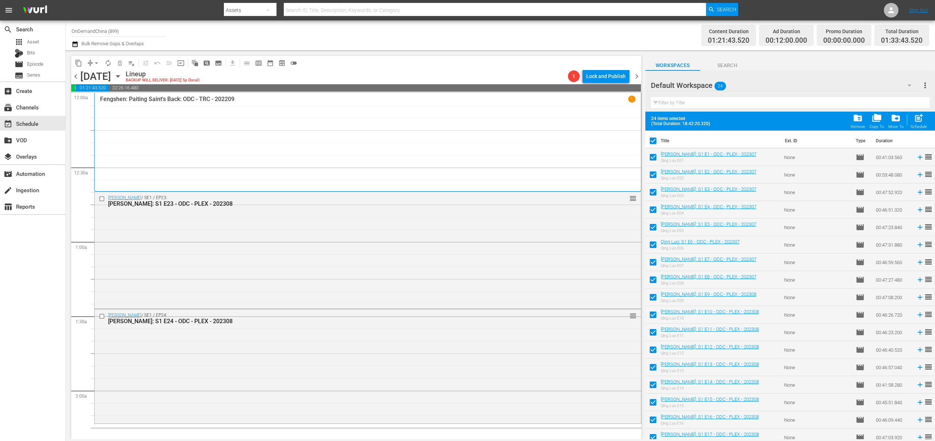
checkbox input "false"
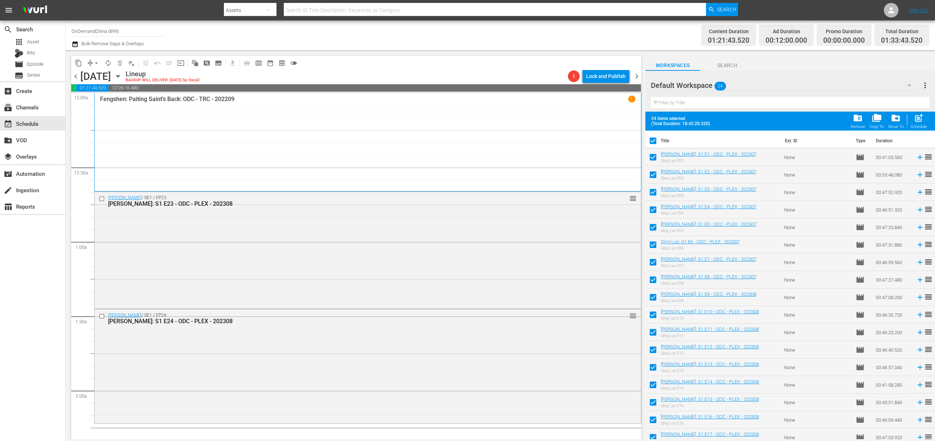
checkbox input "false"
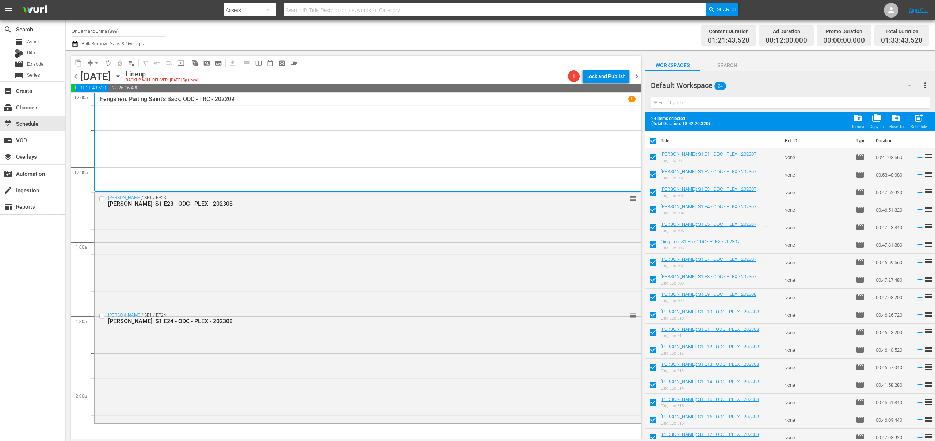
checkbox input "false"
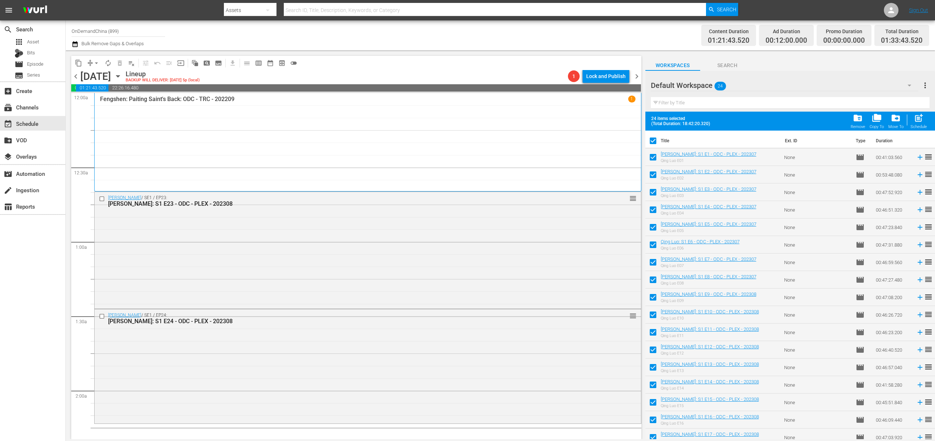
checkbox input "false"
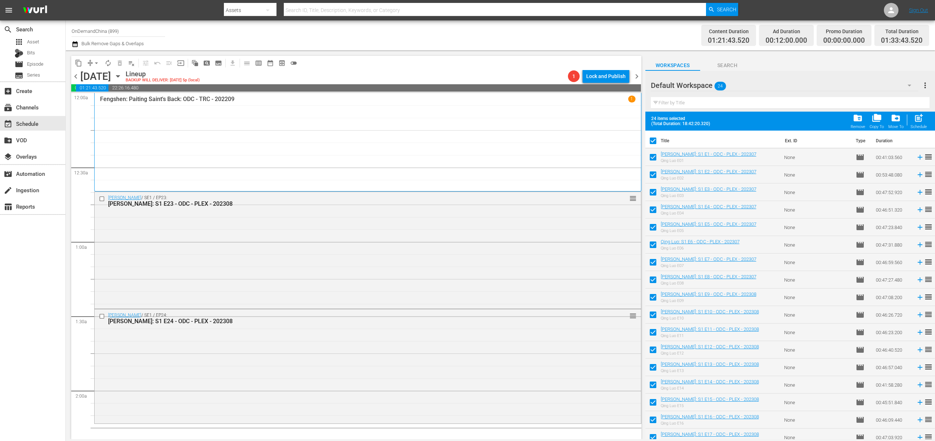
checkbox input "false"
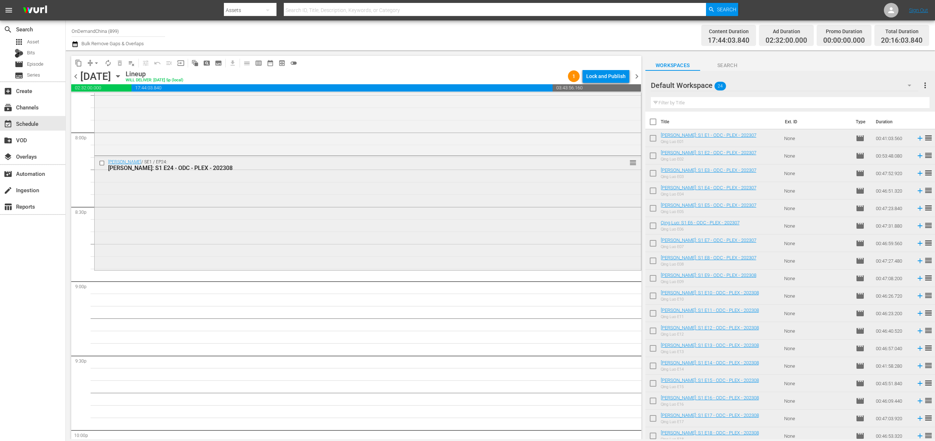
scroll to position [2944, 0]
click at [653, 142] on input "checkbox" at bounding box center [652, 139] width 15 height 15
checkbox input "true"
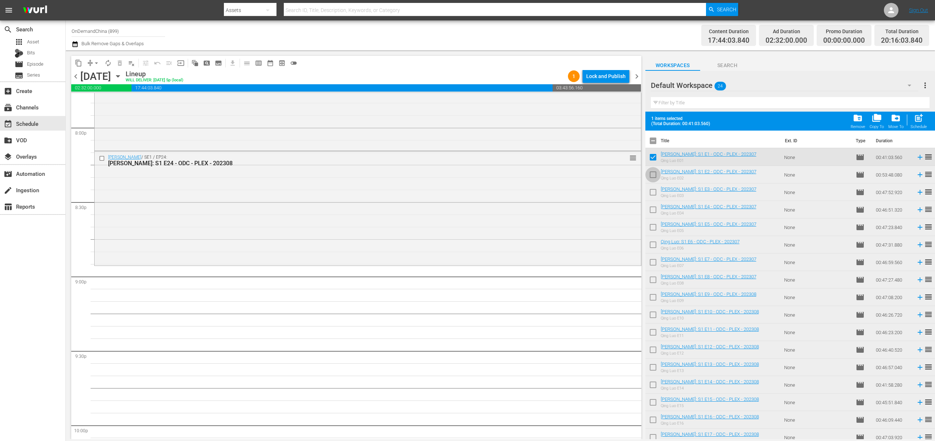
click at [652, 176] on input "checkbox" at bounding box center [652, 176] width 15 height 15
checkbox input "true"
click at [653, 191] on input "checkbox" at bounding box center [652, 193] width 15 height 15
checkbox input "true"
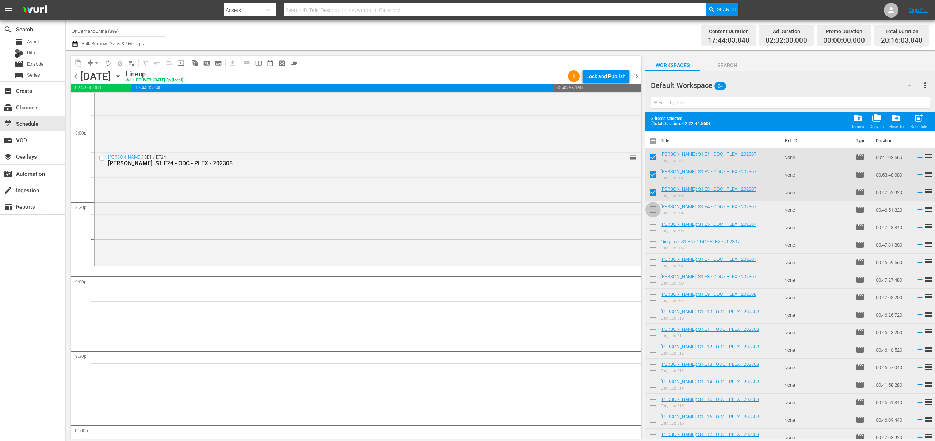
click at [655, 211] on input "checkbox" at bounding box center [652, 211] width 15 height 15
checkbox input "true"
click at [654, 225] on input "checkbox" at bounding box center [652, 228] width 15 height 15
checkbox input "true"
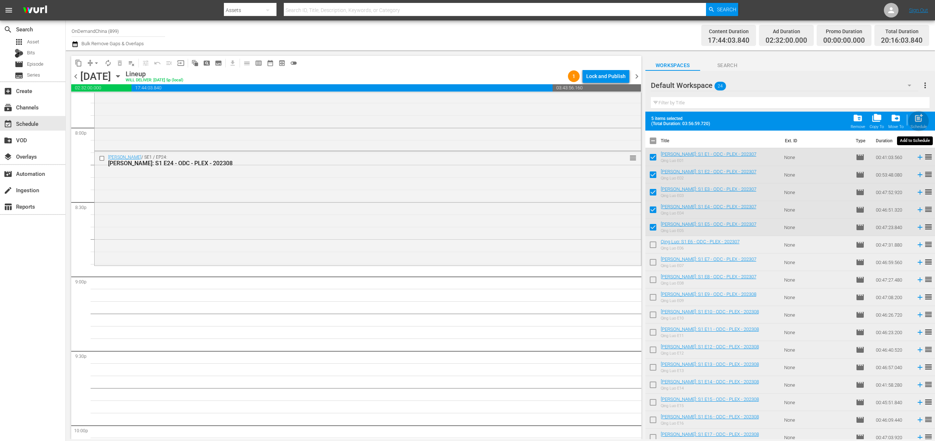
click at [917, 120] on span "post_add" at bounding box center [918, 118] width 10 height 10
checkbox input "false"
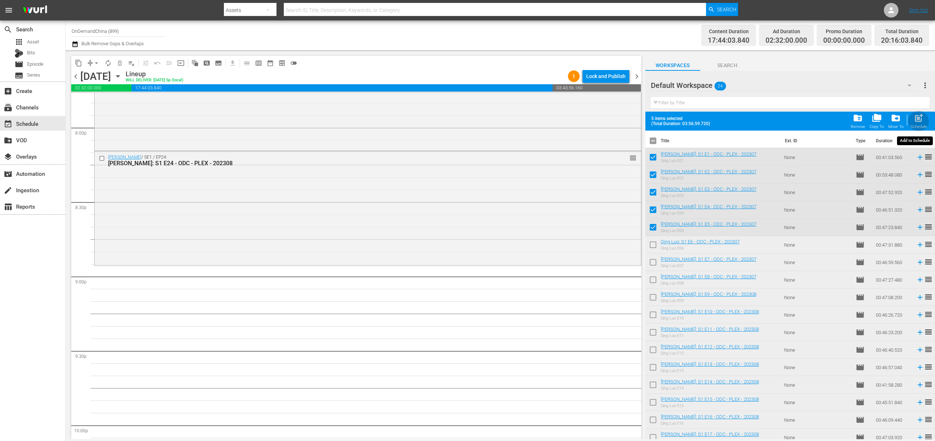
checkbox input "false"
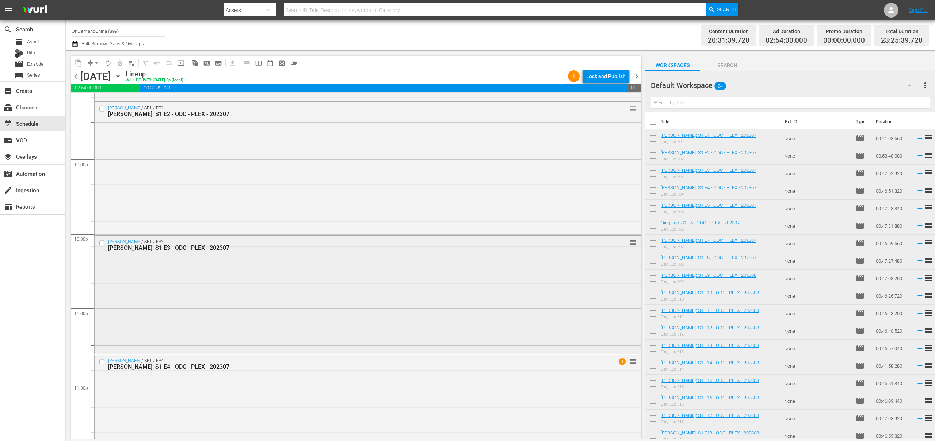
scroll to position [3242, 0]
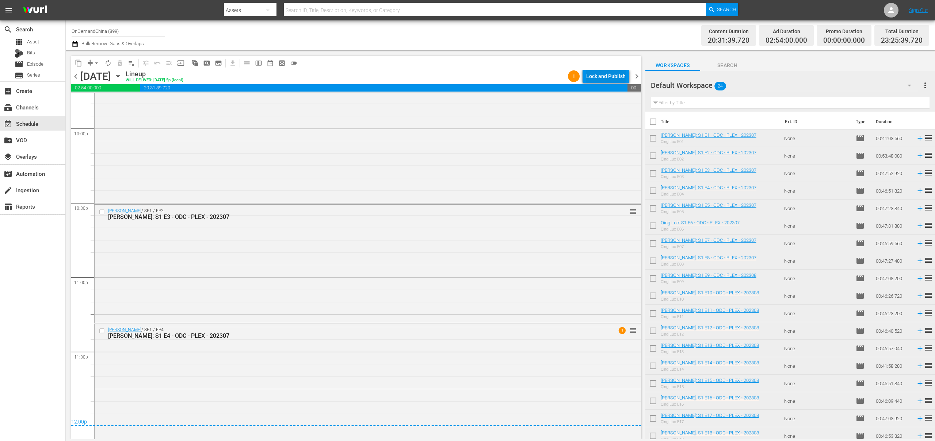
click at [609, 78] on div "Lock and Publish" at bounding box center [605, 76] width 39 height 13
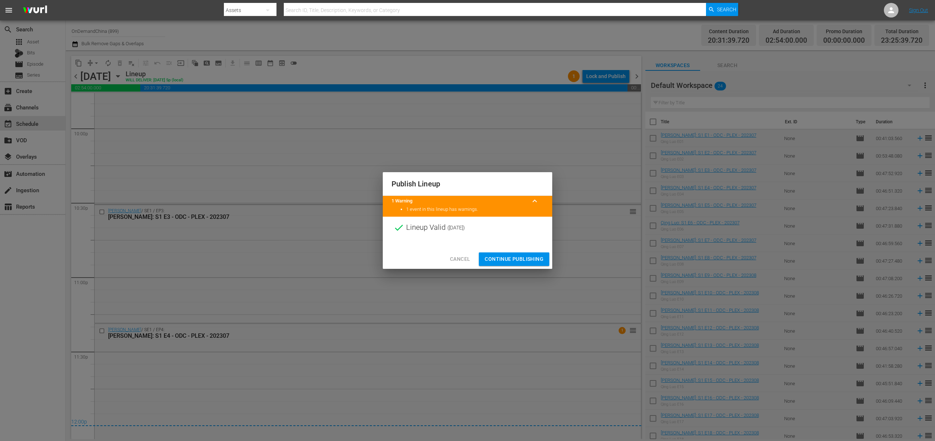
click at [522, 257] on span "Continue Publishing" at bounding box center [513, 259] width 59 height 9
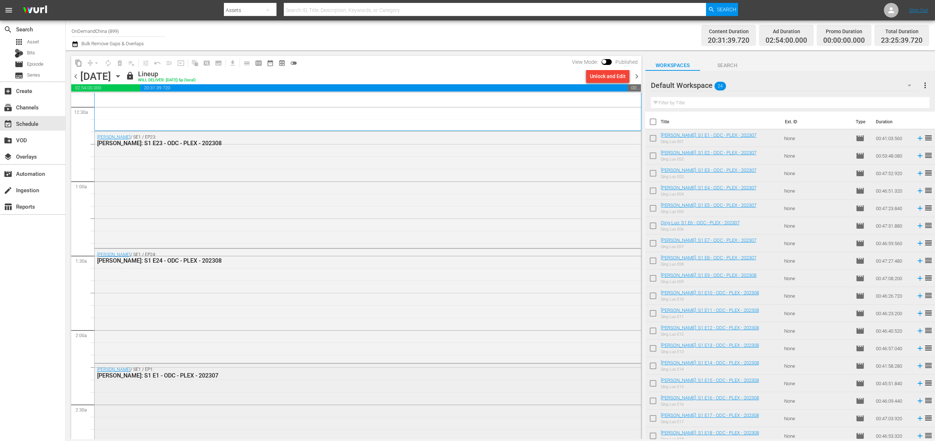
scroll to position [0, 0]
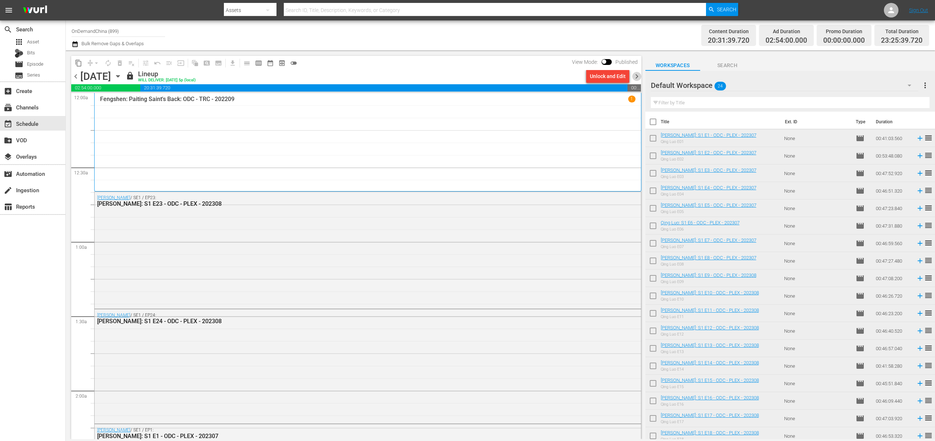
click at [637, 75] on span "chevron_right" at bounding box center [636, 76] width 9 height 9
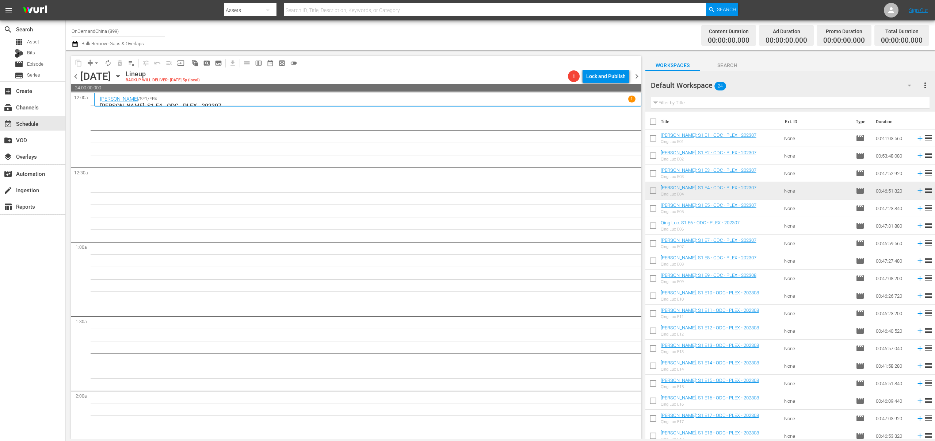
click at [284, 101] on div "Qing Luo / SE1 / EP4 1" at bounding box center [367, 99] width 535 height 7
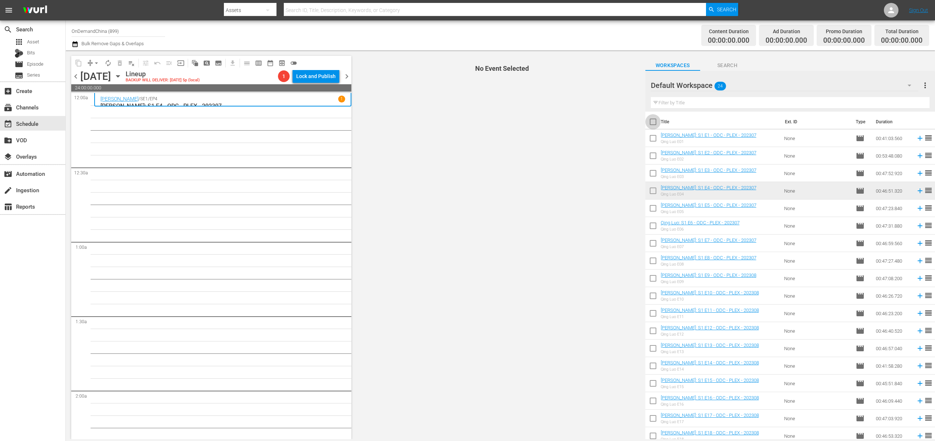
click at [651, 122] on input "checkbox" at bounding box center [652, 123] width 15 height 15
checkbox input "true"
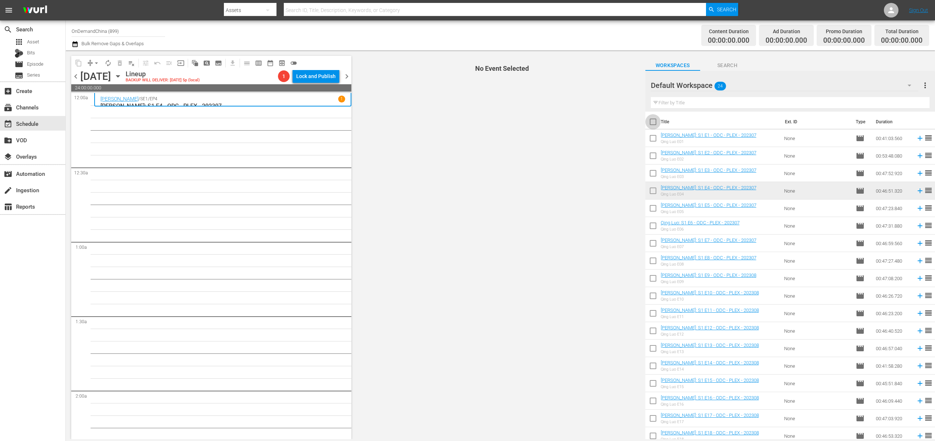
checkbox input "true"
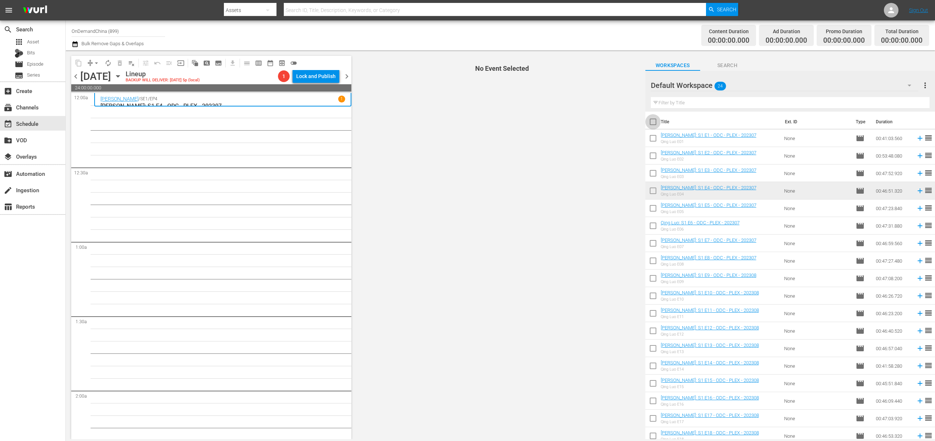
checkbox input "true"
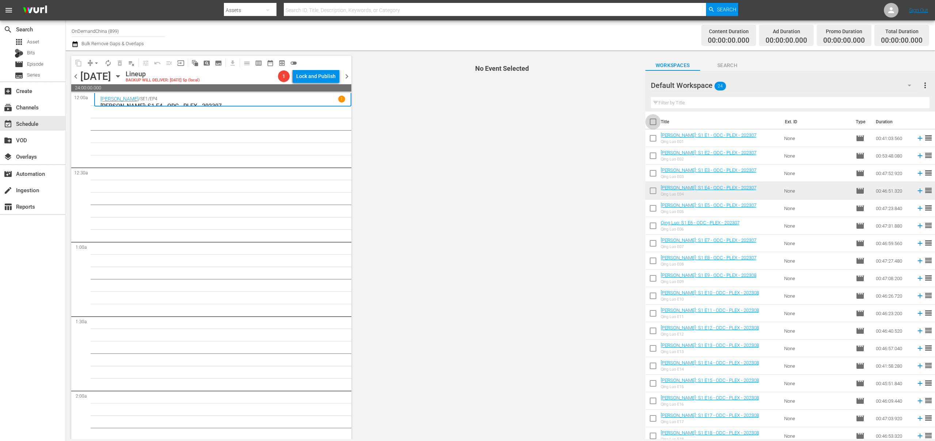
checkbox input "true"
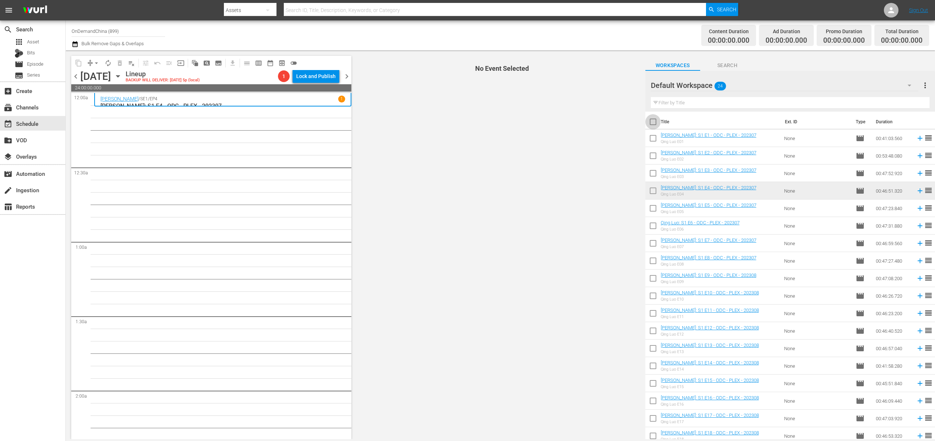
checkbox input "true"
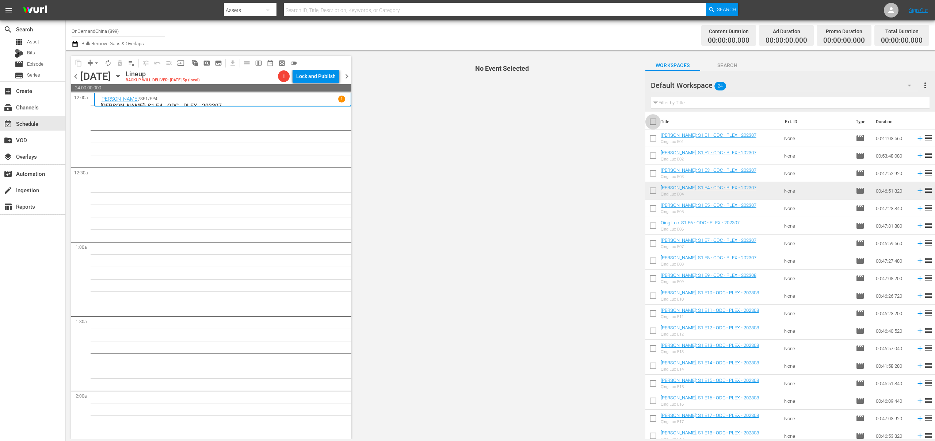
checkbox input "true"
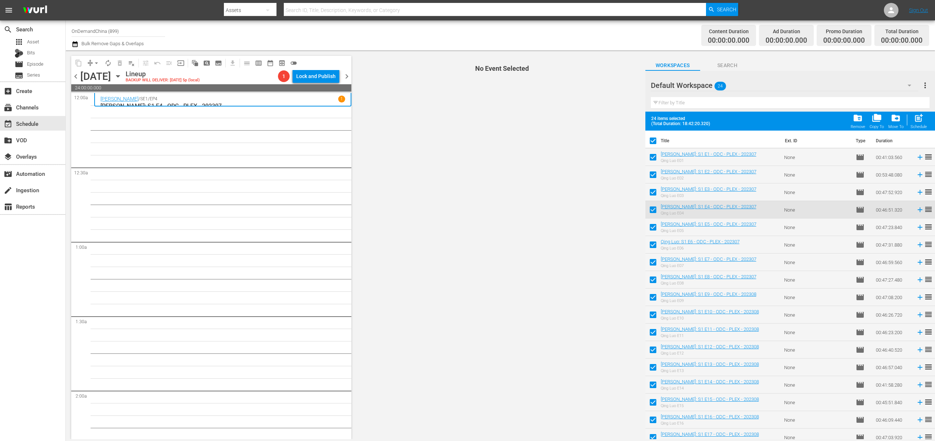
click at [655, 155] on input "checkbox" at bounding box center [652, 158] width 15 height 15
checkbox input "false"
click at [653, 178] on input "checkbox" at bounding box center [652, 176] width 15 height 15
checkbox input "false"
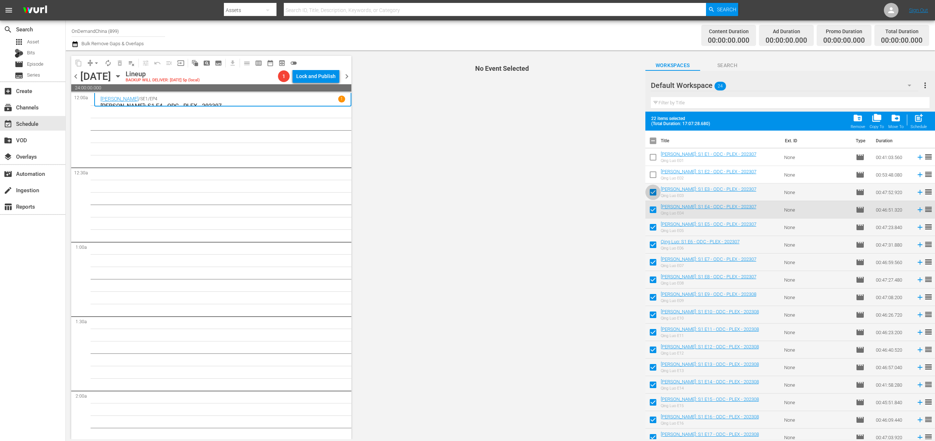
click at [652, 190] on input "checkbox" at bounding box center [652, 193] width 15 height 15
checkbox input "false"
click at [656, 208] on input "checkbox" at bounding box center [652, 211] width 15 height 15
checkbox input "false"
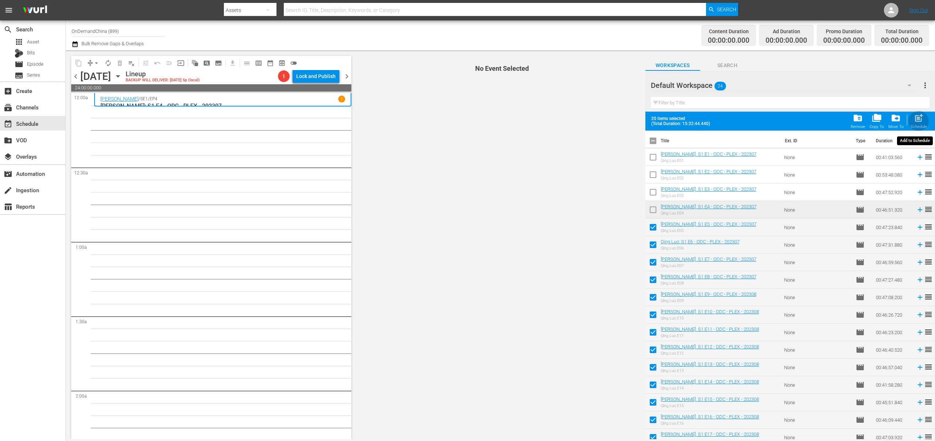
click at [918, 118] on span "post_add" at bounding box center [918, 118] width 10 height 10
checkbox input "false"
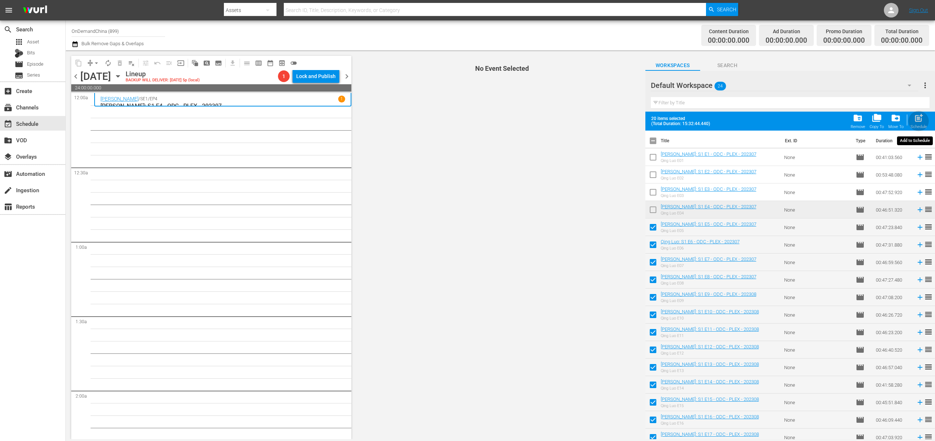
checkbox input "false"
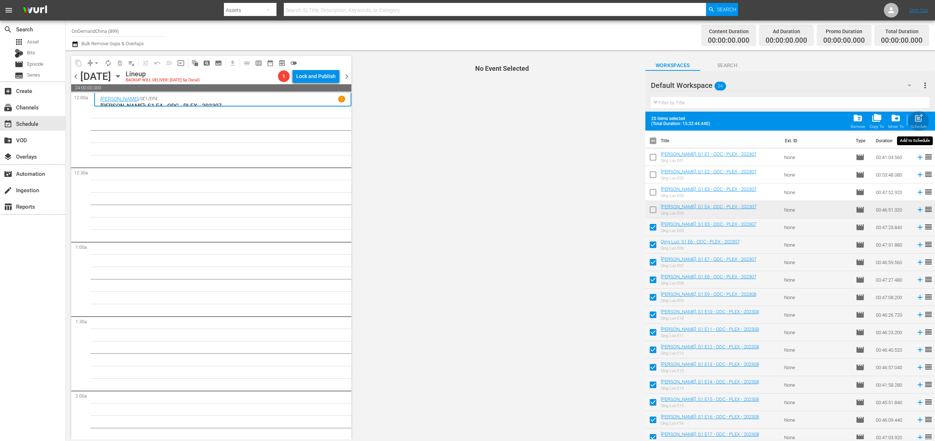
checkbox input "false"
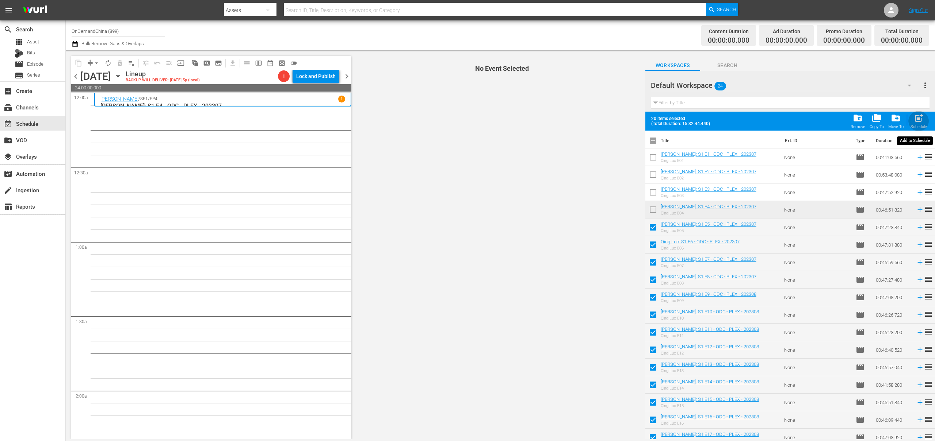
checkbox input "false"
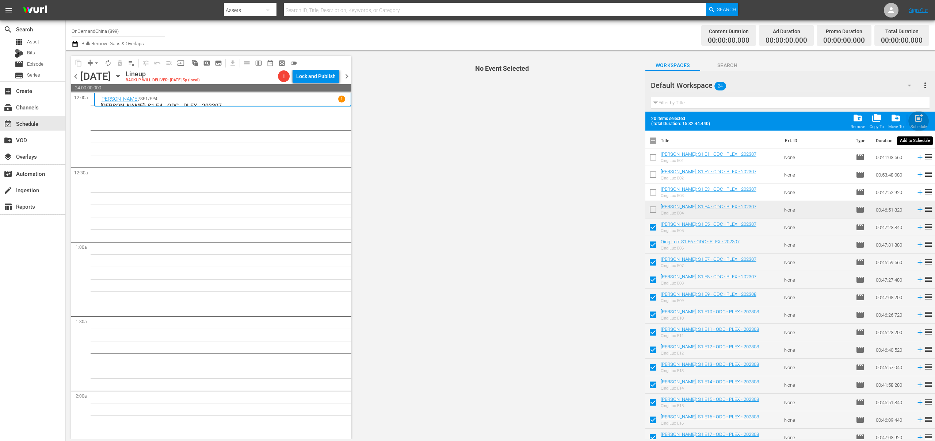
checkbox input "false"
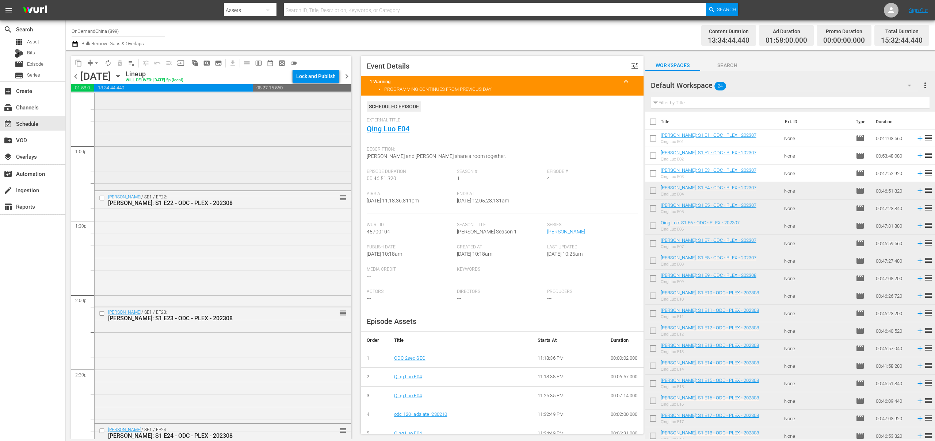
scroll to position [2247, 0]
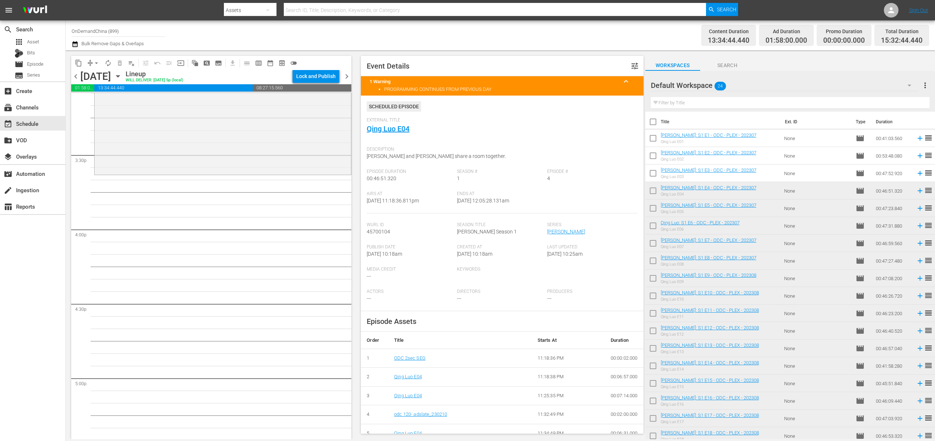
click at [653, 124] on input "checkbox" at bounding box center [652, 123] width 15 height 15
checkbox input "true"
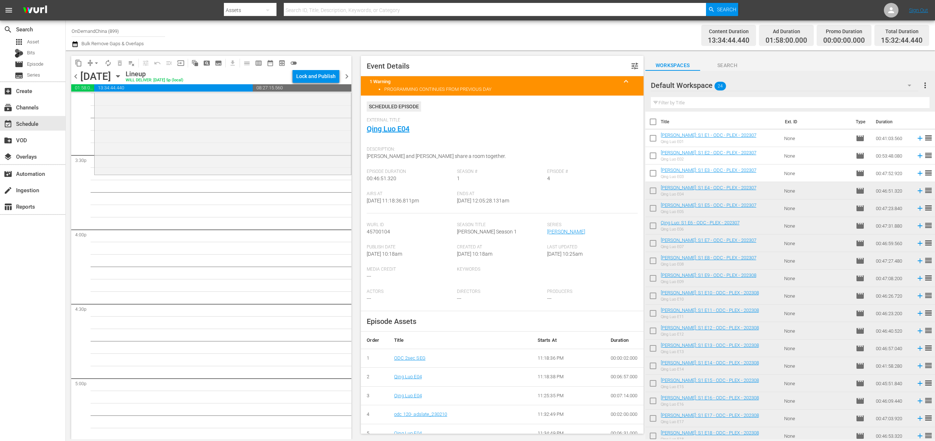
checkbox input "true"
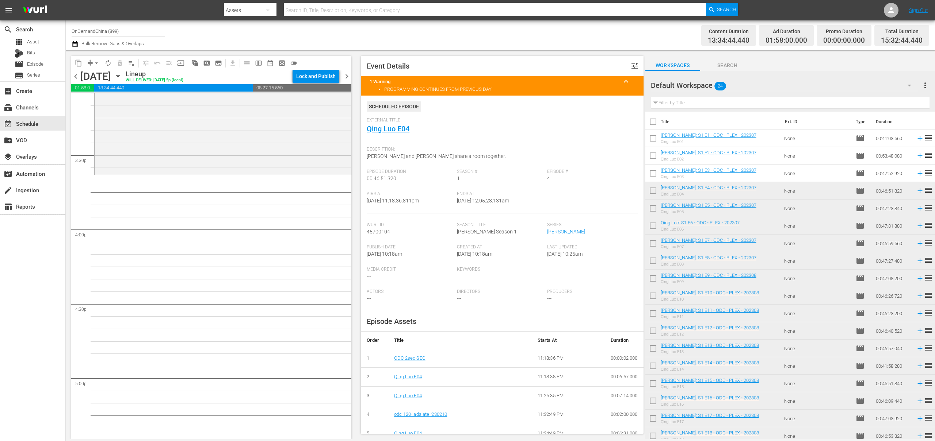
checkbox input "true"
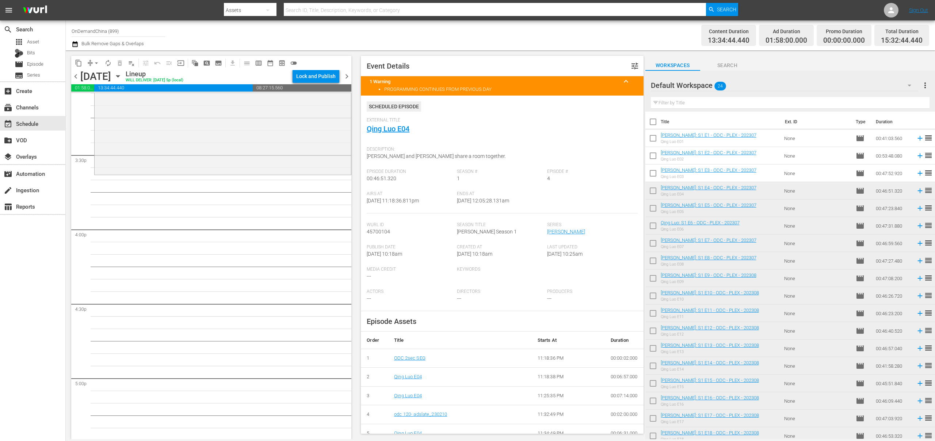
checkbox input "true"
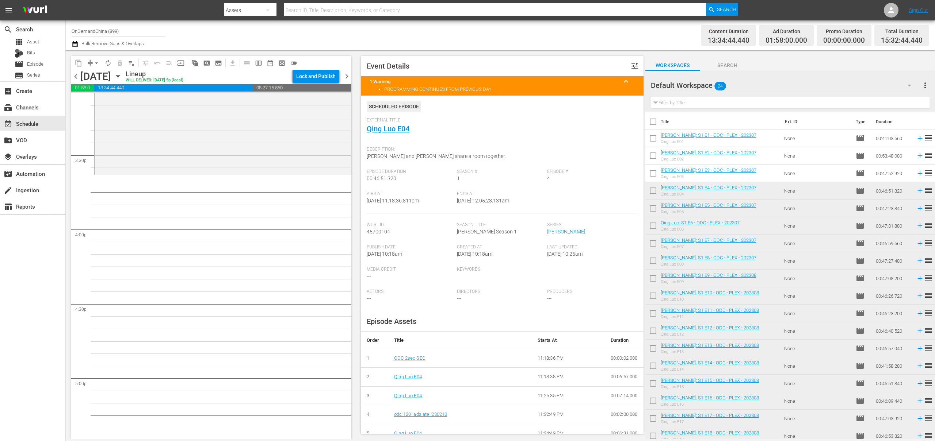
checkbox input "true"
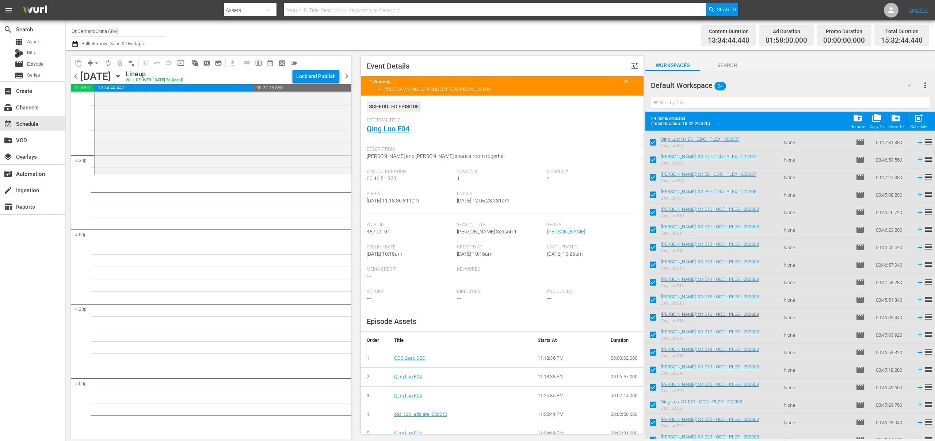
scroll to position [129, 0]
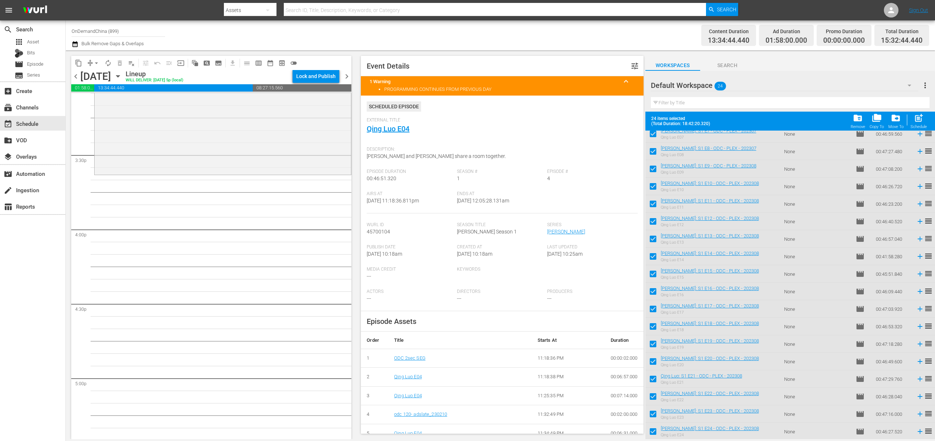
click at [655, 432] on input "checkbox" at bounding box center [652, 433] width 15 height 15
checkbox input "false"
click at [654, 414] on input "checkbox" at bounding box center [652, 415] width 15 height 15
checkbox input "false"
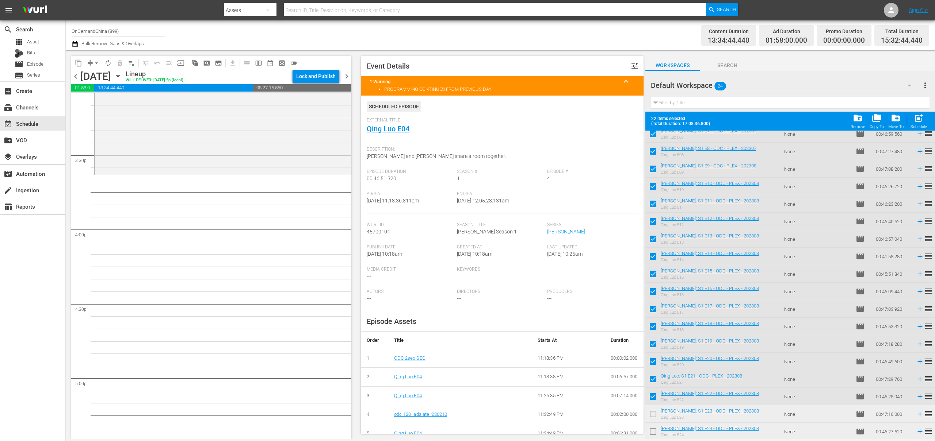
click at [654, 393] on input "checkbox" at bounding box center [652, 398] width 15 height 15
checkbox input "false"
click at [655, 381] on input "checkbox" at bounding box center [652, 380] width 15 height 15
checkbox input "false"
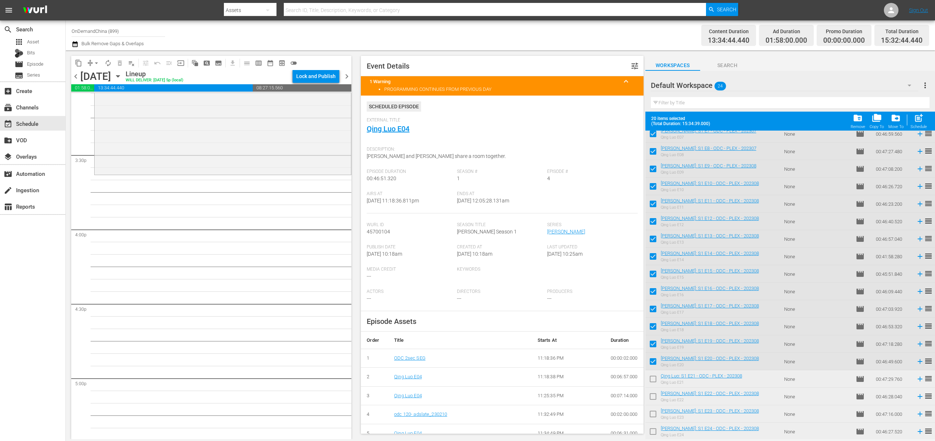
click at [652, 353] on input "checkbox" at bounding box center [652, 345] width 15 height 15
checkbox input "false"
click at [652, 359] on input "checkbox" at bounding box center [652, 363] width 15 height 15
checkbox input "false"
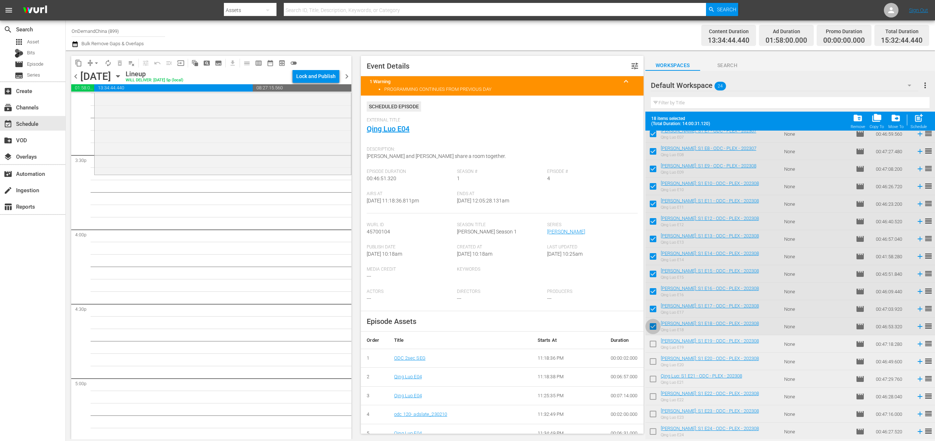
click at [655, 327] on input "checkbox" at bounding box center [652, 328] width 15 height 15
checkbox input "false"
click at [653, 308] on input "checkbox" at bounding box center [652, 310] width 15 height 15
checkbox input "false"
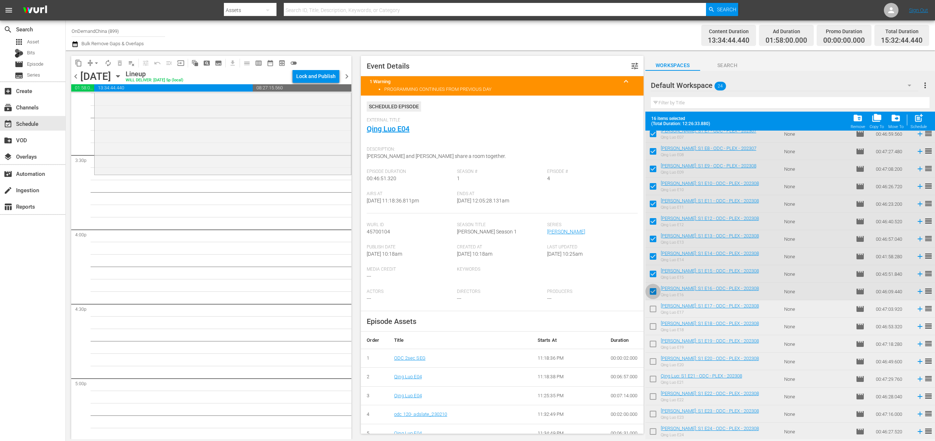
click at [650, 296] on input "checkbox" at bounding box center [652, 293] width 15 height 15
checkbox input "false"
click at [915, 119] on span "post_add" at bounding box center [918, 118] width 10 height 10
checkbox input "false"
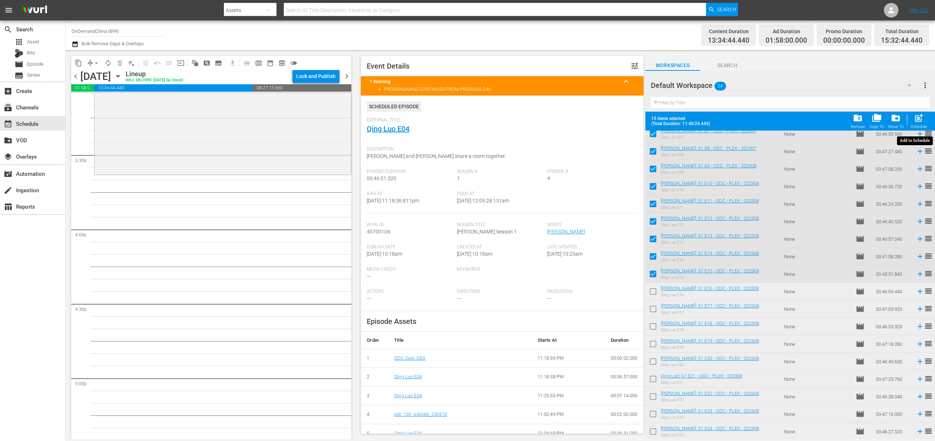
checkbox input "false"
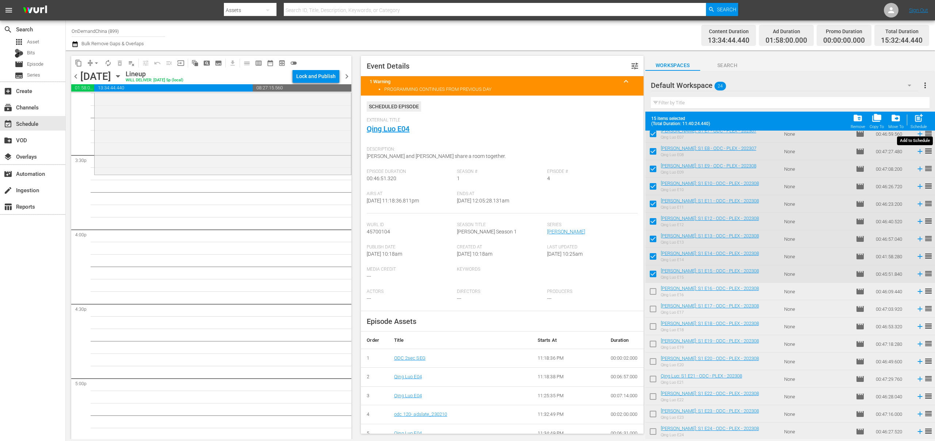
checkbox input "false"
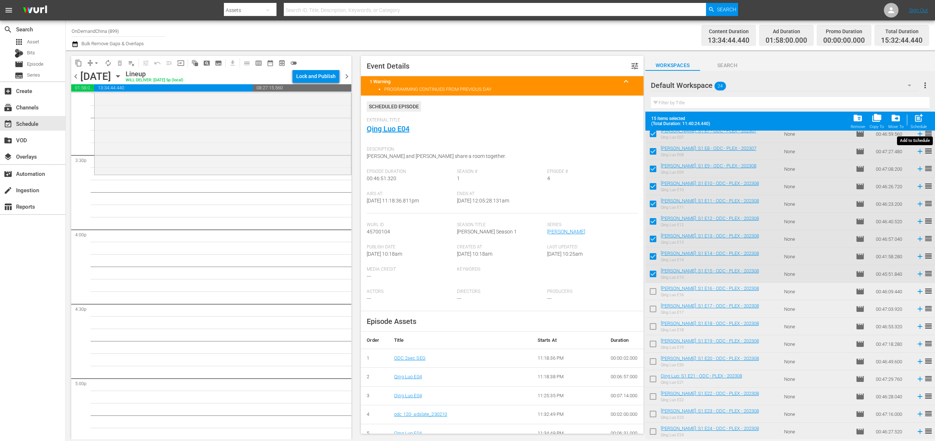
checkbox input "false"
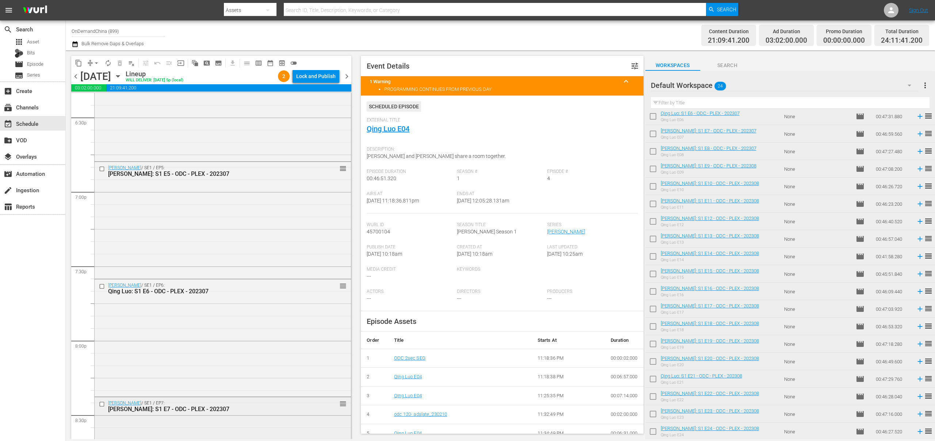
scroll to position [3271, 0]
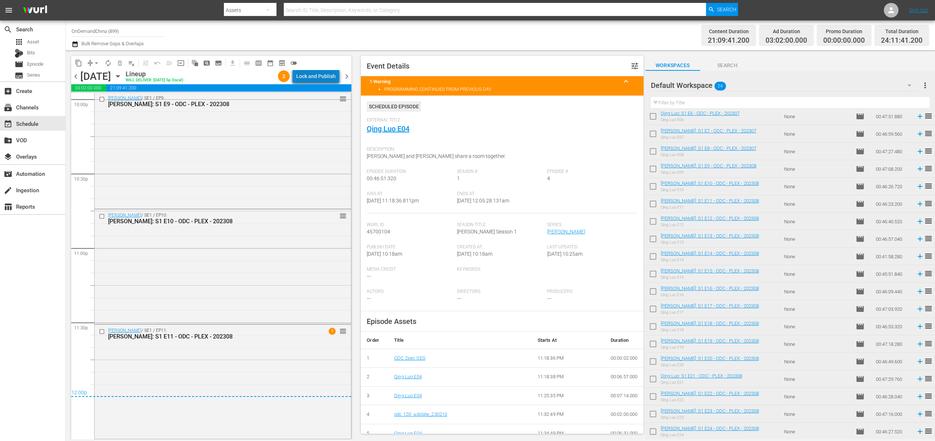
click at [325, 74] on div "Lock and Publish" at bounding box center [315, 76] width 39 height 13
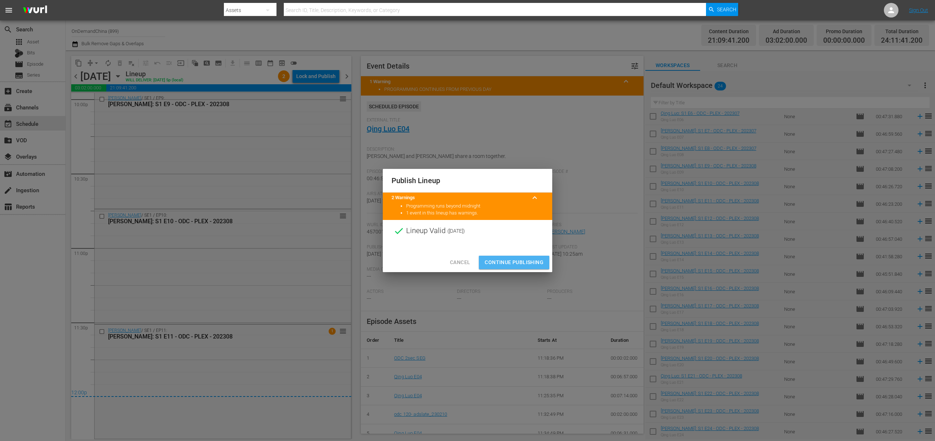
click at [504, 260] on span "Continue Publishing" at bounding box center [513, 262] width 59 height 9
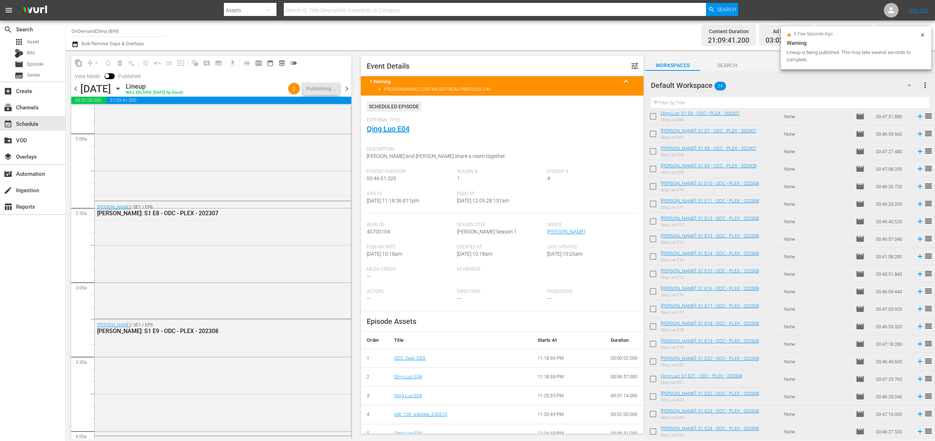
scroll to position [0, 0]
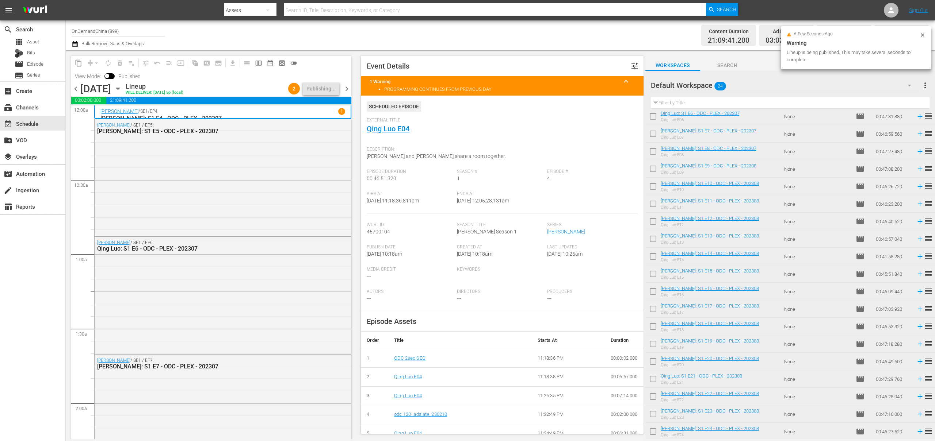
click at [349, 91] on span "chevron_right" at bounding box center [346, 88] width 9 height 9
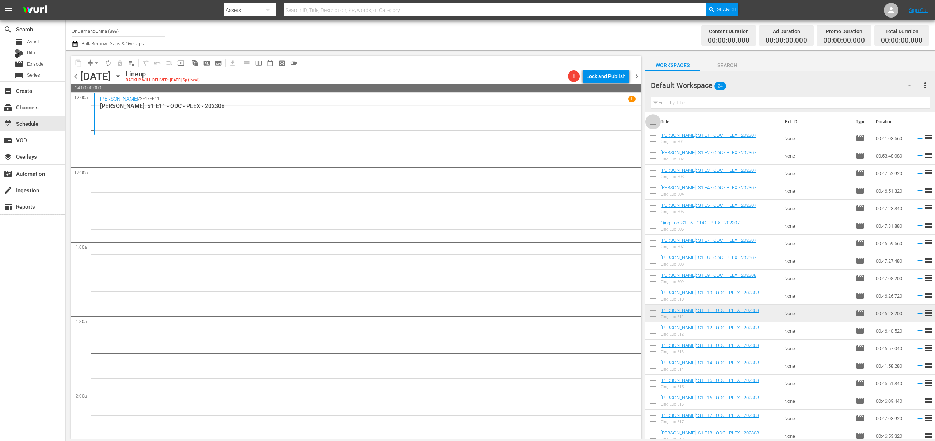
click at [654, 122] on input "checkbox" at bounding box center [652, 123] width 15 height 15
checkbox input "true"
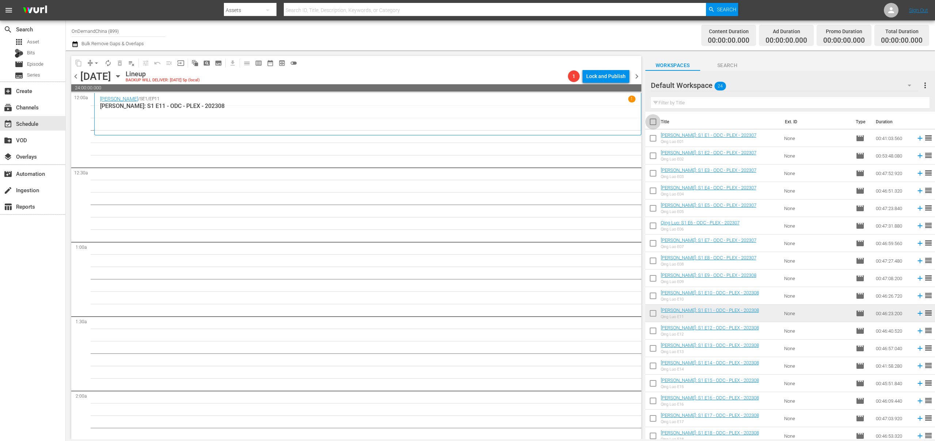
checkbox input "true"
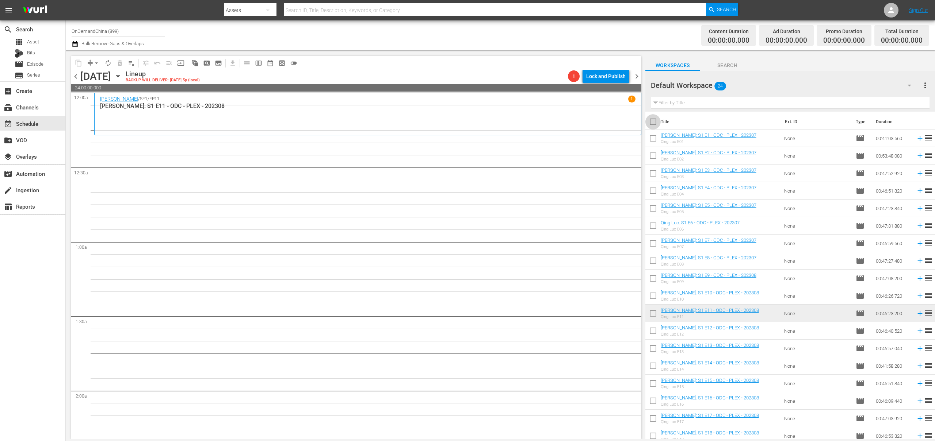
checkbox input "true"
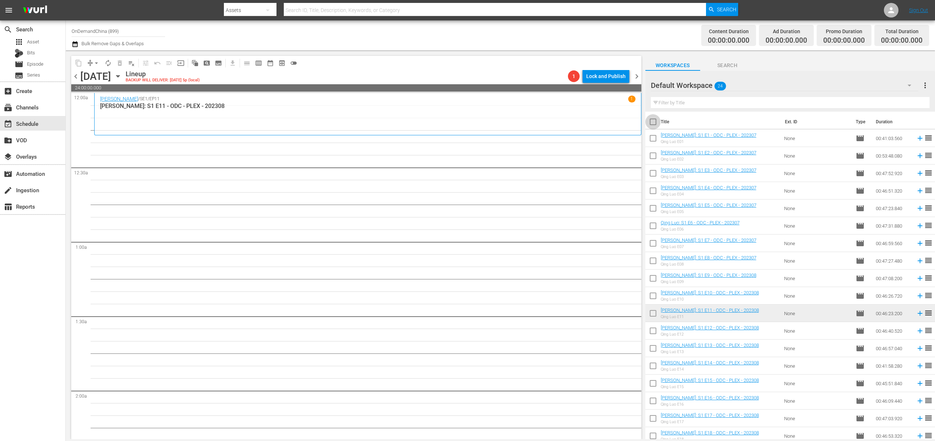
checkbox input "true"
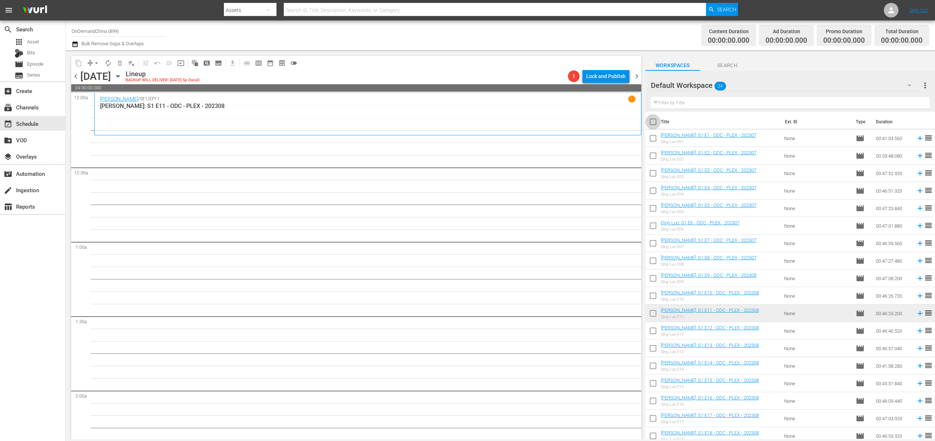
checkbox input "true"
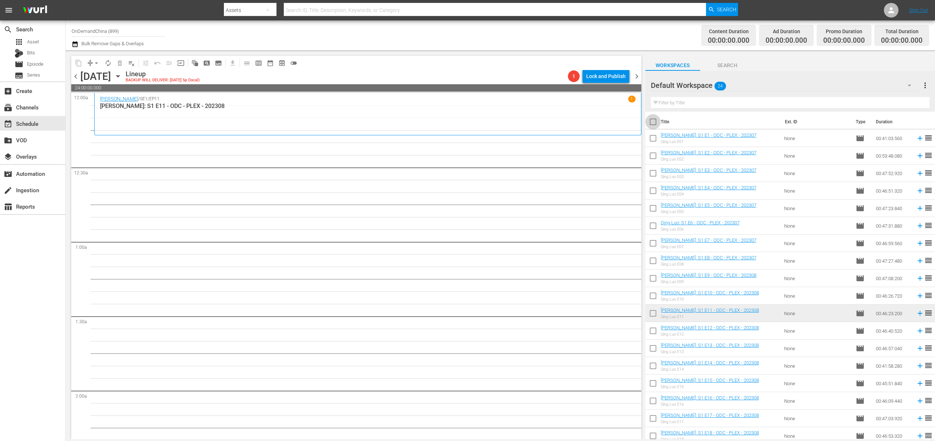
checkbox input "true"
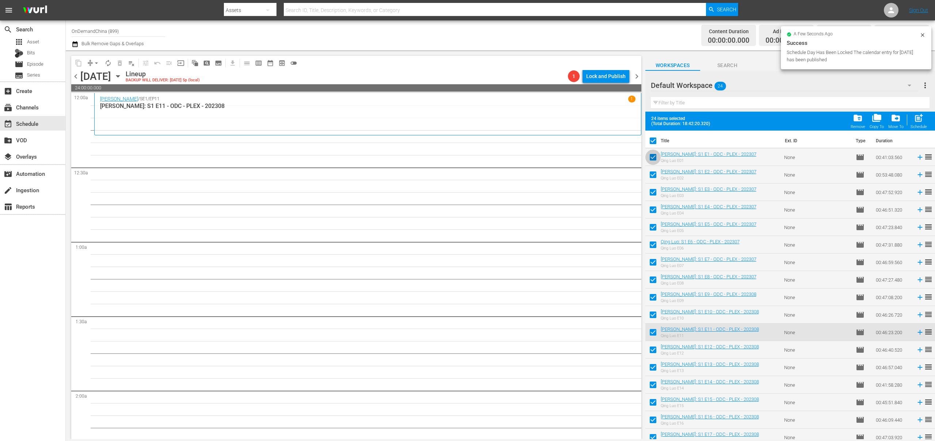
click at [653, 160] on input "checkbox" at bounding box center [652, 158] width 15 height 15
checkbox input "false"
click at [653, 177] on input "checkbox" at bounding box center [652, 176] width 15 height 15
checkbox input "false"
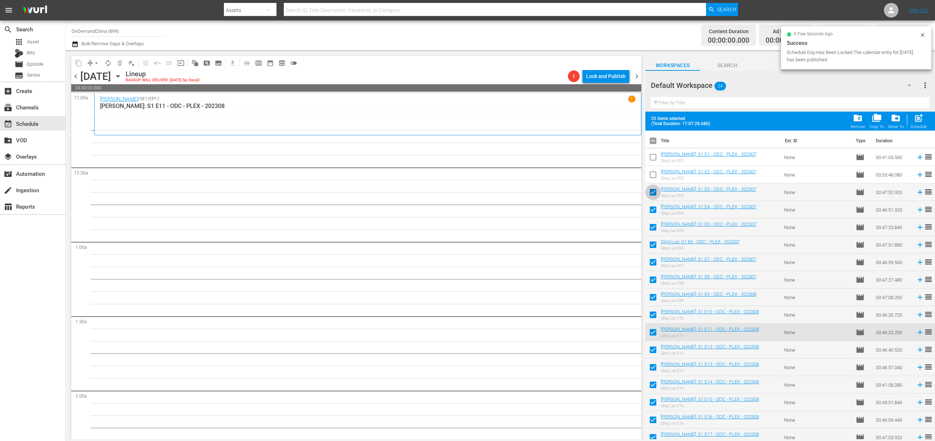
click at [654, 192] on input "checkbox" at bounding box center [652, 193] width 15 height 15
checkbox input "false"
click at [655, 212] on input "checkbox" at bounding box center [652, 211] width 15 height 15
checkbox input "false"
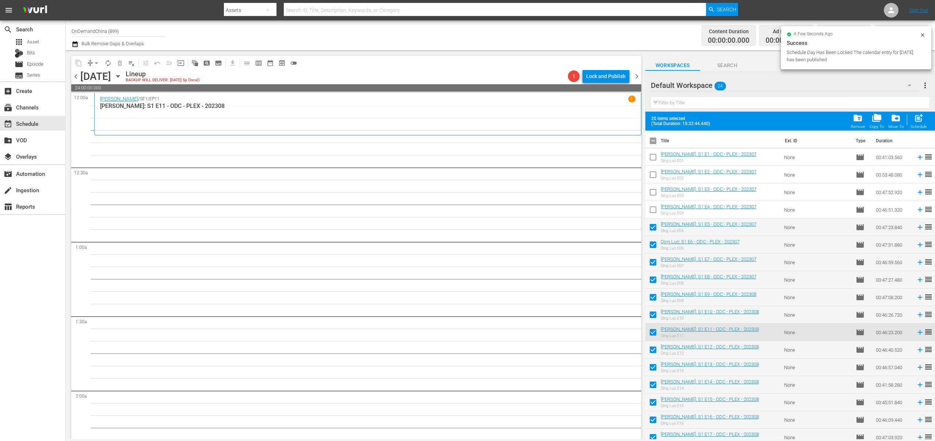
click at [654, 229] on input "checkbox" at bounding box center [652, 228] width 15 height 15
checkbox input "false"
click at [652, 246] on input "checkbox" at bounding box center [652, 246] width 15 height 15
checkbox input "false"
click at [652, 268] on input "checkbox" at bounding box center [652, 263] width 15 height 15
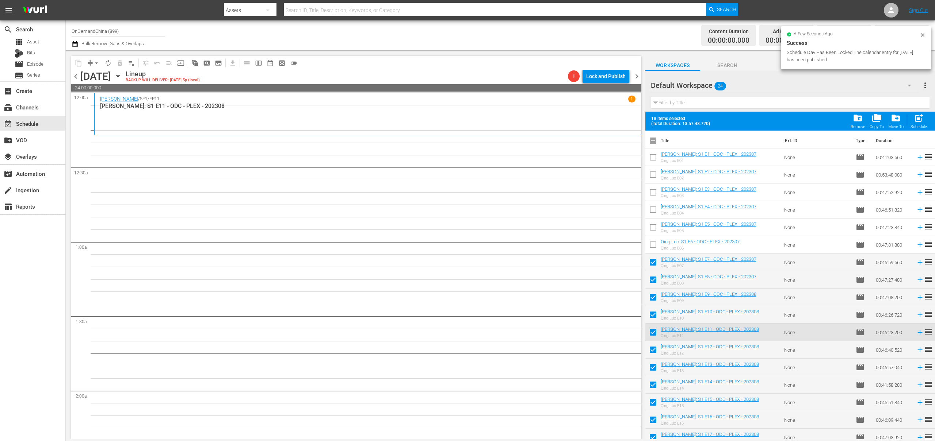
checkbox input "false"
click at [651, 278] on input "checkbox" at bounding box center [652, 281] width 15 height 15
checkbox input "false"
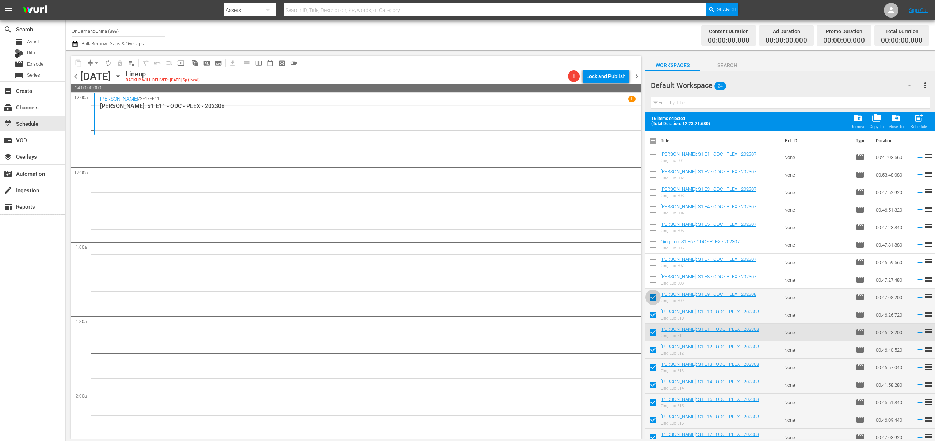
click at [650, 306] on input "checkbox" at bounding box center [652, 298] width 15 height 15
checkbox input "false"
click at [652, 321] on input "checkbox" at bounding box center [652, 316] width 15 height 15
checkbox input "false"
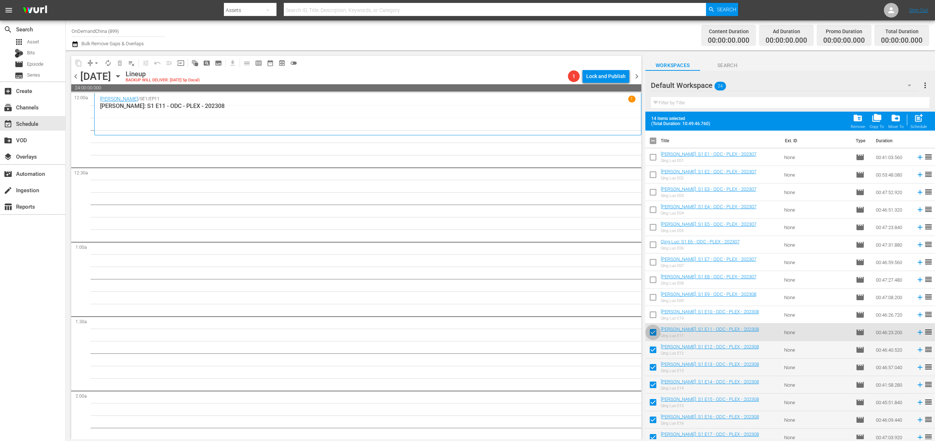
click at [651, 336] on input "checkbox" at bounding box center [652, 333] width 15 height 15
click at [915, 122] on span "post_add" at bounding box center [918, 118] width 10 height 10
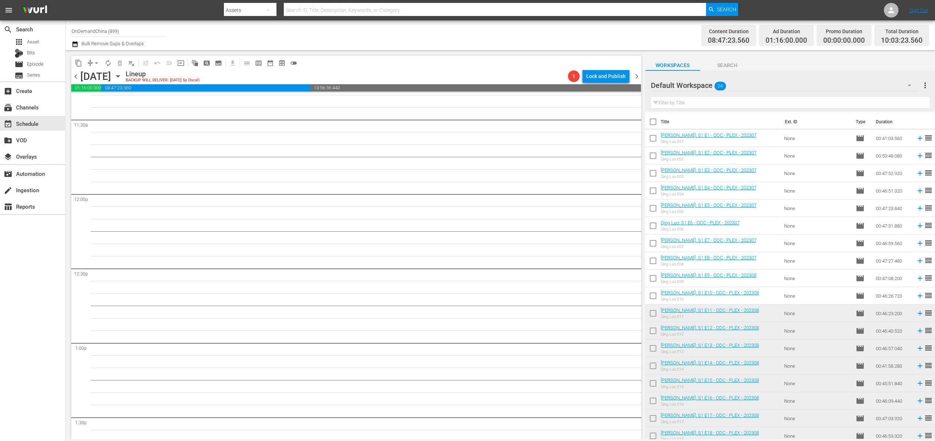
scroll to position [1214, 0]
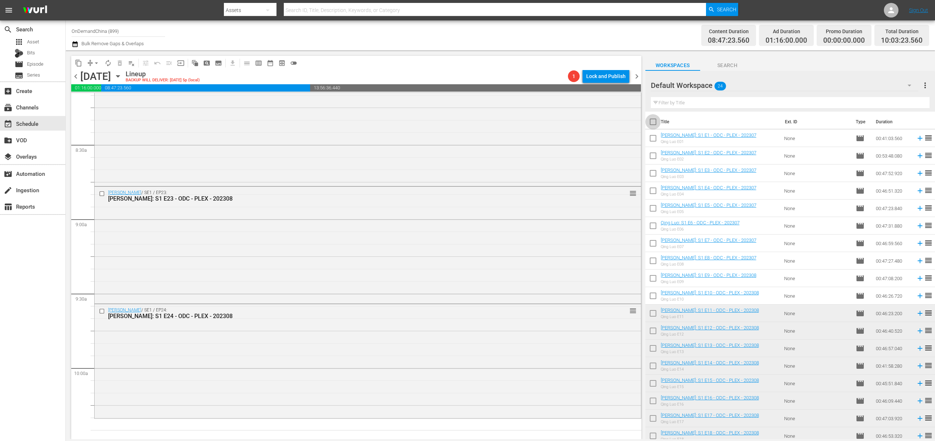
click at [652, 125] on input "checkbox" at bounding box center [652, 123] width 15 height 15
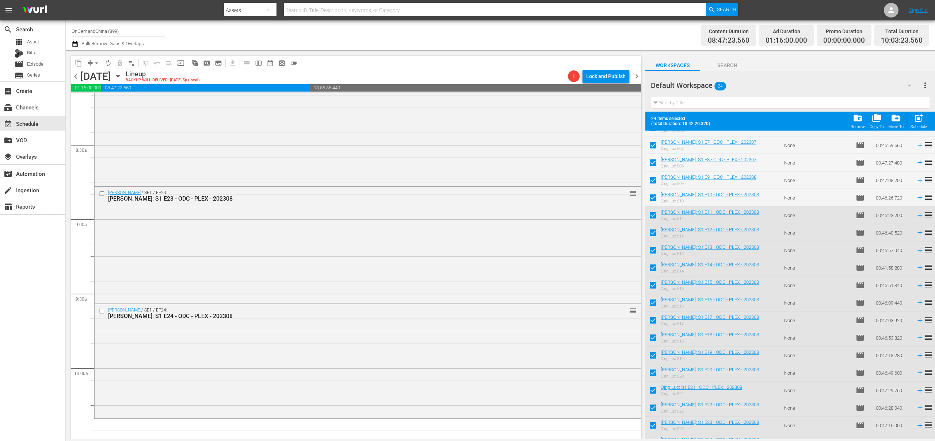
scroll to position [129, 0]
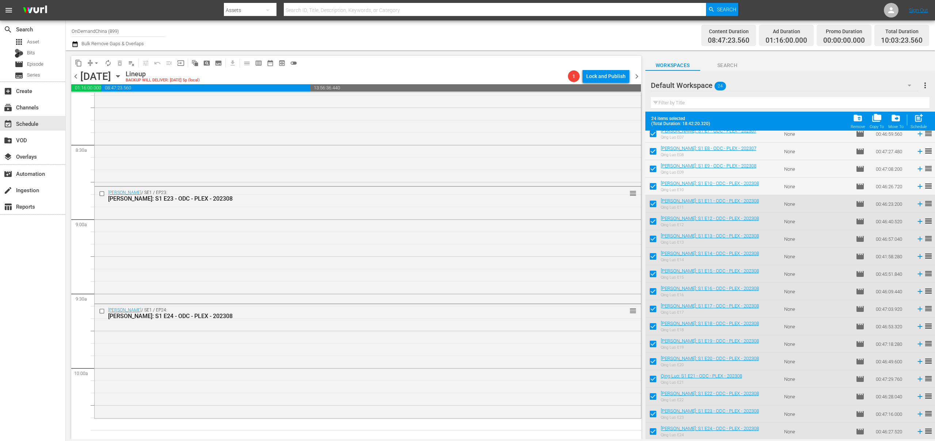
click at [655, 208] on input "checkbox" at bounding box center [652, 205] width 15 height 15
click at [654, 221] on input "checkbox" at bounding box center [652, 222] width 15 height 15
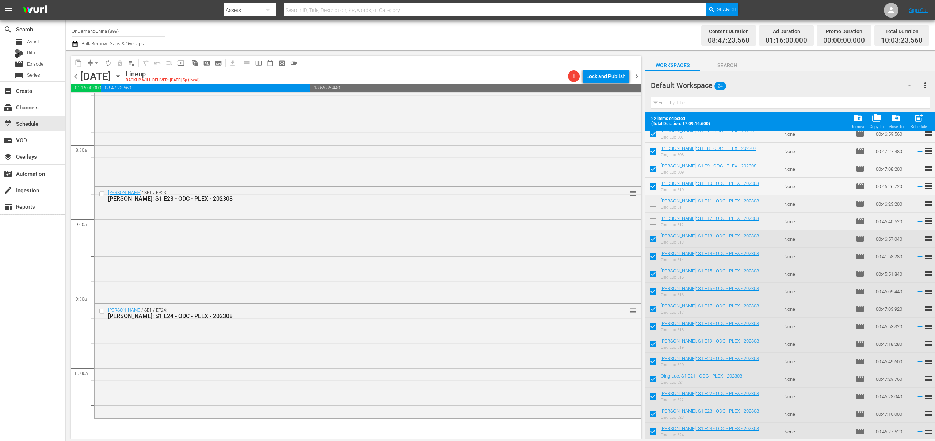
click at [655, 236] on input "checkbox" at bounding box center [652, 240] width 15 height 15
click at [655, 254] on input "checkbox" at bounding box center [652, 257] width 15 height 15
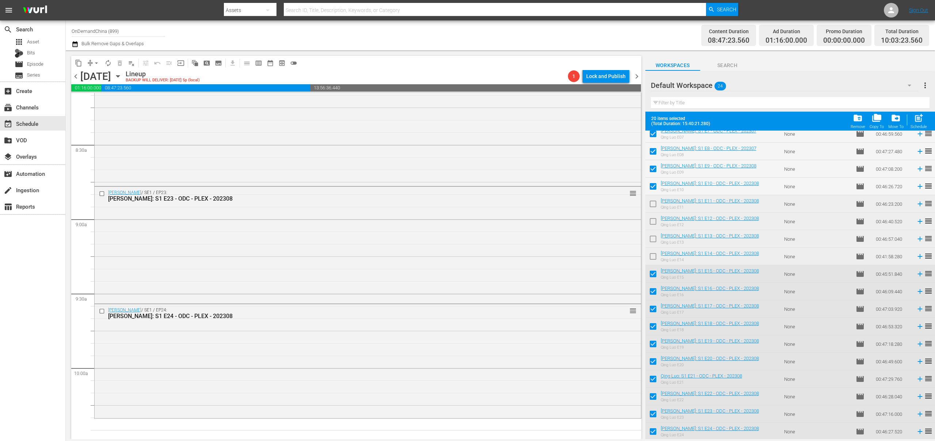
click at [654, 273] on input "checkbox" at bounding box center [652, 275] width 15 height 15
click at [652, 289] on input "checkbox" at bounding box center [652, 293] width 15 height 15
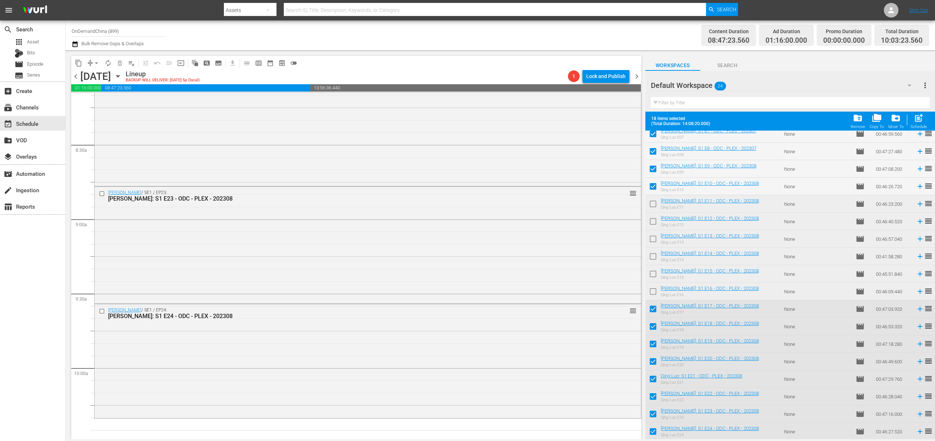
click at [651, 308] on input "checkbox" at bounding box center [652, 310] width 15 height 15
click at [653, 325] on input "checkbox" at bounding box center [652, 328] width 15 height 15
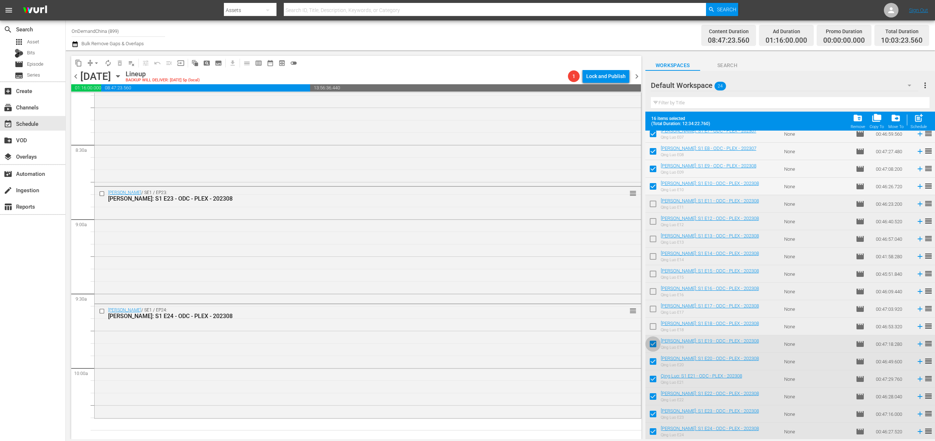
click at [657, 342] on input "checkbox" at bounding box center [652, 345] width 15 height 15
click at [657, 361] on input "checkbox" at bounding box center [652, 363] width 15 height 15
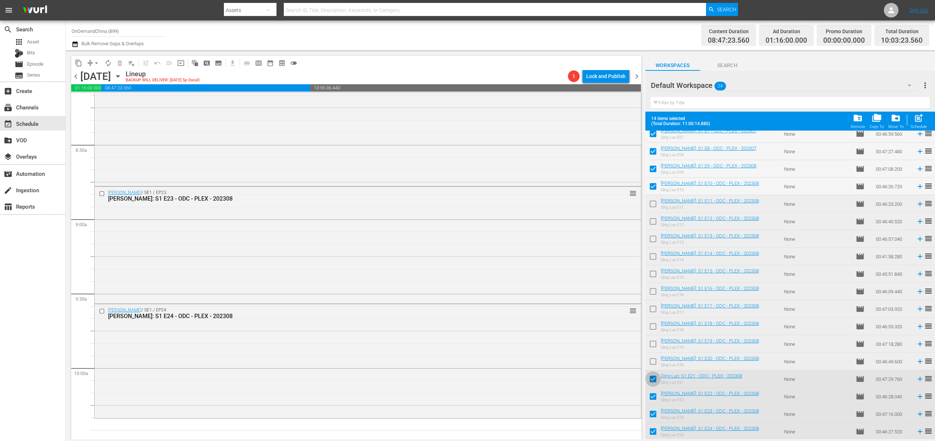
click at [652, 375] on input "checkbox" at bounding box center [652, 380] width 15 height 15
click at [654, 390] on span at bounding box center [652, 396] width 15 height 15
click at [654, 410] on input "checkbox" at bounding box center [652, 415] width 15 height 15
click at [652, 401] on input "checkbox" at bounding box center [652, 398] width 15 height 15
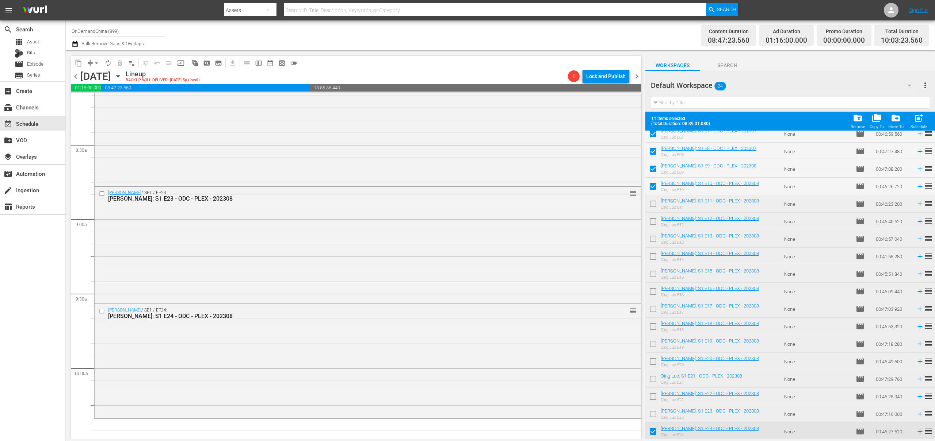
click at [652, 431] on input "checkbox" at bounding box center [652, 433] width 15 height 15
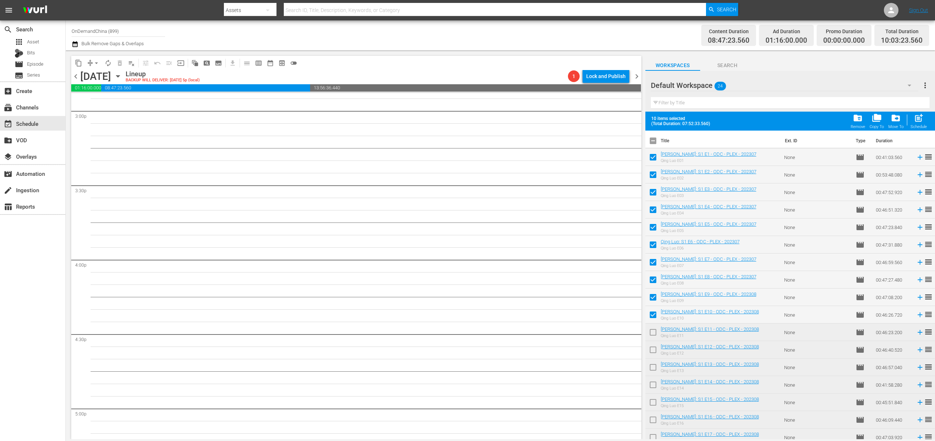
scroll to position [3228, 0]
click at [653, 334] on input "checkbox" at bounding box center [652, 333] width 15 height 15
click at [655, 352] on input "checkbox" at bounding box center [652, 351] width 15 height 15
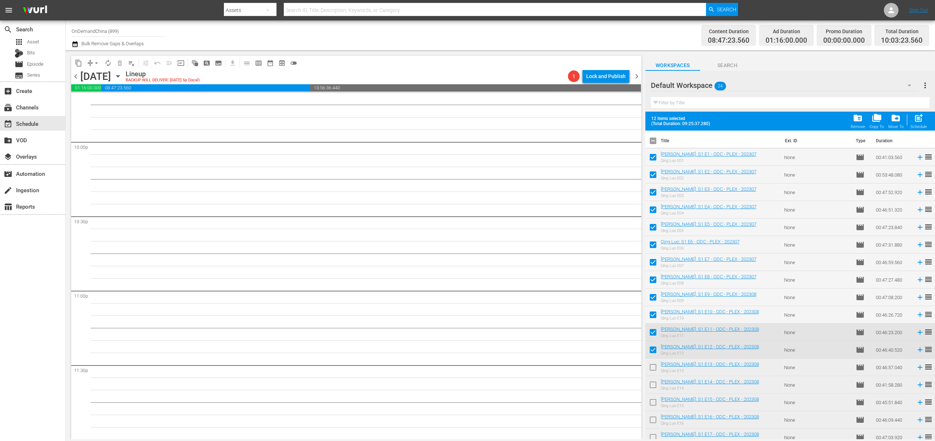
click at [922, 120] on span "post_add" at bounding box center [918, 118] width 10 height 10
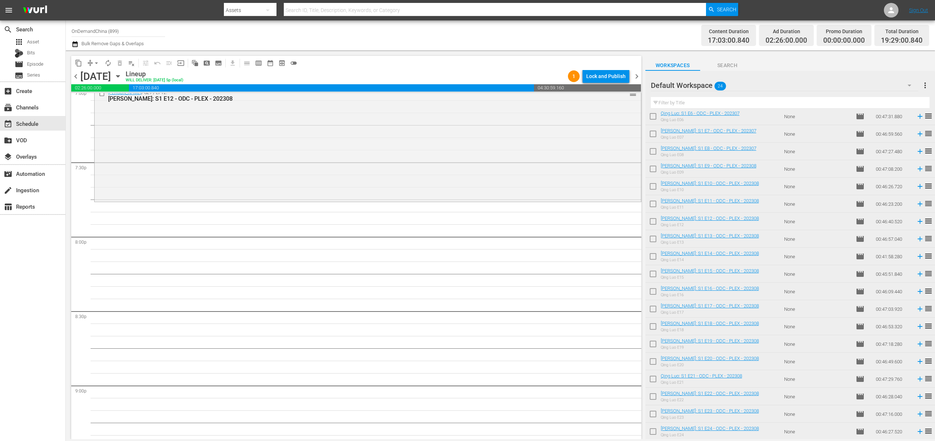
scroll to position [2825, 0]
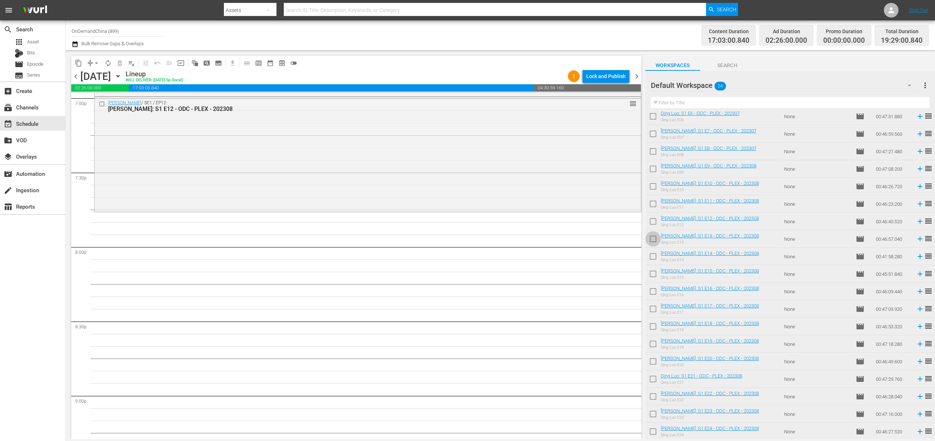
click at [651, 242] on input "checkbox" at bounding box center [652, 240] width 15 height 15
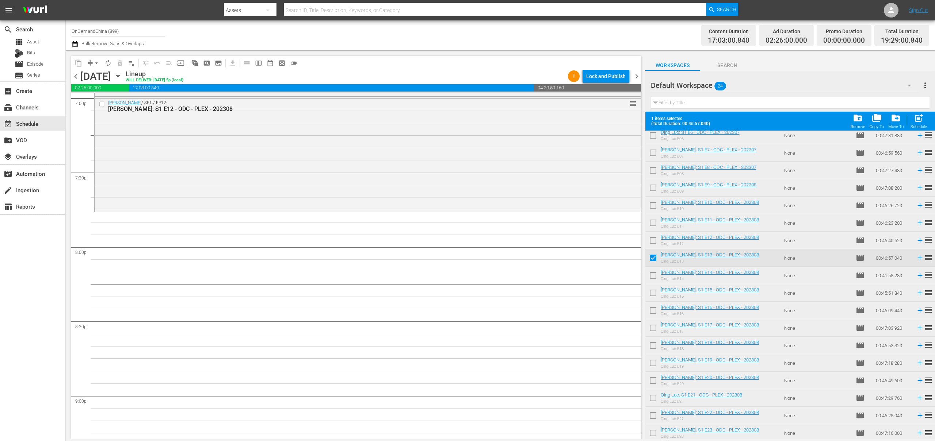
click at [652, 277] on input "checkbox" at bounding box center [652, 276] width 15 height 15
click at [652, 292] on input "checkbox" at bounding box center [652, 294] width 15 height 15
click at [654, 309] on input "checkbox" at bounding box center [652, 311] width 15 height 15
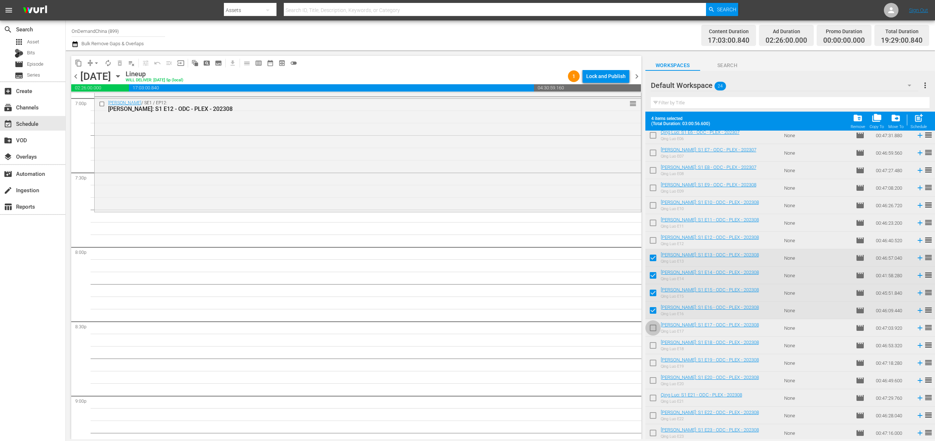
click at [652, 326] on input "checkbox" at bounding box center [652, 329] width 15 height 15
click at [654, 349] on input "checkbox" at bounding box center [652, 347] width 15 height 15
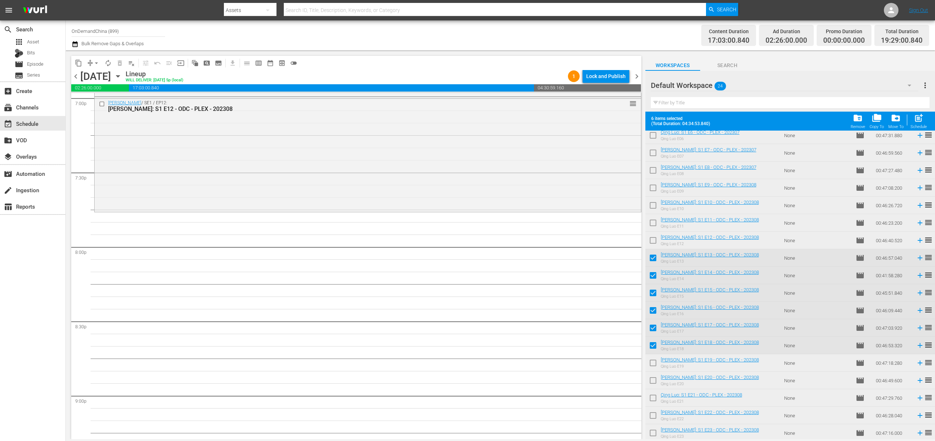
click at [920, 124] on div "post_add Schedule" at bounding box center [918, 121] width 16 height 16
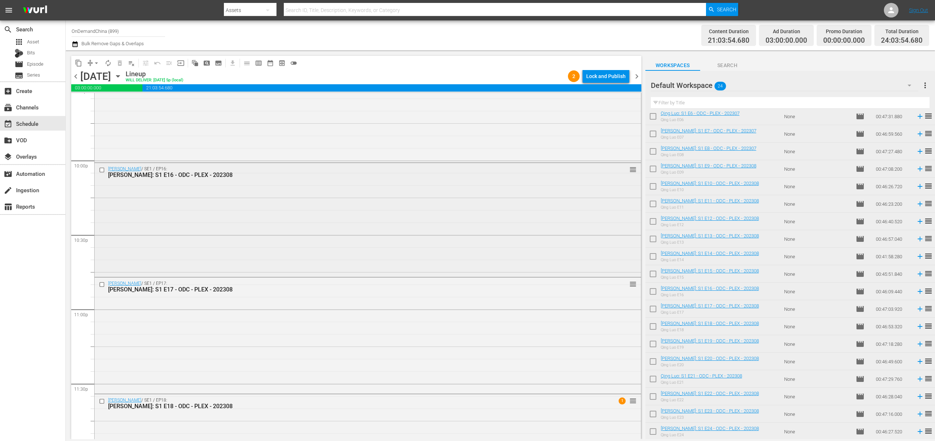
scroll to position [3280, 0]
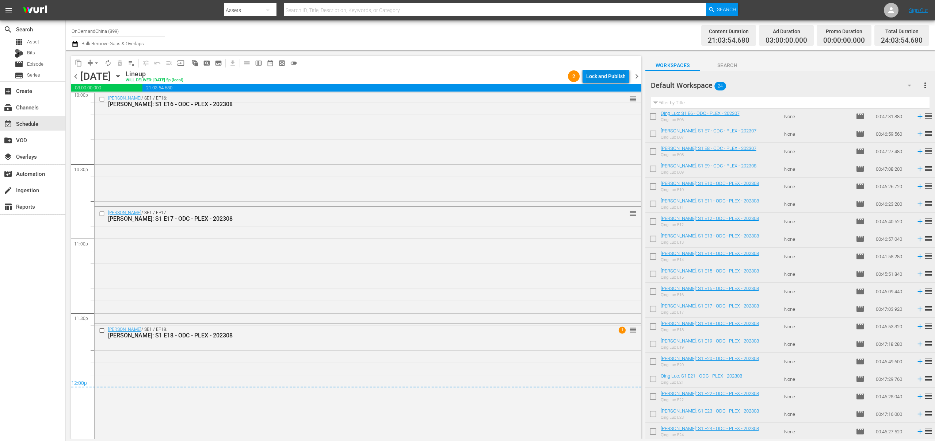
click at [614, 70] on div "Lock and Publish" at bounding box center [605, 76] width 39 height 13
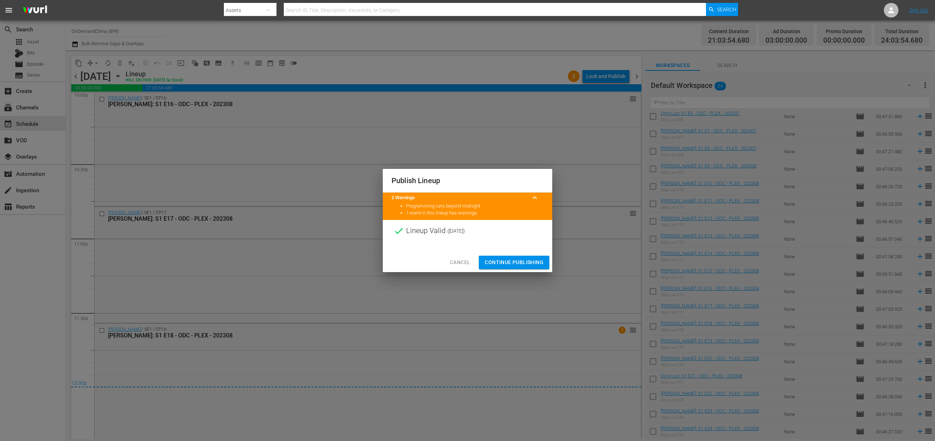
click at [534, 262] on span "Continue Publishing" at bounding box center [513, 262] width 59 height 9
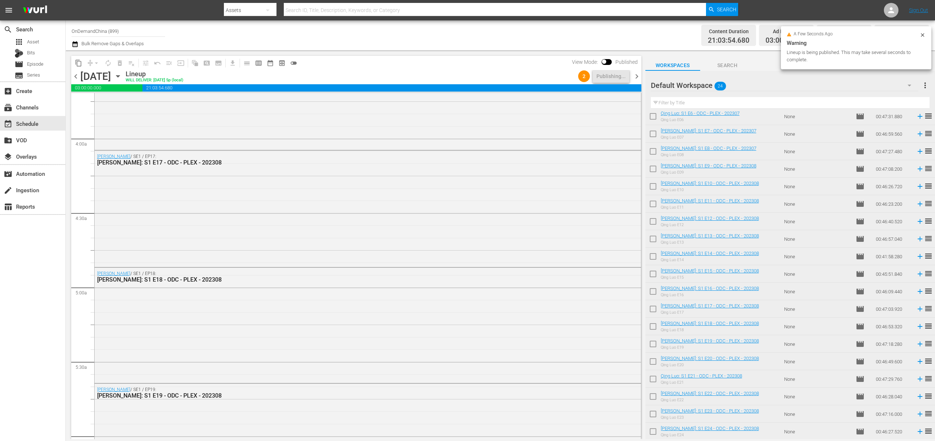
scroll to position [0, 0]
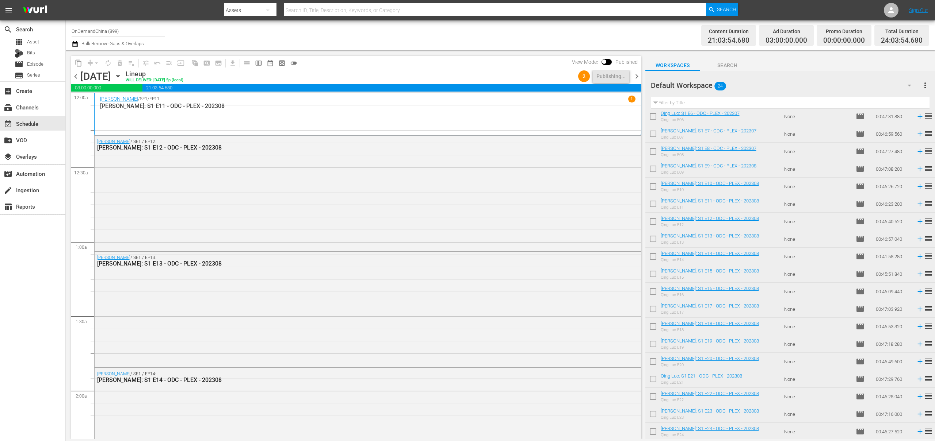
click at [638, 79] on span "chevron_right" at bounding box center [636, 76] width 9 height 9
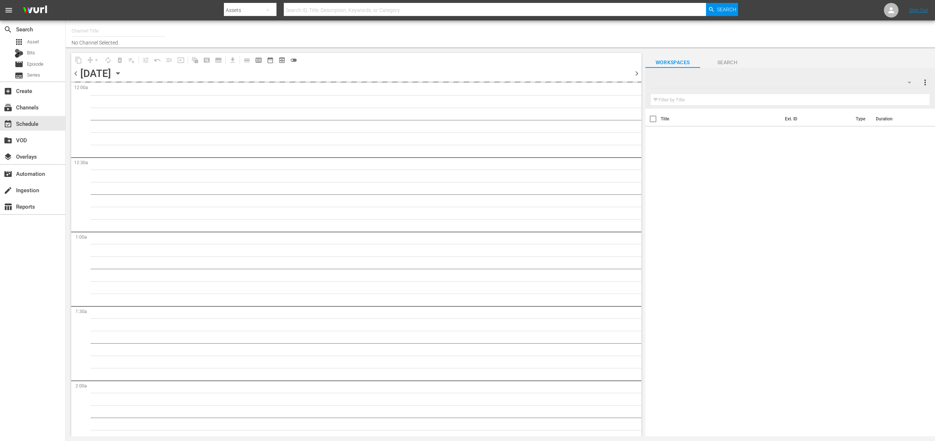
type input "OnDemandChina (899)"
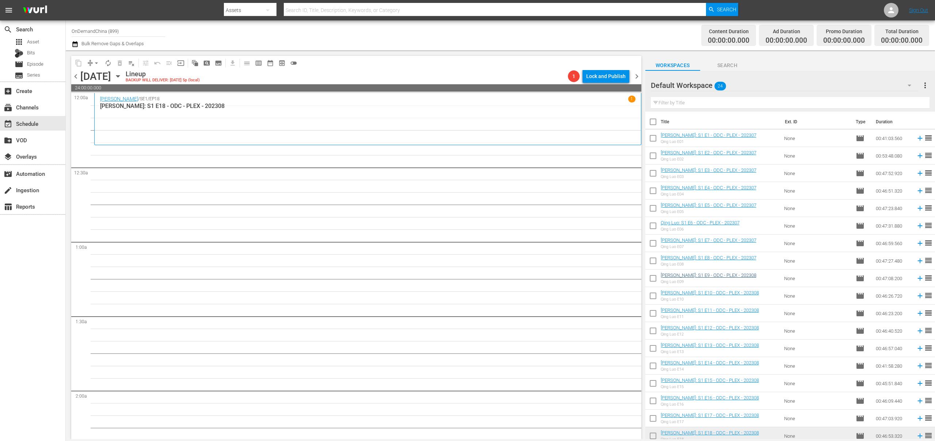
scroll to position [110, 0]
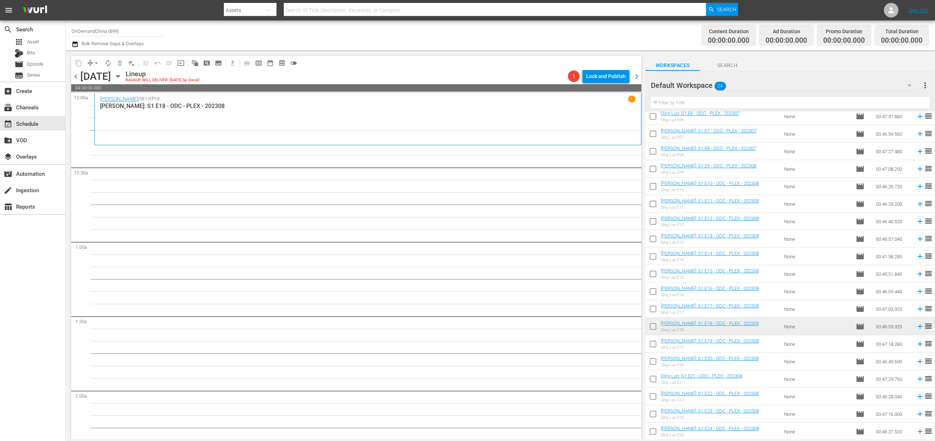
click at [650, 344] on input "checkbox" at bounding box center [652, 345] width 15 height 15
checkbox input "true"
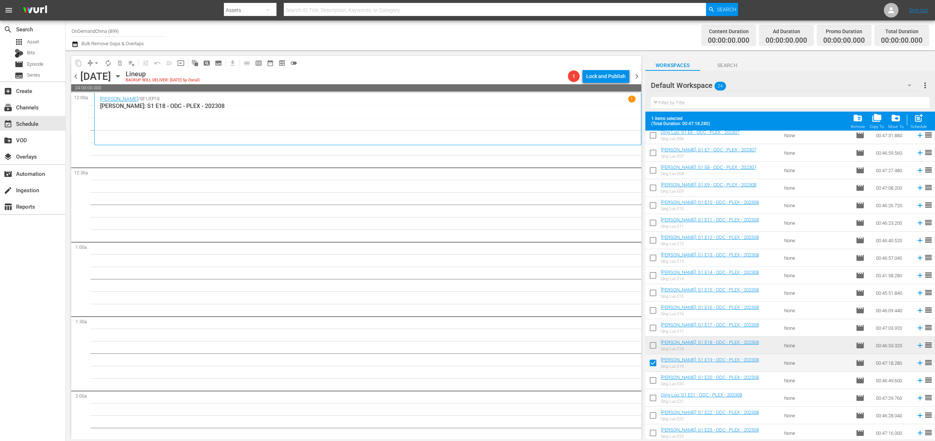
click at [654, 385] on input "checkbox" at bounding box center [652, 382] width 15 height 15
checkbox input "true"
click at [655, 393] on input "checkbox" at bounding box center [652, 399] width 15 height 15
checkbox input "true"
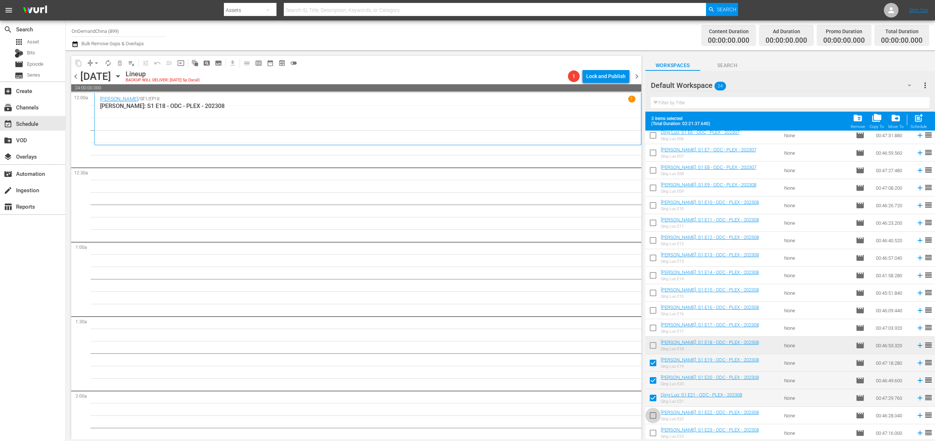
click at [659, 415] on input "checkbox" at bounding box center [652, 417] width 15 height 15
checkbox input "true"
click at [657, 433] on input "checkbox" at bounding box center [652, 434] width 15 height 15
checkbox input "true"
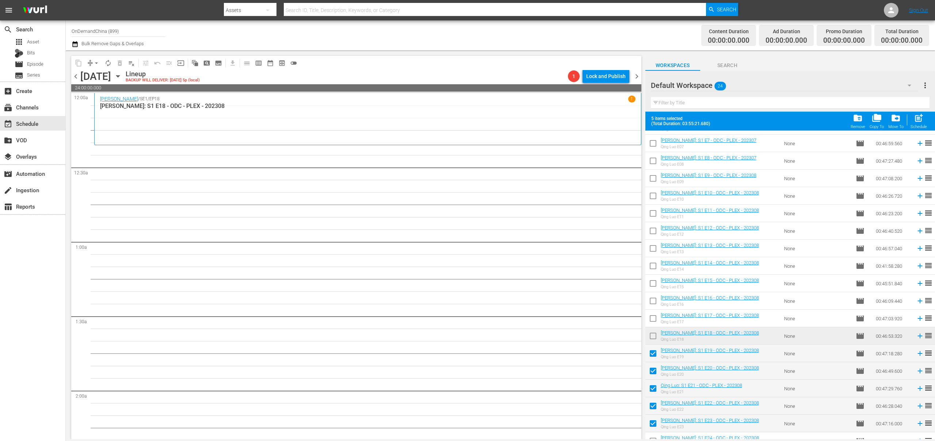
scroll to position [129, 0]
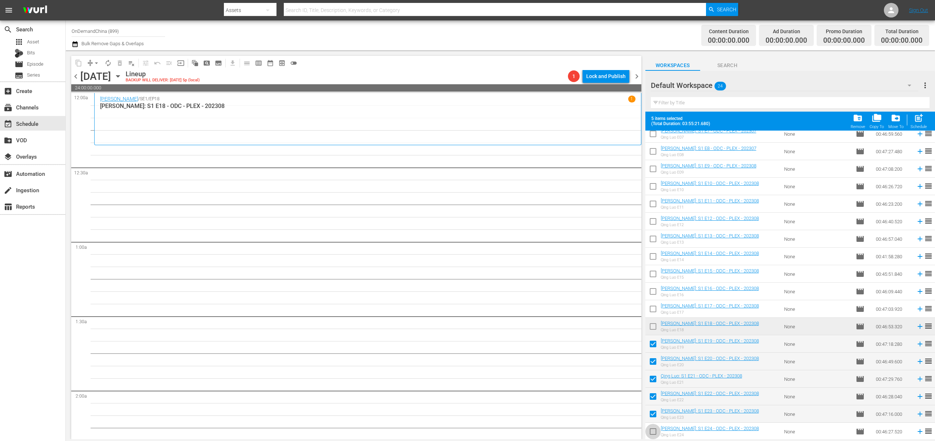
click at [656, 430] on input "checkbox" at bounding box center [652, 433] width 15 height 15
checkbox input "true"
click at [917, 119] on span "post_add" at bounding box center [918, 118] width 10 height 10
checkbox input "false"
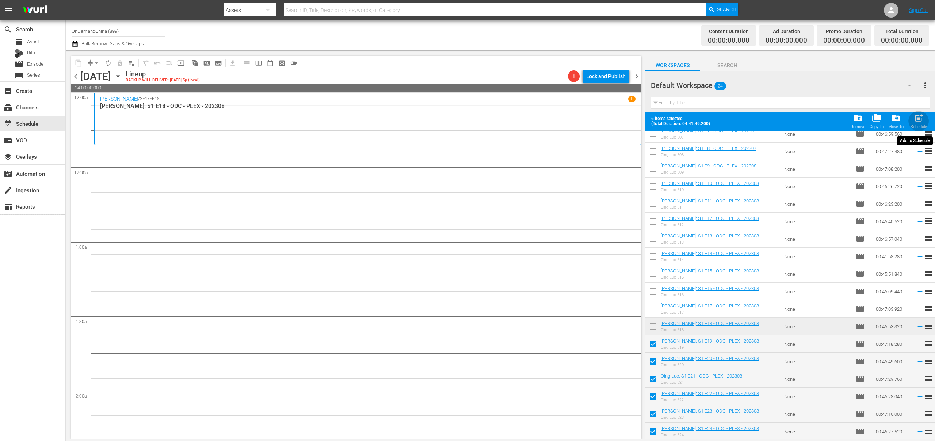
checkbox input "false"
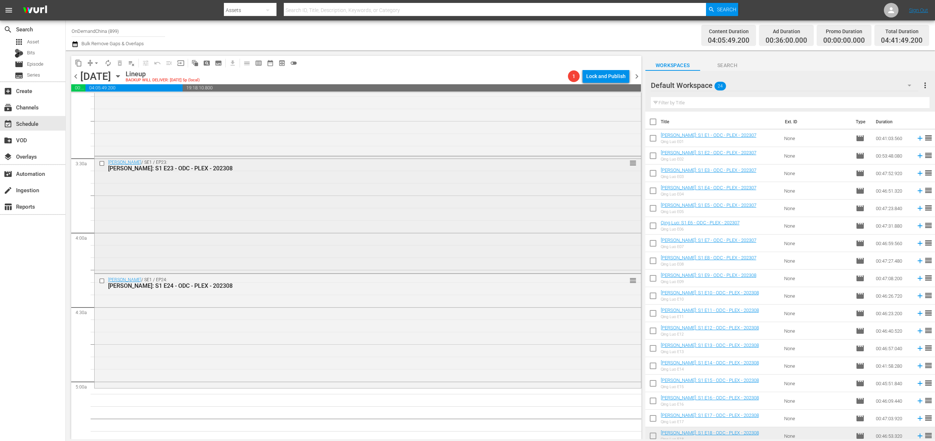
scroll to position [603, 0]
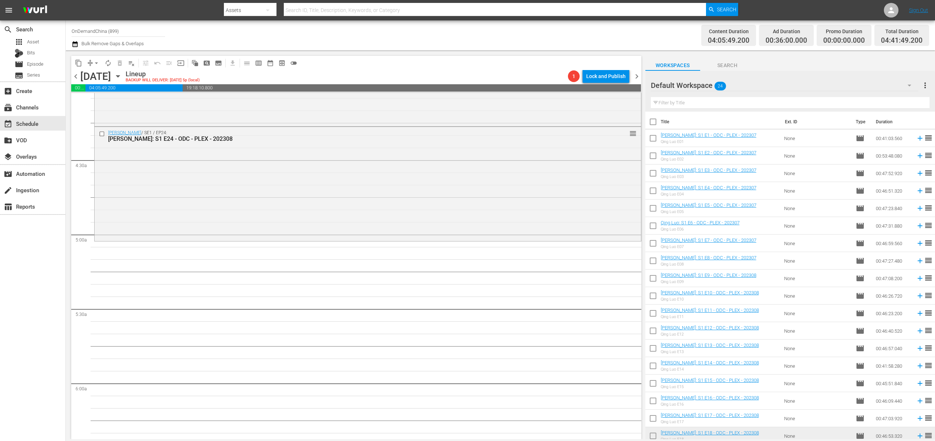
click at [650, 121] on input "checkbox" at bounding box center [652, 123] width 15 height 15
checkbox input "true"
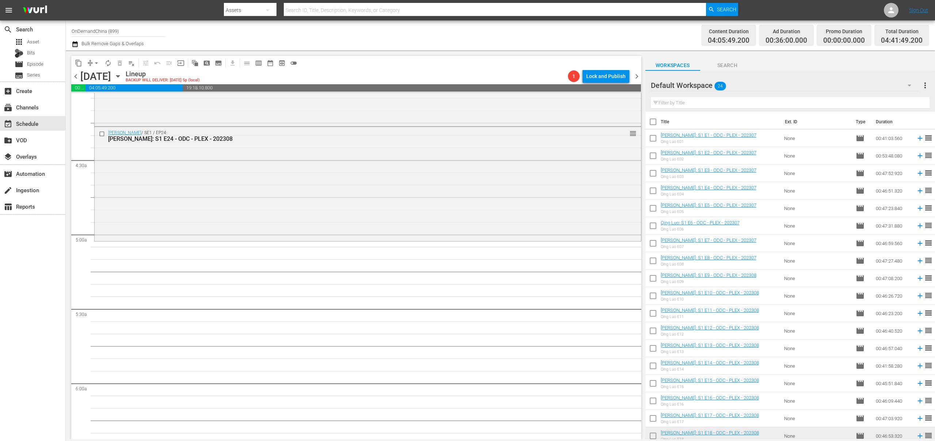
checkbox input "true"
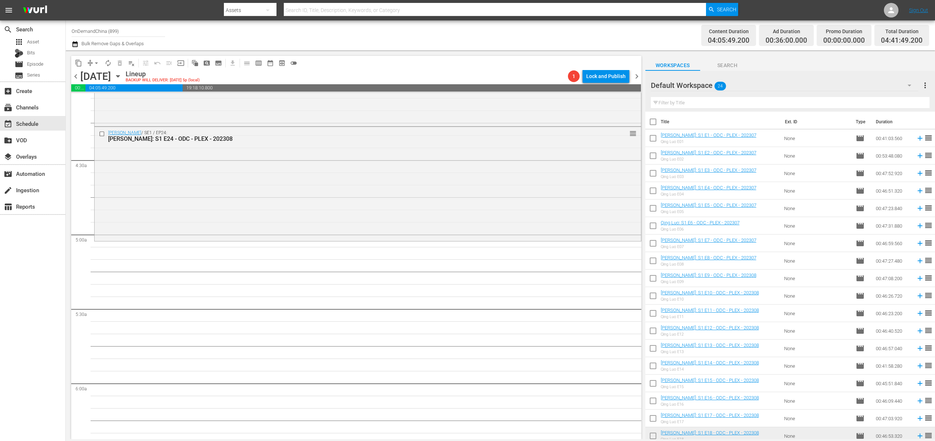
checkbox input "true"
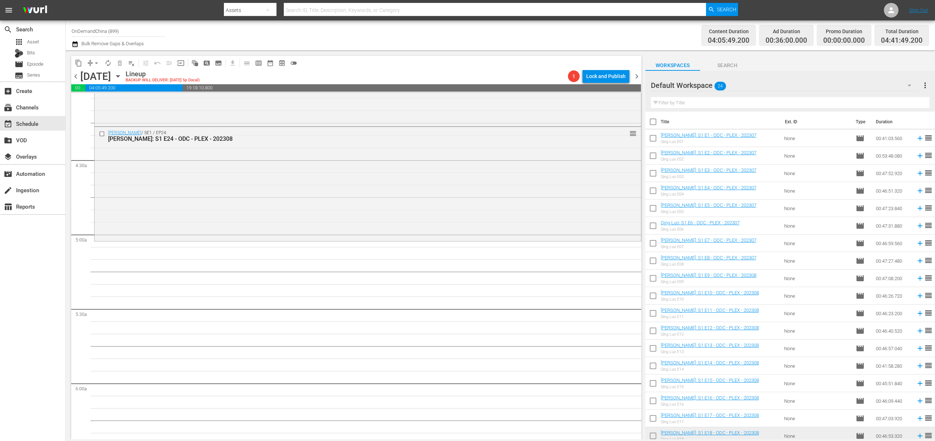
checkbox input "true"
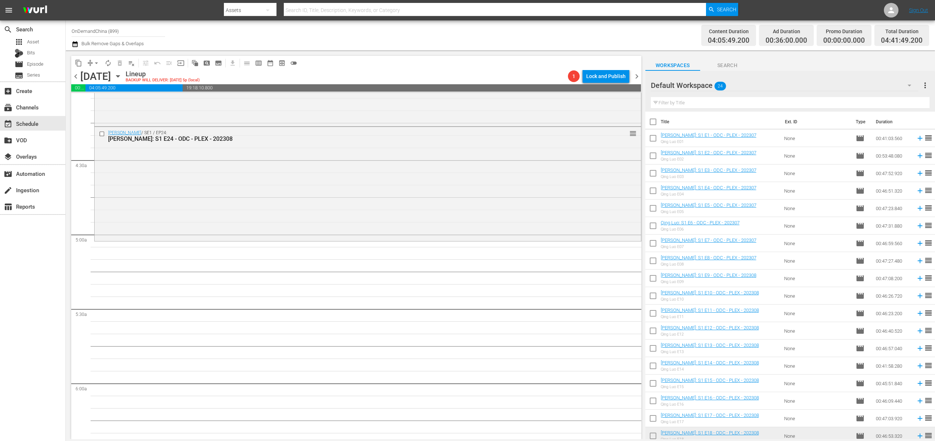
checkbox input "true"
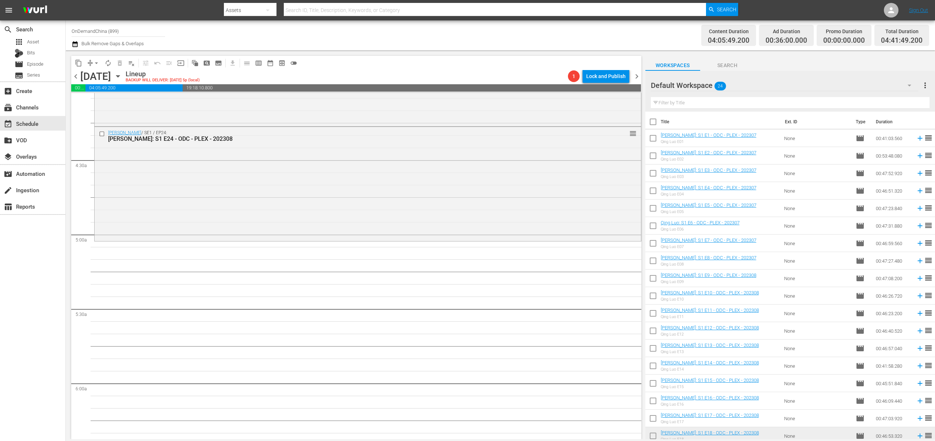
checkbox input "true"
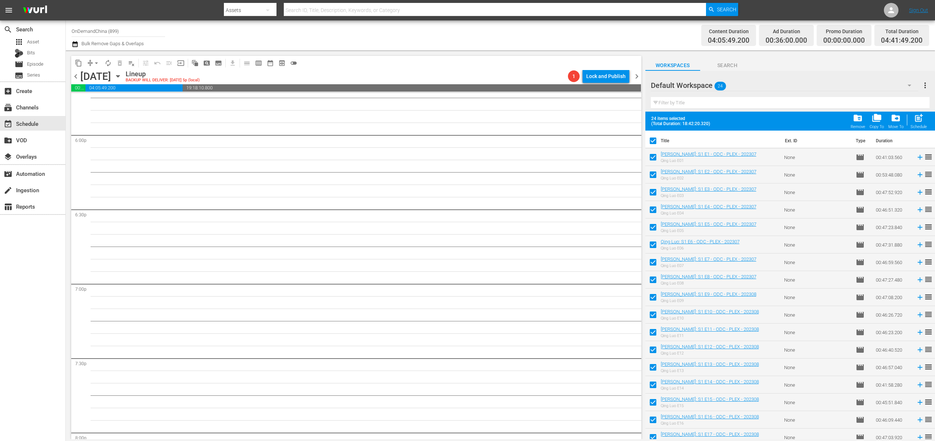
scroll to position [3228, 0]
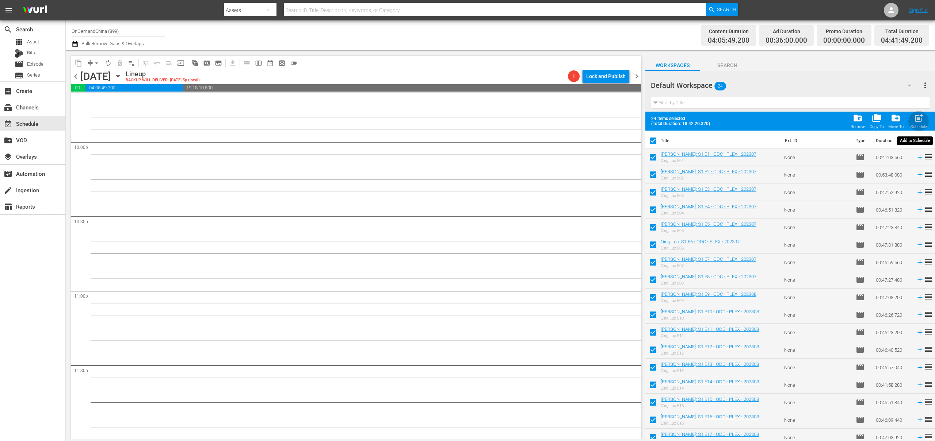
click at [918, 126] on div "Schedule" at bounding box center [918, 126] width 16 height 5
checkbox input "false"
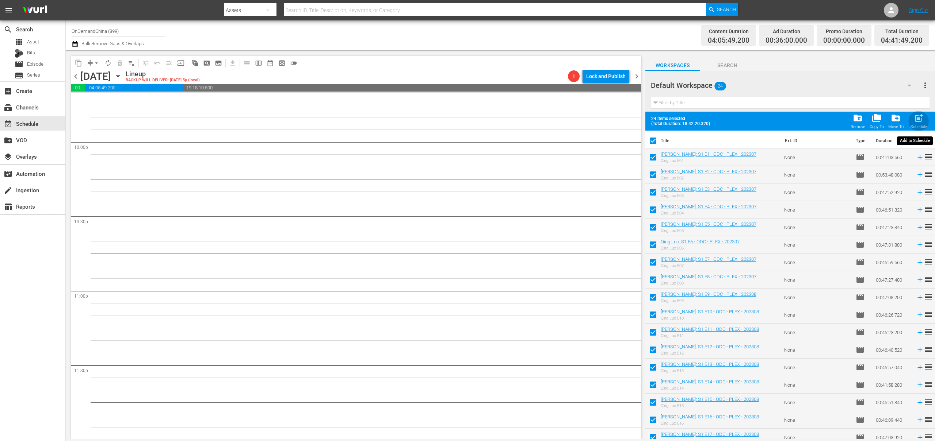
checkbox input "false"
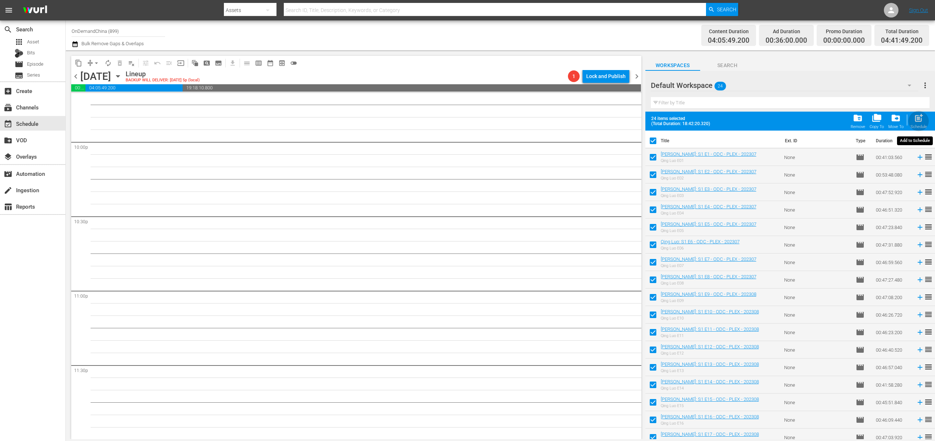
checkbox input "false"
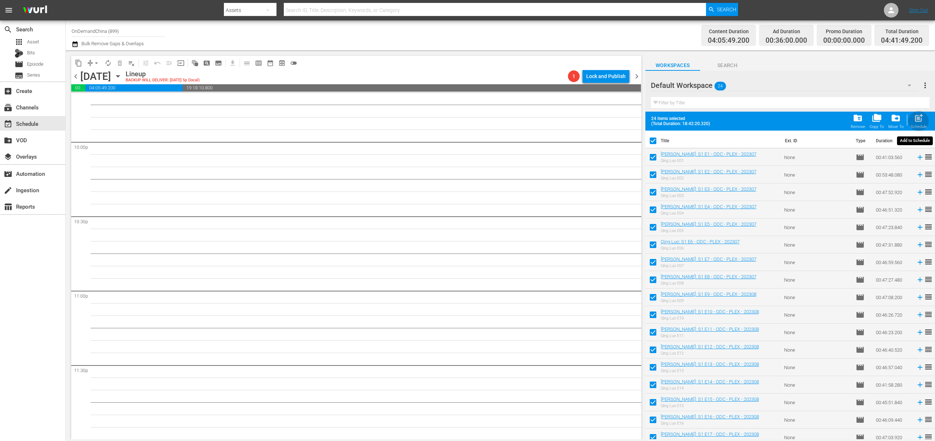
checkbox input "false"
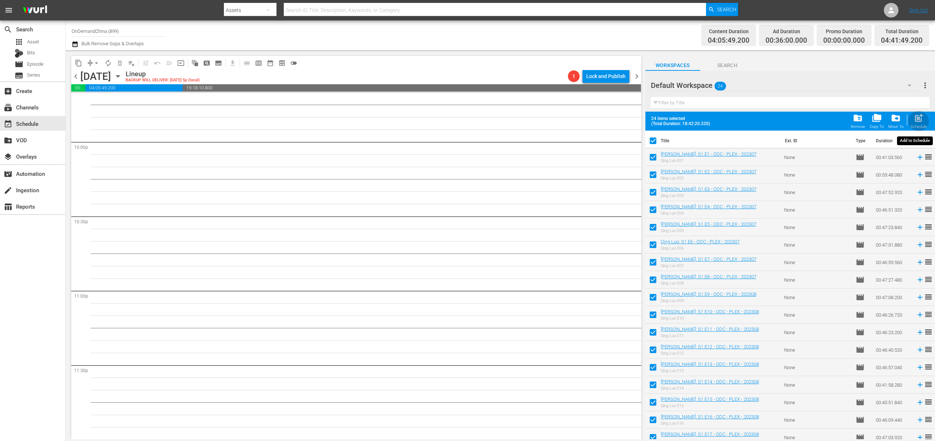
checkbox input "false"
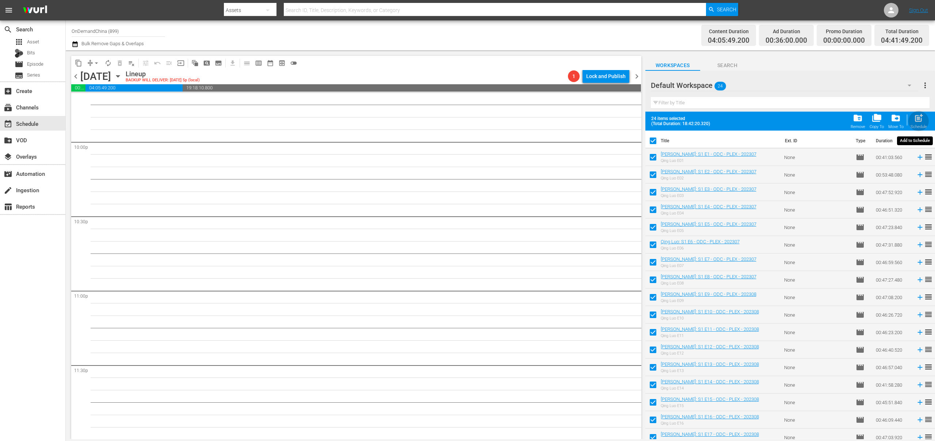
checkbox input "false"
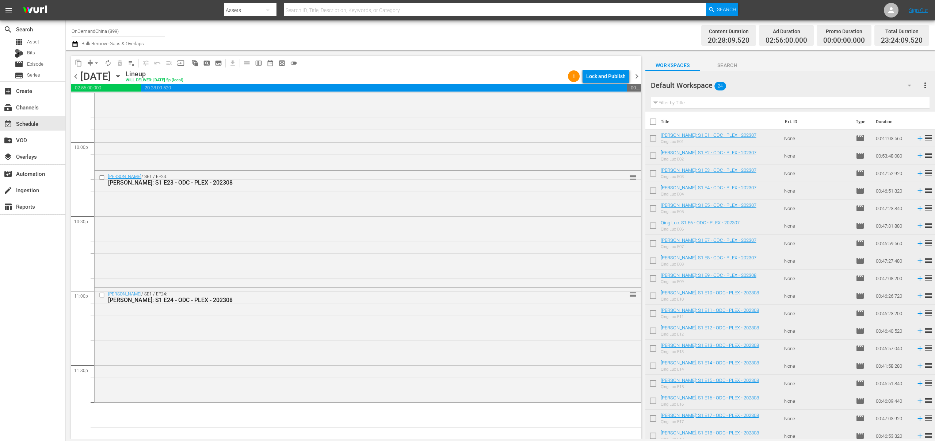
click at [655, 139] on input "checkbox" at bounding box center [652, 139] width 15 height 15
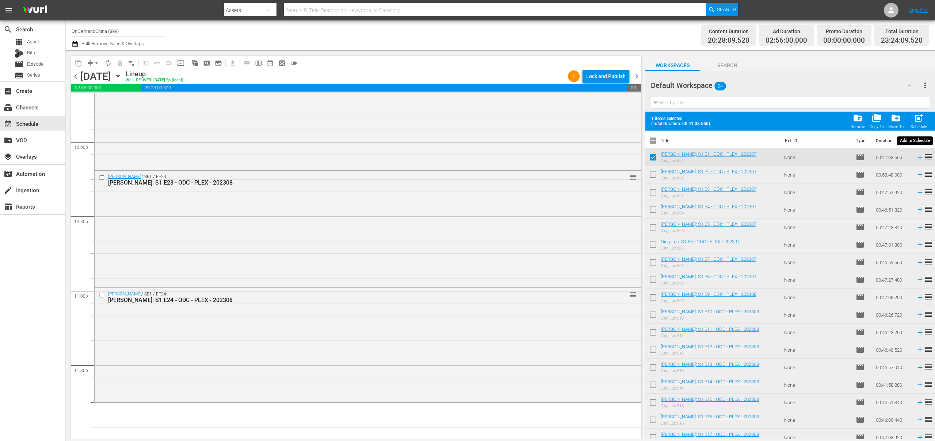
click at [923, 122] on span "post_add" at bounding box center [918, 118] width 10 height 10
checkbox input "false"
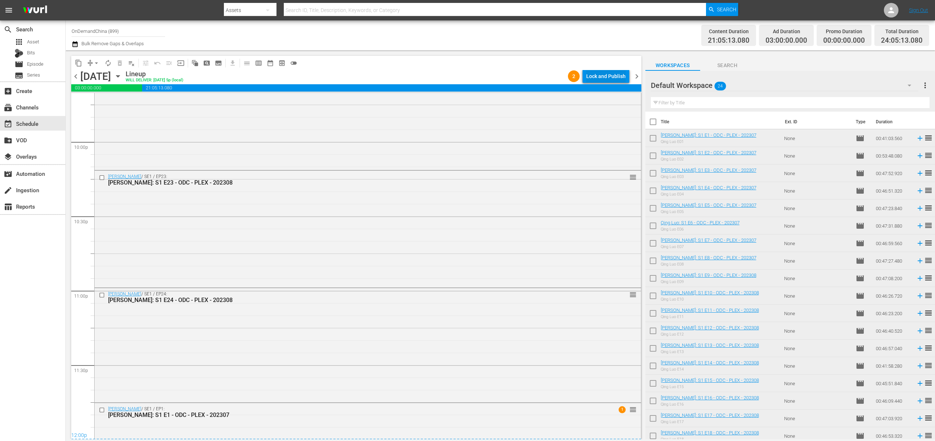
click at [612, 75] on div "Lock and Publish" at bounding box center [605, 76] width 39 height 13
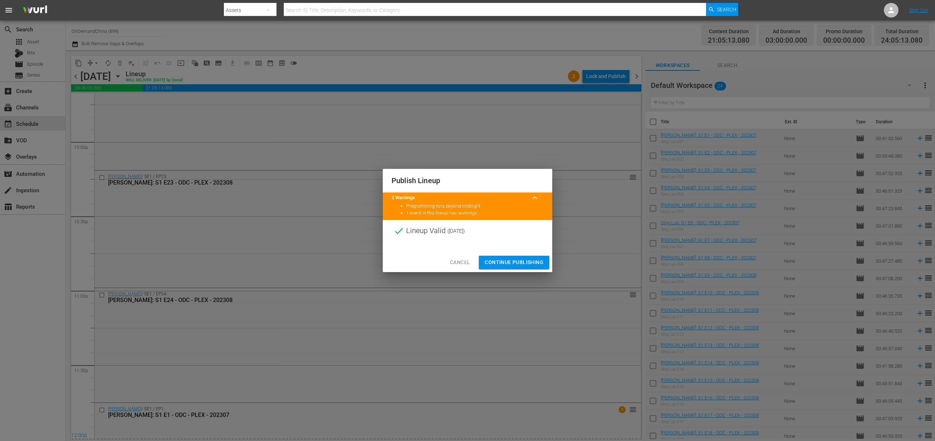
click at [519, 260] on span "Continue Publishing" at bounding box center [513, 262] width 59 height 9
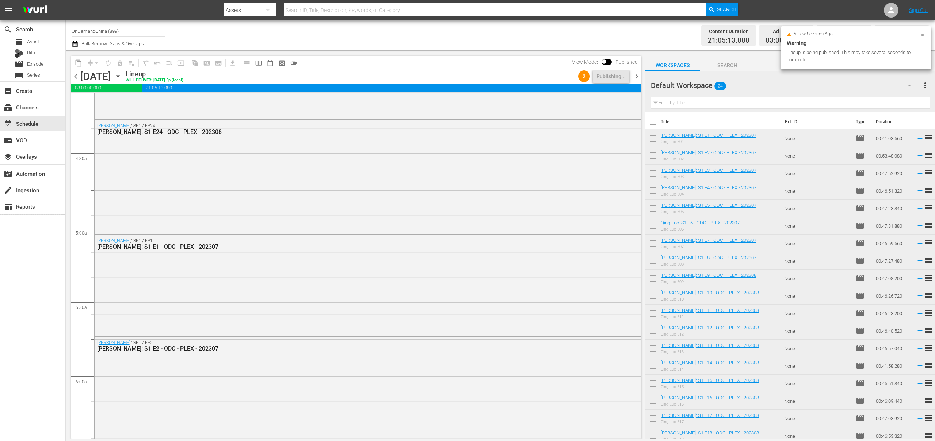
scroll to position [0, 0]
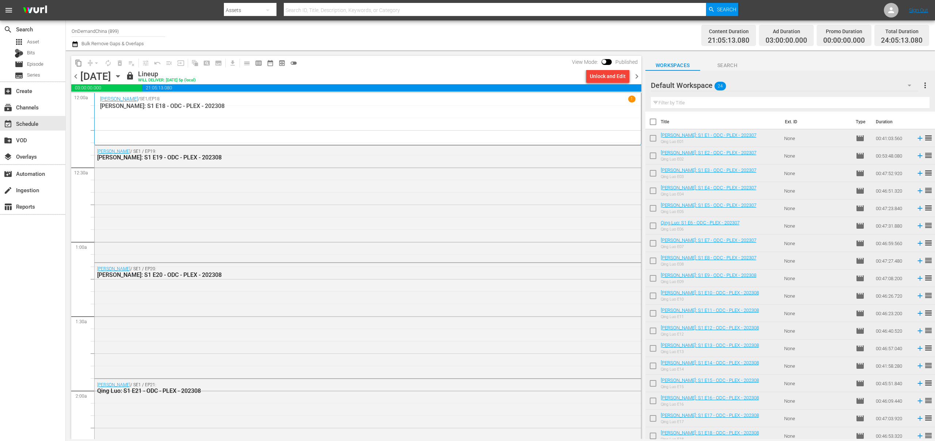
click at [636, 76] on span "chevron_right" at bounding box center [636, 76] width 9 height 9
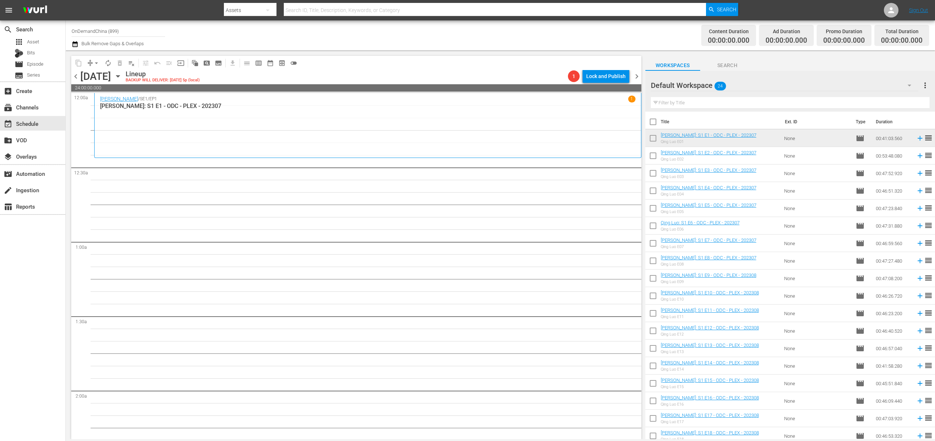
click at [651, 122] on input "checkbox" at bounding box center [652, 123] width 15 height 15
checkbox input "true"
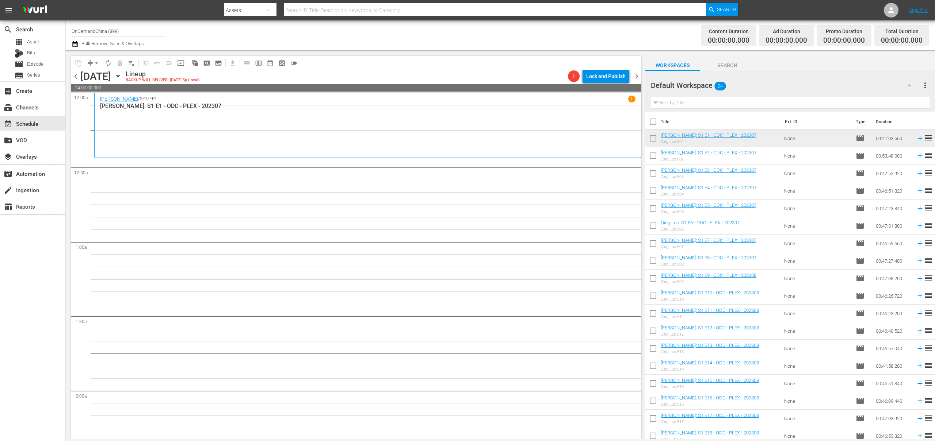
checkbox input "true"
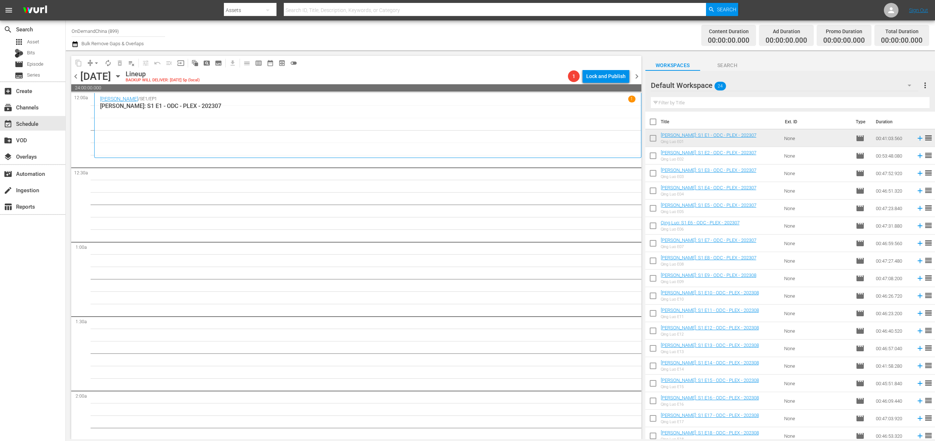
checkbox input "true"
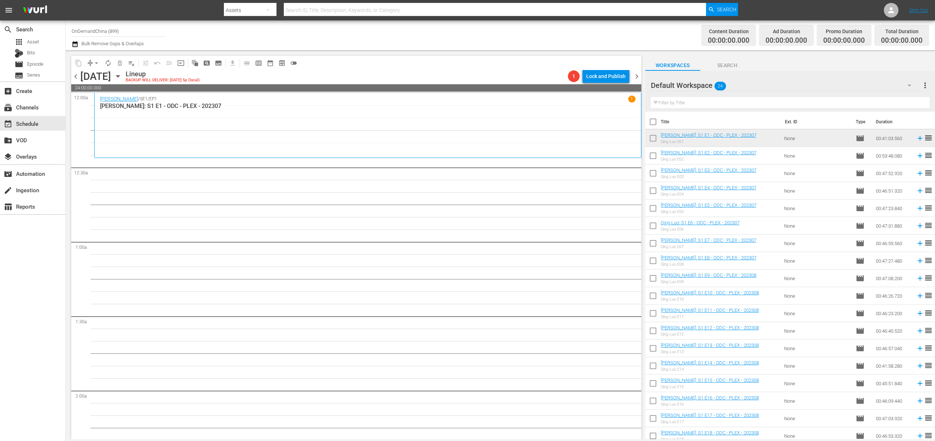
checkbox input "true"
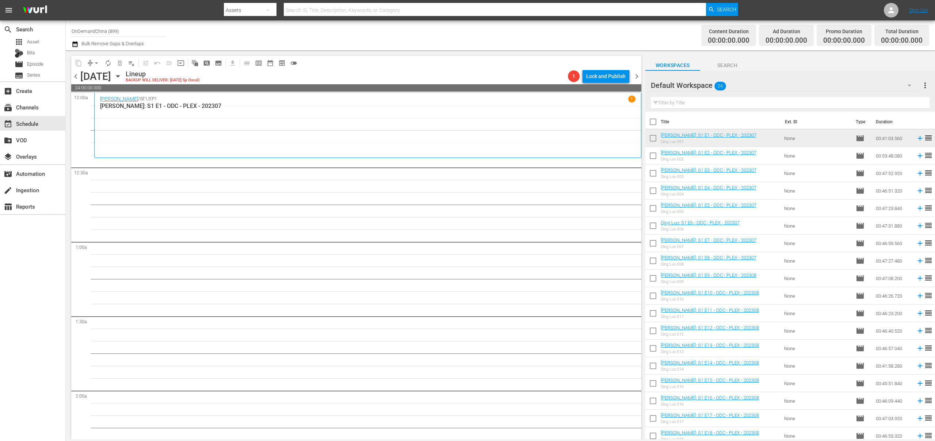
checkbox input "true"
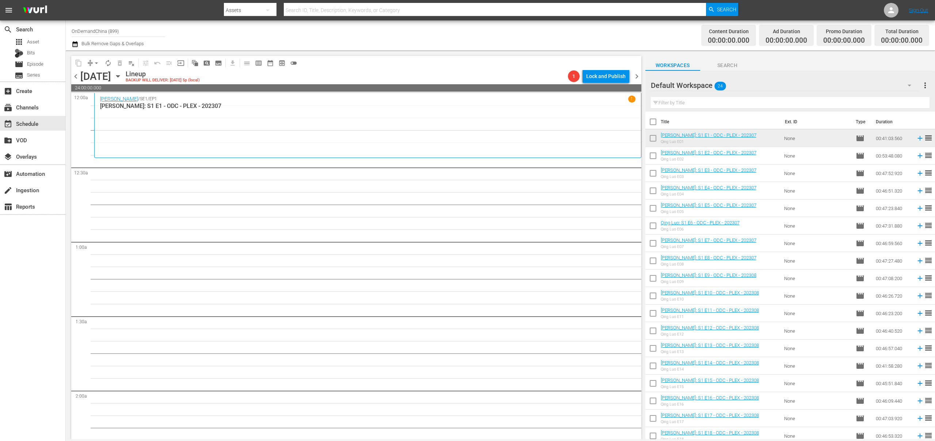
checkbox input "true"
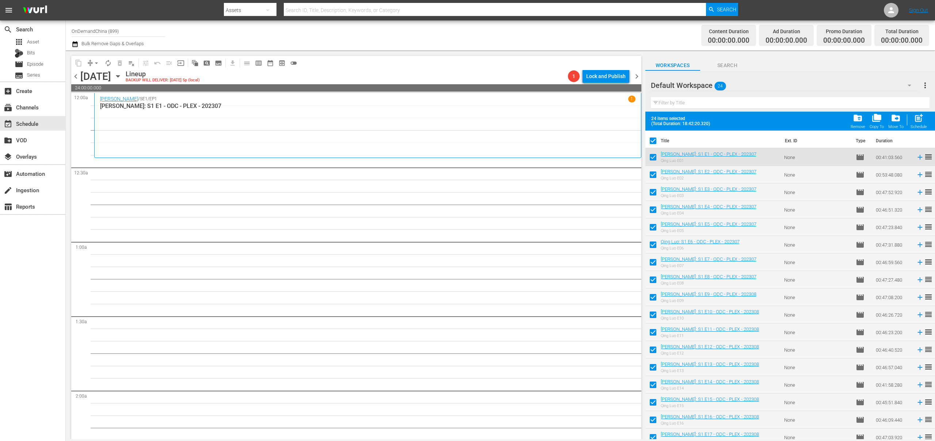
click at [652, 158] on input "checkbox" at bounding box center [652, 158] width 15 height 15
checkbox input "false"
click at [923, 121] on span "post_add" at bounding box center [918, 118] width 10 height 10
checkbox input "false"
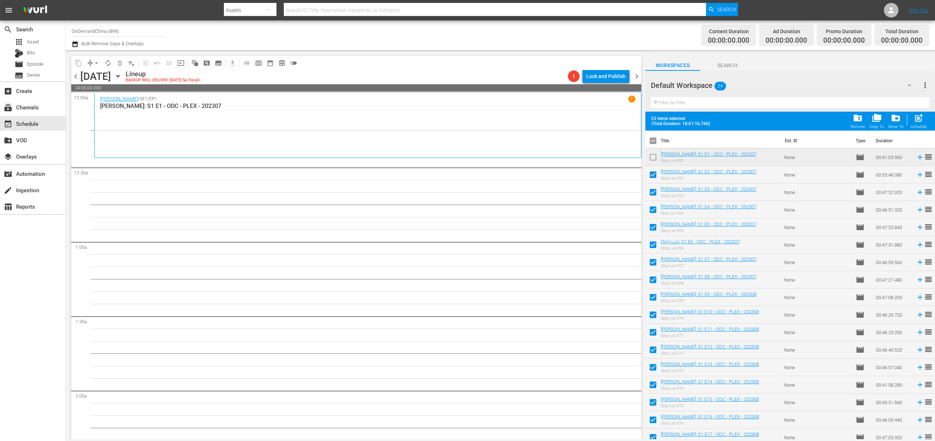
checkbox input "false"
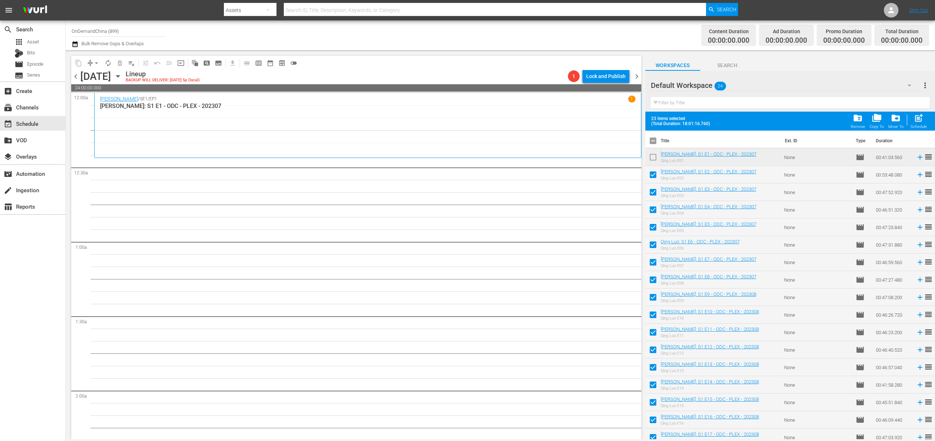
checkbox input "false"
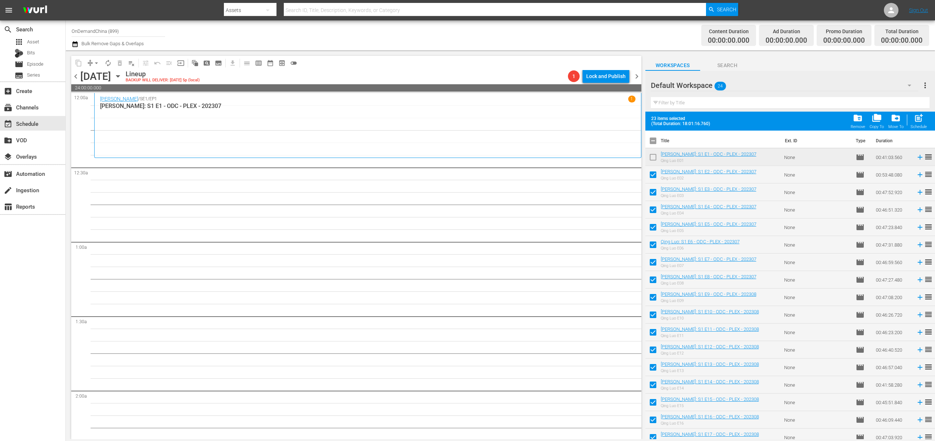
checkbox input "false"
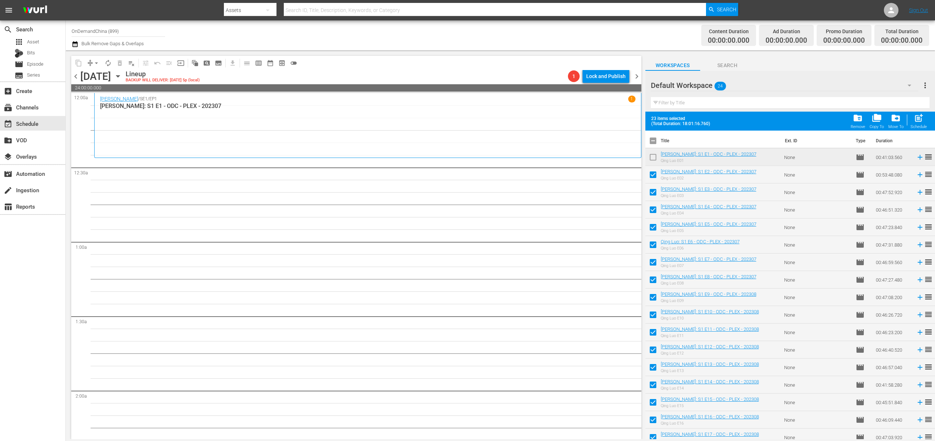
checkbox input "false"
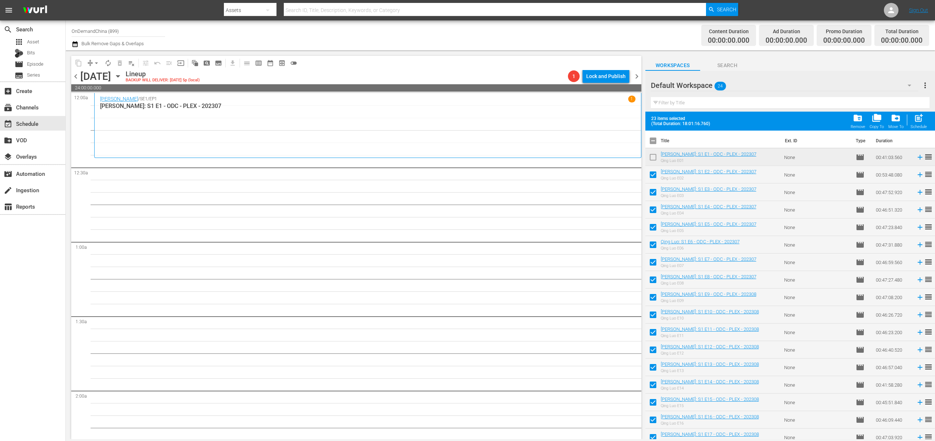
checkbox input "false"
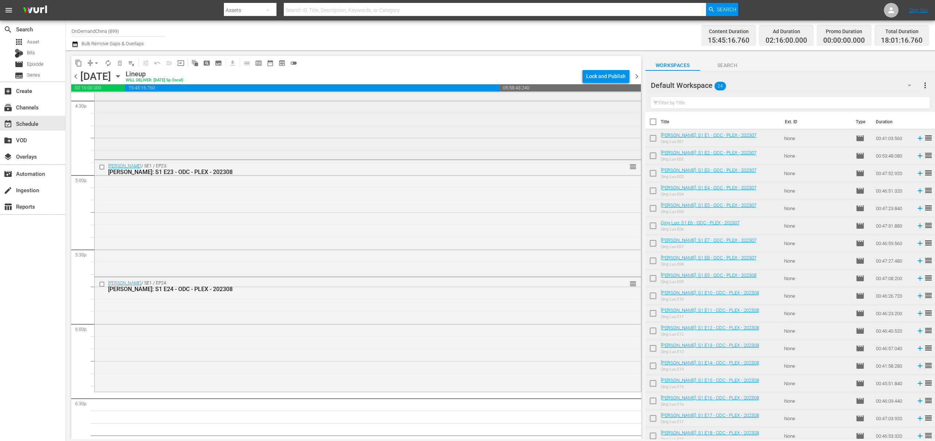
scroll to position [2555, 0]
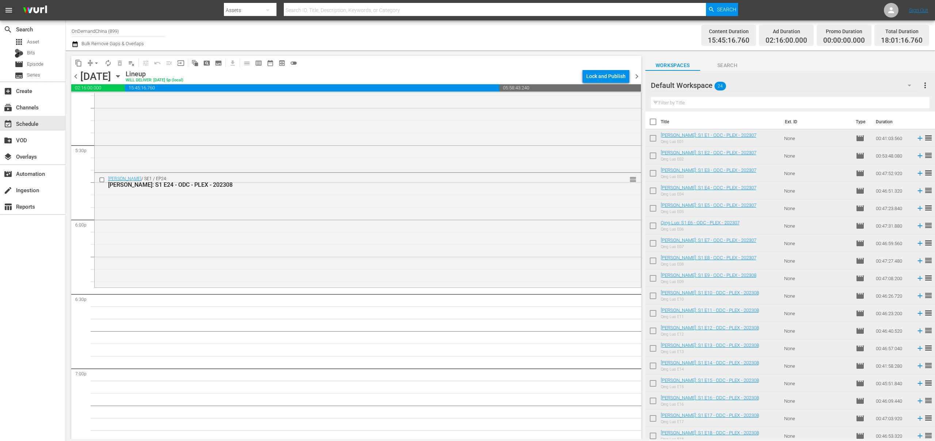
click at [650, 140] on input "checkbox" at bounding box center [652, 139] width 15 height 15
checkbox input "true"
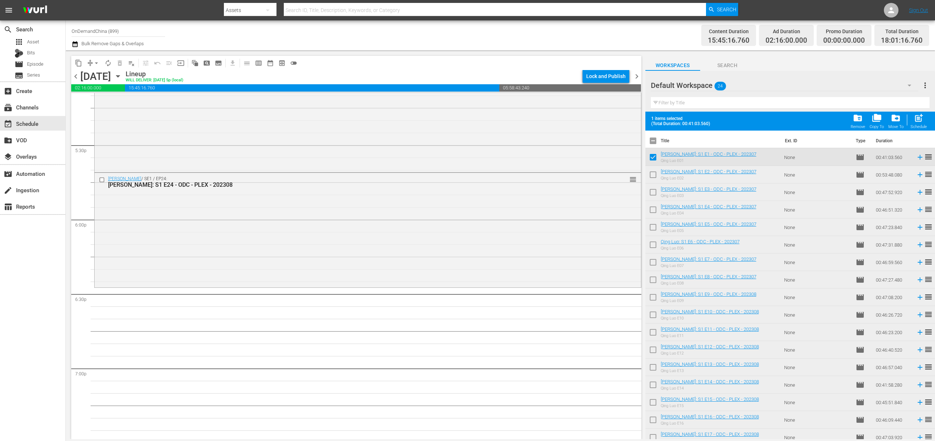
click at [651, 179] on input "checkbox" at bounding box center [652, 176] width 15 height 15
checkbox input "true"
click at [655, 193] on input "checkbox" at bounding box center [652, 193] width 15 height 15
checkbox input "true"
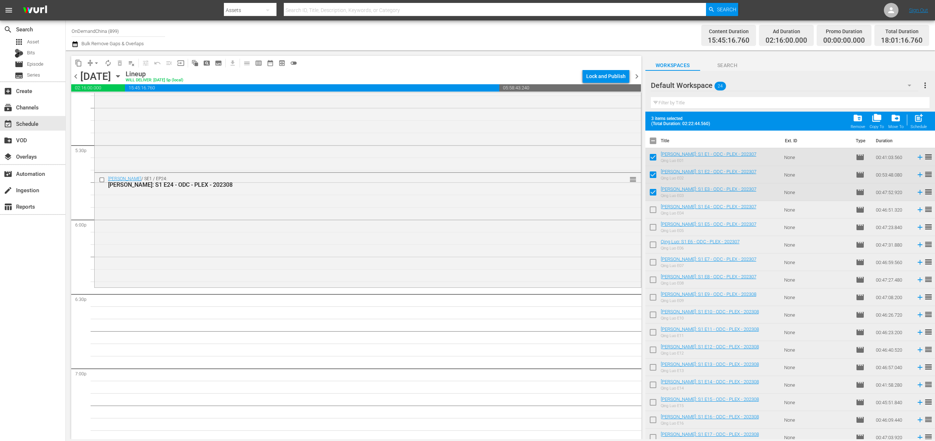
click at [654, 206] on input "checkbox" at bounding box center [652, 211] width 15 height 15
checkbox input "true"
click at [650, 229] on input "checkbox" at bounding box center [652, 228] width 15 height 15
checkbox input "true"
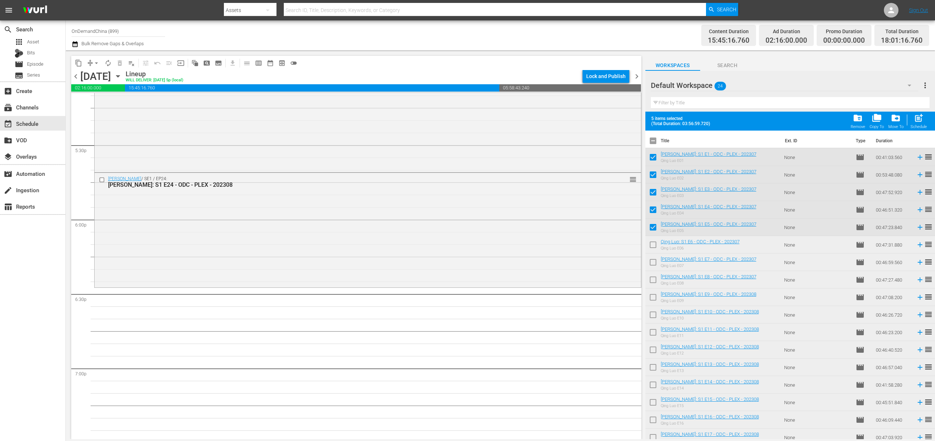
click at [650, 246] on input "checkbox" at bounding box center [652, 246] width 15 height 15
checkbox input "true"
click at [652, 267] on input "checkbox" at bounding box center [652, 263] width 15 height 15
checkbox input "true"
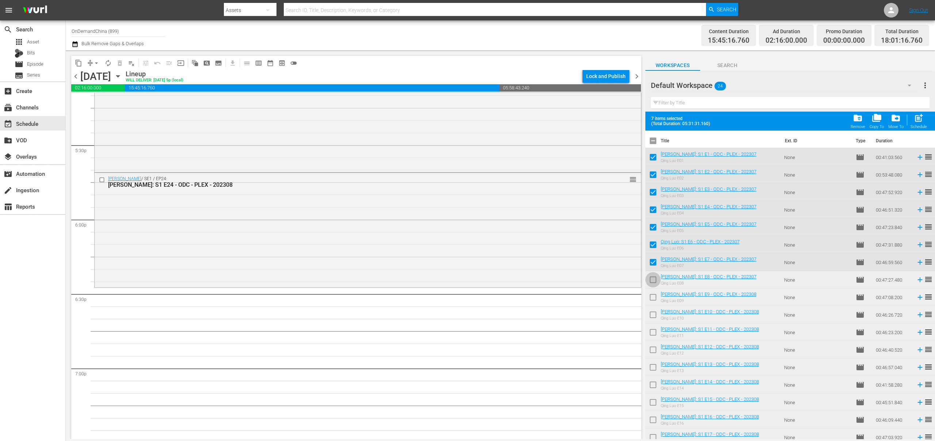
click at [652, 277] on input "checkbox" at bounding box center [652, 281] width 15 height 15
checkbox input "true"
click at [650, 293] on input "checkbox" at bounding box center [652, 298] width 15 height 15
checkbox input "true"
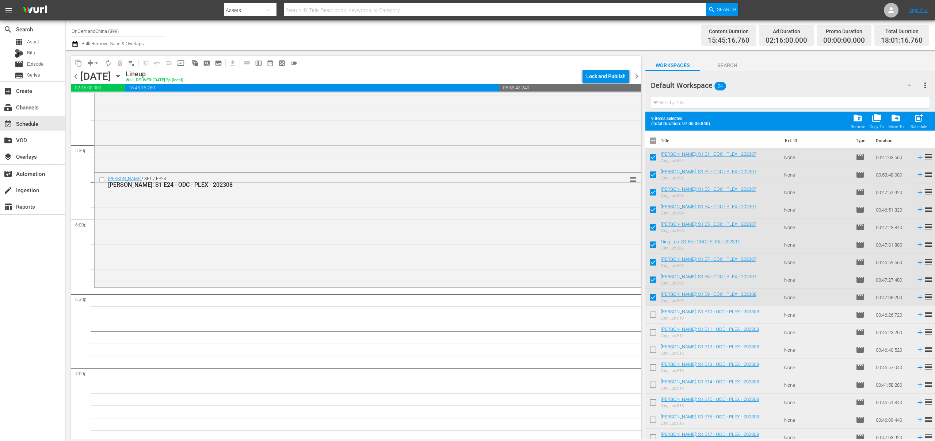
click at [653, 313] on input "checkbox" at bounding box center [652, 316] width 15 height 15
checkbox input "true"
click at [926, 124] on div "post_add Schedule" at bounding box center [918, 121] width 16 height 16
checkbox input "false"
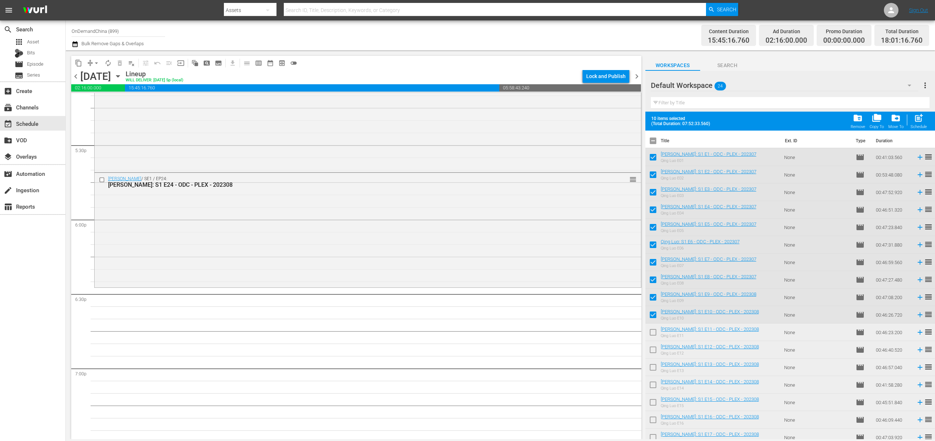
checkbox input "false"
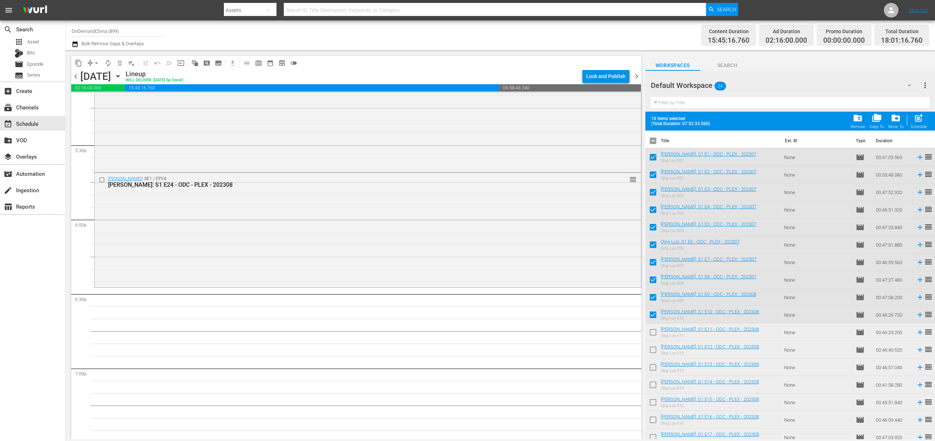
checkbox input "false"
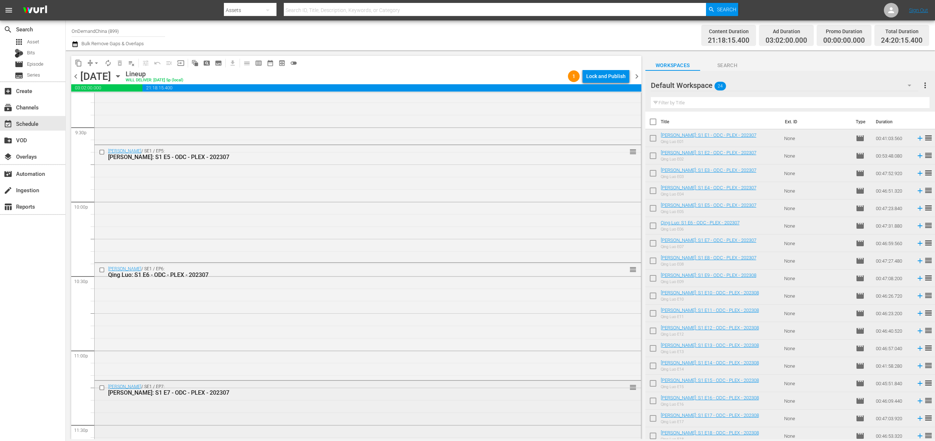
scroll to position [3344, 0]
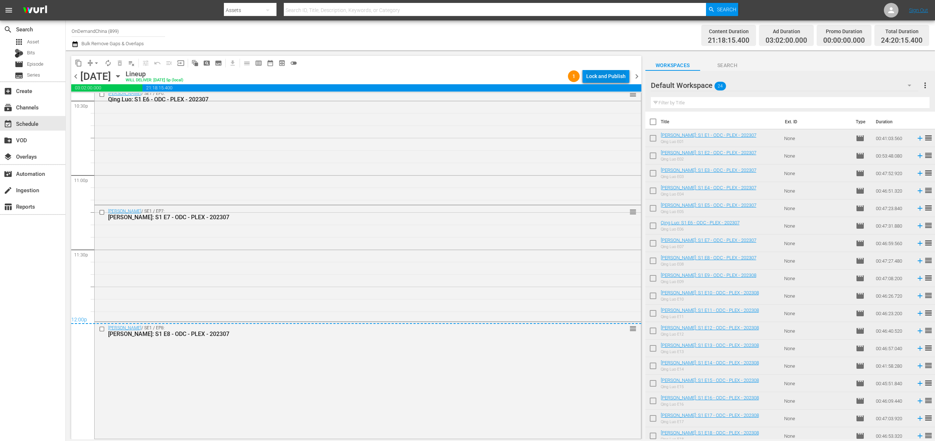
click at [605, 80] on div "Lock and Publish" at bounding box center [605, 76] width 39 height 13
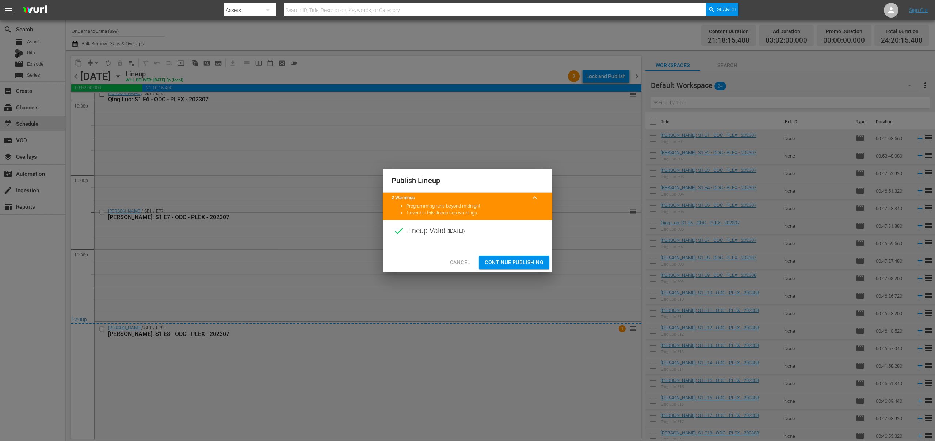
click at [526, 264] on span "Continue Publishing" at bounding box center [513, 262] width 59 height 9
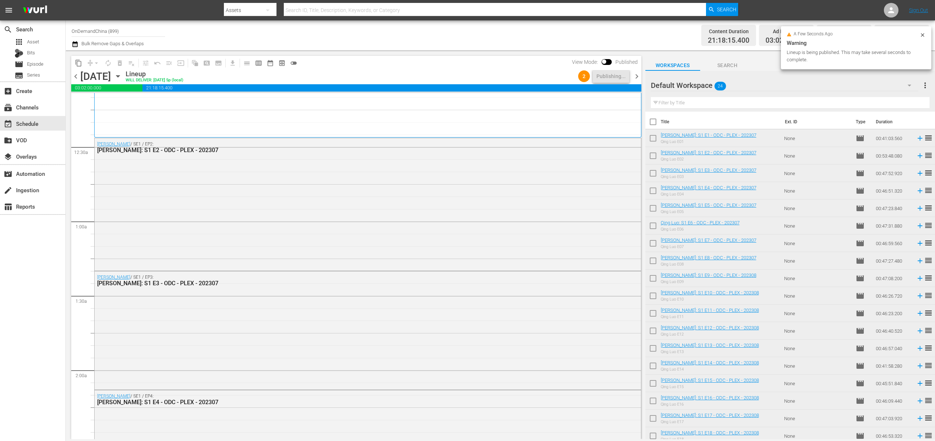
scroll to position [0, 0]
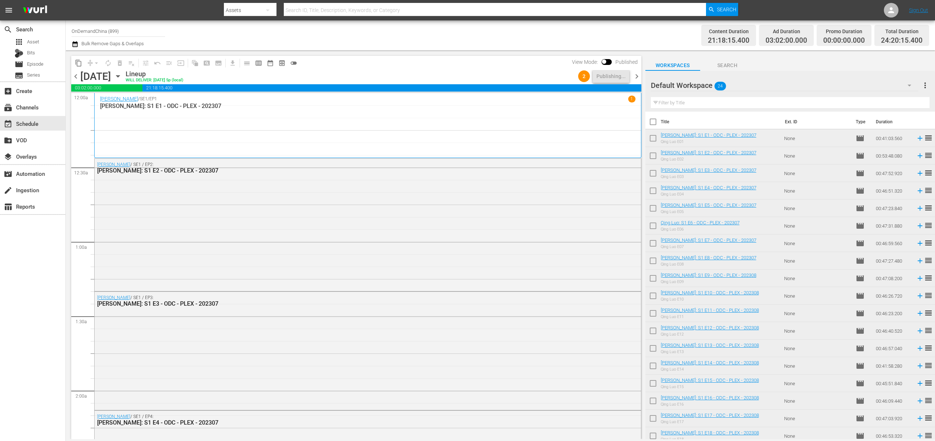
click at [635, 75] on span "chevron_right" at bounding box center [636, 76] width 9 height 9
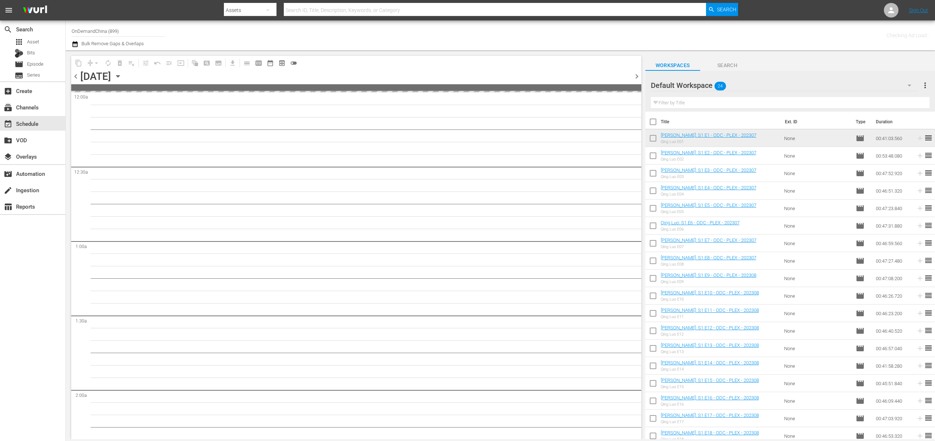
click at [623, 40] on div "Checking Ad Load.." at bounding box center [734, 35] width 390 height 26
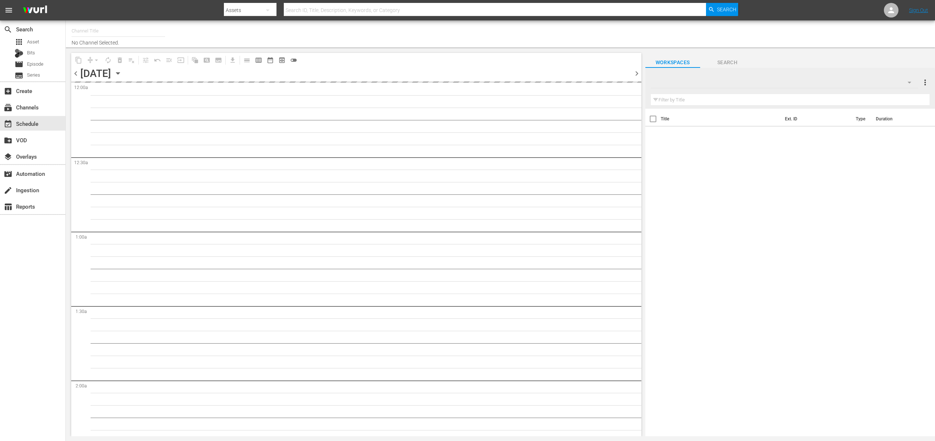
type input "OnDemandChina (899)"
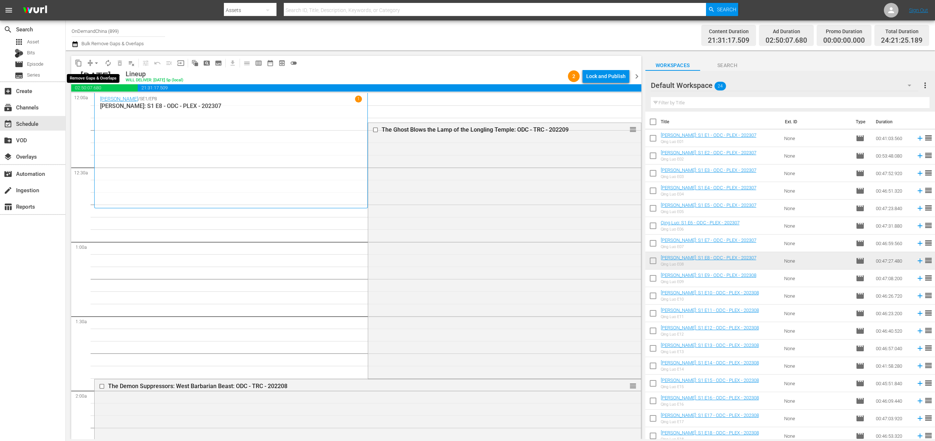
click at [96, 63] on span "arrow_drop_down" at bounding box center [96, 63] width 7 height 7
click at [93, 103] on li "Align to End of Previous Day" at bounding box center [96, 102] width 77 height 12
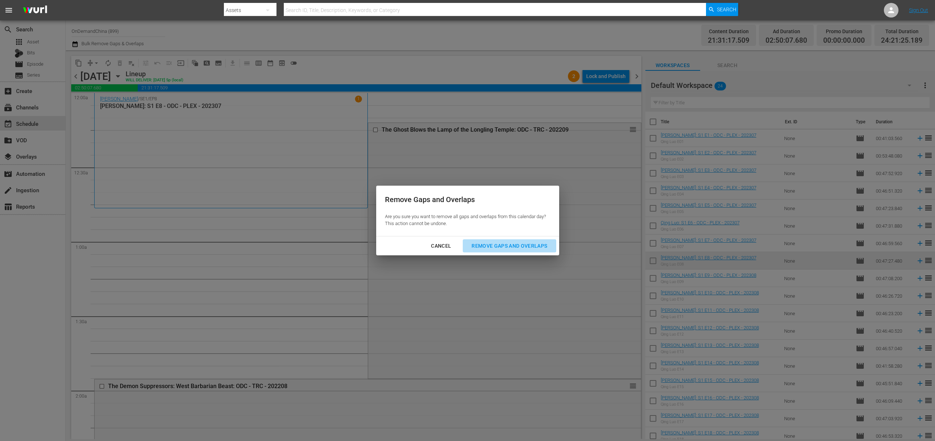
click at [500, 239] on button "Remove Gaps and Overlaps" at bounding box center [509, 246] width 93 height 14
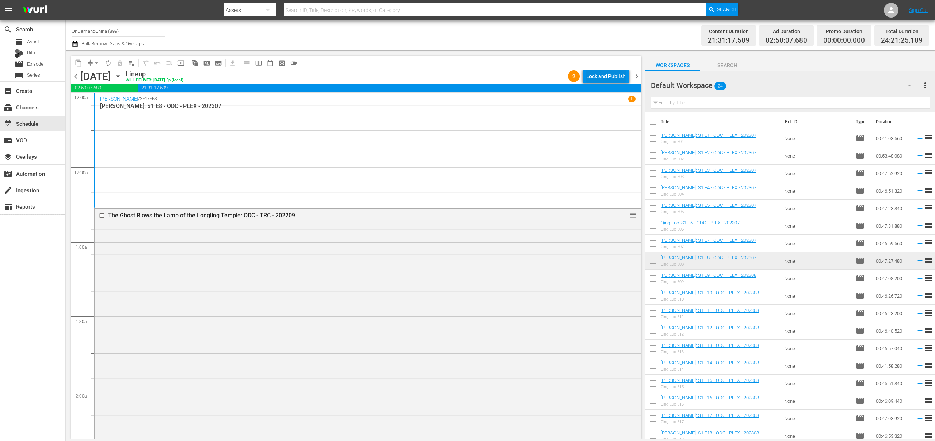
click at [587, 73] on div "Lock and Publish" at bounding box center [605, 76] width 39 height 13
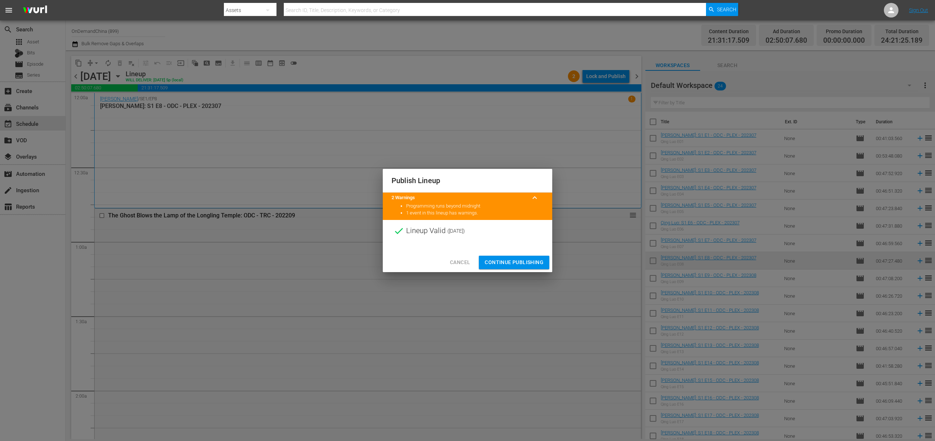
click at [510, 264] on span "Continue Publishing" at bounding box center [513, 262] width 59 height 9
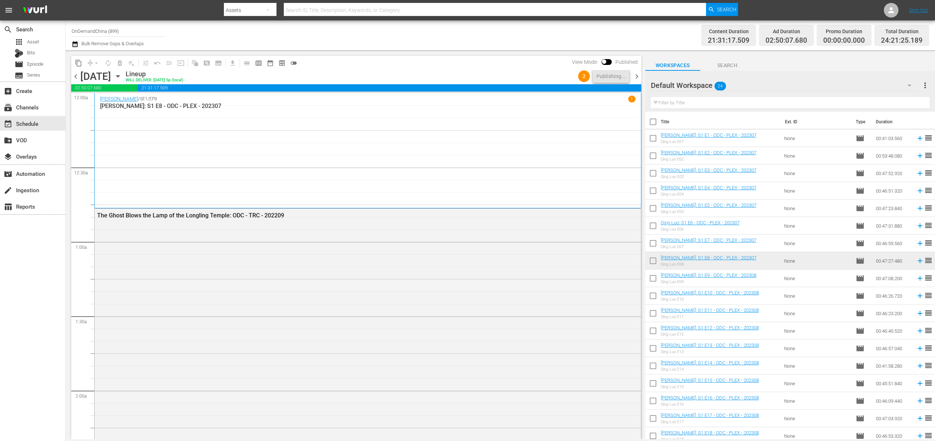
click at [637, 74] on span "chevron_right" at bounding box center [636, 76] width 9 height 9
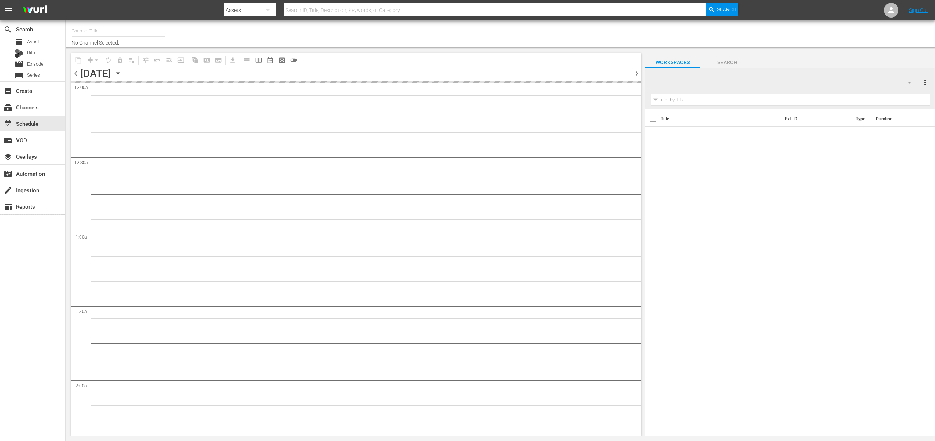
type input "OnDemandChina (899)"
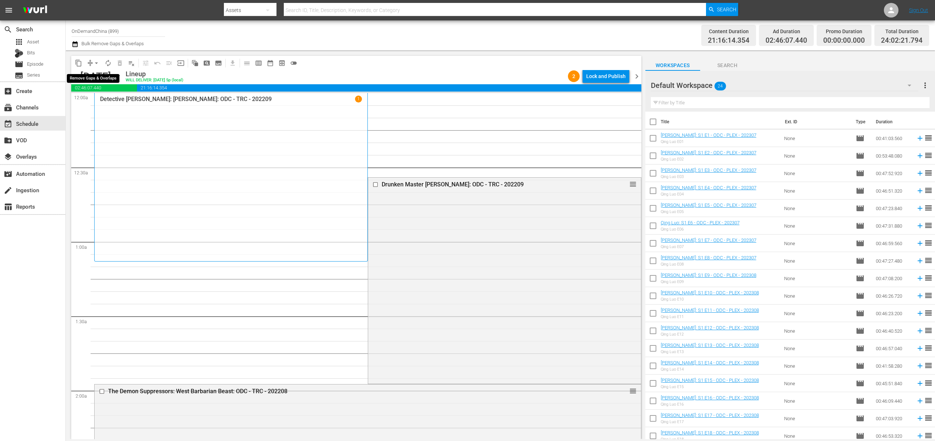
click at [91, 60] on span "compress" at bounding box center [90, 63] width 7 height 7
click at [90, 64] on span "compress" at bounding box center [90, 63] width 7 height 7
click at [92, 62] on button "arrow_drop_down" at bounding box center [97, 63] width 12 height 12
click at [101, 100] on li "Align to End of Previous Day" at bounding box center [96, 102] width 77 height 12
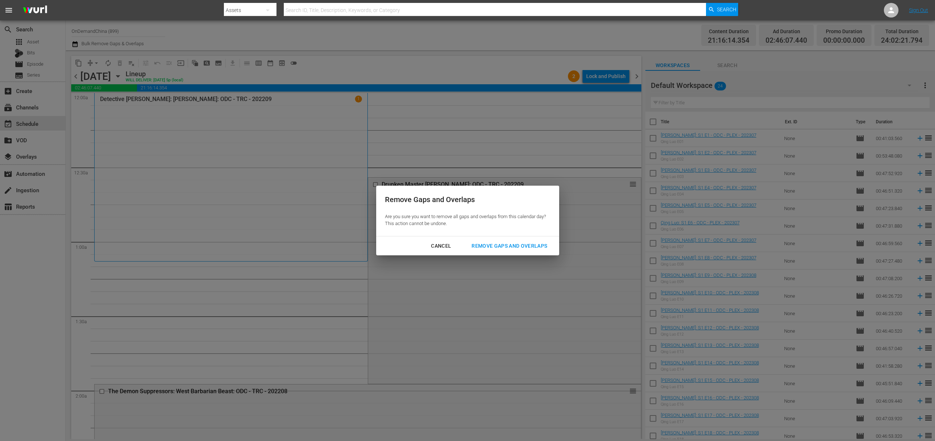
click at [530, 249] on div "Remove Gaps and Overlaps" at bounding box center [508, 246] width 87 height 9
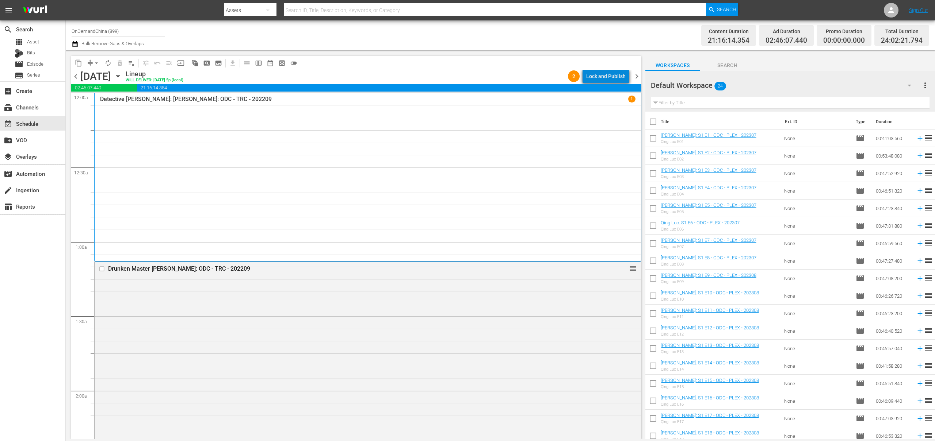
click at [614, 77] on div "Lock and Publish" at bounding box center [605, 76] width 39 height 13
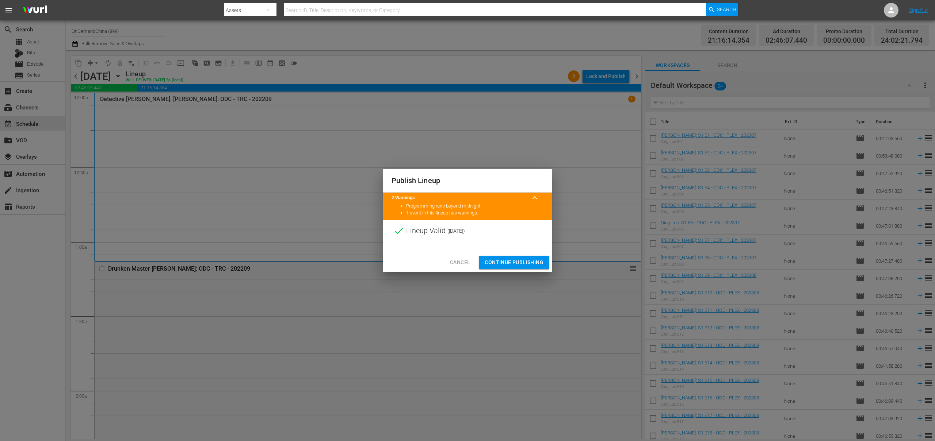
click at [502, 252] on div at bounding box center [467, 247] width 169 height 11
click at [506, 264] on span "Continue Publishing" at bounding box center [513, 262] width 59 height 9
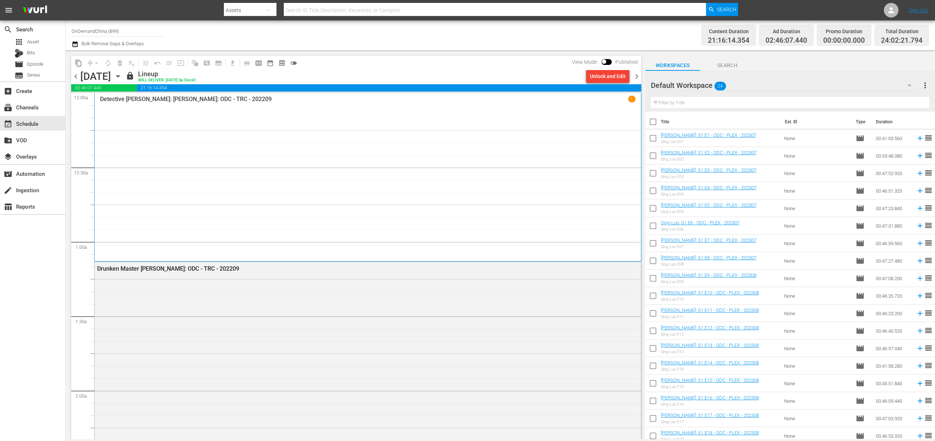
click at [639, 74] on span "chevron_right" at bounding box center [636, 76] width 9 height 9
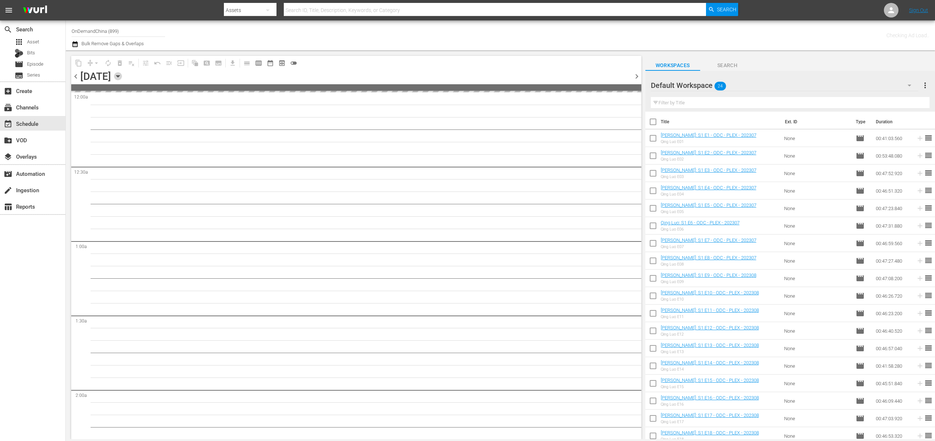
click at [122, 78] on icon "button" at bounding box center [118, 76] width 8 height 8
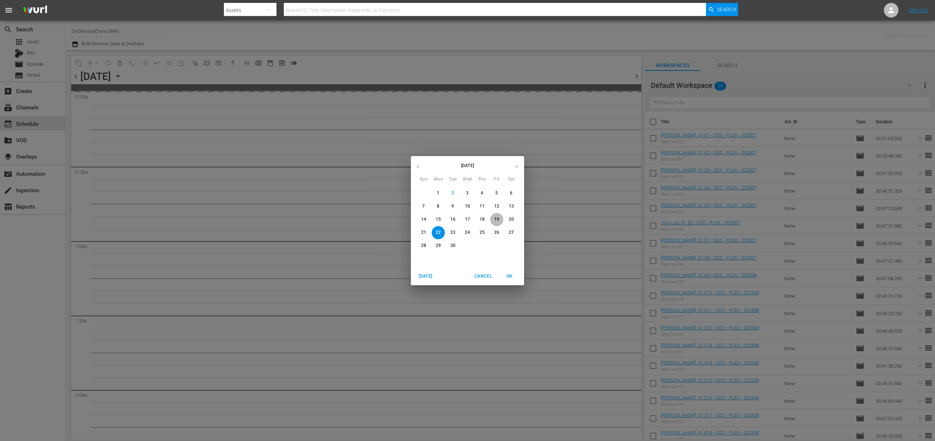
click at [499, 219] on span "19" at bounding box center [496, 219] width 13 height 6
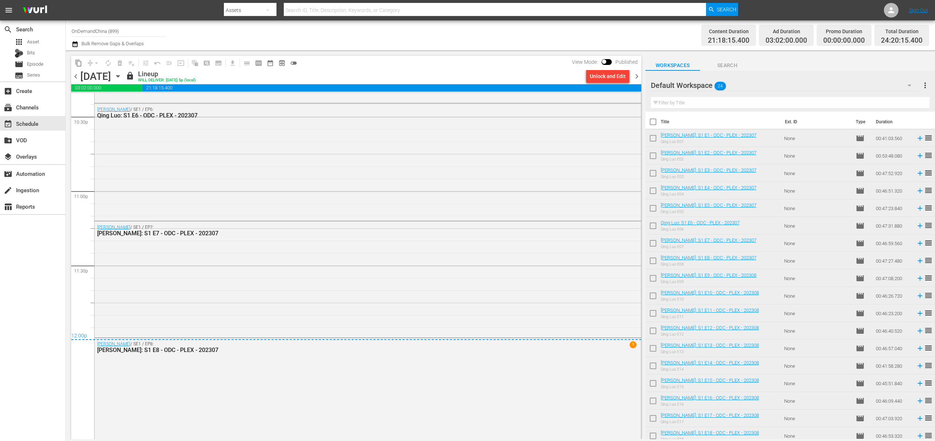
scroll to position [3344, 0]
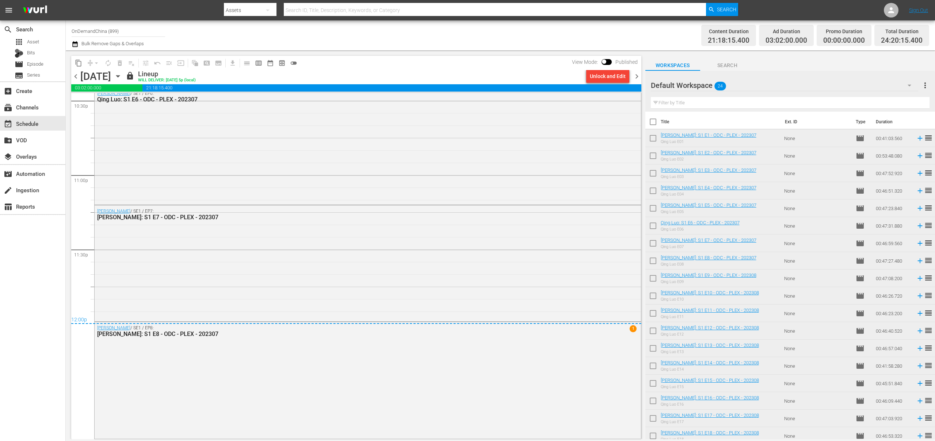
click at [119, 76] on icon "button" at bounding box center [117, 77] width 3 height 2
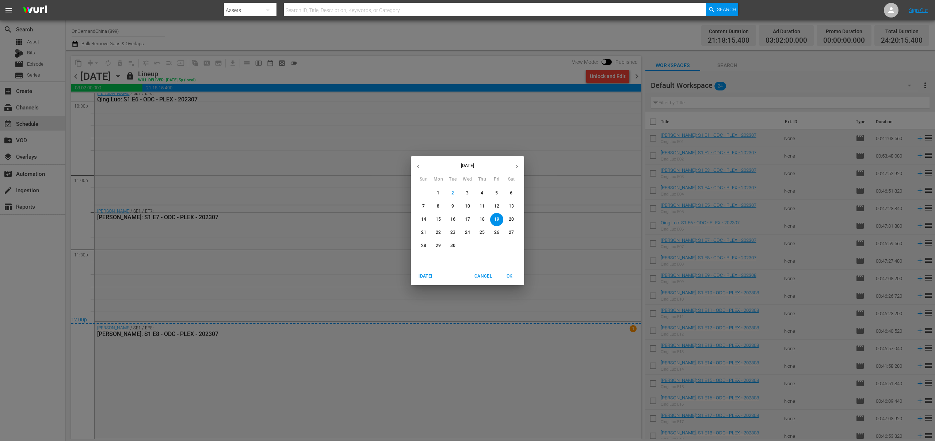
click at [440, 231] on p "22" at bounding box center [438, 233] width 5 height 6
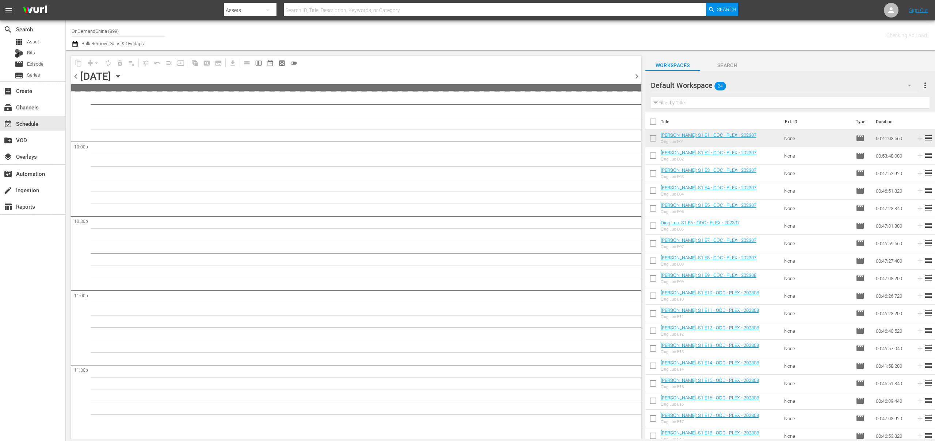
scroll to position [3228, 0]
click at [652, 124] on input "checkbox" at bounding box center [652, 123] width 15 height 15
checkbox input "true"
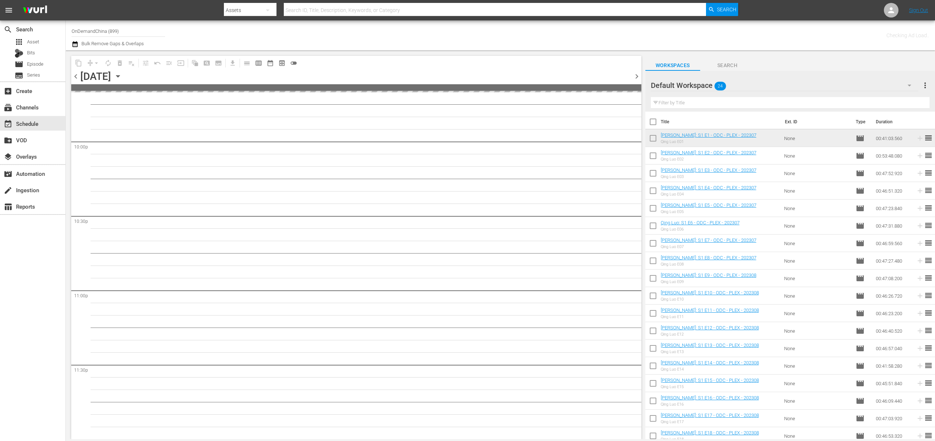
checkbox input "true"
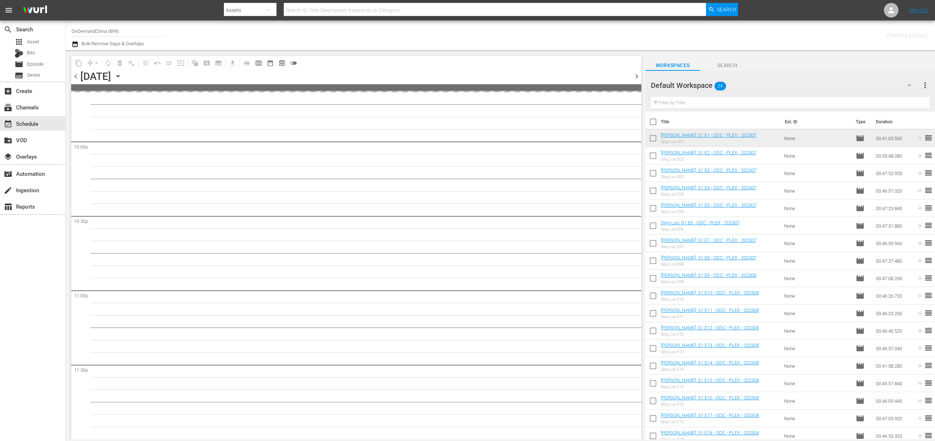
checkbox input "true"
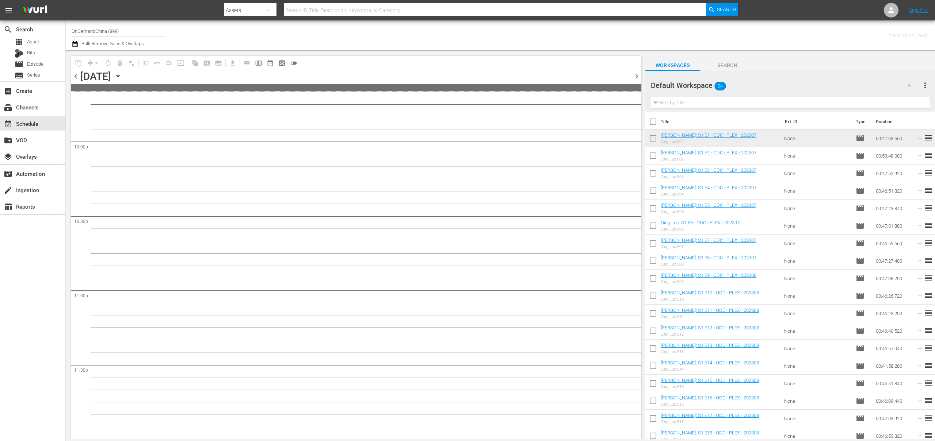
checkbox input "true"
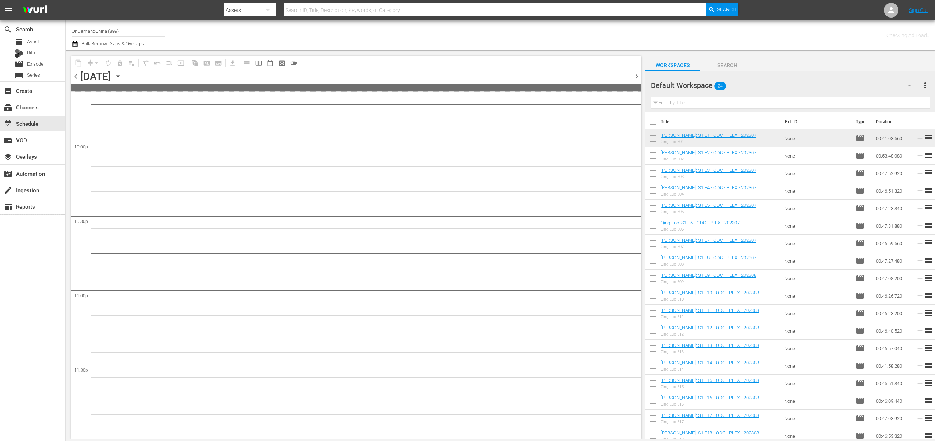
checkbox input "true"
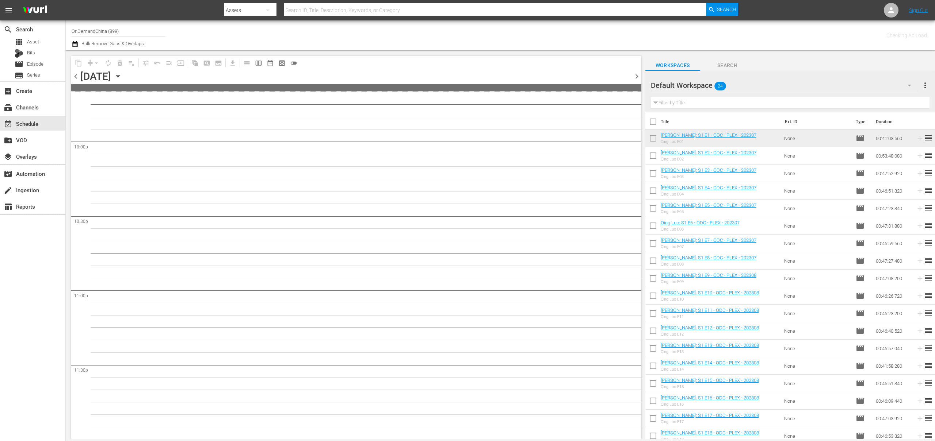
checkbox input "true"
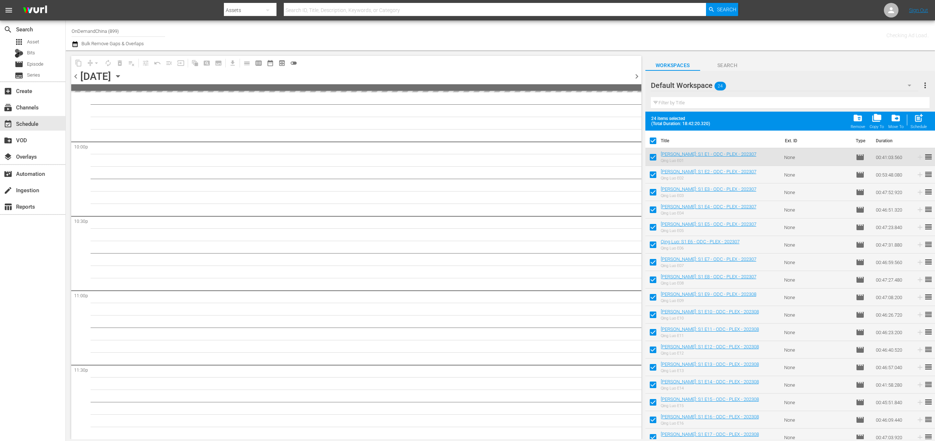
click at [656, 279] on input "checkbox" at bounding box center [652, 281] width 15 height 15
checkbox input "false"
click at [651, 264] on input "checkbox" at bounding box center [652, 263] width 15 height 15
checkbox input "false"
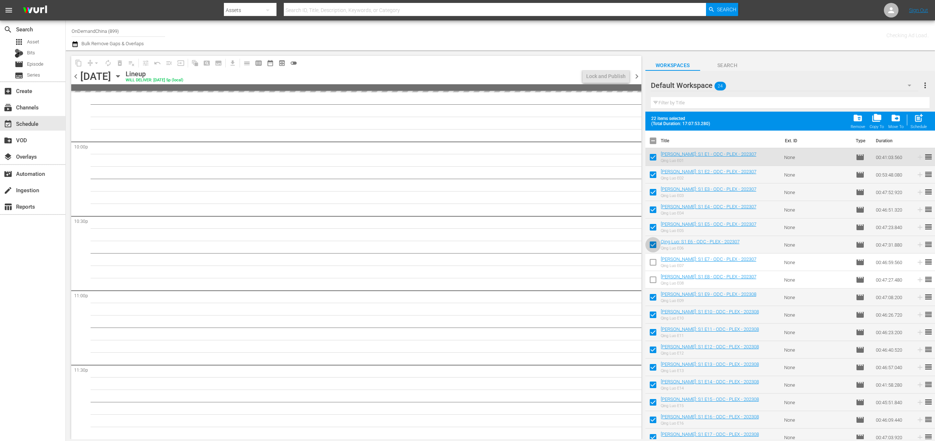
click at [652, 247] on input "checkbox" at bounding box center [652, 246] width 15 height 15
checkbox input "false"
click at [654, 228] on input "checkbox" at bounding box center [652, 228] width 15 height 15
checkbox input "false"
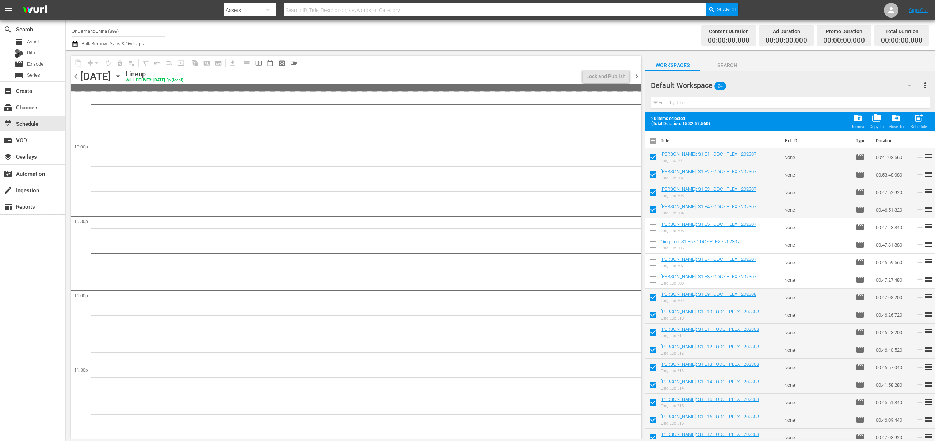
click at [656, 211] on input "checkbox" at bounding box center [652, 211] width 15 height 15
checkbox input "false"
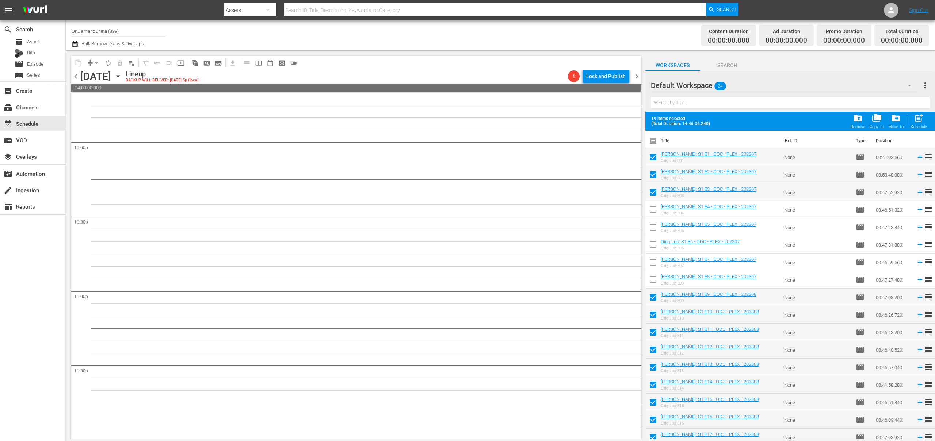
click at [653, 193] on input "checkbox" at bounding box center [652, 193] width 15 height 15
checkbox input "false"
click at [651, 167] on span at bounding box center [652, 174] width 15 height 15
click at [652, 158] on input "checkbox" at bounding box center [652, 158] width 15 height 15
checkbox input "false"
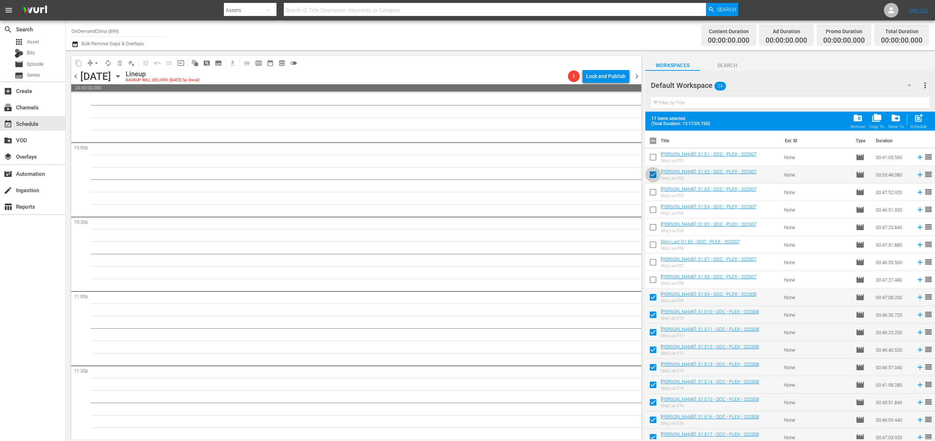
click at [655, 179] on input "checkbox" at bounding box center [652, 176] width 15 height 15
checkbox input "false"
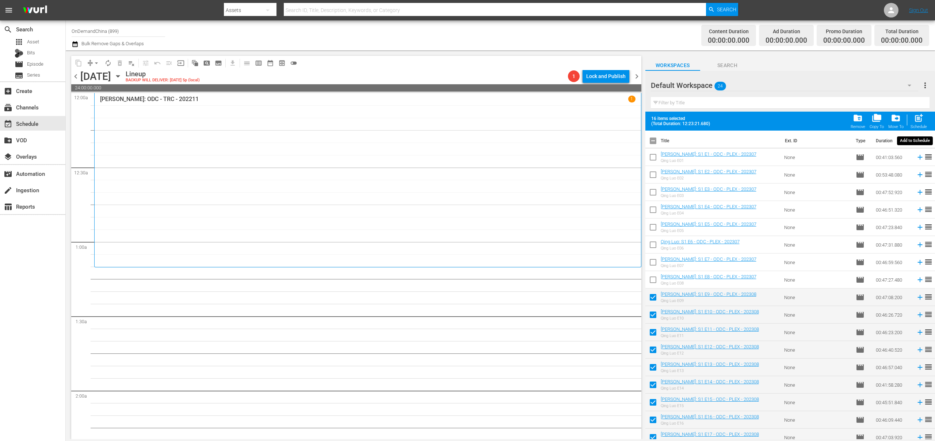
click at [917, 123] on div "post_add Schedule" at bounding box center [918, 121] width 16 height 16
checkbox input "false"
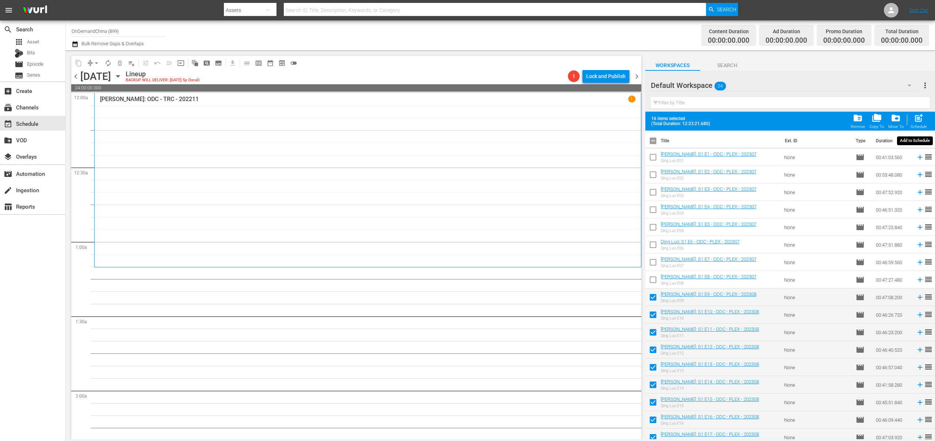
checkbox input "false"
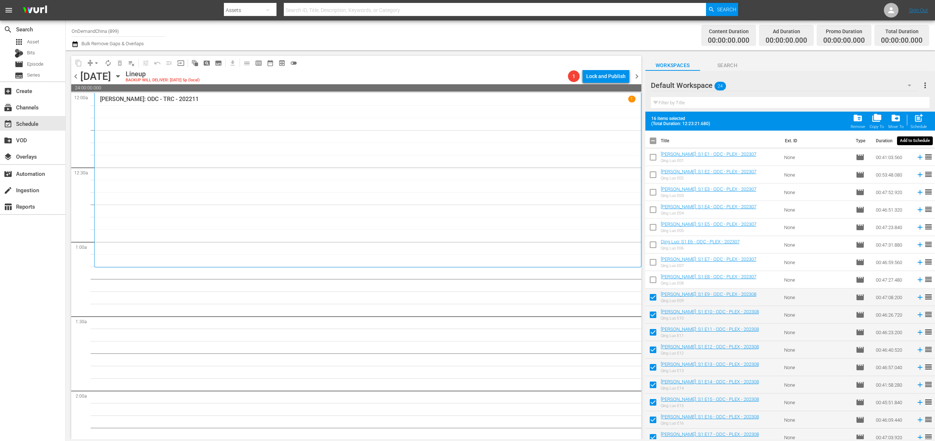
checkbox input "false"
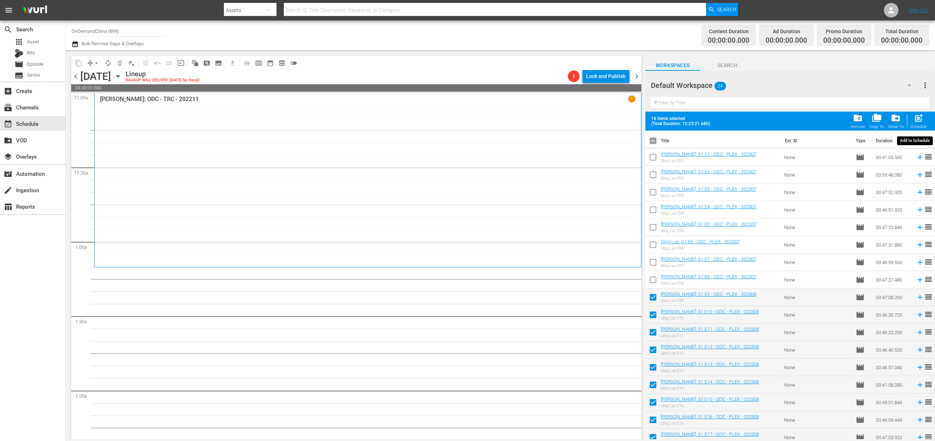
checkbox input "false"
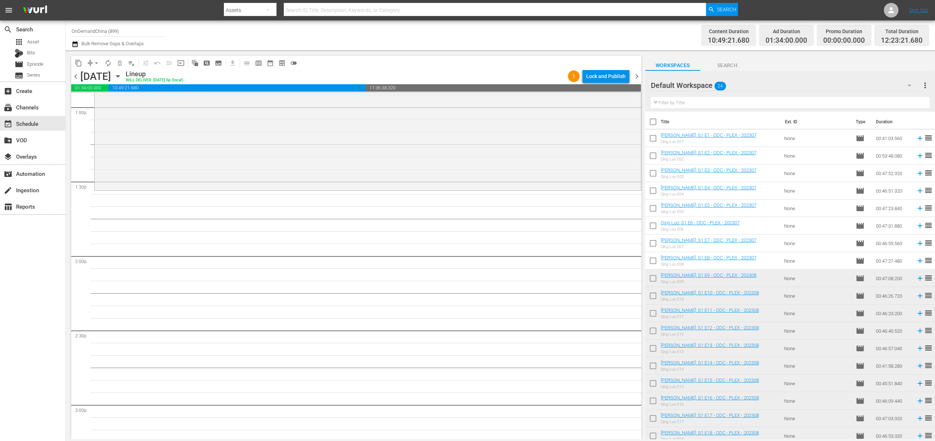
scroll to position [1907, 0]
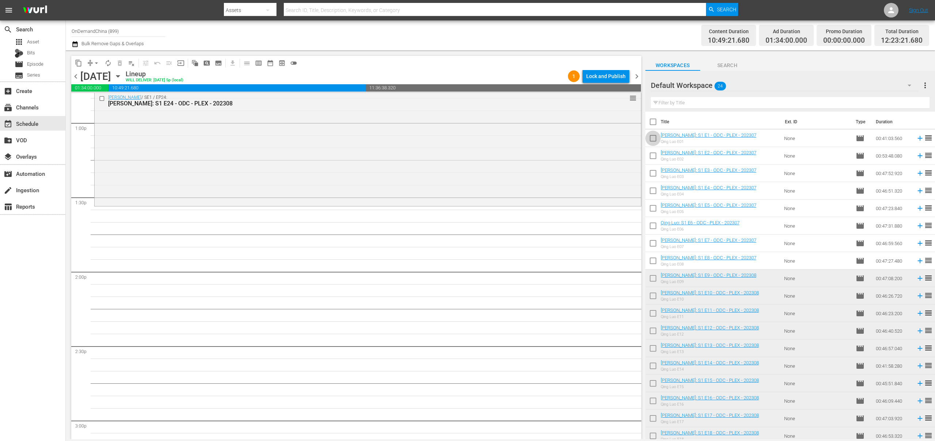
click at [654, 142] on input "checkbox" at bounding box center [652, 139] width 15 height 15
checkbox input "true"
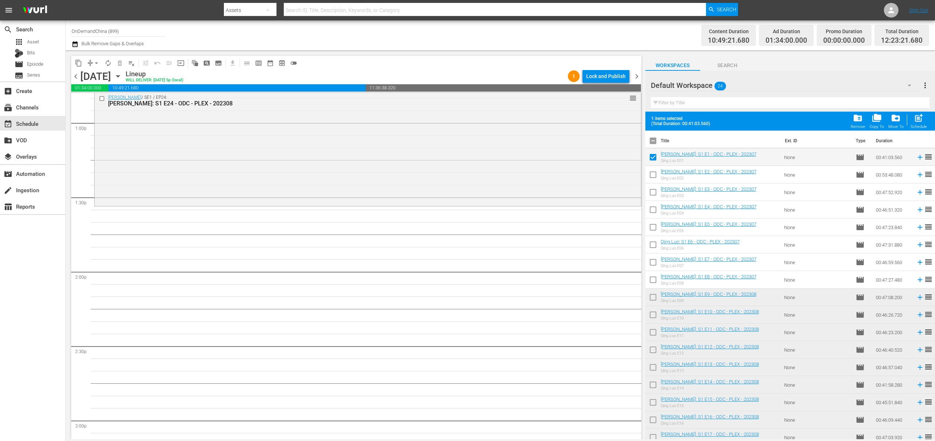
click at [652, 173] on input "checkbox" at bounding box center [652, 176] width 15 height 15
checkbox input "true"
click at [652, 190] on input "checkbox" at bounding box center [652, 193] width 15 height 15
checkbox input "true"
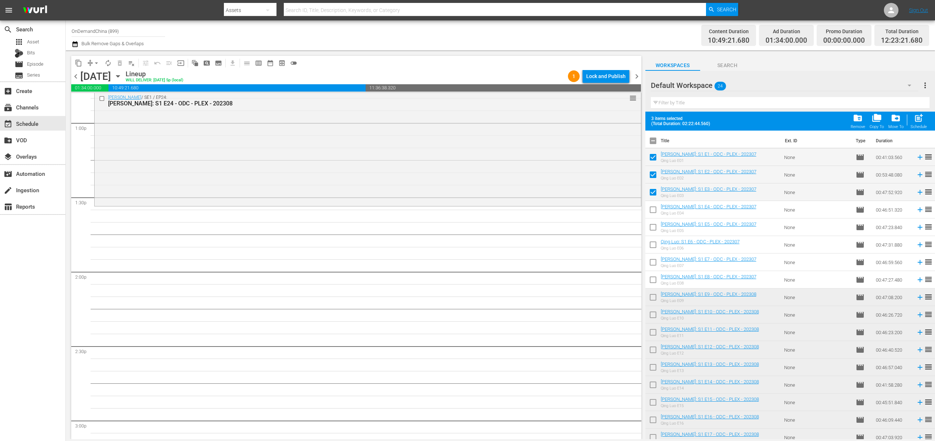
click at [652, 214] on input "checkbox" at bounding box center [652, 211] width 15 height 15
checkbox input "true"
click at [652, 227] on input "checkbox" at bounding box center [652, 228] width 15 height 15
checkbox input "true"
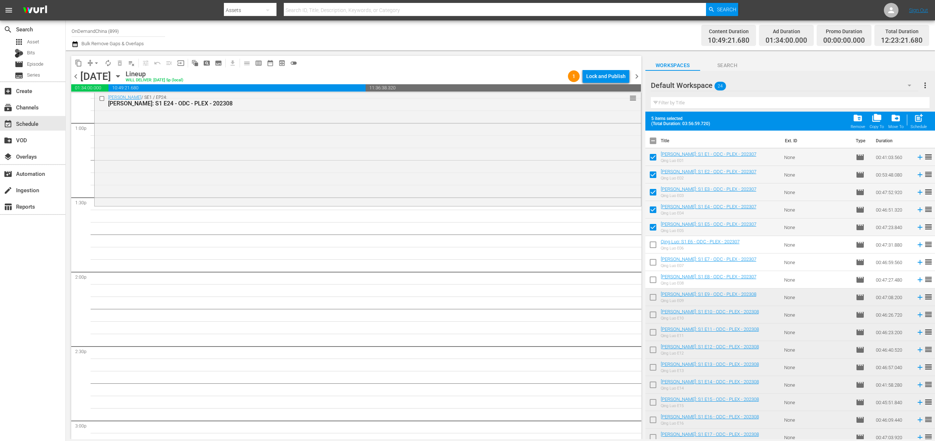
click at [652, 246] on input "checkbox" at bounding box center [652, 246] width 15 height 15
checkbox input "true"
click at [648, 269] on input "checkbox" at bounding box center [652, 263] width 15 height 15
checkbox input "true"
click at [651, 281] on input "checkbox" at bounding box center [652, 281] width 15 height 15
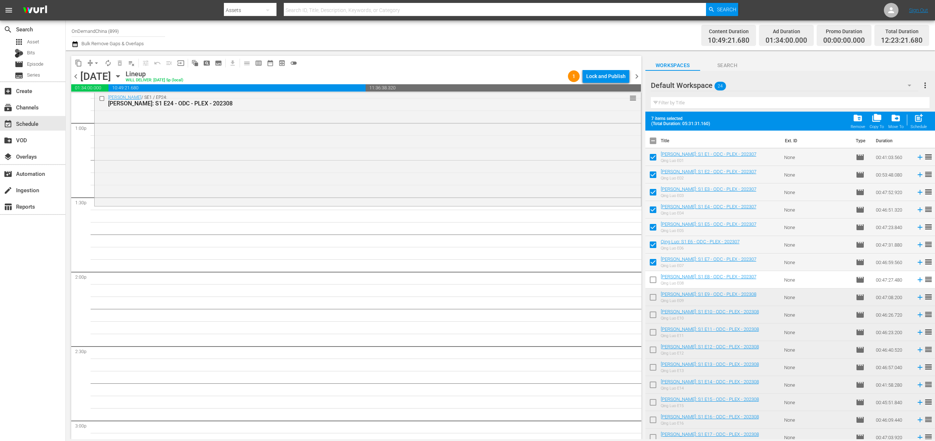
checkbox input "true"
click at [653, 302] on input "checkbox" at bounding box center [652, 298] width 15 height 15
checkbox input "true"
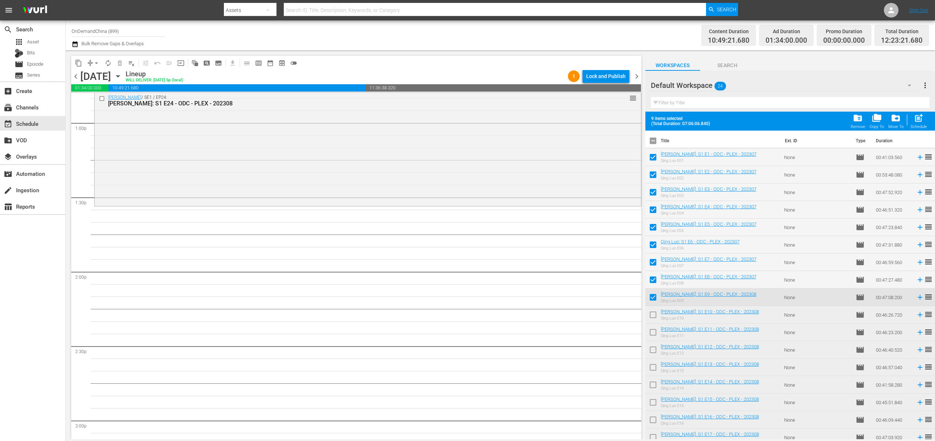
click at [654, 314] on input "checkbox" at bounding box center [652, 316] width 15 height 15
checkbox input "true"
click at [921, 124] on div "Schedule" at bounding box center [918, 126] width 16 height 5
checkbox input "false"
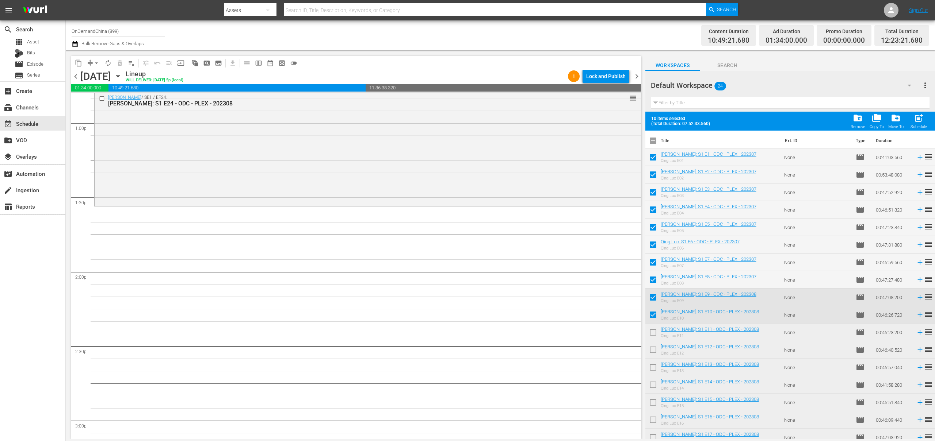
checkbox input "false"
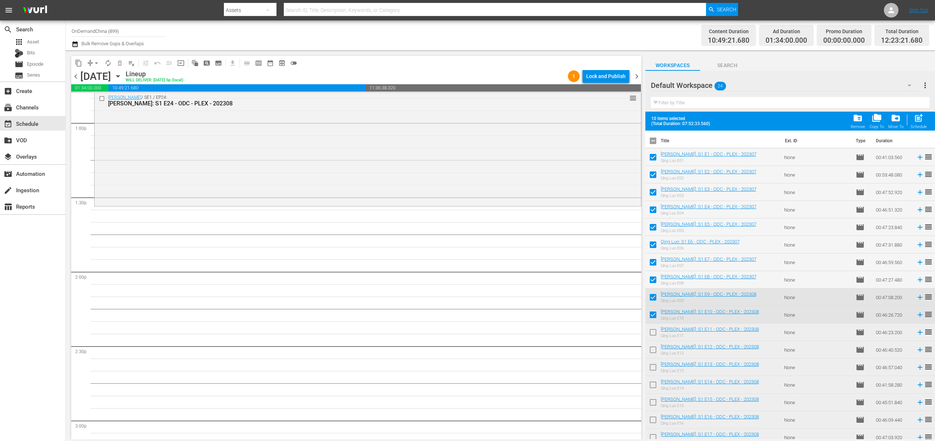
checkbox input "false"
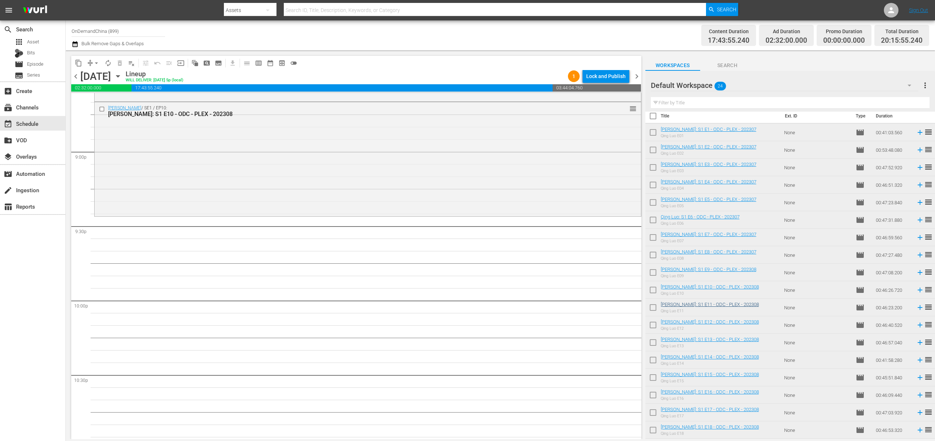
scroll to position [13, 0]
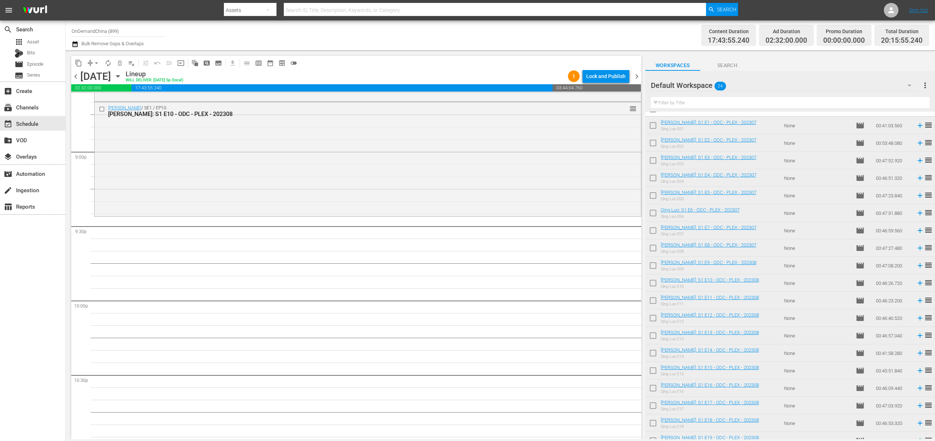
click at [652, 303] on input "checkbox" at bounding box center [652, 302] width 15 height 15
checkbox input "true"
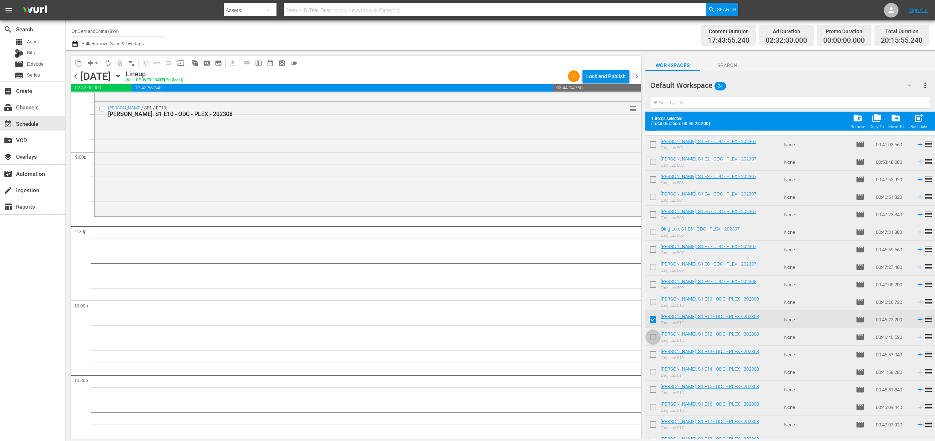
click at [655, 338] on input "checkbox" at bounding box center [652, 338] width 15 height 15
checkbox input "true"
click at [655, 353] on input "checkbox" at bounding box center [652, 356] width 15 height 15
checkbox input "true"
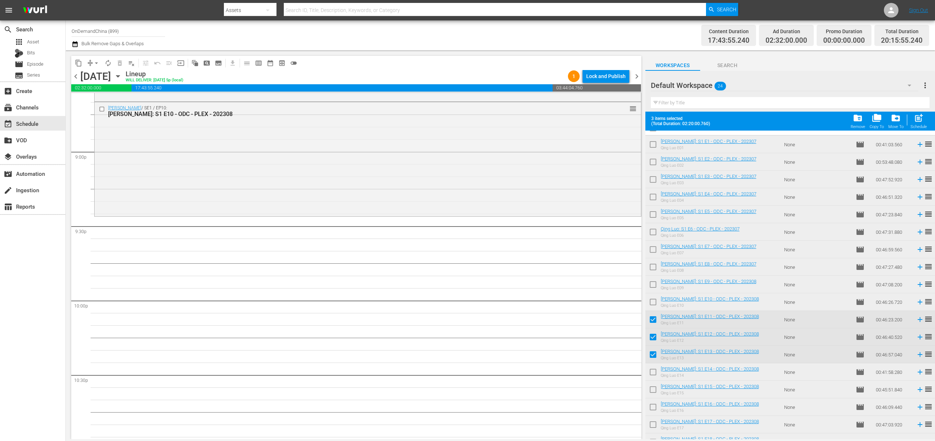
click at [654, 374] on input "checkbox" at bounding box center [652, 373] width 15 height 15
checkbox input "true"
click at [651, 396] on input "checkbox" at bounding box center [652, 391] width 15 height 15
checkbox input "true"
click at [655, 407] on input "checkbox" at bounding box center [652, 408] width 15 height 15
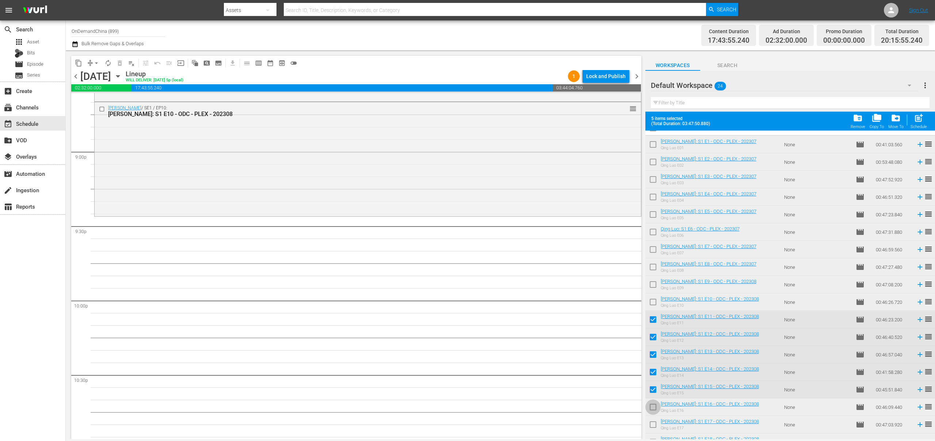
checkbox input "true"
click at [919, 120] on span "post_add" at bounding box center [918, 118] width 10 height 10
checkbox input "false"
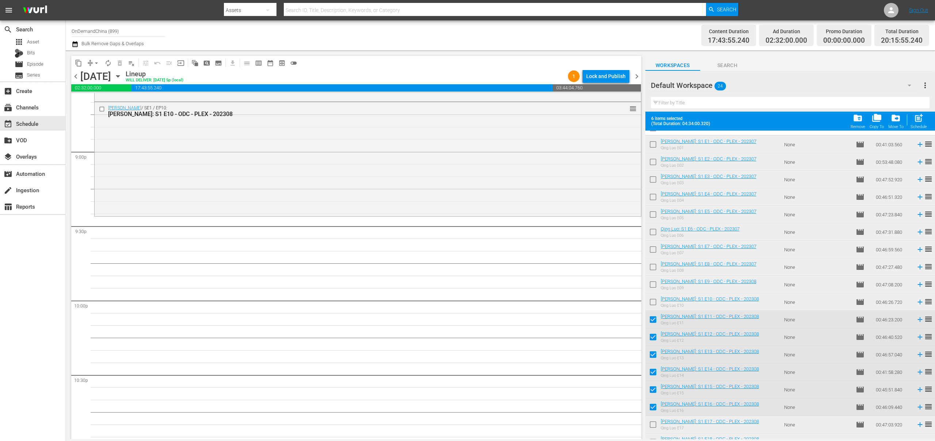
checkbox input "false"
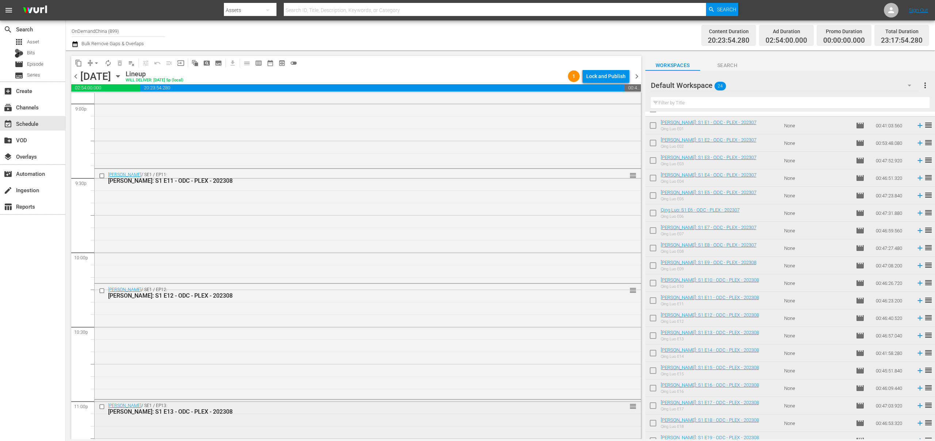
scroll to position [3298, 0]
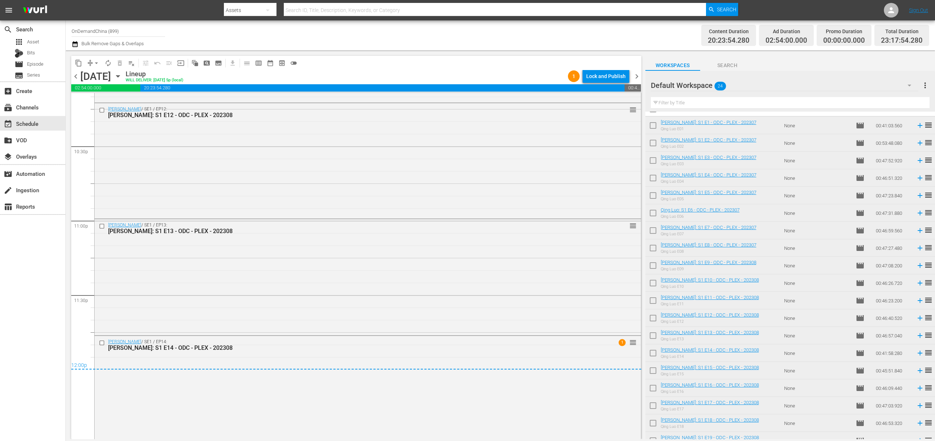
click at [614, 73] on div "Lock and Publish" at bounding box center [605, 76] width 39 height 13
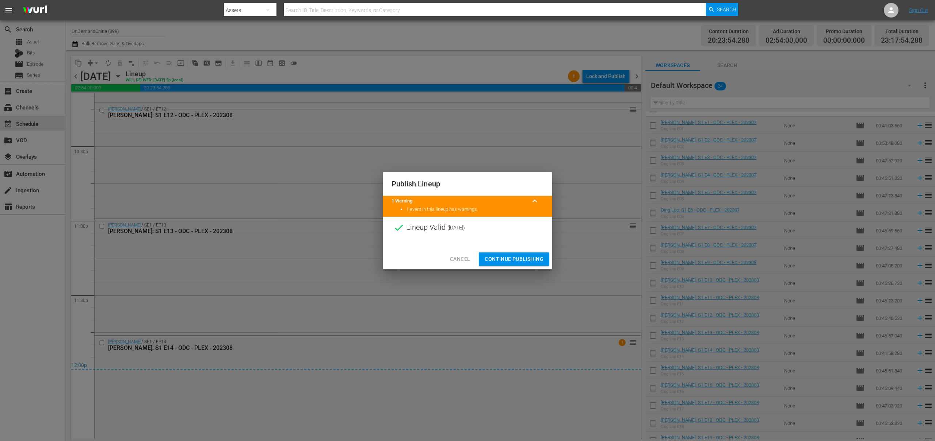
click at [527, 258] on span "Continue Publishing" at bounding box center [513, 259] width 59 height 9
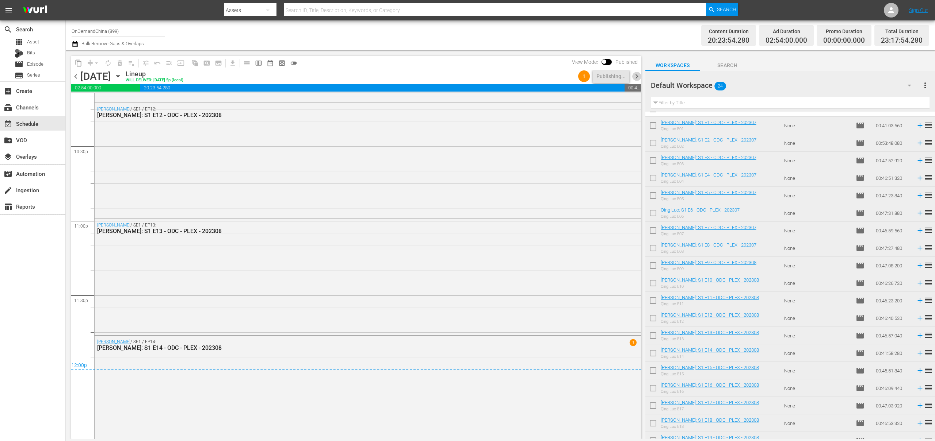
click at [637, 73] on span "chevron_right" at bounding box center [636, 76] width 9 height 9
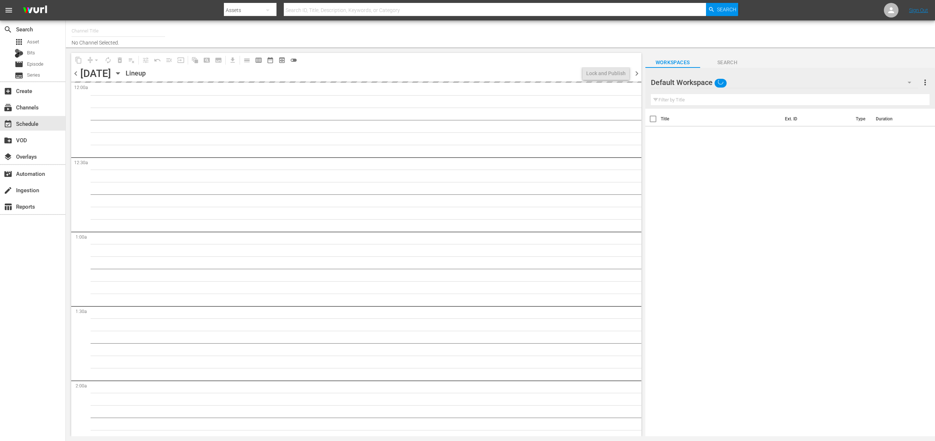
type input "OnDemandChina (899)"
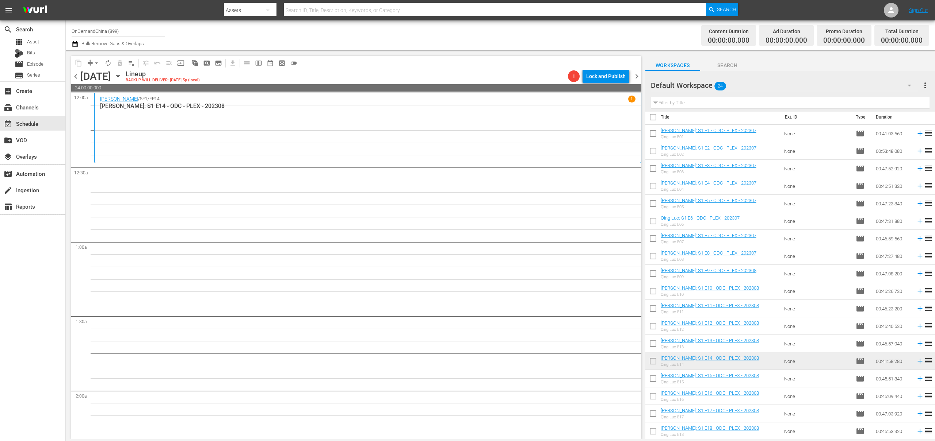
scroll to position [110, 0]
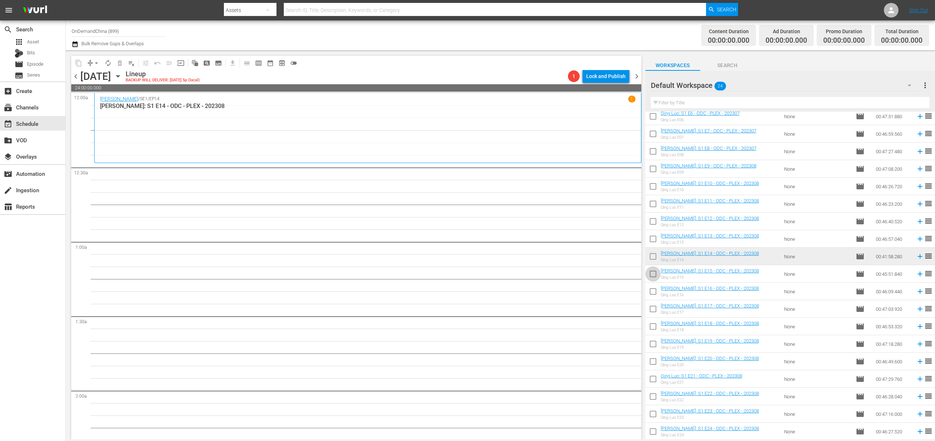
click at [653, 275] on input "checkbox" at bounding box center [652, 275] width 15 height 15
checkbox input "true"
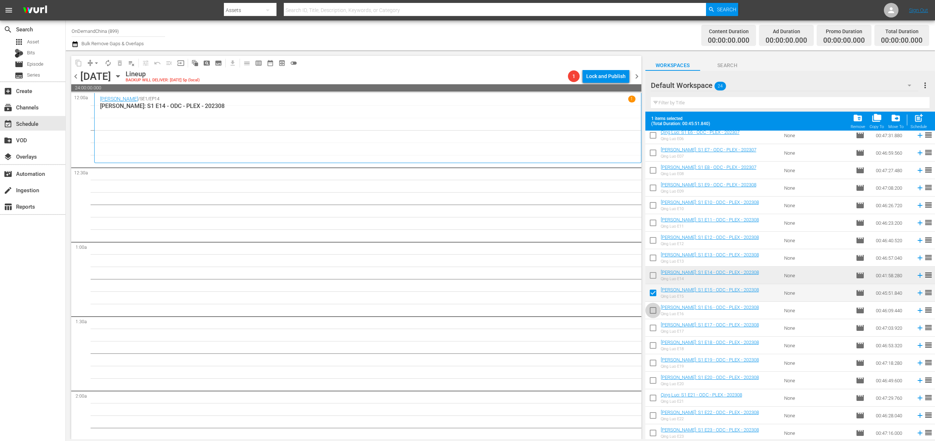
click at [653, 312] on input "checkbox" at bounding box center [652, 311] width 15 height 15
checkbox input "true"
click at [655, 326] on input "checkbox" at bounding box center [652, 329] width 15 height 15
checkbox input "true"
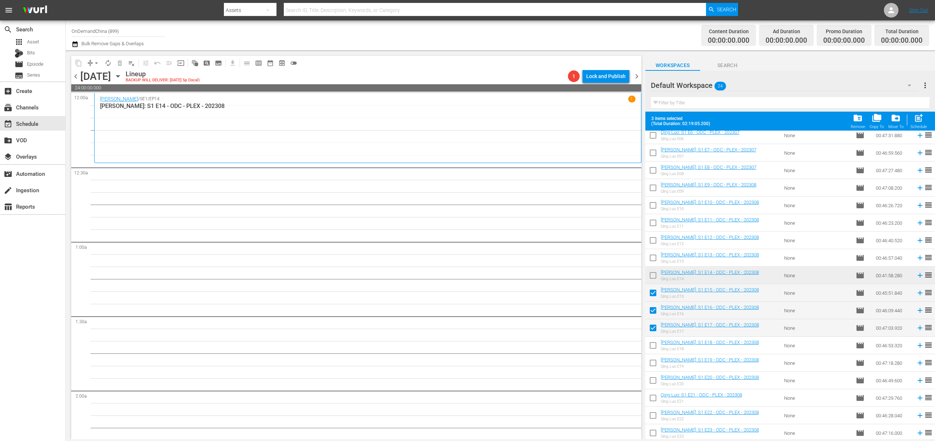
click at [654, 342] on input "checkbox" at bounding box center [652, 347] width 15 height 15
checkbox input "true"
click at [655, 364] on input "checkbox" at bounding box center [652, 364] width 15 height 15
checkbox input "true"
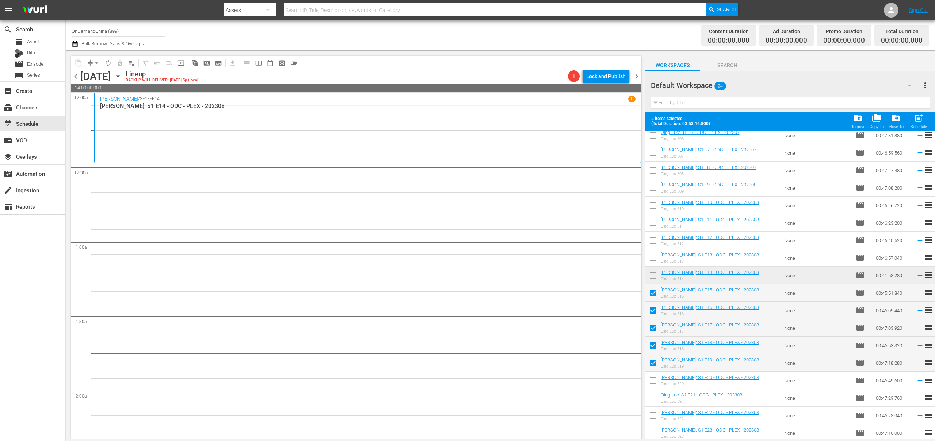
click at [653, 377] on input "checkbox" at bounding box center [652, 382] width 15 height 15
checkbox input "true"
click at [652, 404] on input "checkbox" at bounding box center [652, 399] width 15 height 15
checkbox input "true"
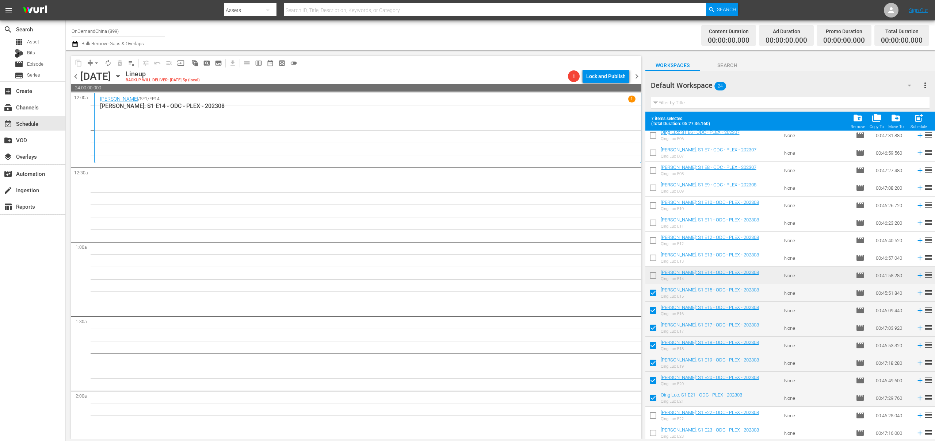
click at [654, 420] on input "checkbox" at bounding box center [652, 417] width 15 height 15
checkbox input "true"
click at [651, 436] on input "checkbox" at bounding box center [652, 434] width 15 height 15
checkbox input "true"
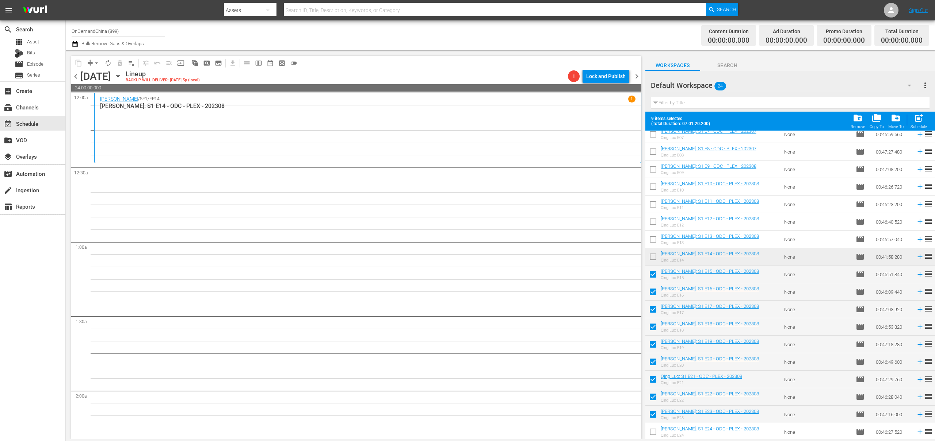
scroll to position [129, 0]
click at [655, 433] on input "checkbox" at bounding box center [652, 433] width 15 height 15
checkbox input "true"
click at [917, 126] on div "Schedule" at bounding box center [918, 126] width 16 height 5
checkbox input "false"
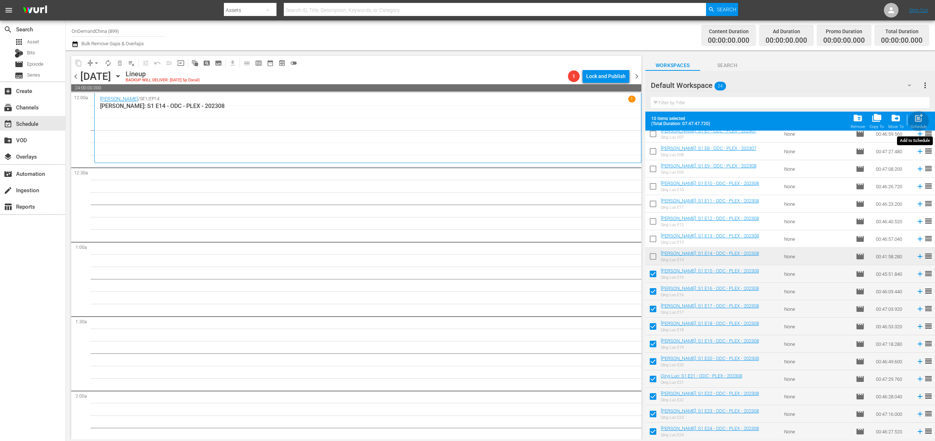
checkbox input "false"
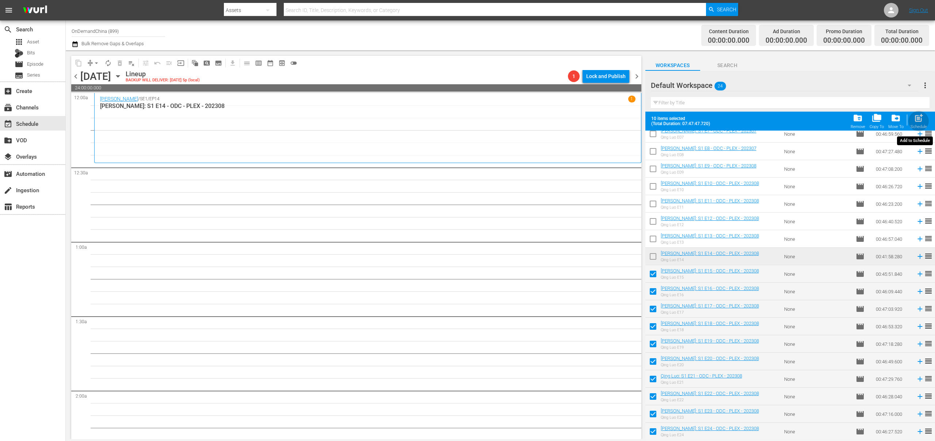
checkbox input "false"
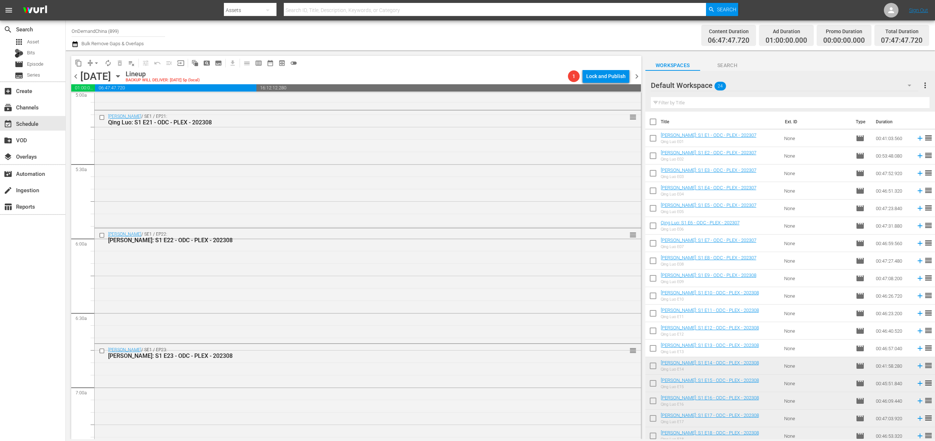
scroll to position [999, 0]
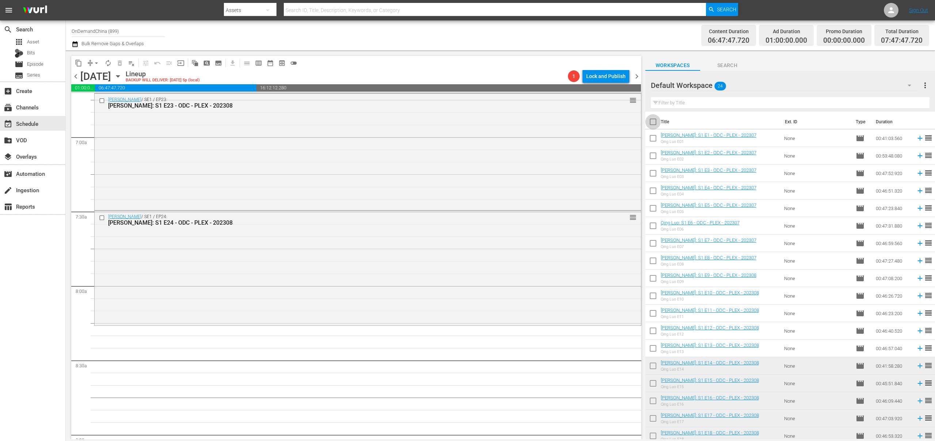
click at [651, 122] on input "checkbox" at bounding box center [652, 123] width 15 height 15
checkbox input "true"
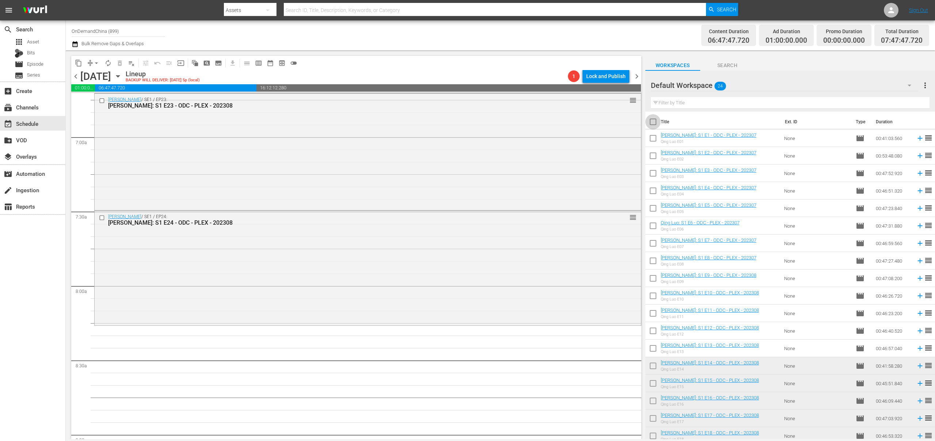
checkbox input "true"
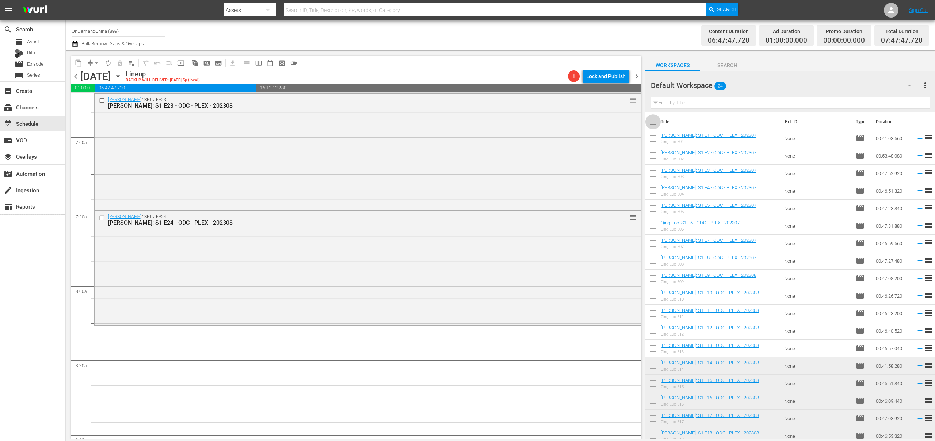
checkbox input "true"
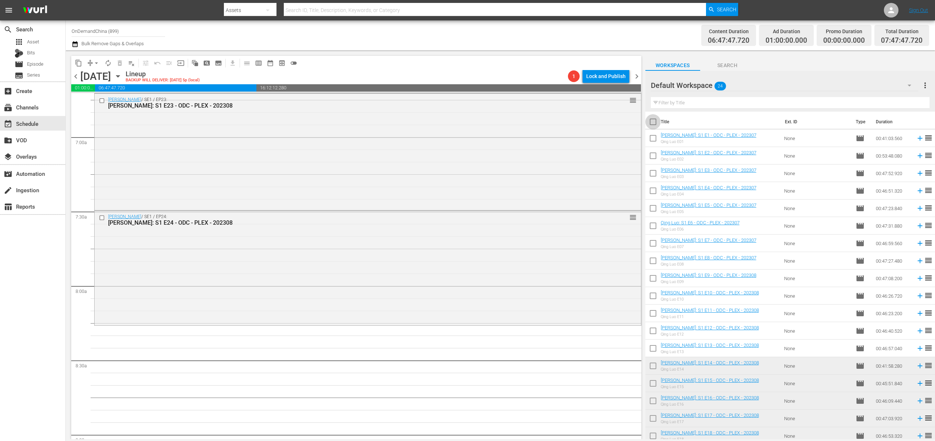
checkbox input "true"
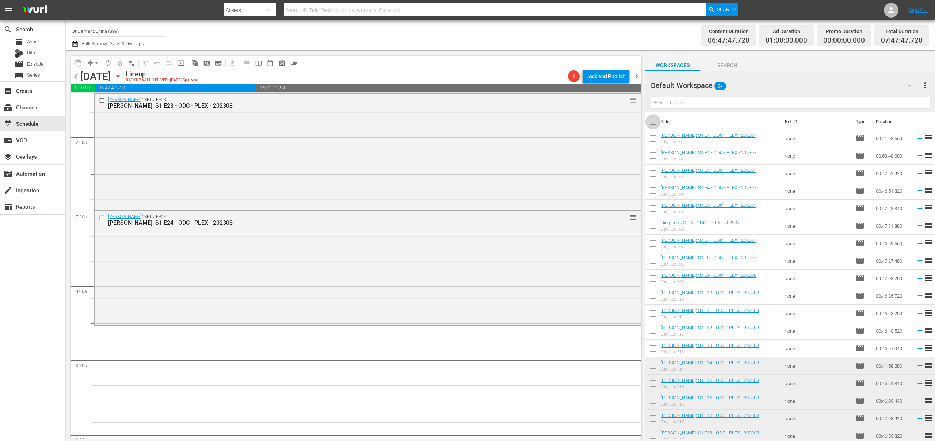
checkbox input "true"
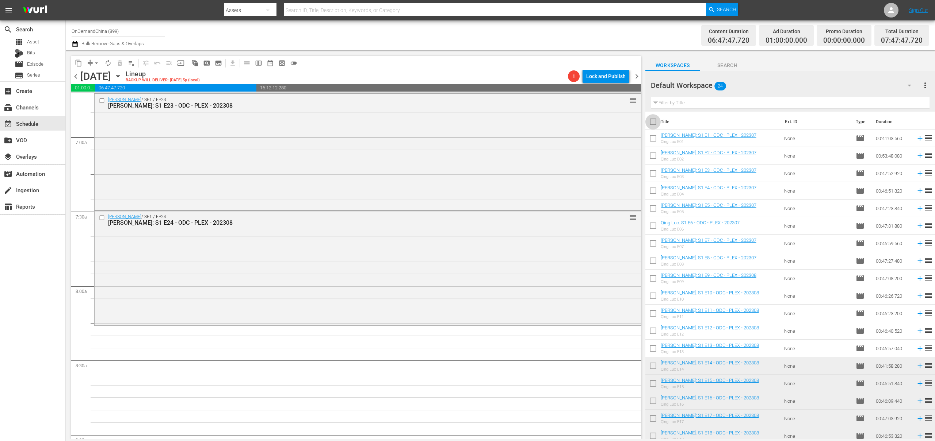
checkbox input "true"
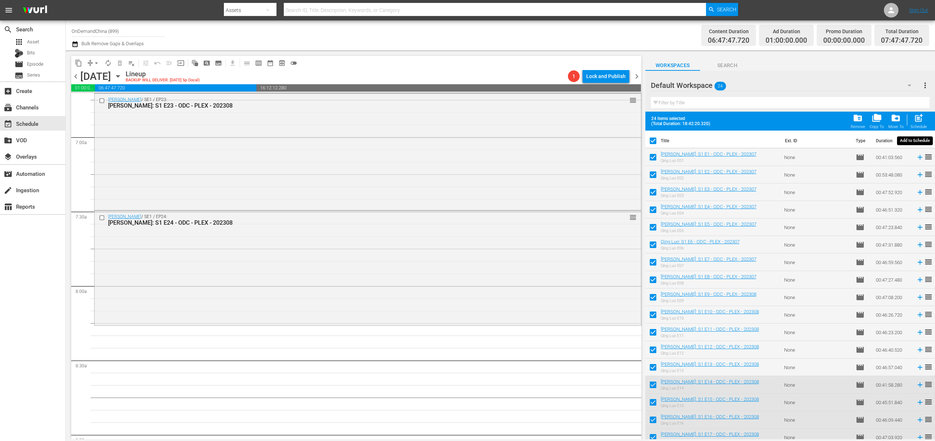
click at [924, 120] on div "post_add Schedule" at bounding box center [918, 121] width 16 height 16
checkbox input "false"
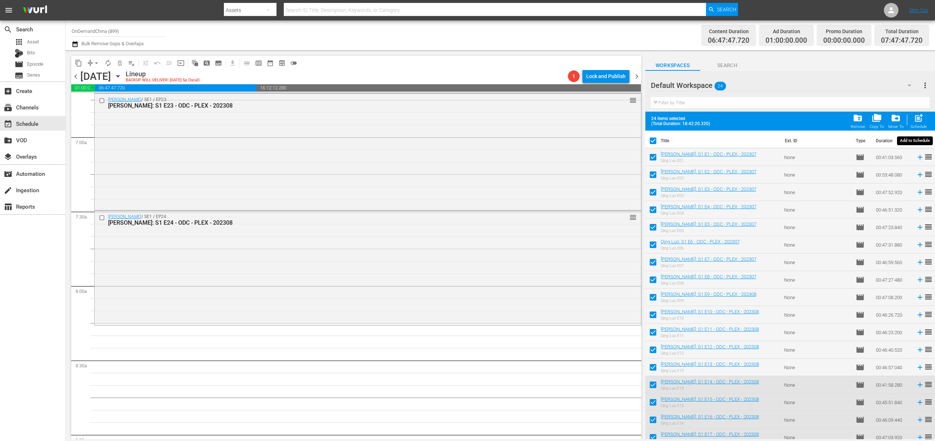
checkbox input "false"
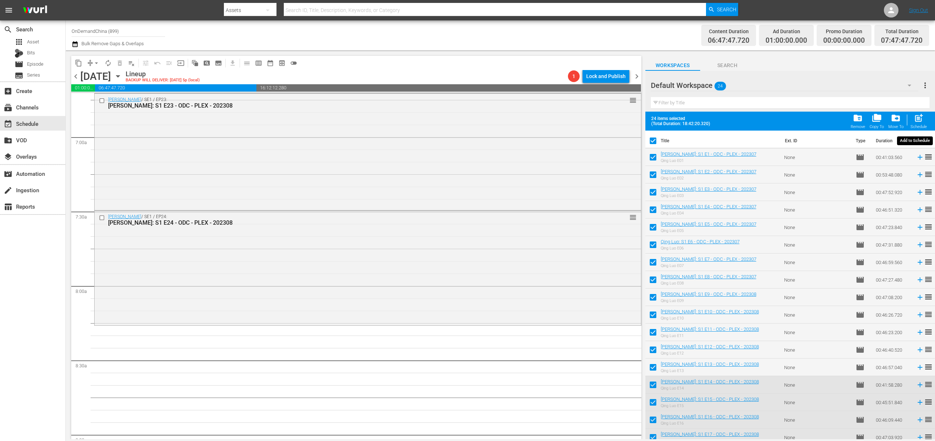
checkbox input "false"
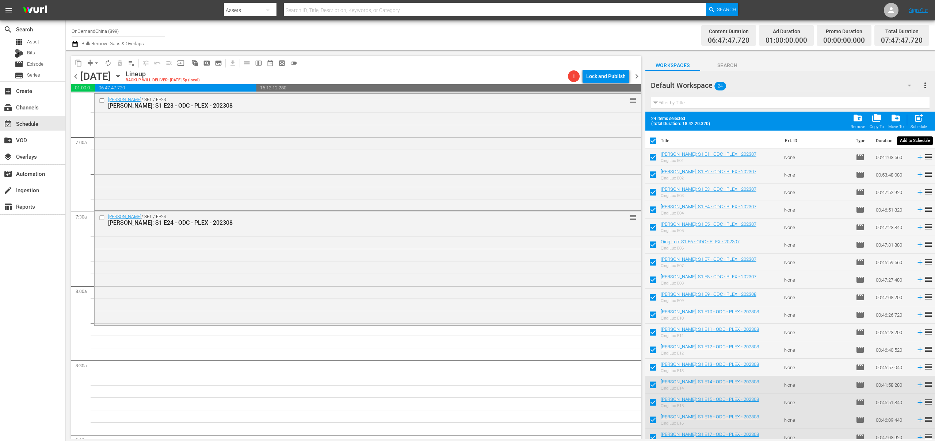
checkbox input "false"
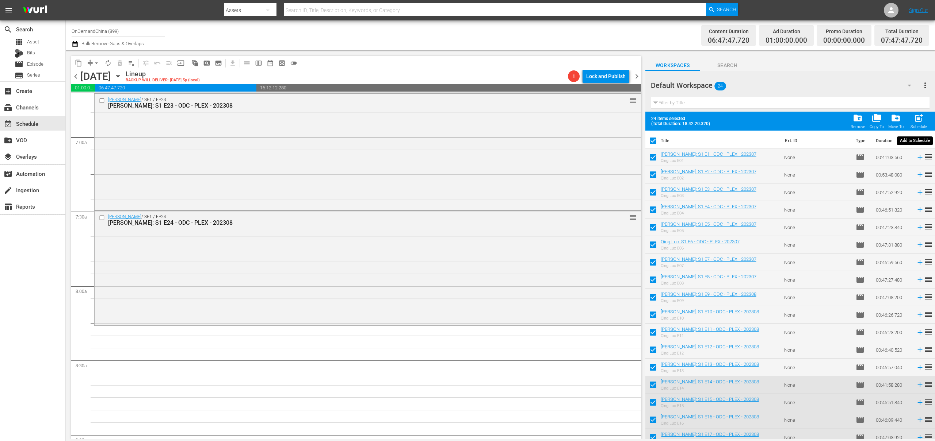
checkbox input "false"
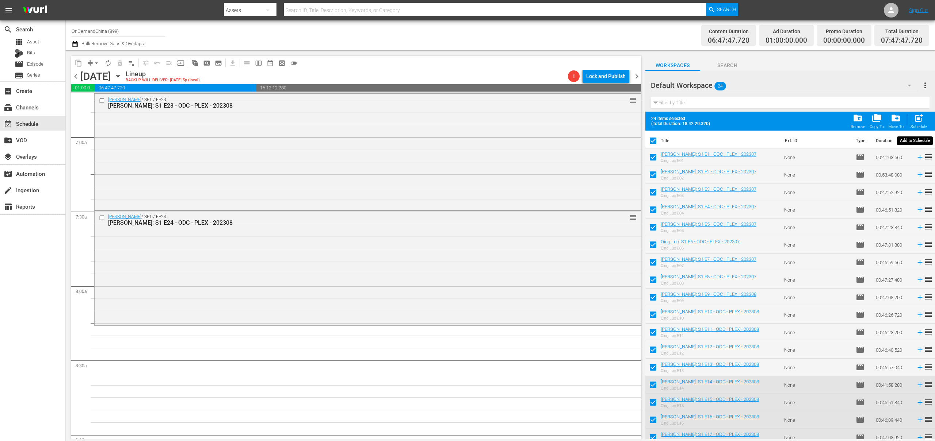
checkbox input "false"
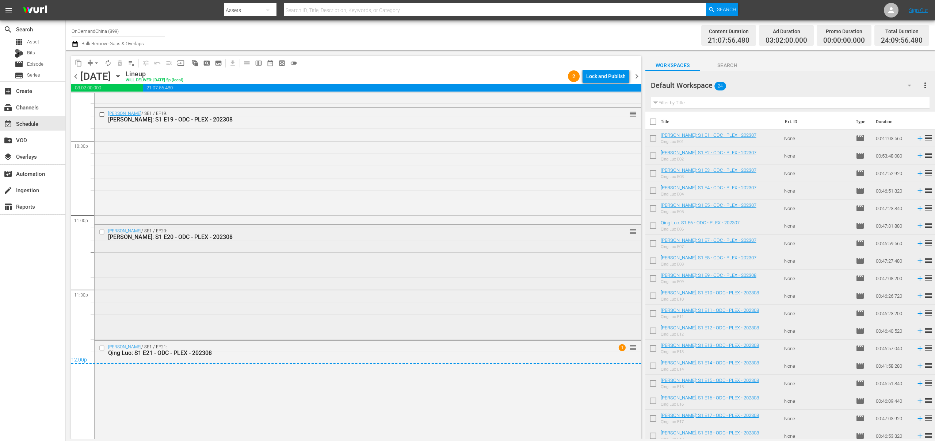
scroll to position [3323, 0]
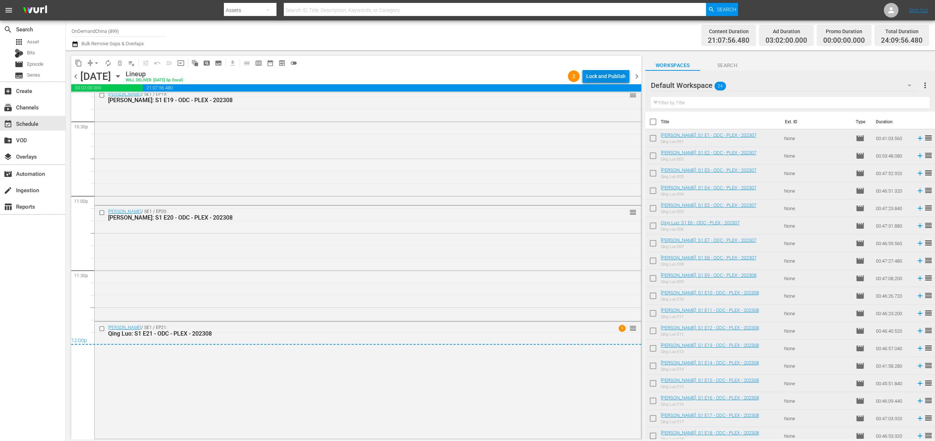
click at [617, 79] on div "Lock and Publish" at bounding box center [605, 76] width 39 height 13
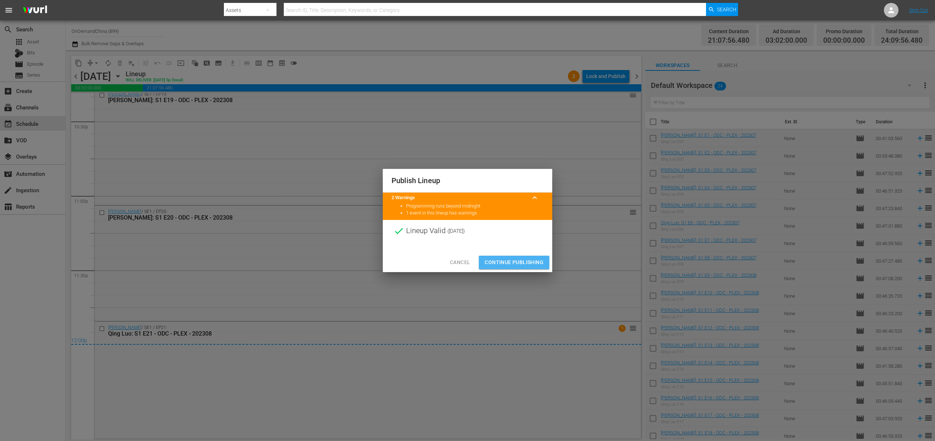
click at [520, 266] on span "Continue Publishing" at bounding box center [513, 262] width 59 height 9
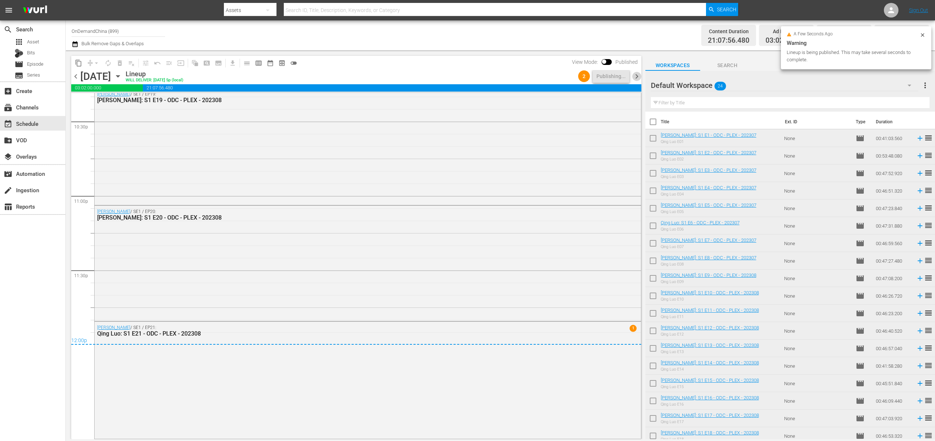
click at [640, 79] on span "chevron_right" at bounding box center [636, 76] width 9 height 9
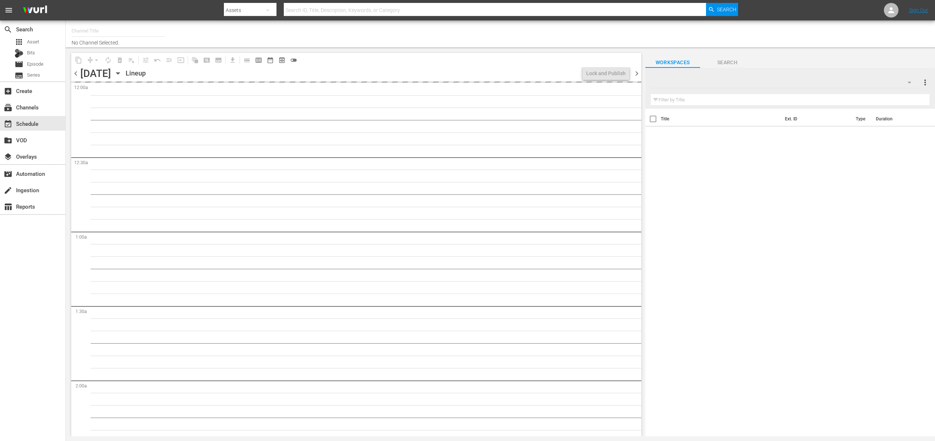
type input "OnDemandChina (899)"
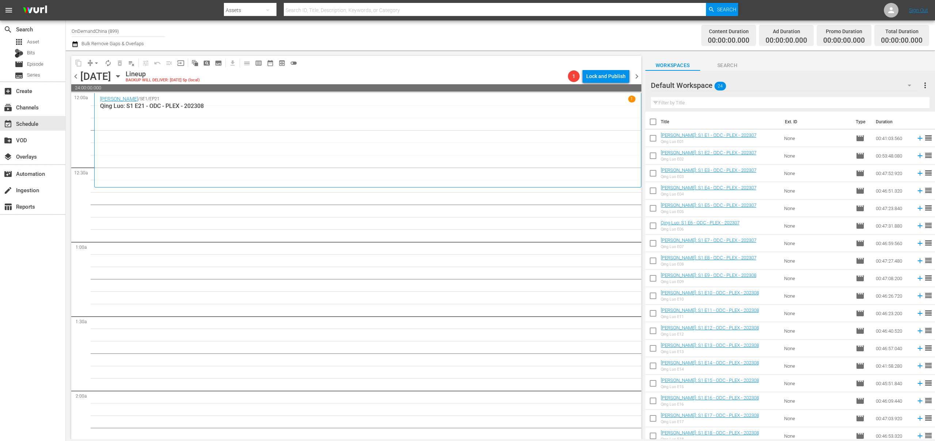
click at [73, 45] on icon "button" at bounding box center [74, 44] width 5 height 6
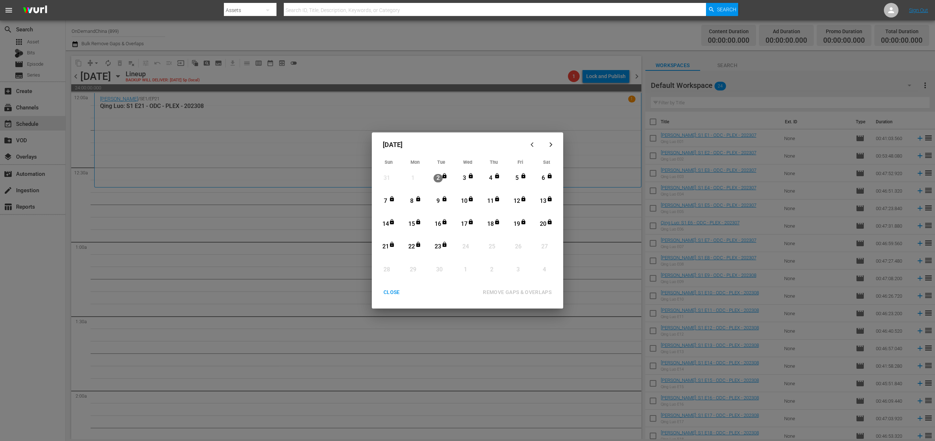
click at [389, 294] on div "CLOSE" at bounding box center [392, 292] width 28 height 9
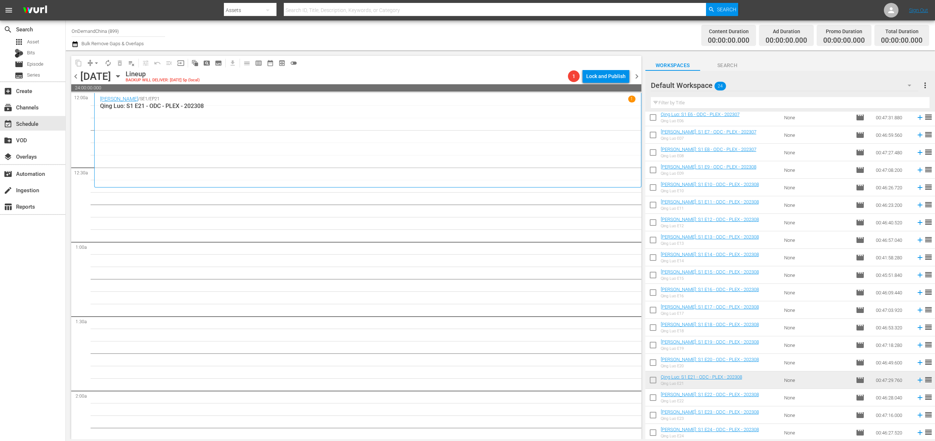
scroll to position [110, 0]
click at [653, 399] on input "checkbox" at bounding box center [652, 398] width 15 height 15
checkbox input "true"
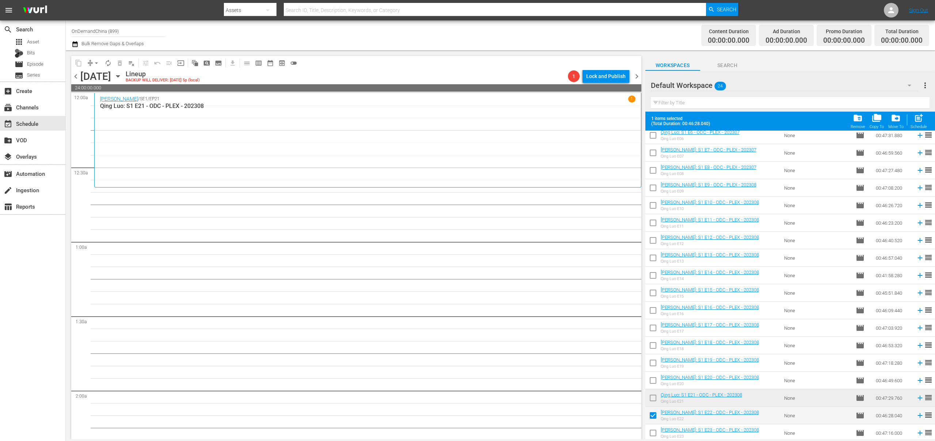
click at [653, 432] on input "checkbox" at bounding box center [652, 434] width 15 height 15
checkbox input "true"
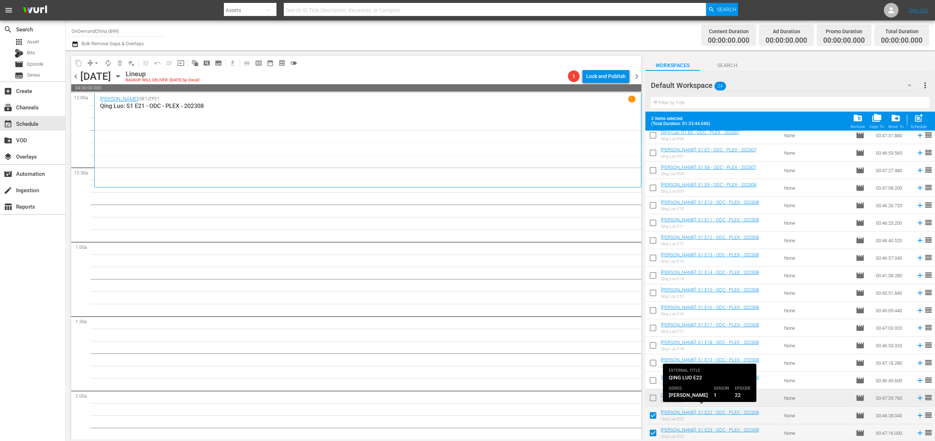
scroll to position [129, 0]
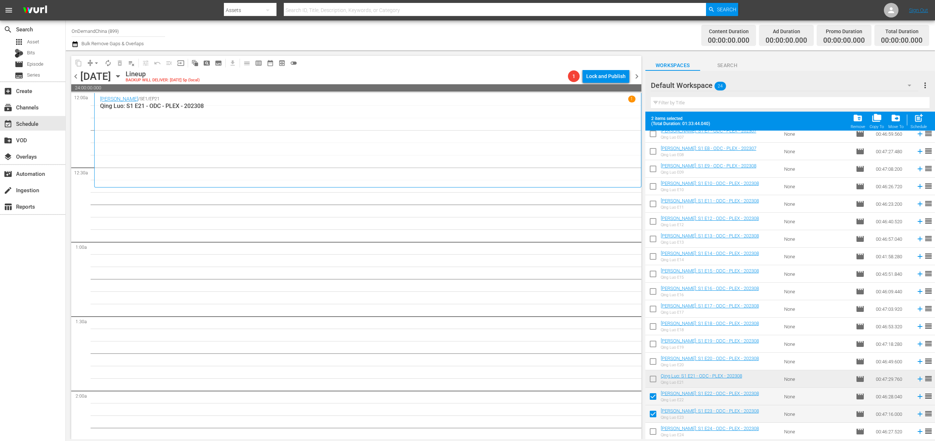
click at [652, 431] on input "checkbox" at bounding box center [652, 433] width 15 height 15
checkbox input "true"
click at [921, 120] on span "post_add" at bounding box center [918, 118] width 10 height 10
checkbox input "false"
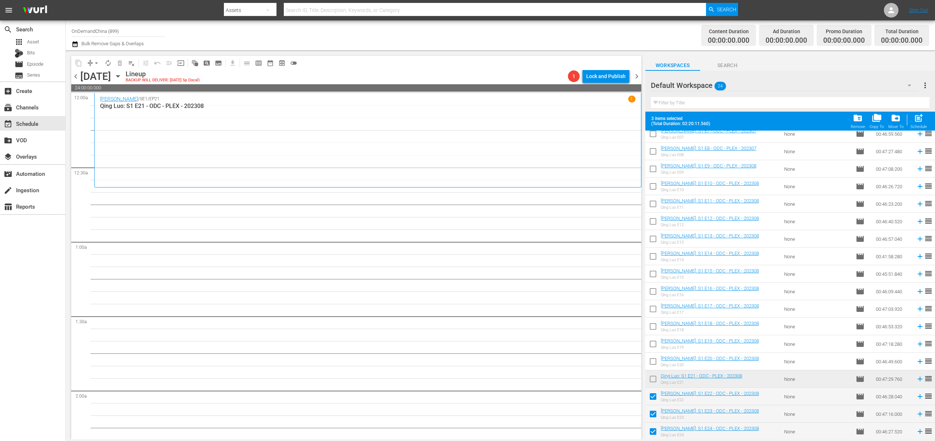
checkbox input "false"
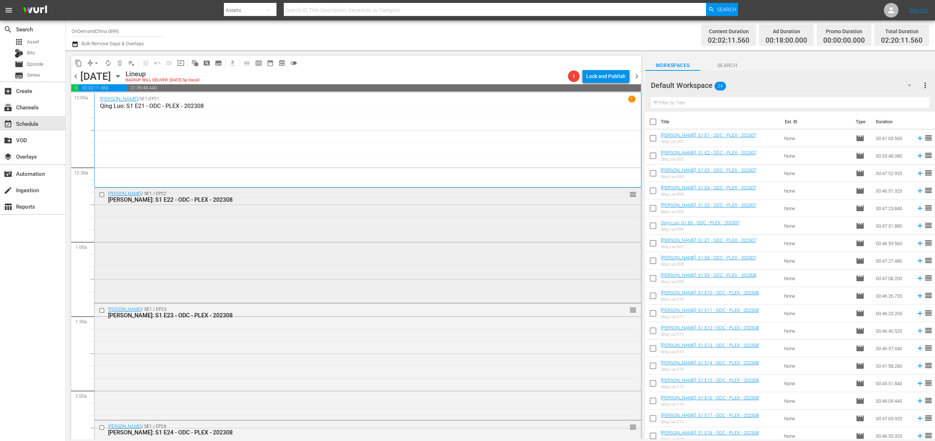
scroll to position [138, 0]
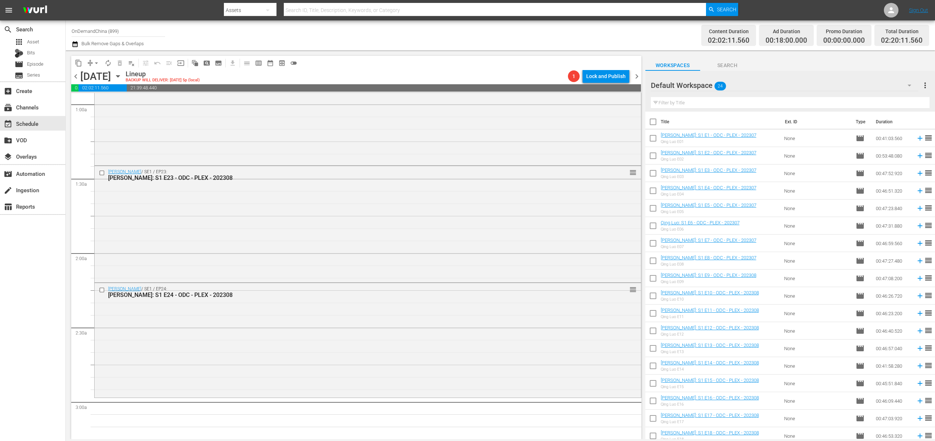
click at [653, 124] on input "checkbox" at bounding box center [652, 123] width 15 height 15
checkbox input "true"
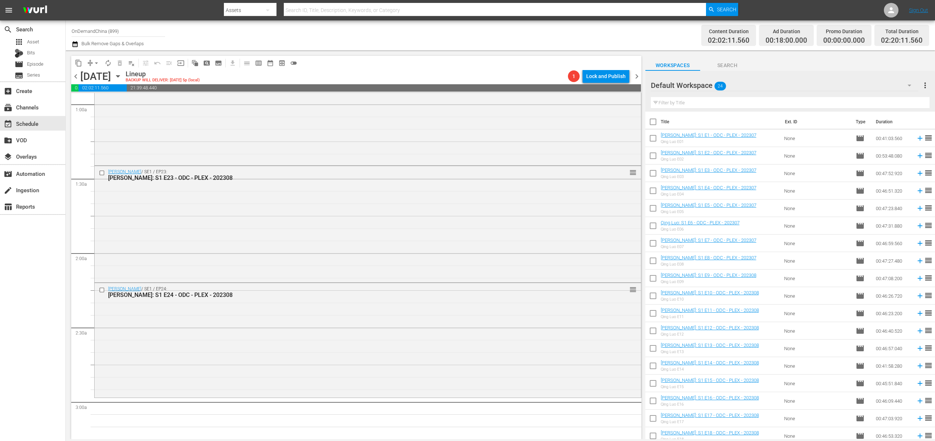
checkbox input "true"
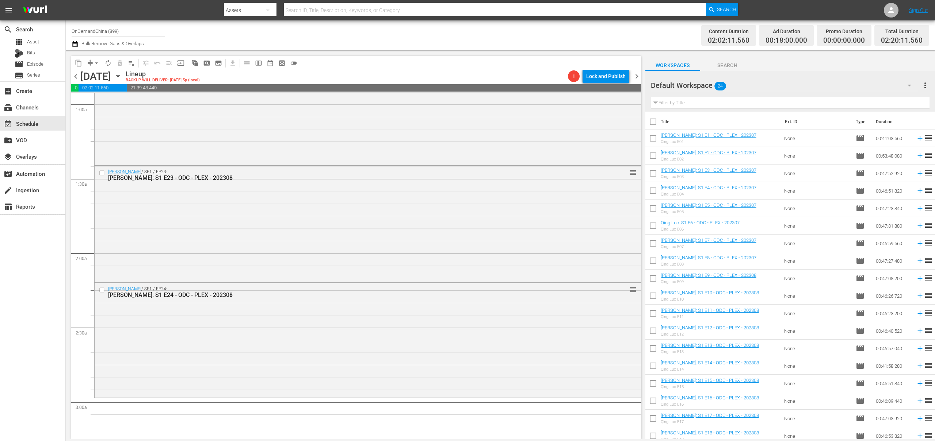
checkbox input "true"
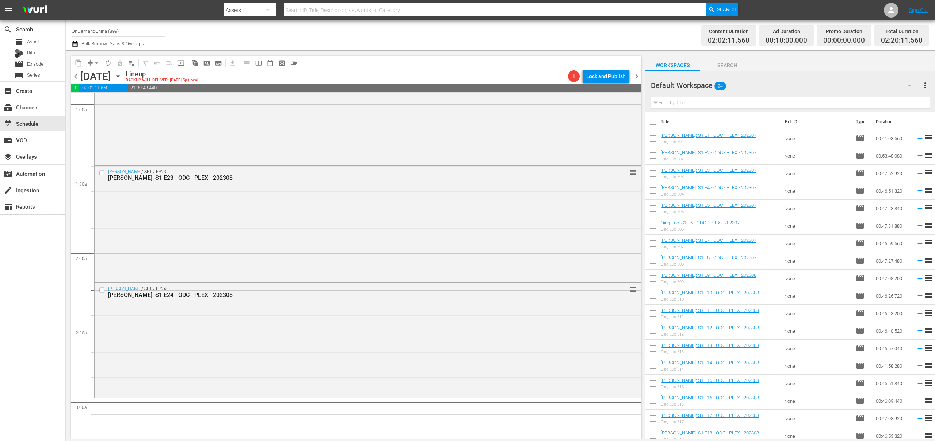
checkbox input "true"
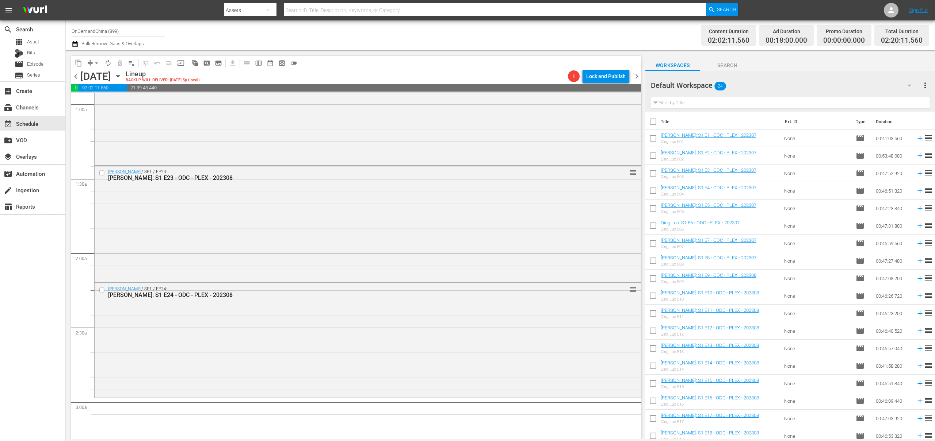
checkbox input "true"
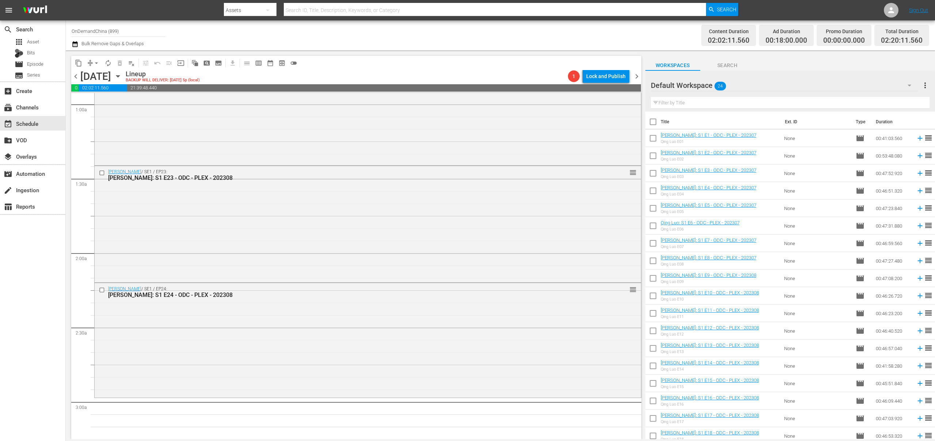
checkbox input "true"
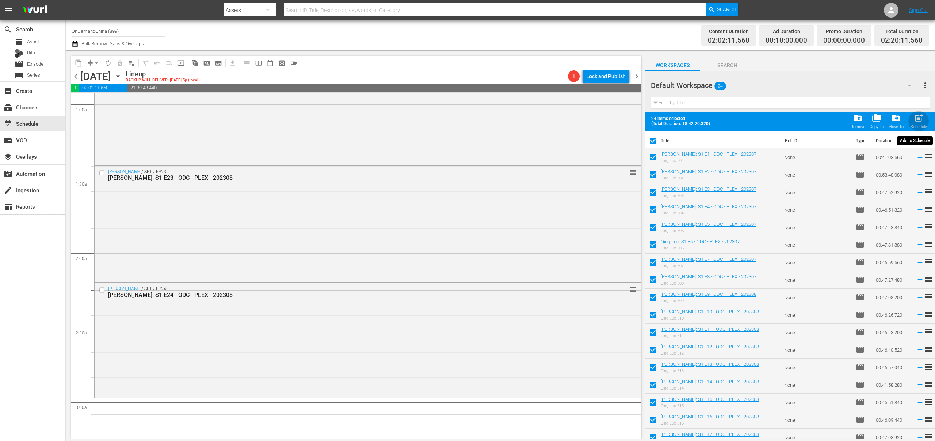
click at [917, 125] on div "Schedule" at bounding box center [918, 126] width 16 height 5
checkbox input "false"
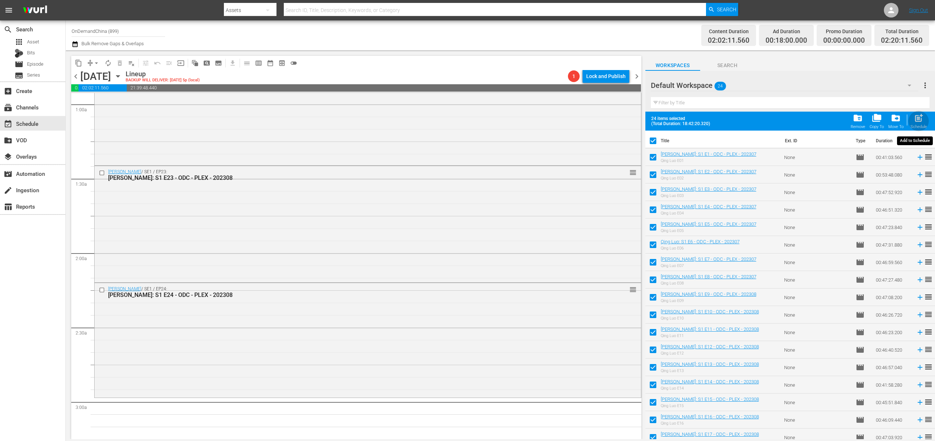
checkbox input "false"
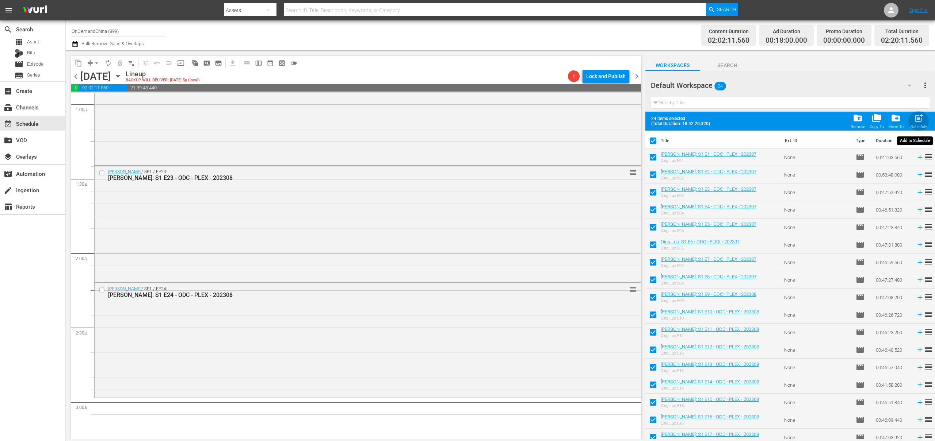
checkbox input "false"
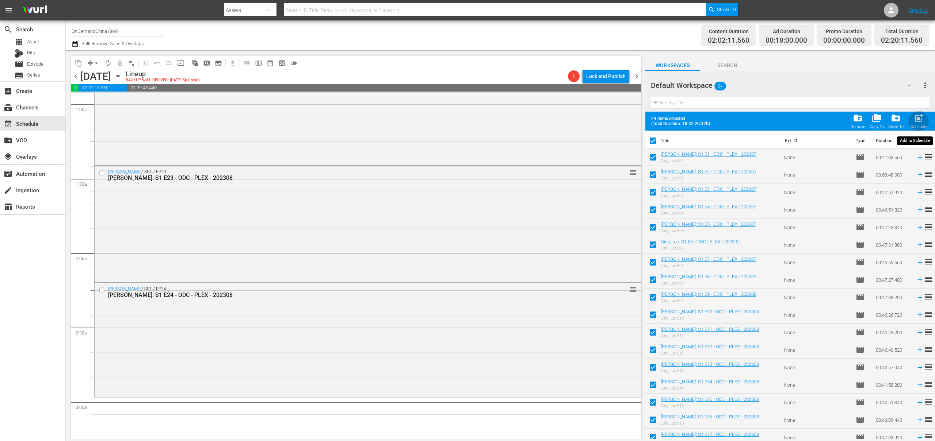
checkbox input "false"
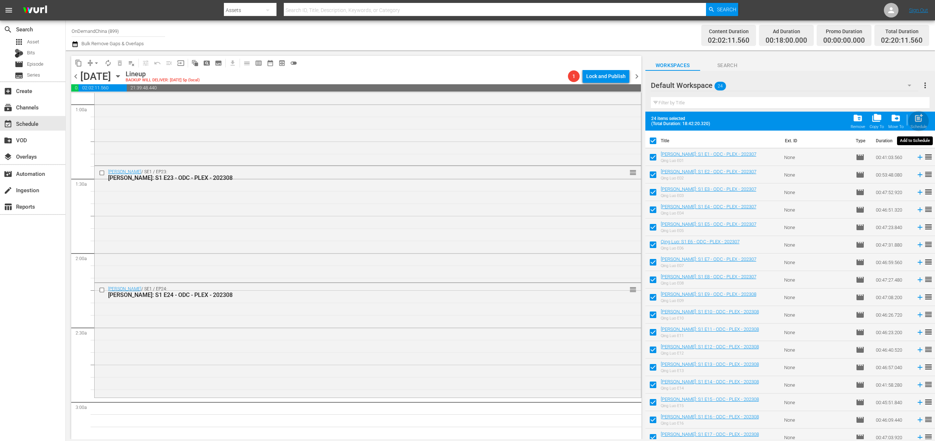
checkbox input "false"
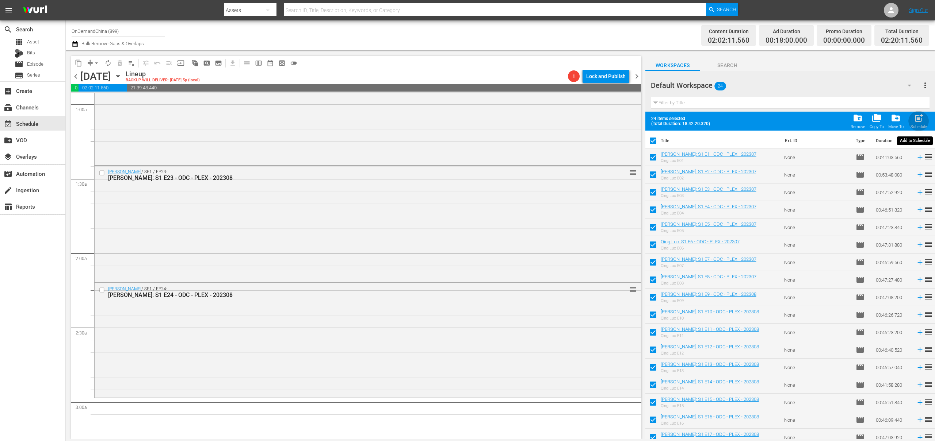
checkbox input "false"
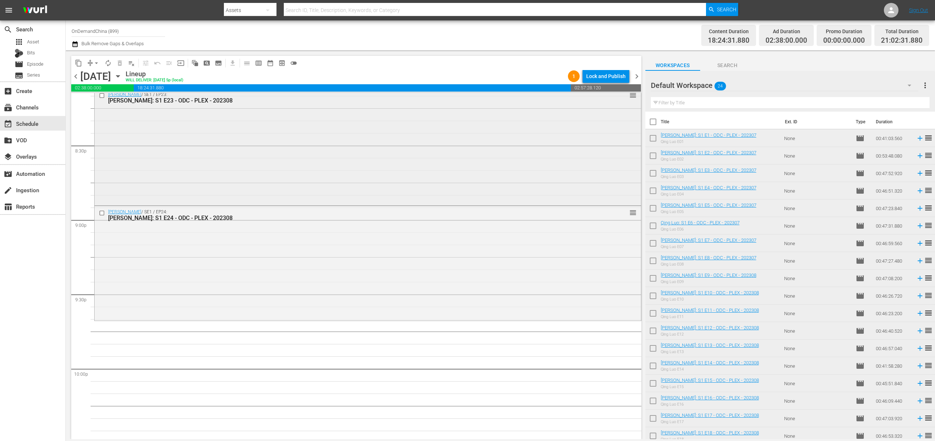
scroll to position [3031, 0]
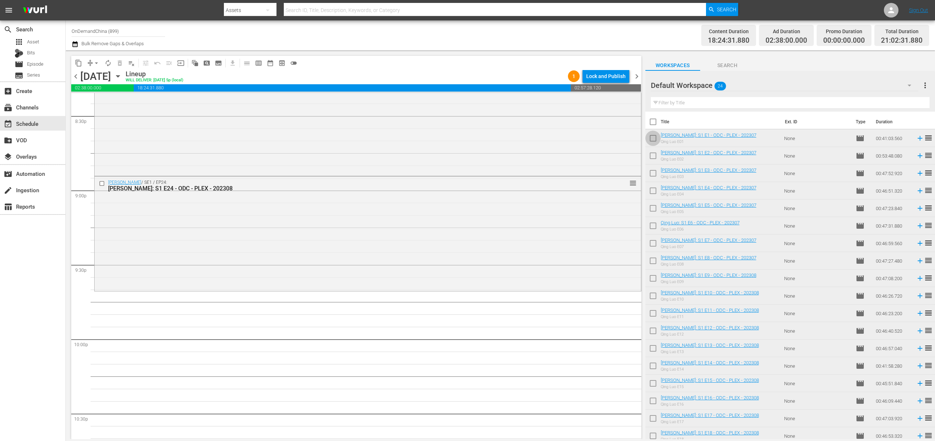
click at [651, 142] on input "checkbox" at bounding box center [652, 139] width 15 height 15
checkbox input "true"
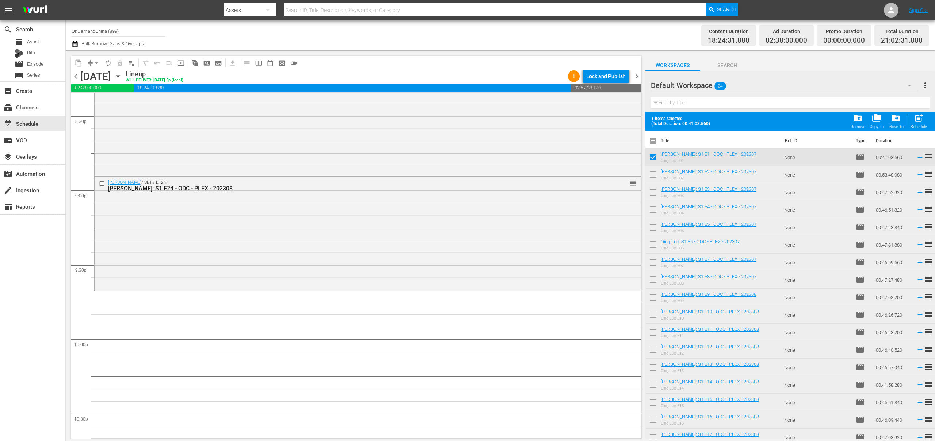
click at [650, 176] on input "checkbox" at bounding box center [652, 176] width 15 height 15
checkbox input "true"
click at [652, 195] on input "checkbox" at bounding box center [652, 193] width 15 height 15
checkbox input "true"
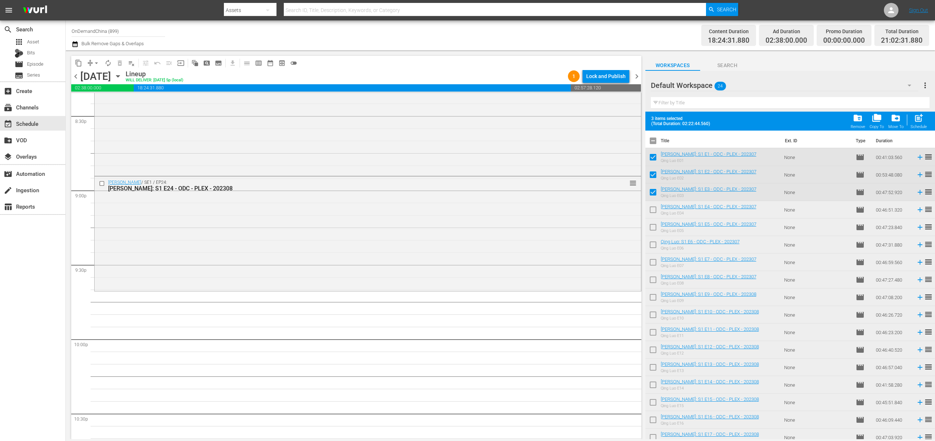
click at [654, 212] on input "checkbox" at bounding box center [652, 211] width 15 height 15
checkbox input "true"
click at [653, 229] on input "checkbox" at bounding box center [652, 228] width 15 height 15
checkbox input "true"
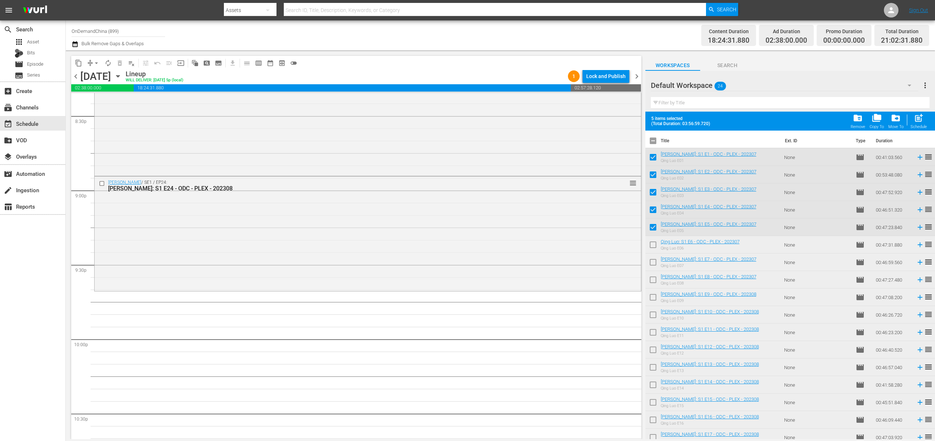
click at [917, 122] on span "post_add" at bounding box center [918, 118] width 10 height 10
checkbox input "false"
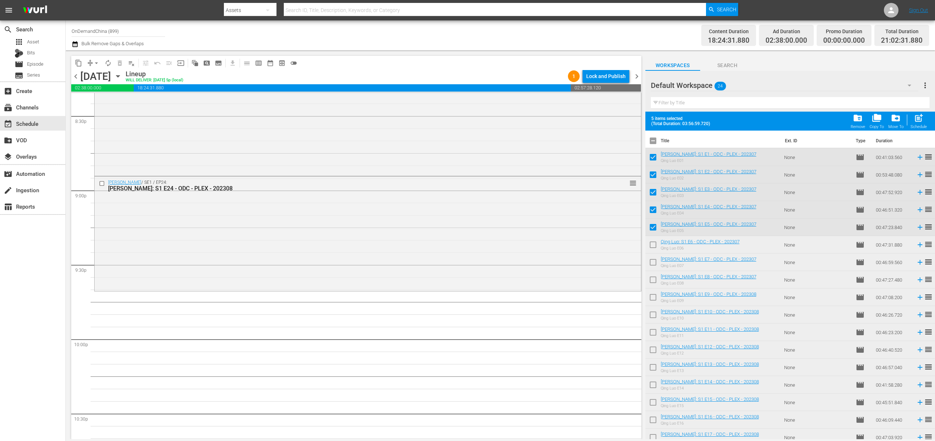
checkbox input "false"
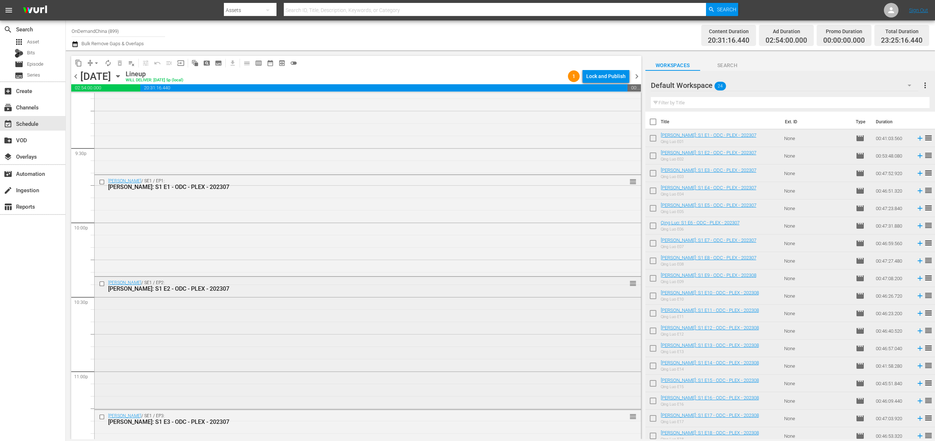
scroll to position [3012, 0]
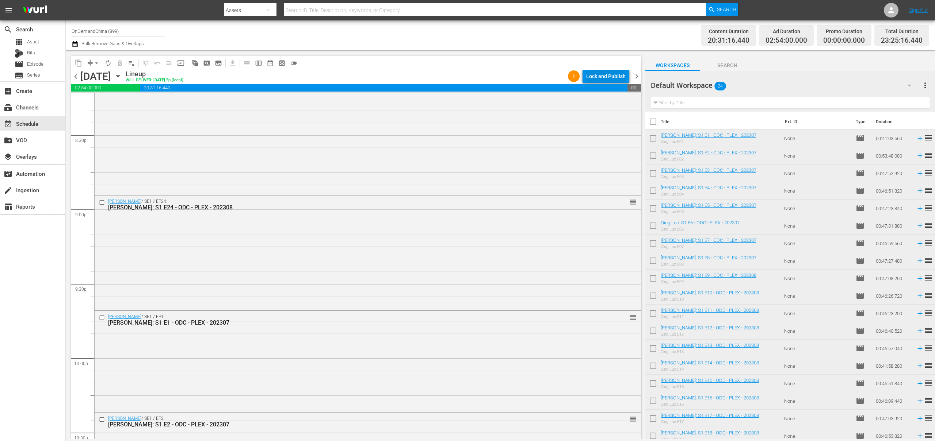
click at [600, 78] on div "Lock and Publish" at bounding box center [605, 76] width 39 height 13
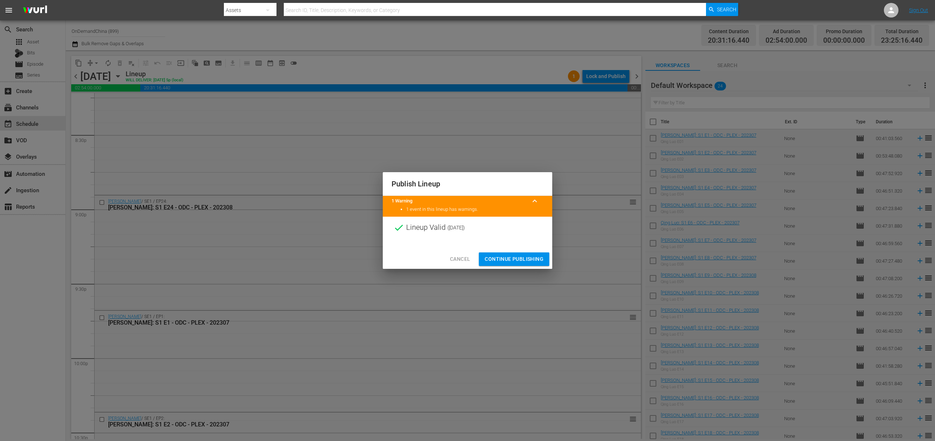
click at [512, 249] on div at bounding box center [467, 244] width 169 height 11
click at [512, 260] on span "Continue Publishing" at bounding box center [513, 259] width 59 height 9
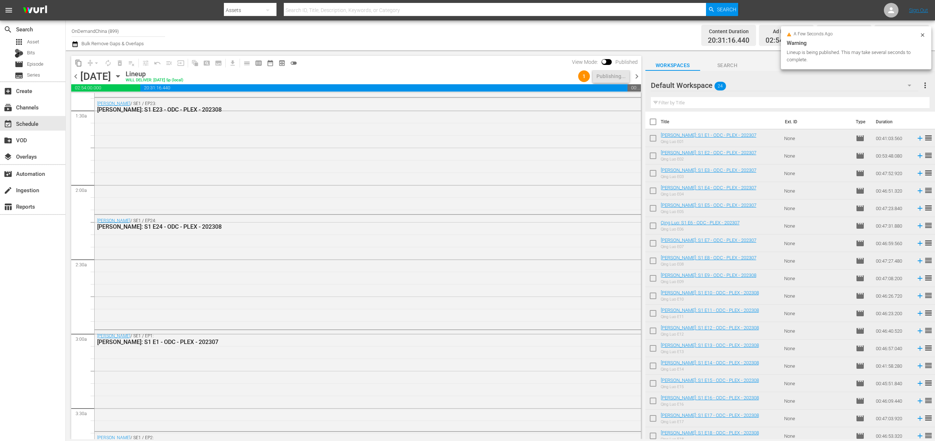
scroll to position [0, 0]
